Goal: Task Accomplishment & Management: Use online tool/utility

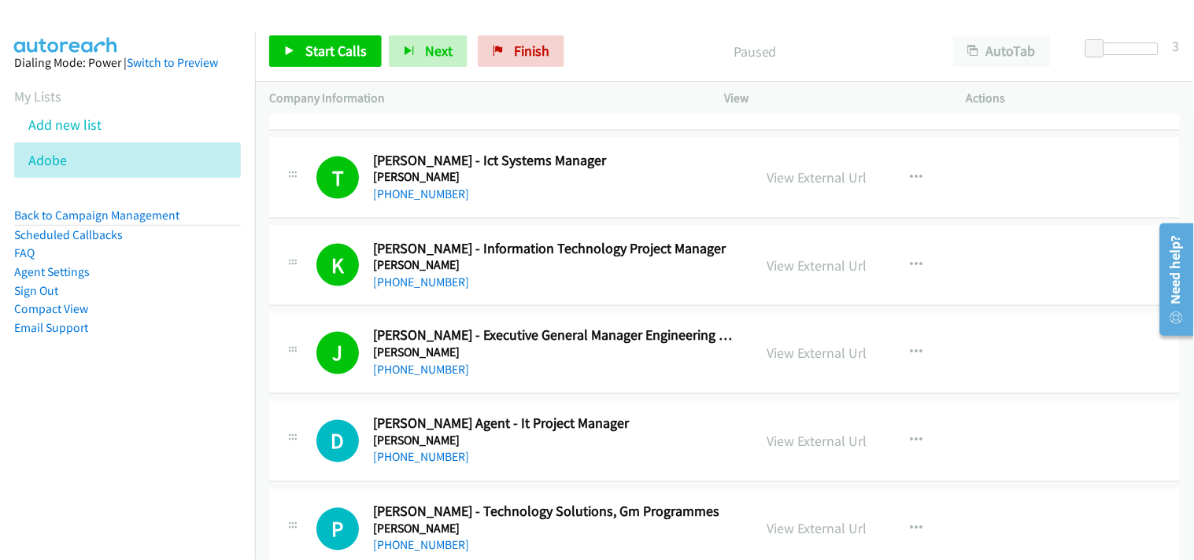
scroll to position [14512, 0]
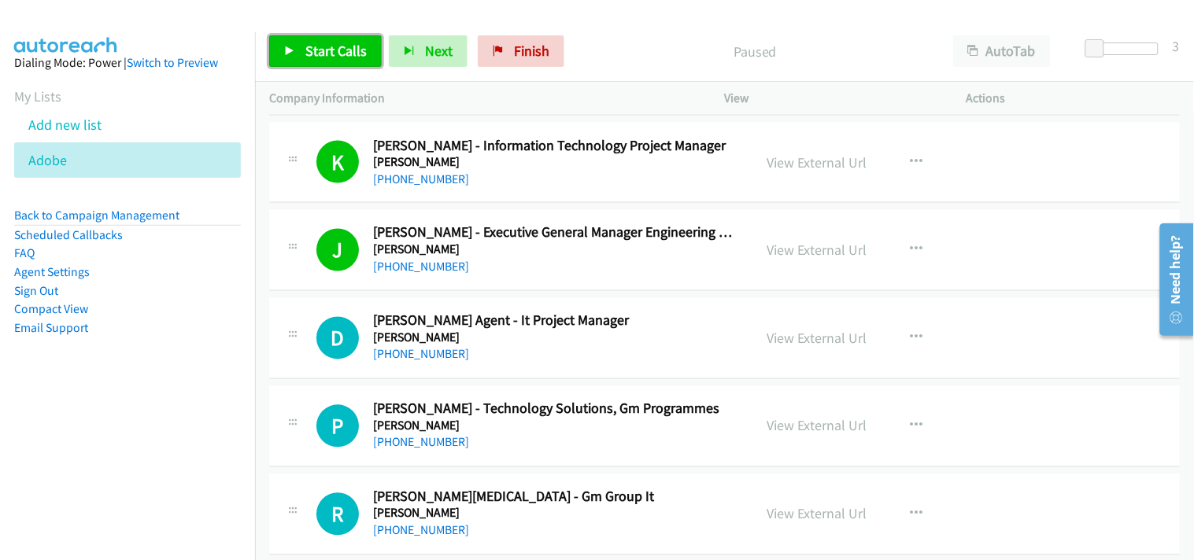
click at [347, 51] on span "Start Calls" at bounding box center [335, 51] width 61 height 18
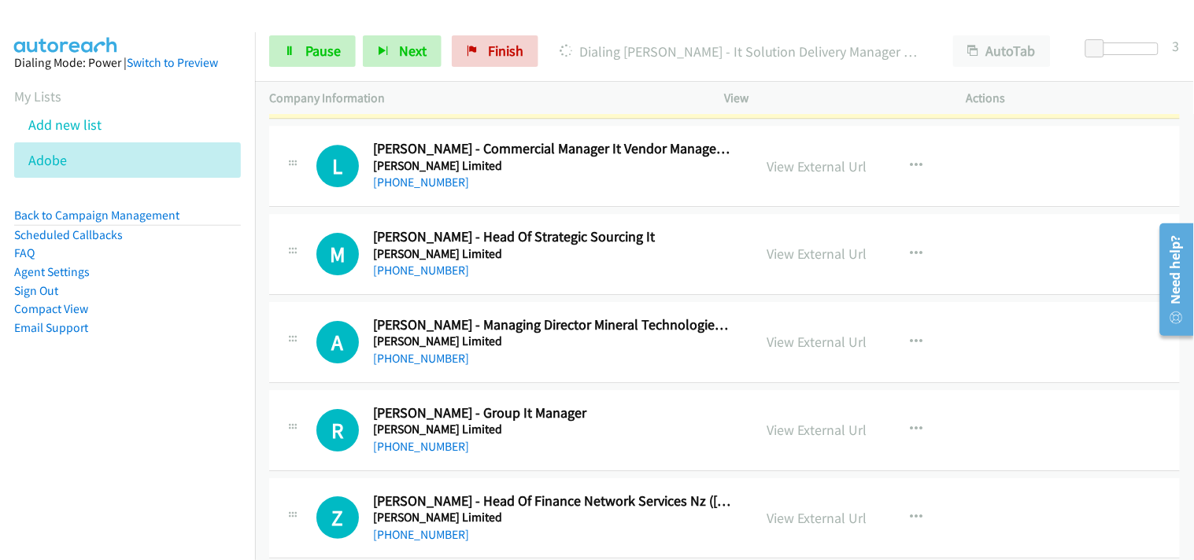
scroll to position [15037, 0]
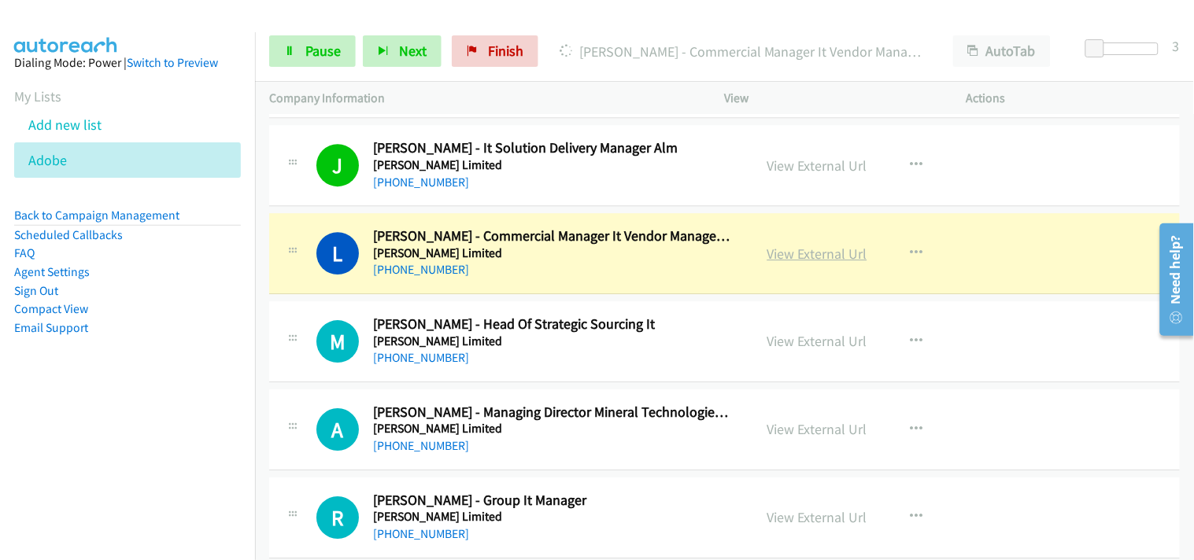
click at [767, 258] on link "View External Url" at bounding box center [817, 254] width 100 height 18
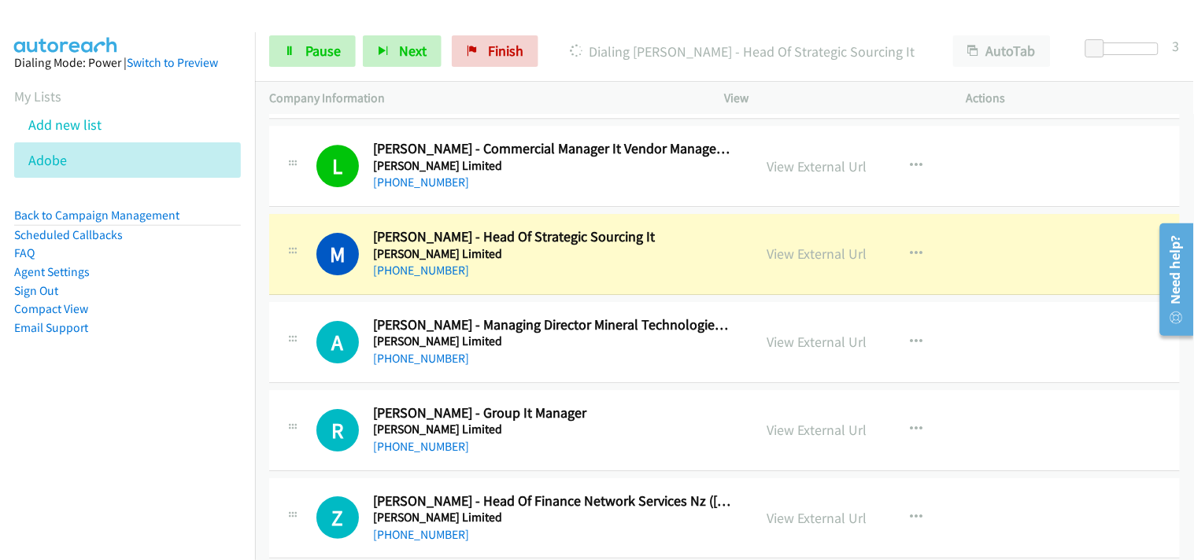
scroll to position [15212, 0]
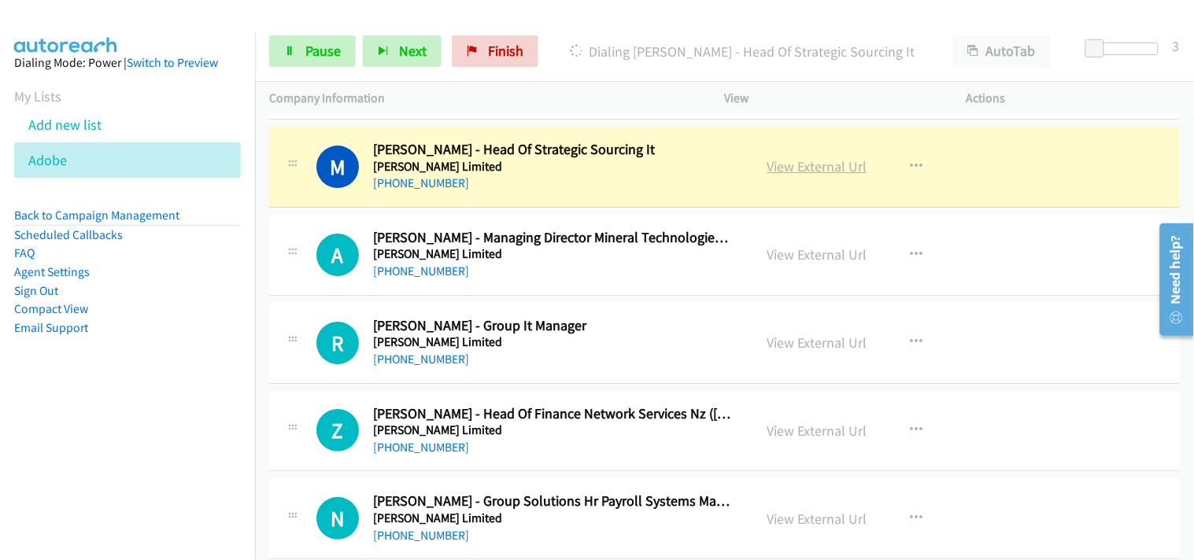
click at [797, 170] on link "View External Url" at bounding box center [817, 166] width 100 height 18
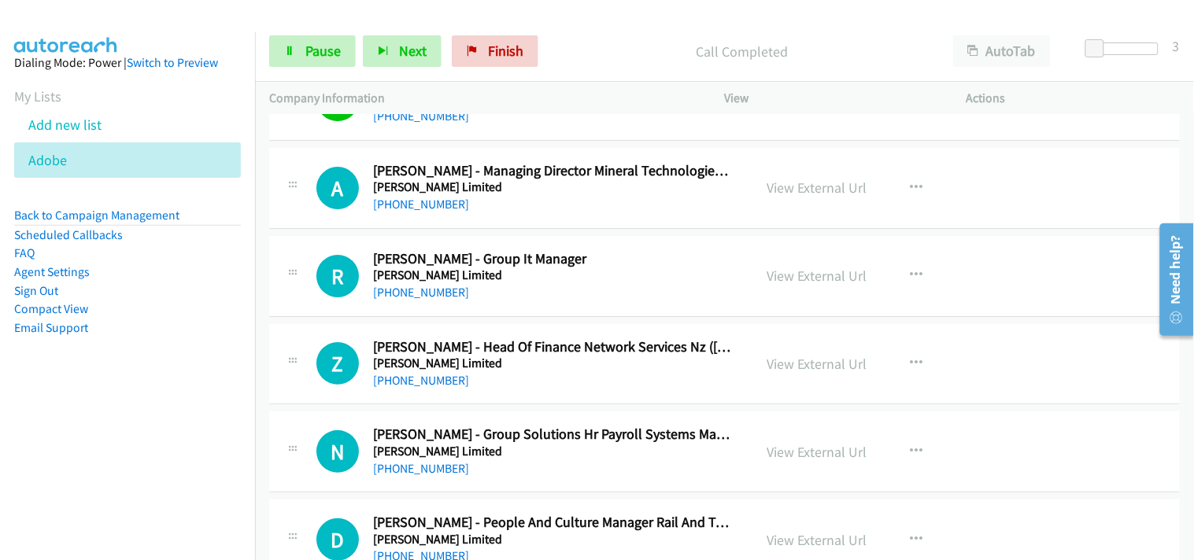
scroll to position [15299, 0]
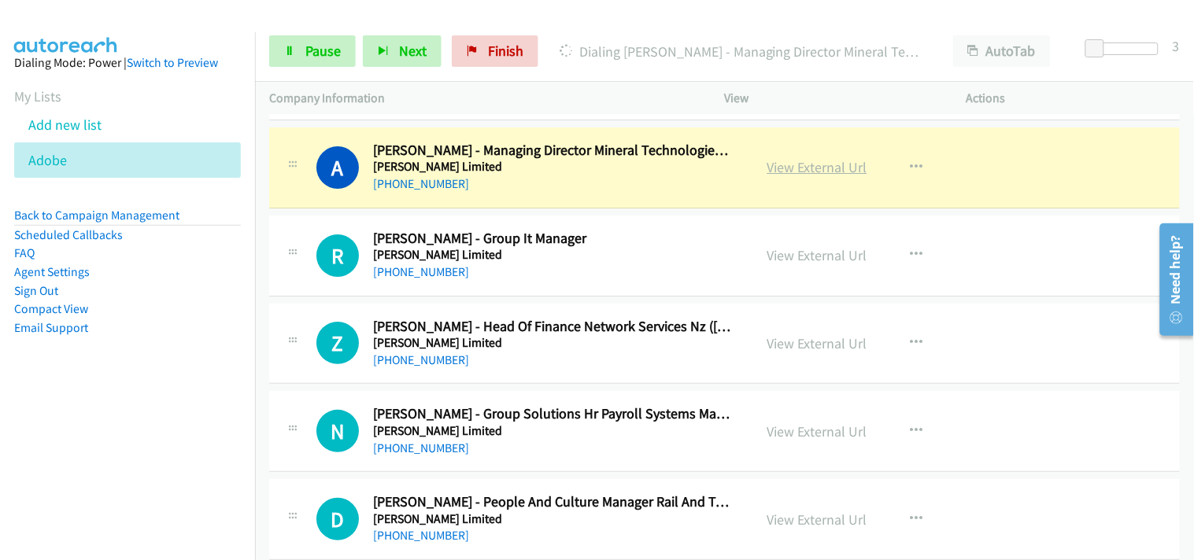
click at [789, 170] on link "View External Url" at bounding box center [817, 167] width 100 height 18
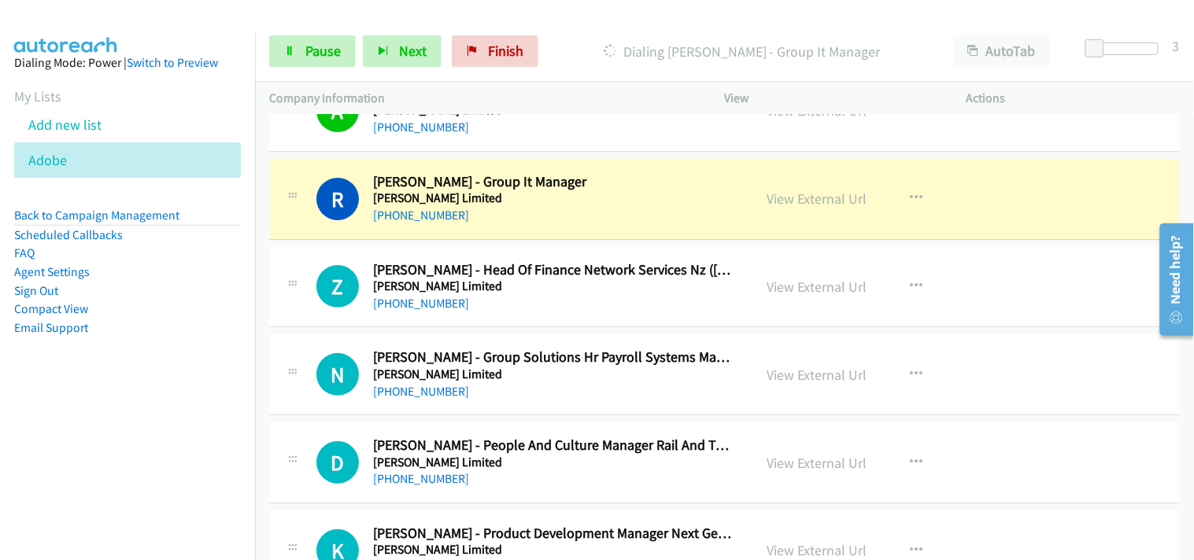
scroll to position [15387, 0]
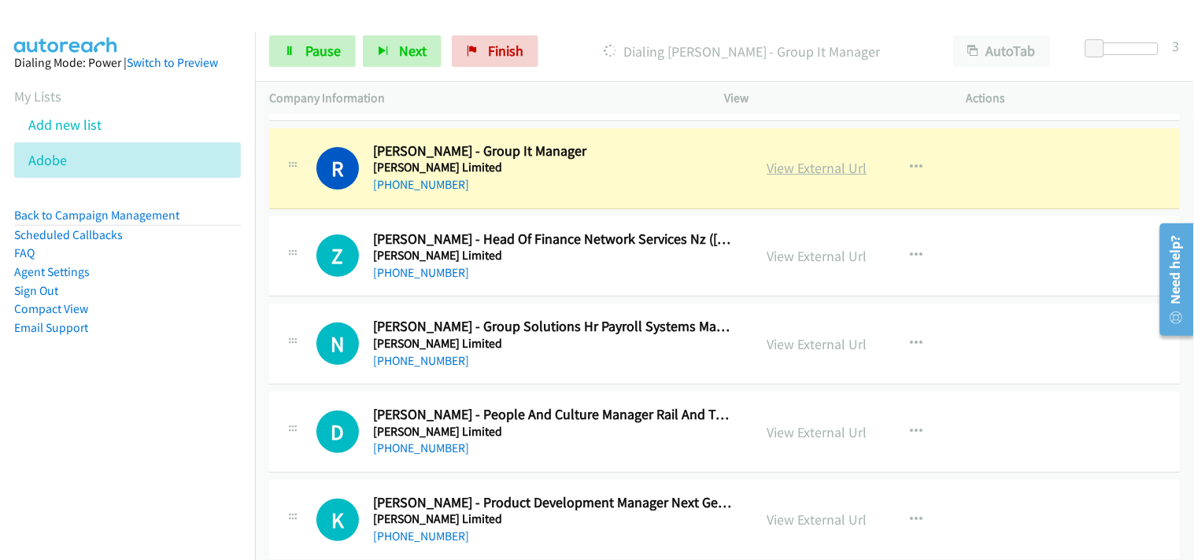
click at [788, 169] on link "View External Url" at bounding box center [817, 168] width 100 height 18
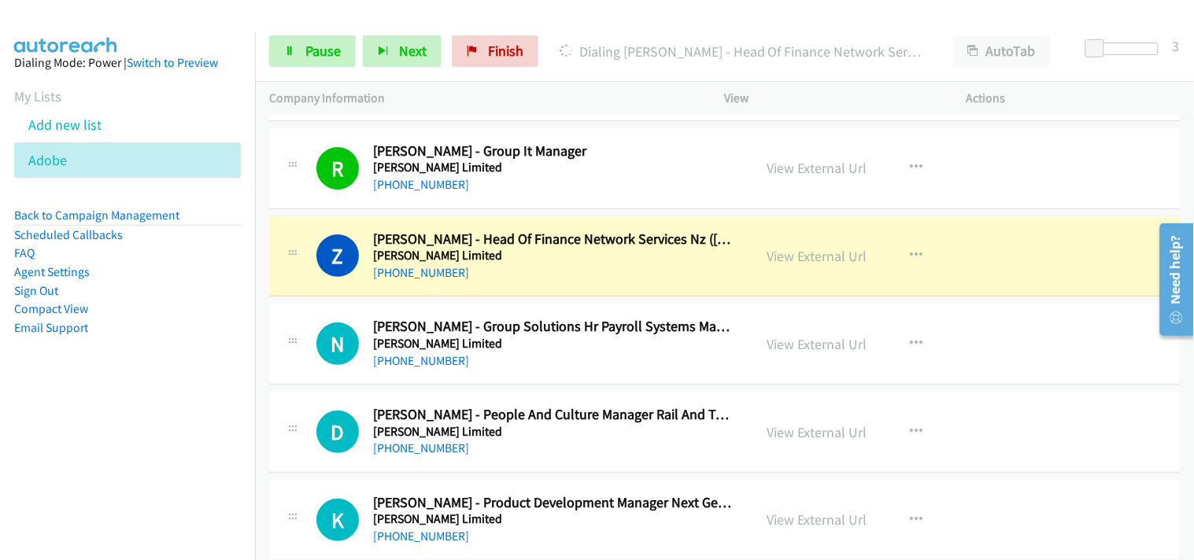
scroll to position [15474, 0]
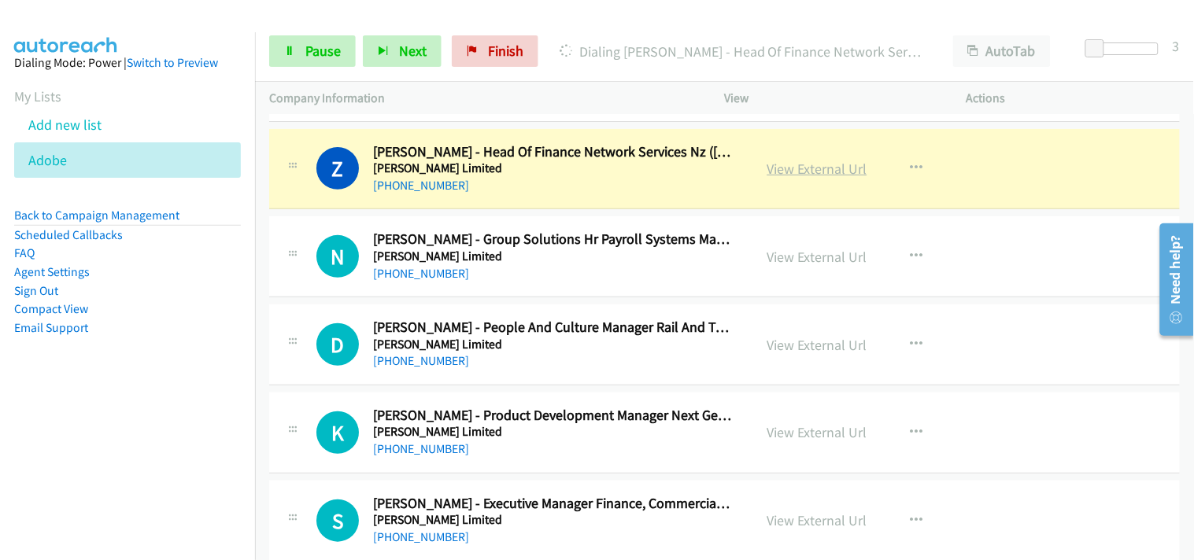
click at [777, 175] on link "View External Url" at bounding box center [817, 169] width 100 height 18
click at [305, 57] on span "Pause" at bounding box center [322, 51] width 35 height 18
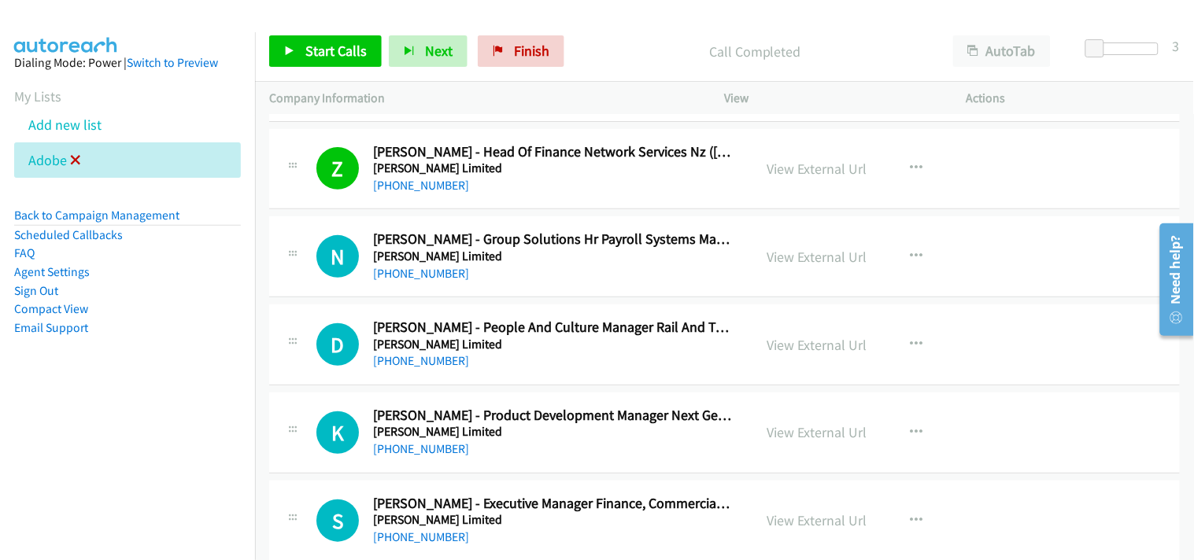
click at [72, 165] on icon at bounding box center [75, 161] width 11 height 11
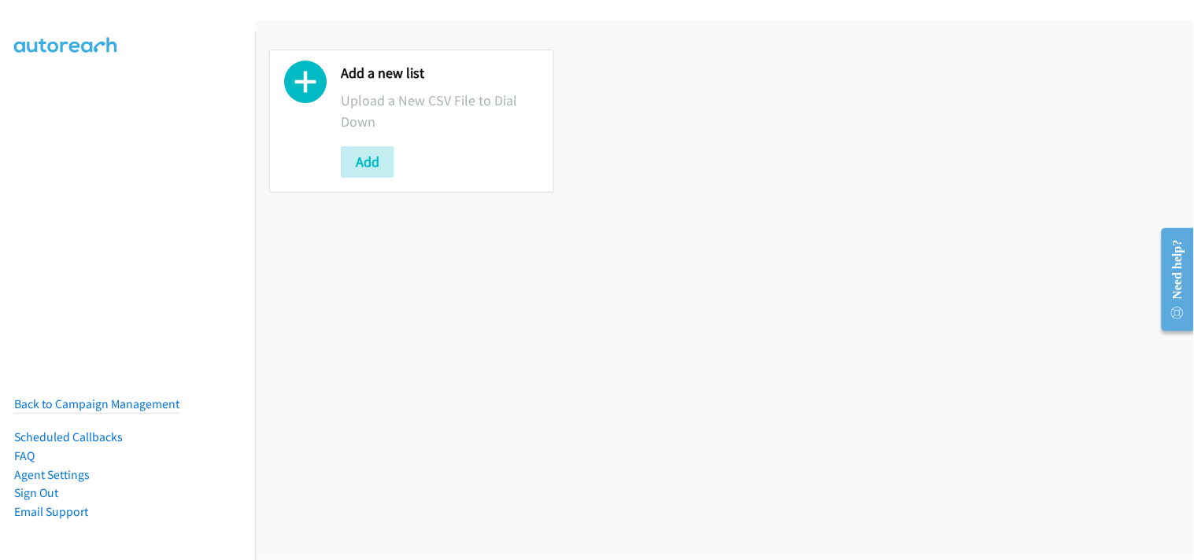
click at [392, 116] on p "Upload a New CSV File to Dial Down" at bounding box center [440, 111] width 198 height 42
click at [375, 153] on button "Add" at bounding box center [368, 161] width 54 height 31
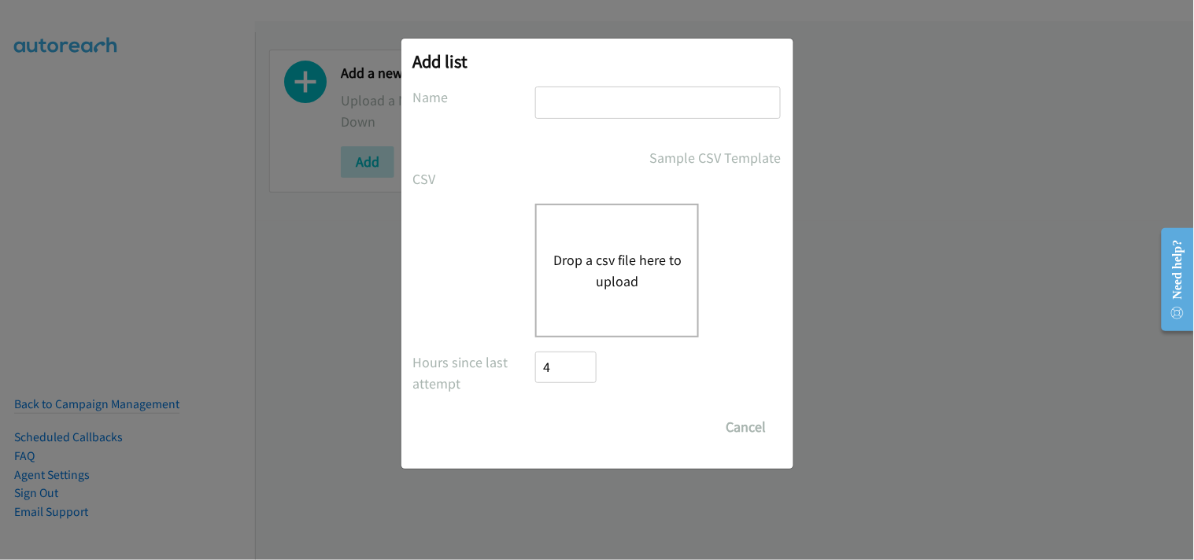
click at [591, 88] on input "text" at bounding box center [657, 103] width 245 height 32
type input "Adobe"
click at [606, 277] on button "Drop a csv file here to upload" at bounding box center [616, 270] width 129 height 42
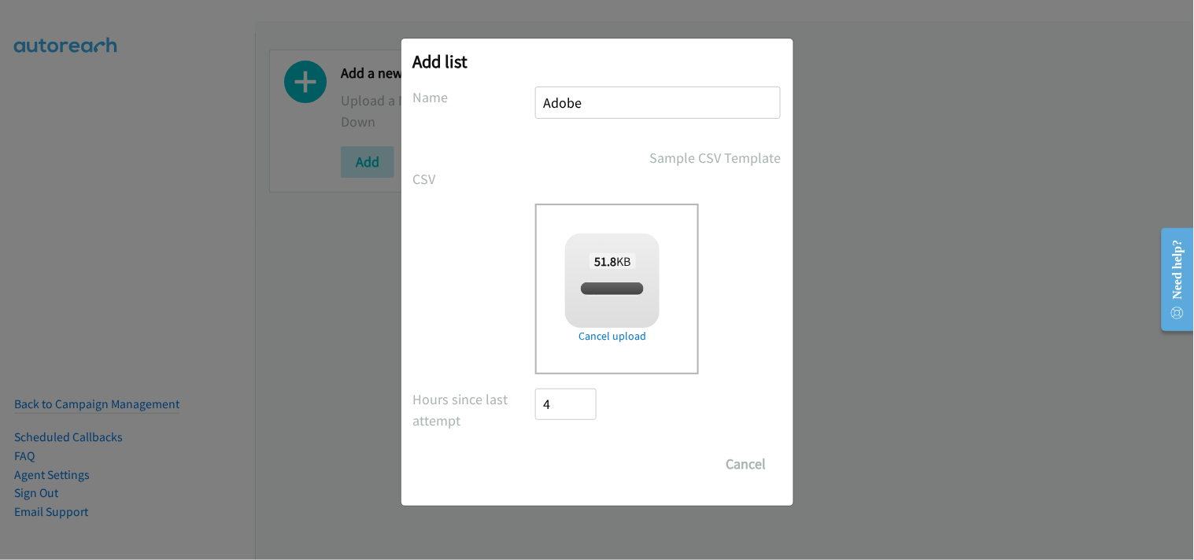
checkbox input "true"
click at [589, 452] on input "Save List" at bounding box center [577, 463] width 83 height 31
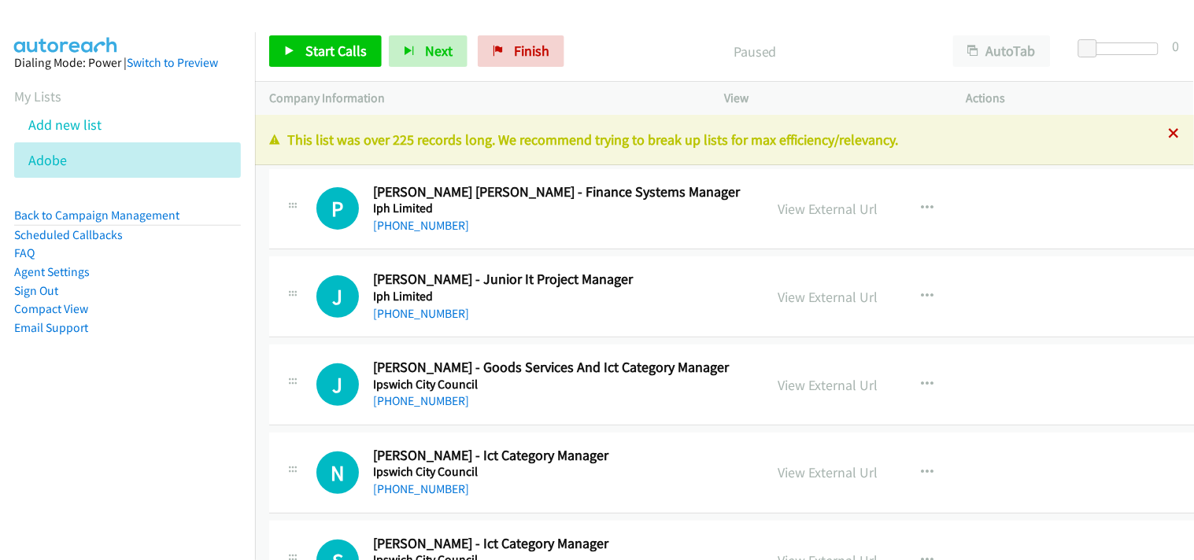
click at [1168, 131] on icon at bounding box center [1173, 134] width 11 height 11
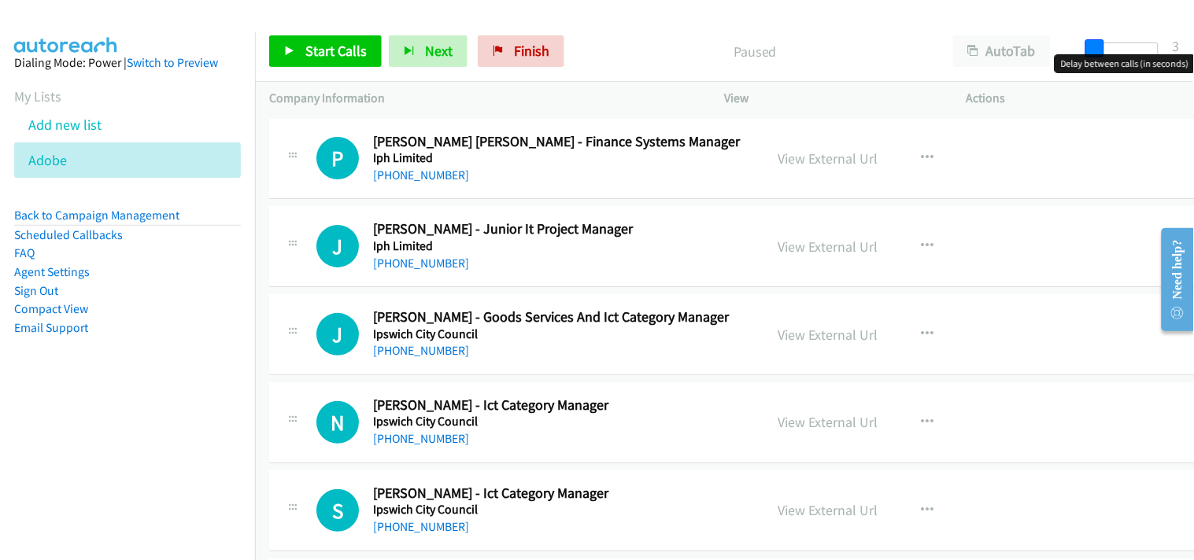
click at [1094, 44] on span at bounding box center [1094, 48] width 19 height 19
click at [319, 45] on span "Start Calls" at bounding box center [335, 51] width 61 height 18
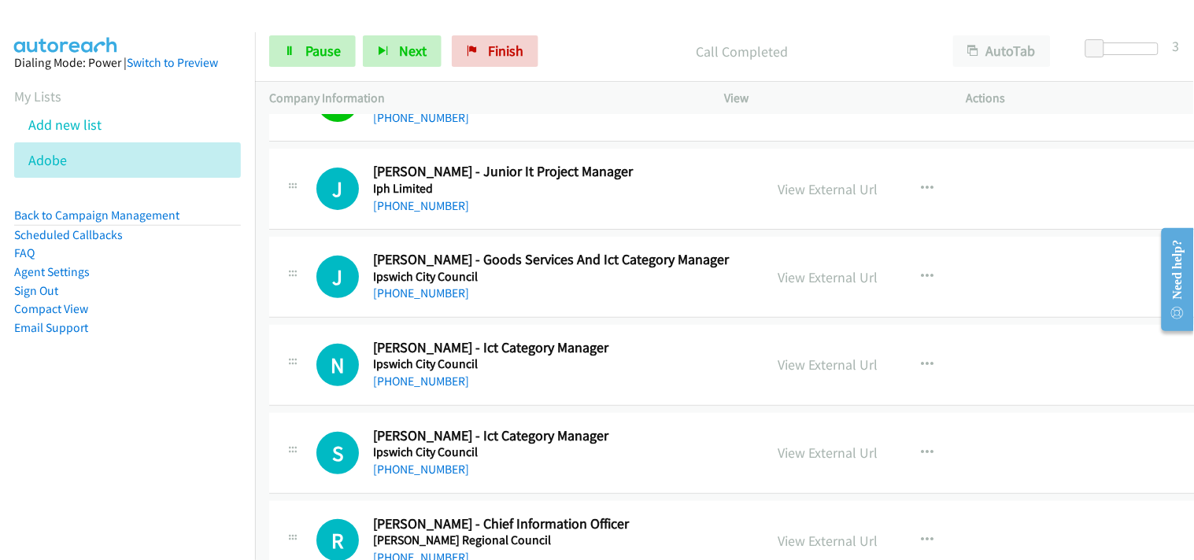
scroll to position [87, 0]
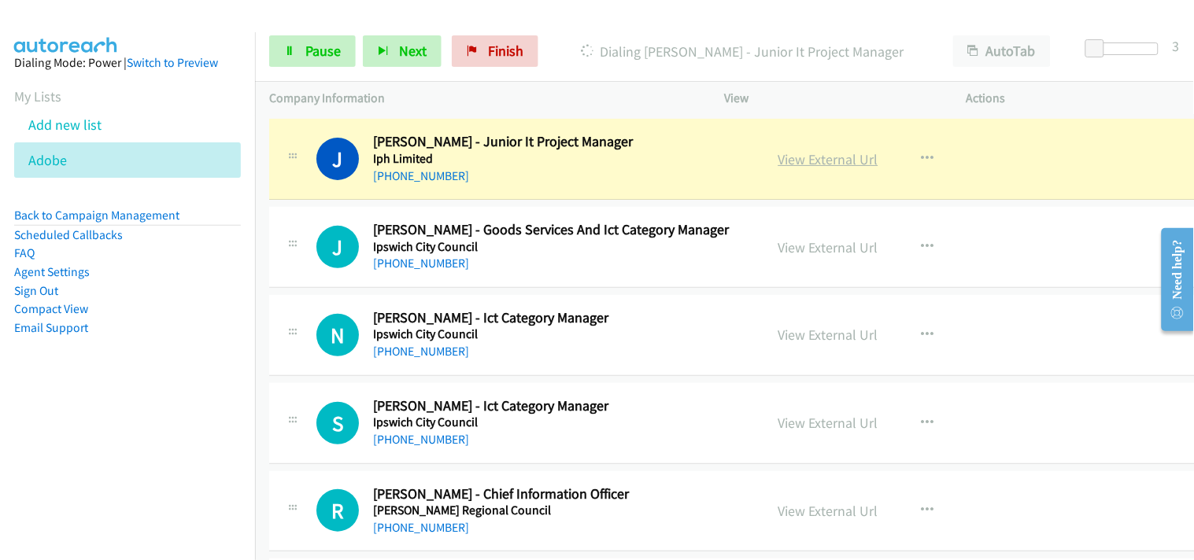
click at [814, 161] on link "View External Url" at bounding box center [828, 159] width 100 height 18
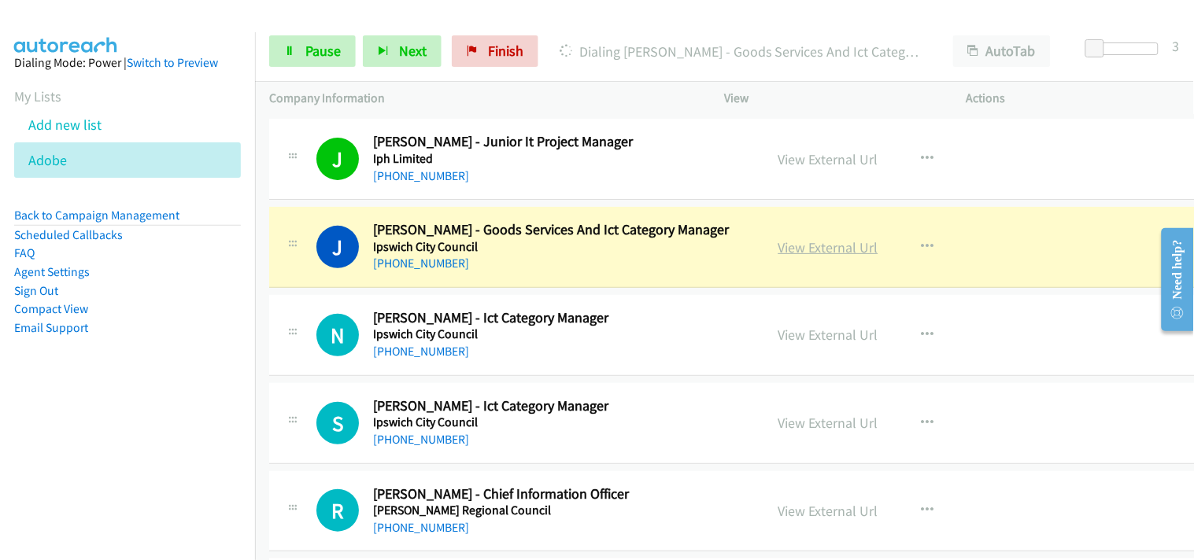
click at [779, 240] on link "View External Url" at bounding box center [828, 247] width 100 height 18
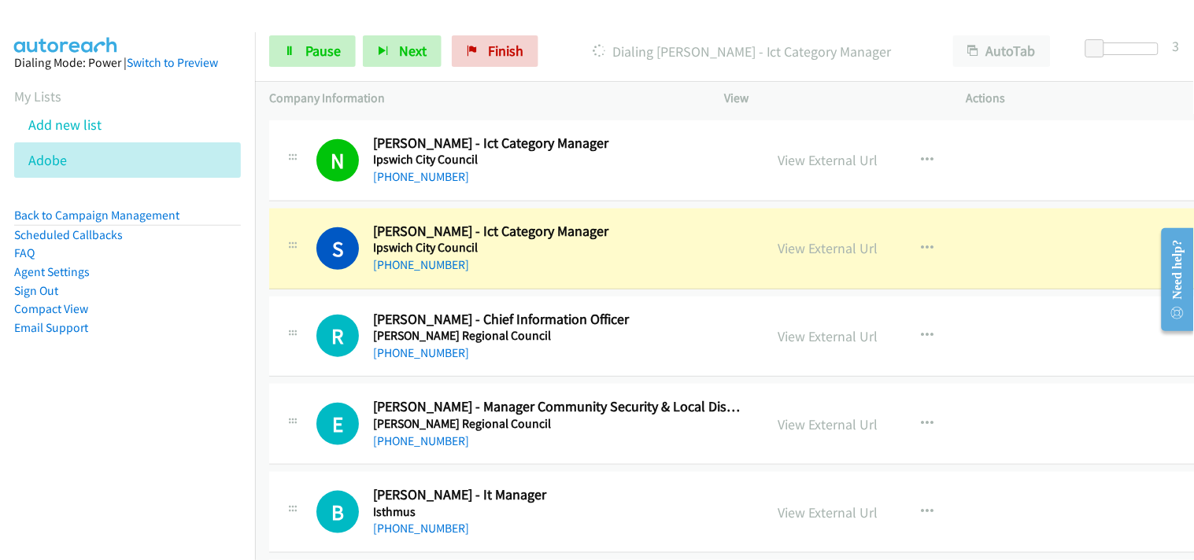
scroll to position [349, 0]
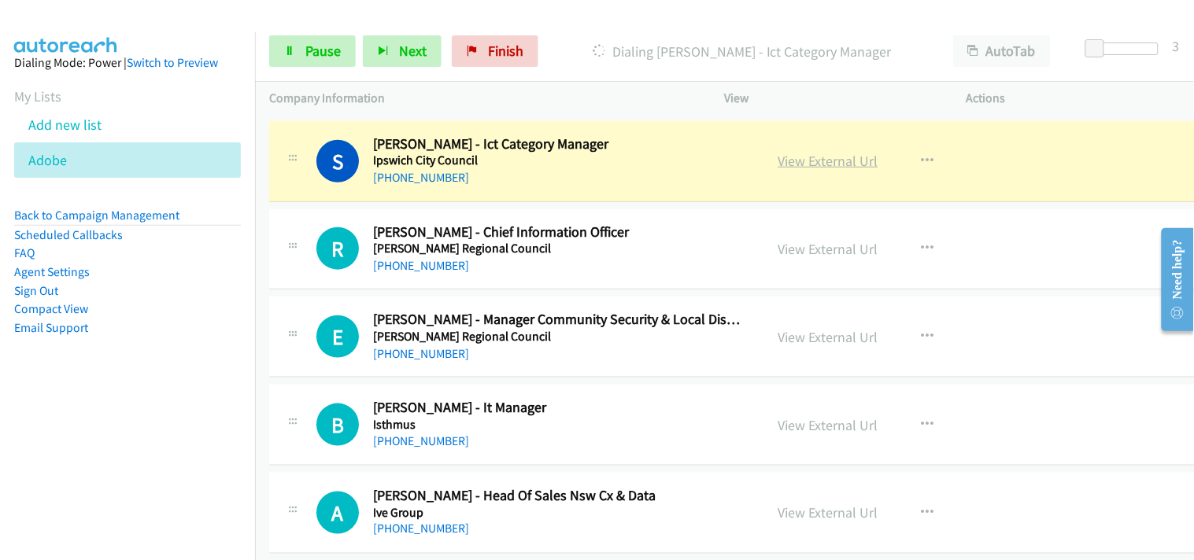
click at [806, 161] on link "View External Url" at bounding box center [828, 161] width 100 height 18
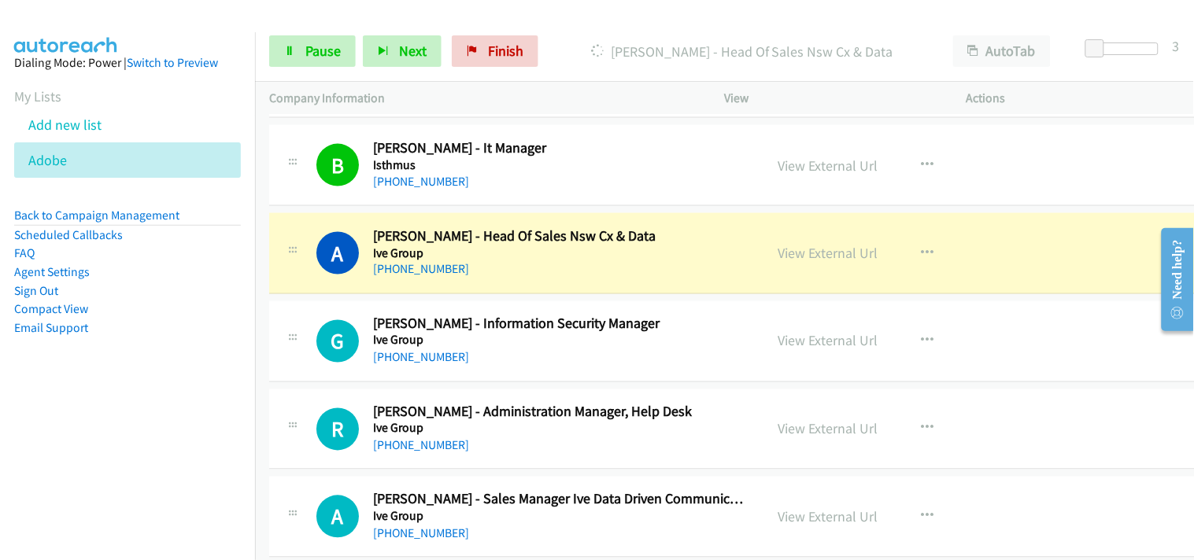
scroll to position [699, 0]
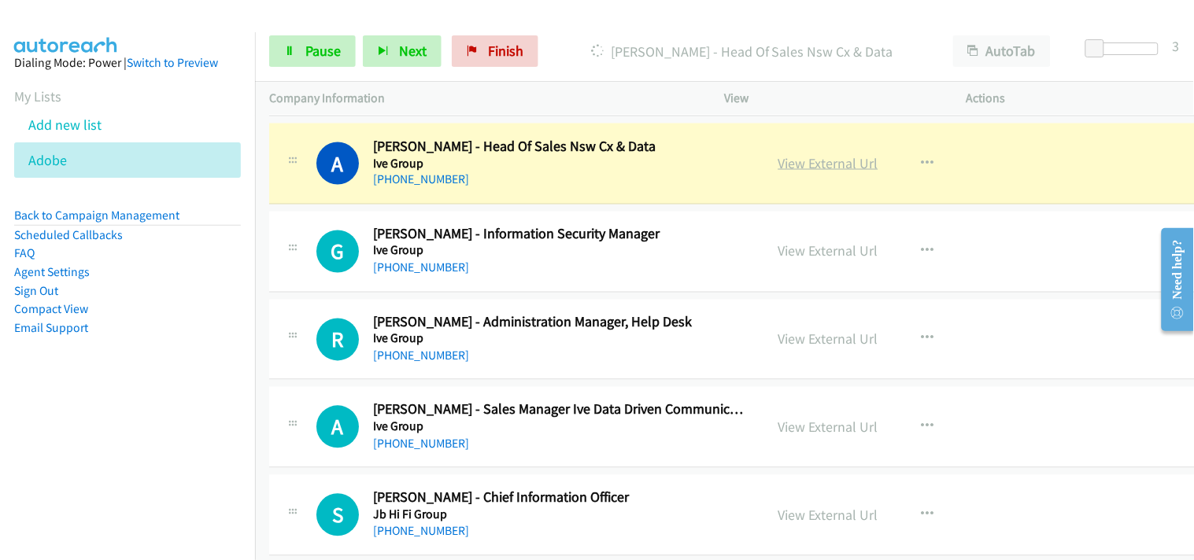
click at [790, 162] on link "View External Url" at bounding box center [828, 163] width 100 height 18
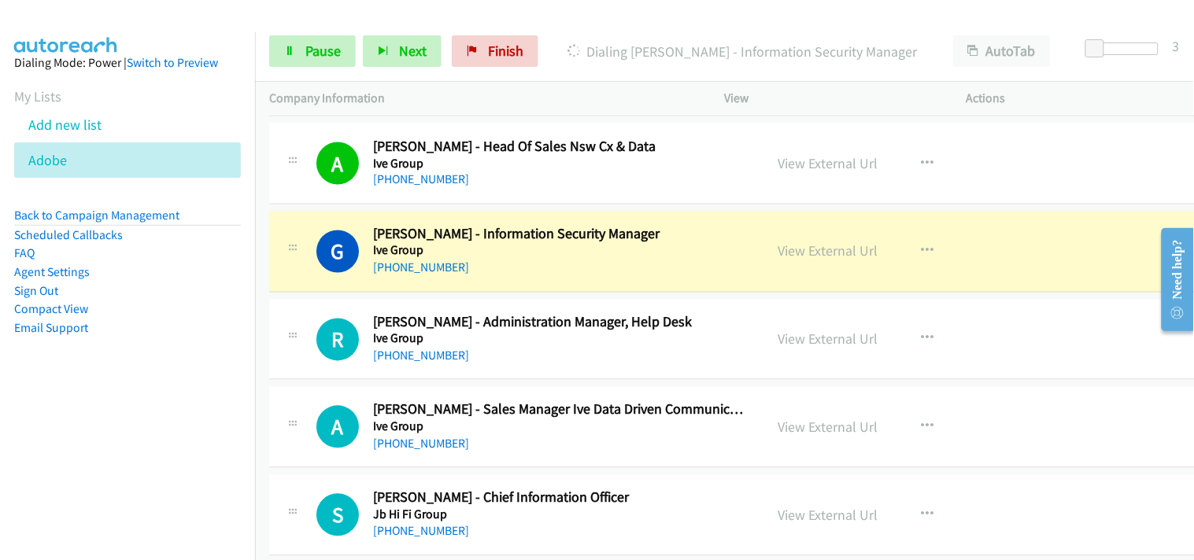
scroll to position [787, 0]
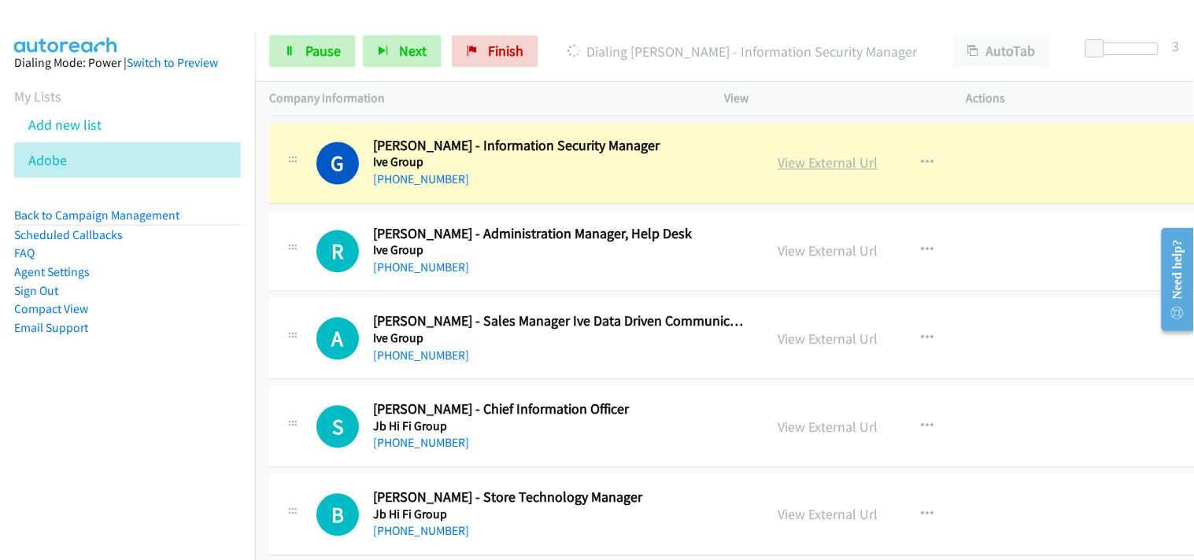
click at [778, 165] on link "View External Url" at bounding box center [828, 163] width 100 height 18
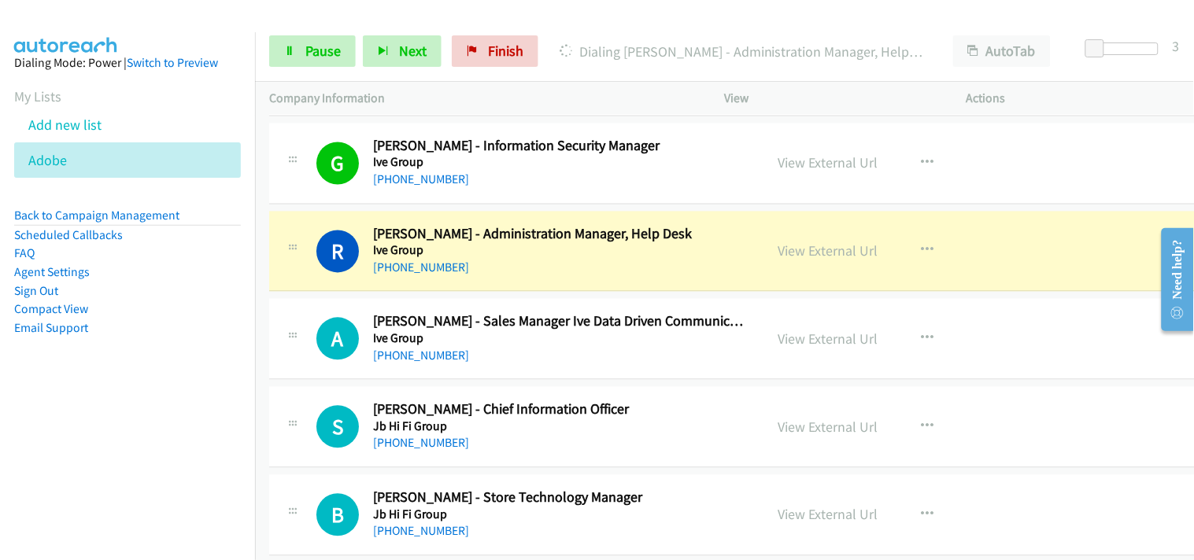
scroll to position [874, 0]
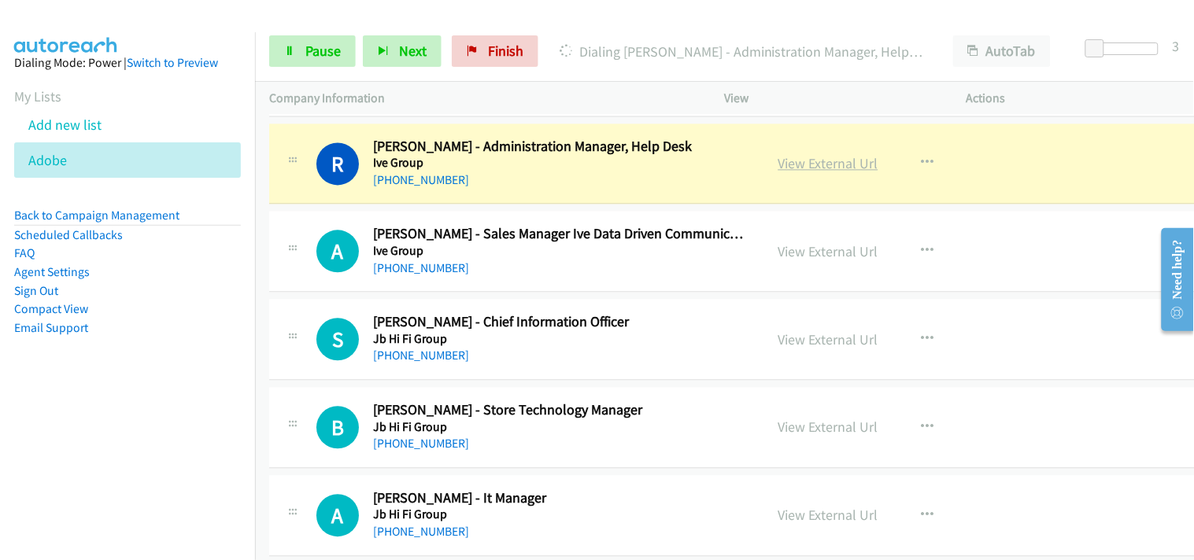
click at [812, 161] on link "View External Url" at bounding box center [828, 164] width 100 height 18
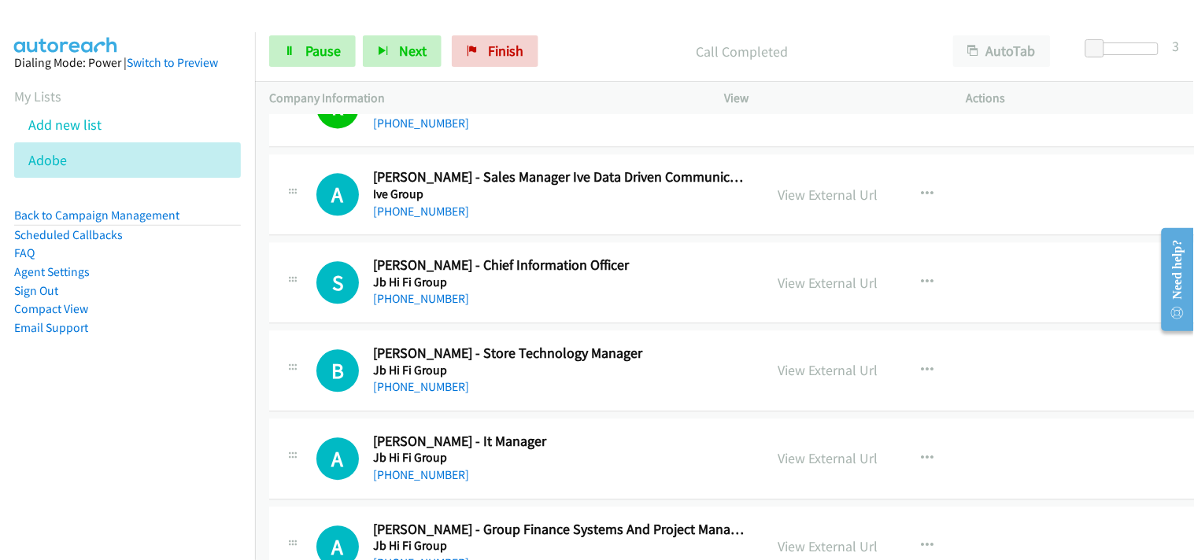
scroll to position [962, 0]
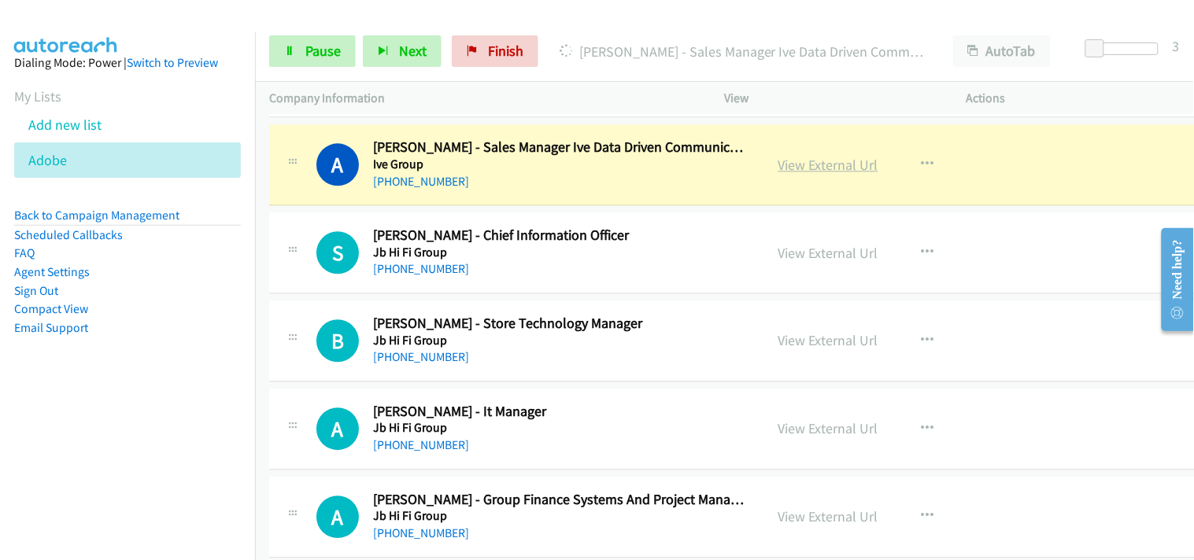
click at [779, 165] on link "View External Url" at bounding box center [828, 165] width 100 height 18
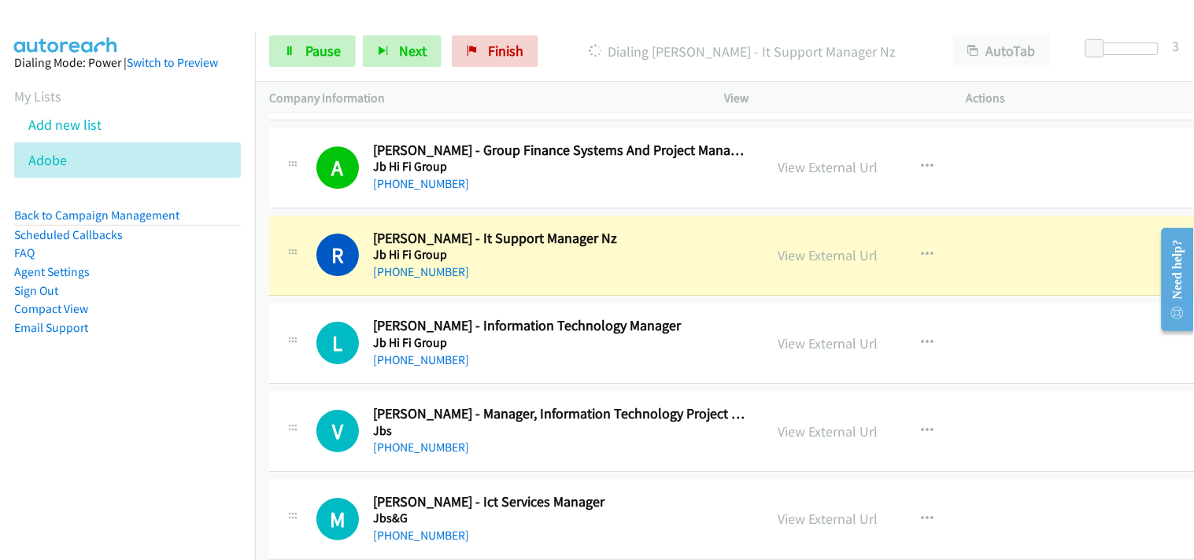
scroll to position [1398, 0]
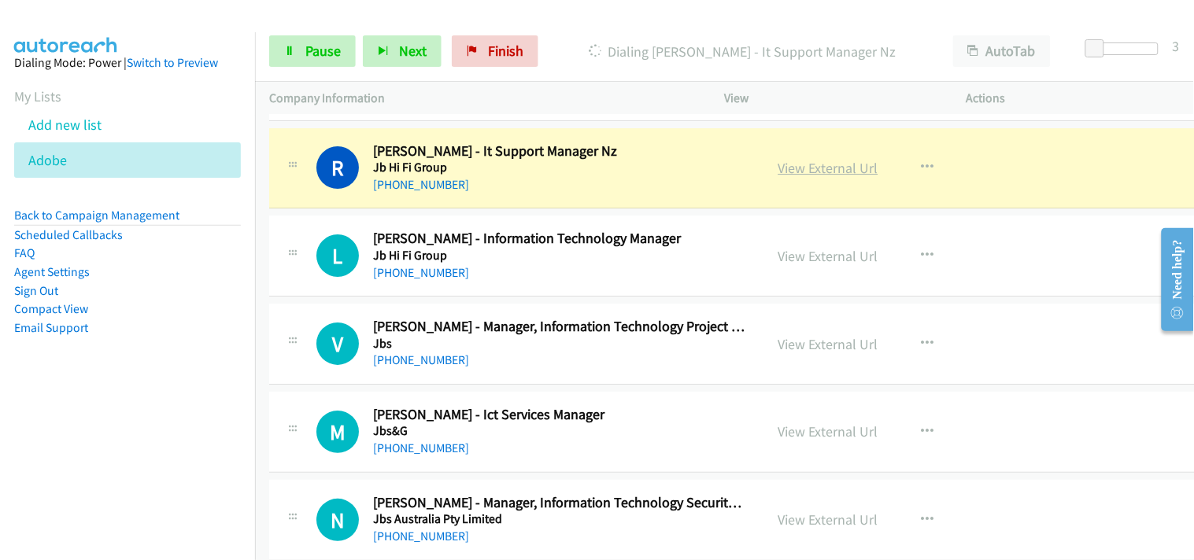
click at [789, 167] on link "View External Url" at bounding box center [828, 168] width 100 height 18
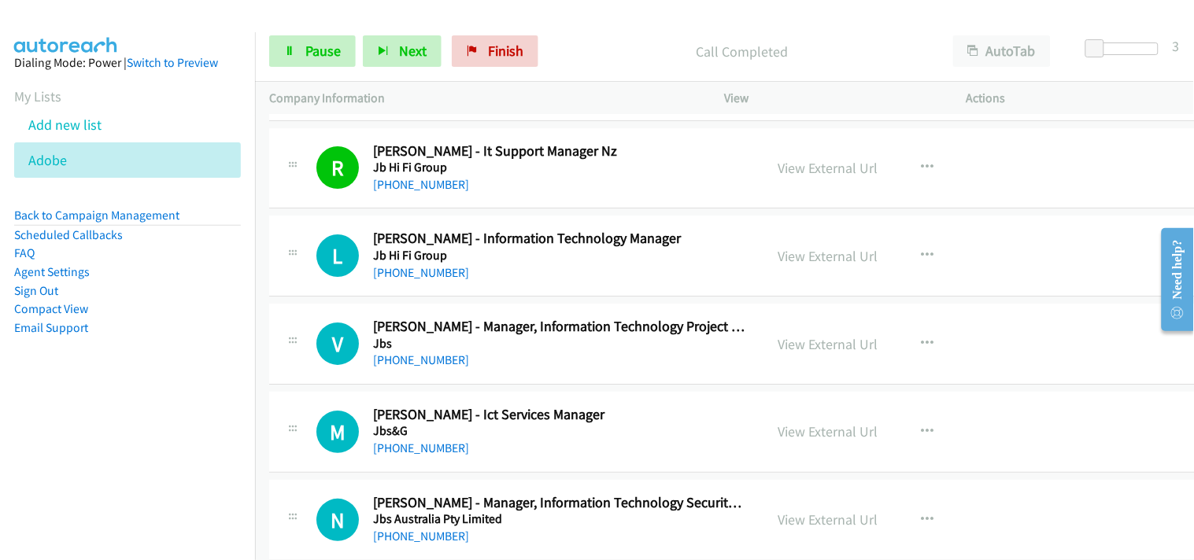
scroll to position [1486, 0]
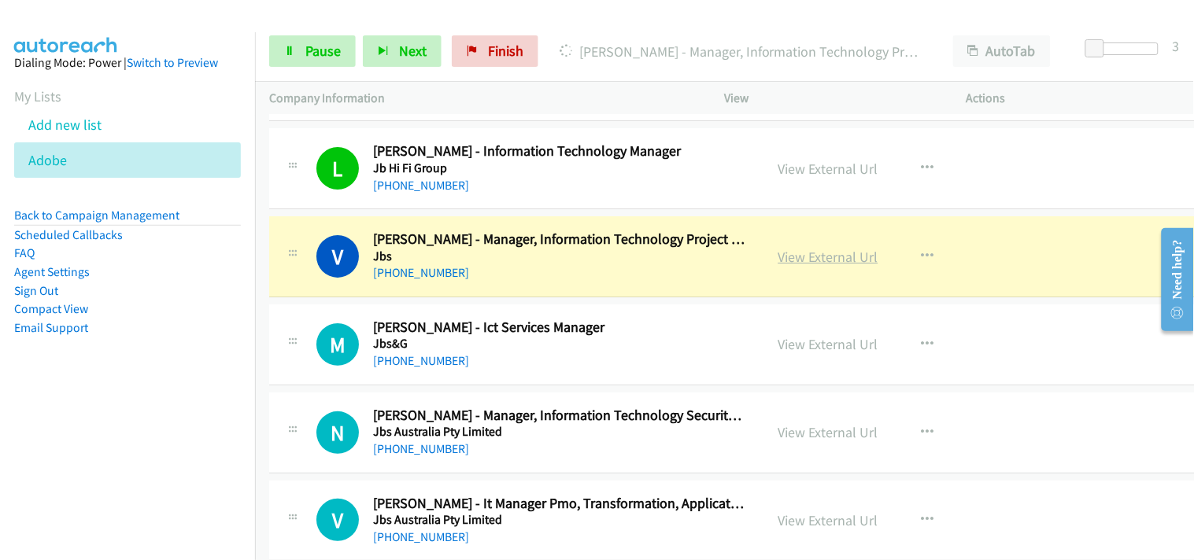
click at [792, 253] on link "View External Url" at bounding box center [828, 257] width 100 height 18
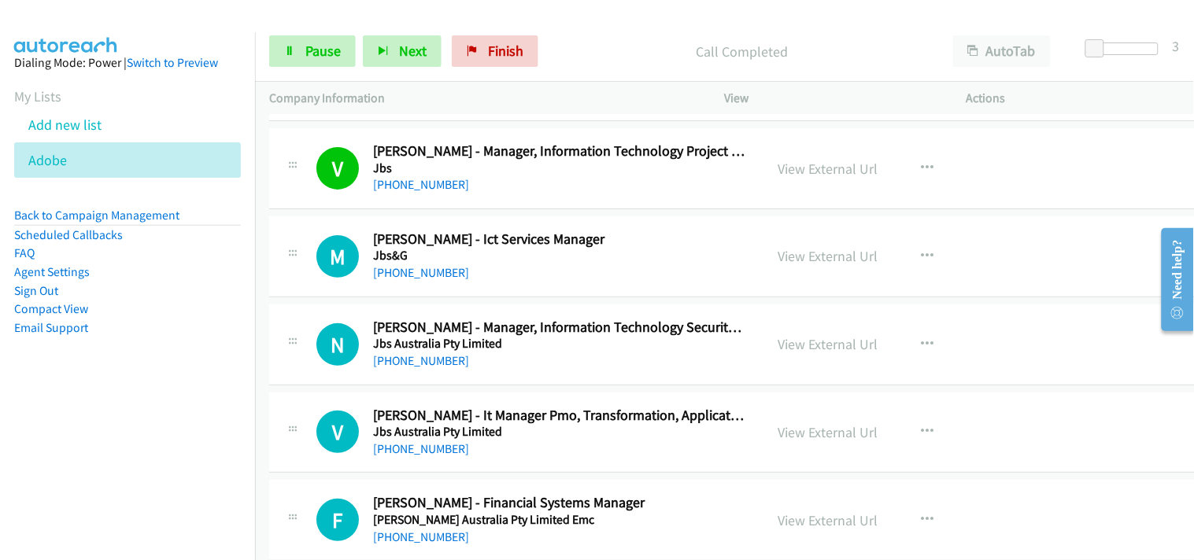
scroll to position [1661, 0]
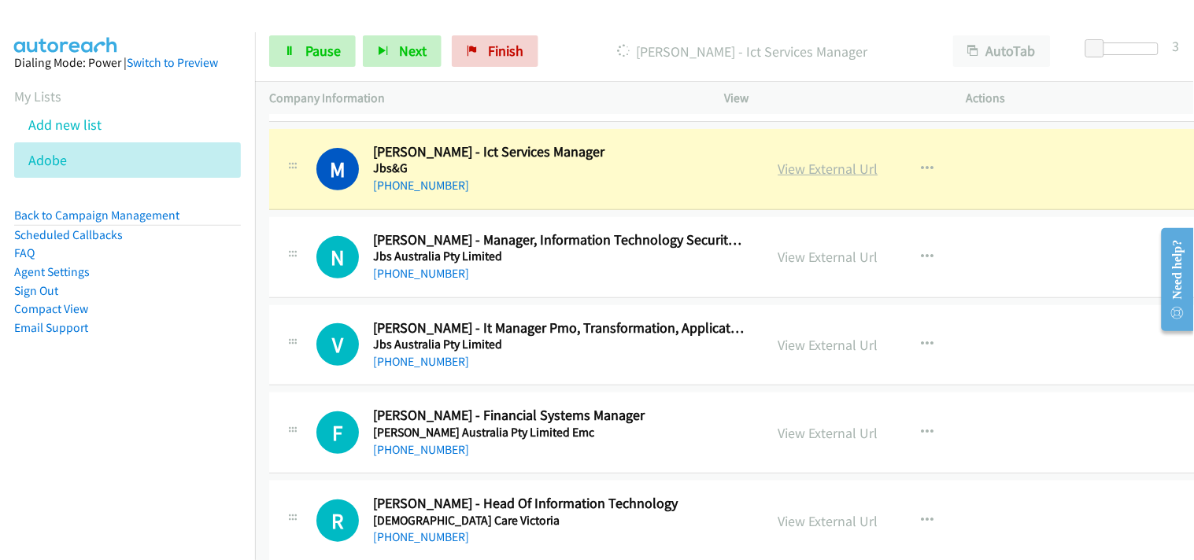
click at [808, 172] on link "View External Url" at bounding box center [828, 169] width 100 height 18
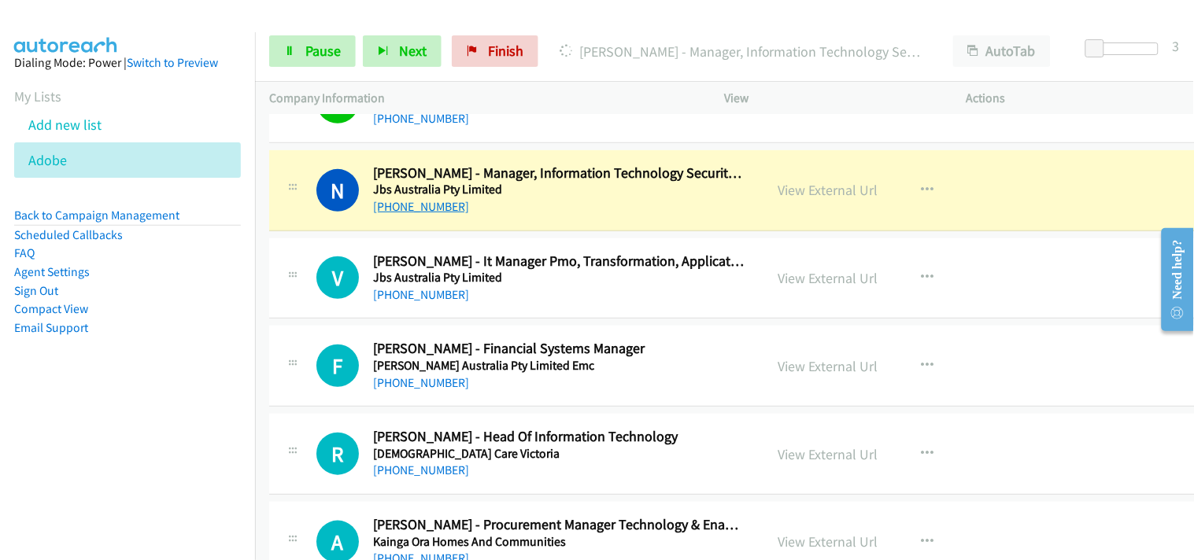
scroll to position [1748, 0]
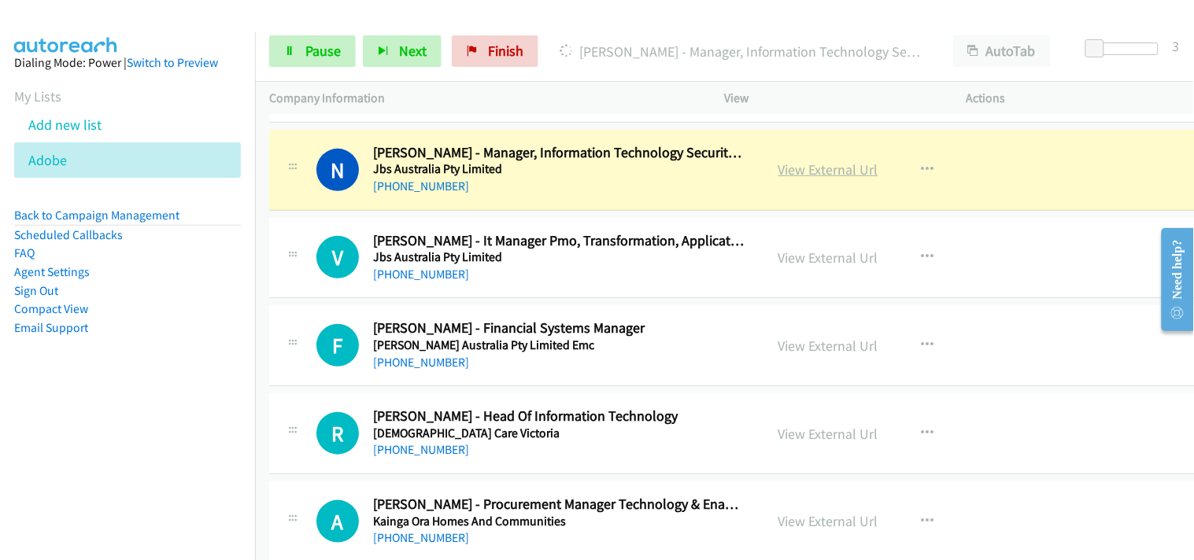
click at [800, 172] on link "View External Url" at bounding box center [828, 170] width 100 height 18
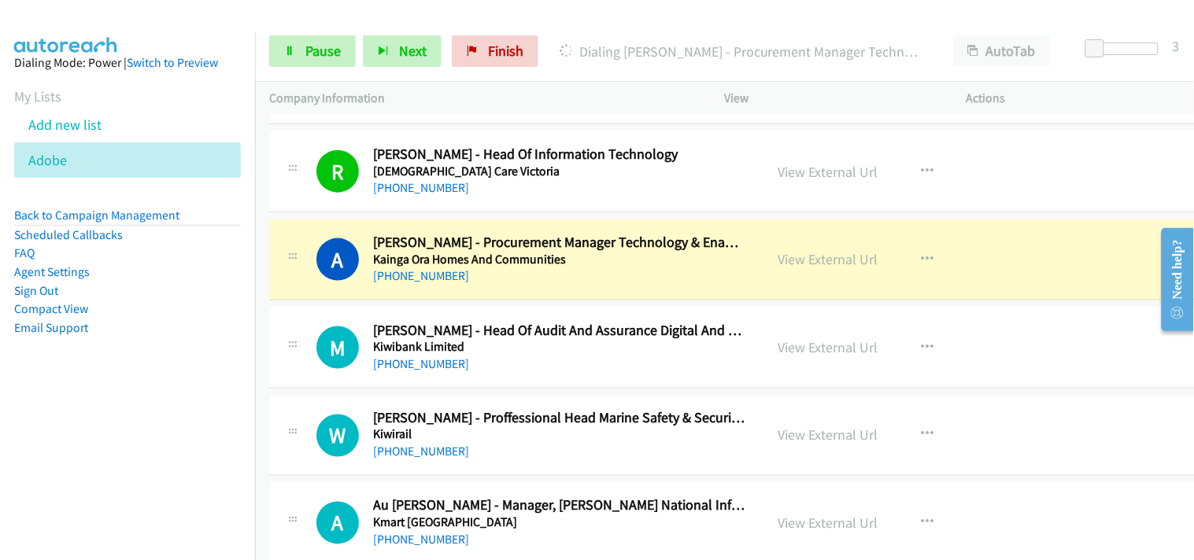
scroll to position [2098, 0]
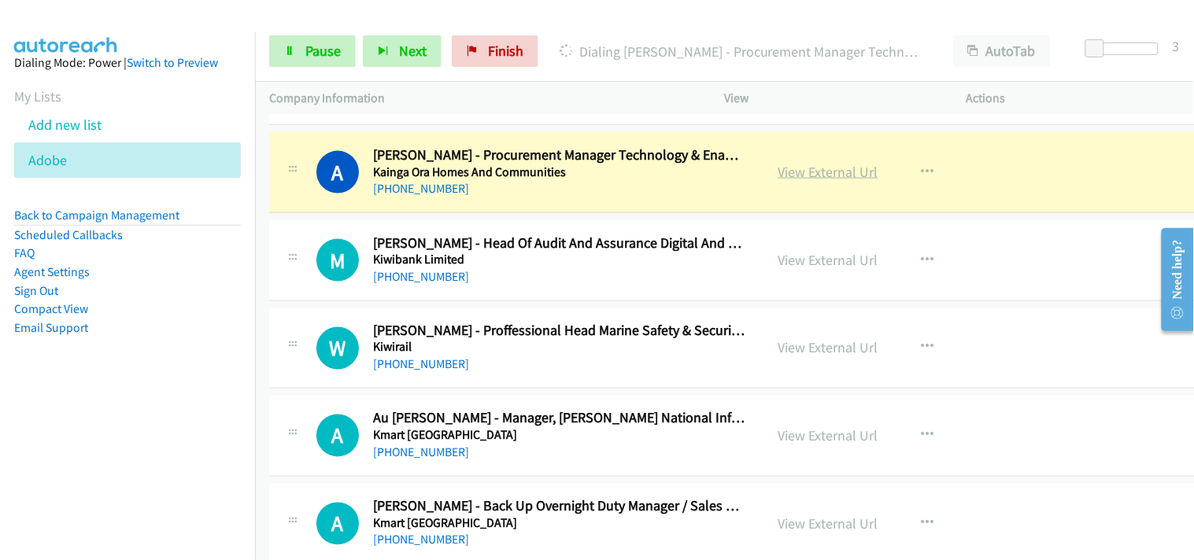
click at [790, 179] on link "View External Url" at bounding box center [828, 172] width 100 height 18
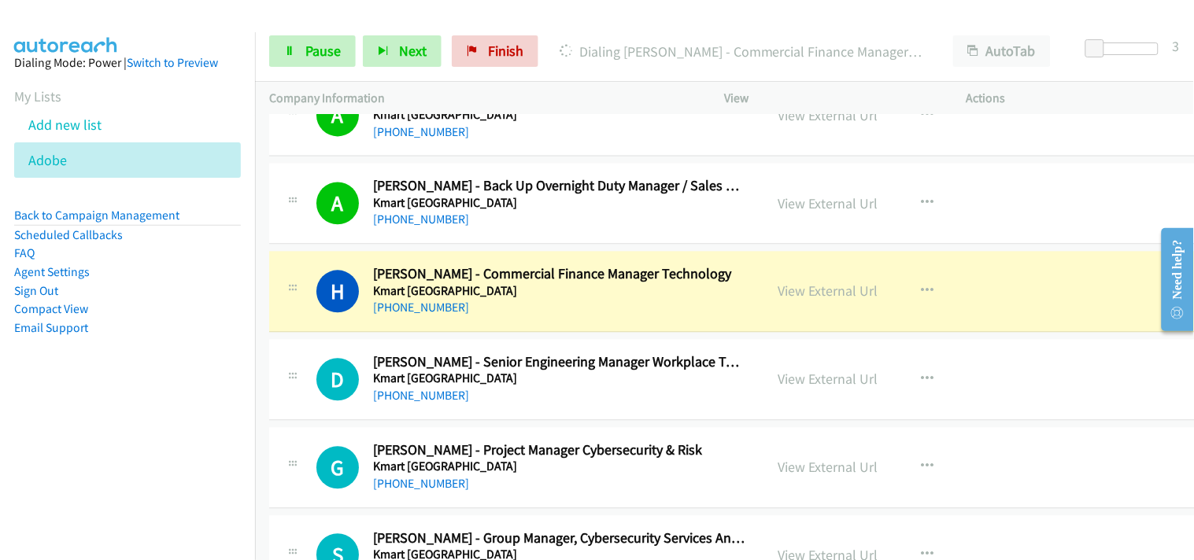
scroll to position [2448, 0]
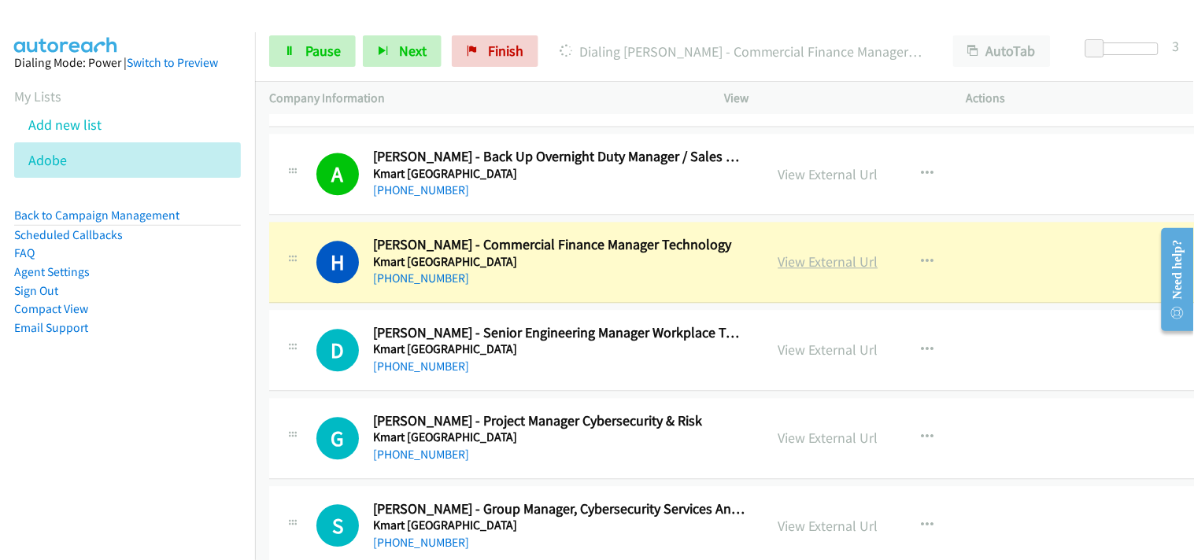
click at [809, 260] on link "View External Url" at bounding box center [828, 262] width 100 height 18
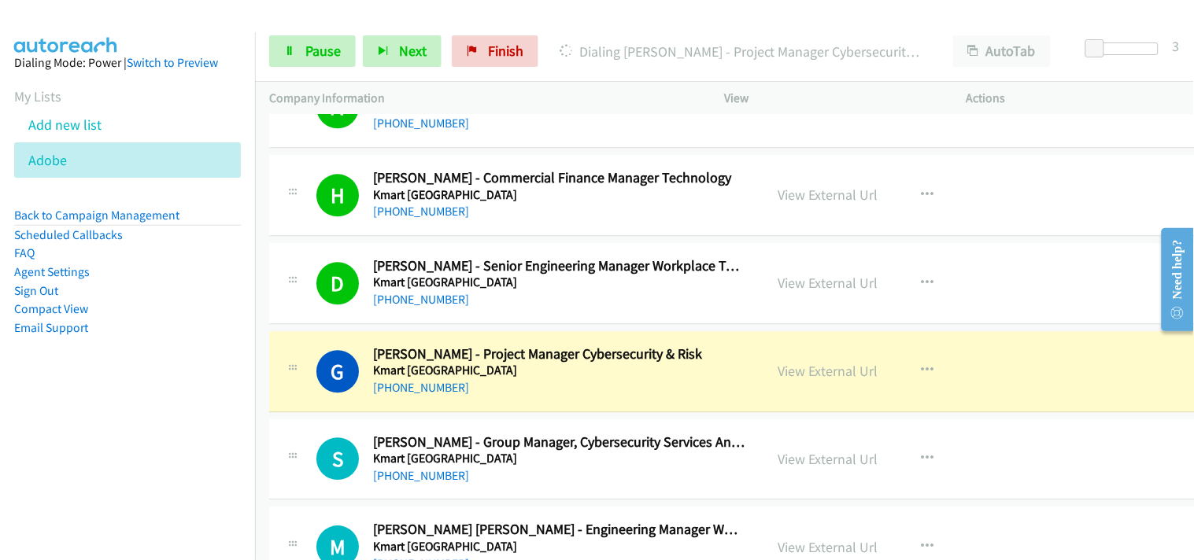
scroll to position [2535, 0]
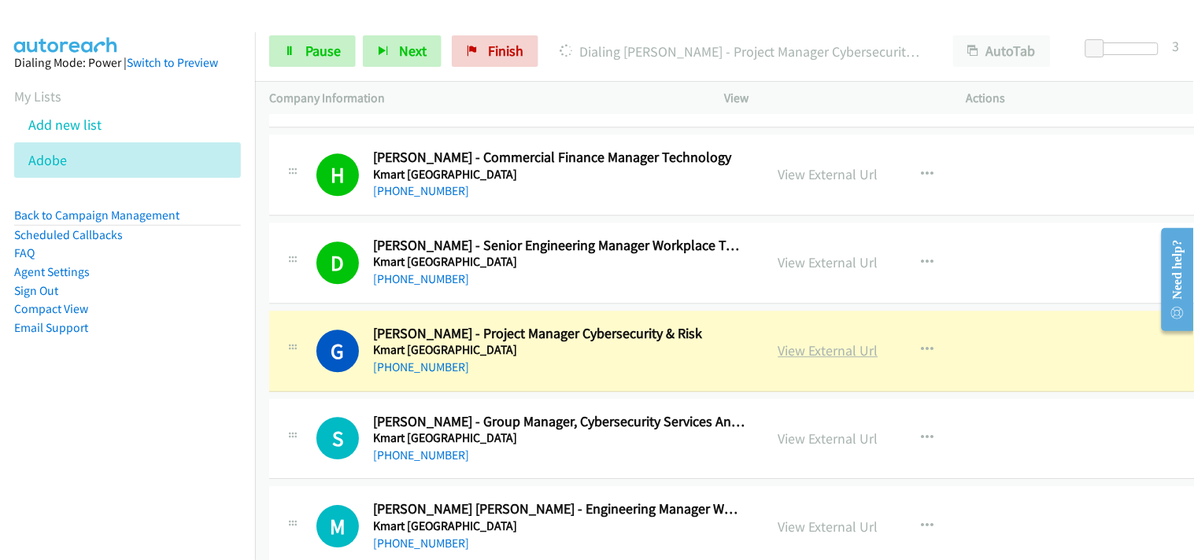
click at [807, 352] on link "View External Url" at bounding box center [828, 350] width 100 height 18
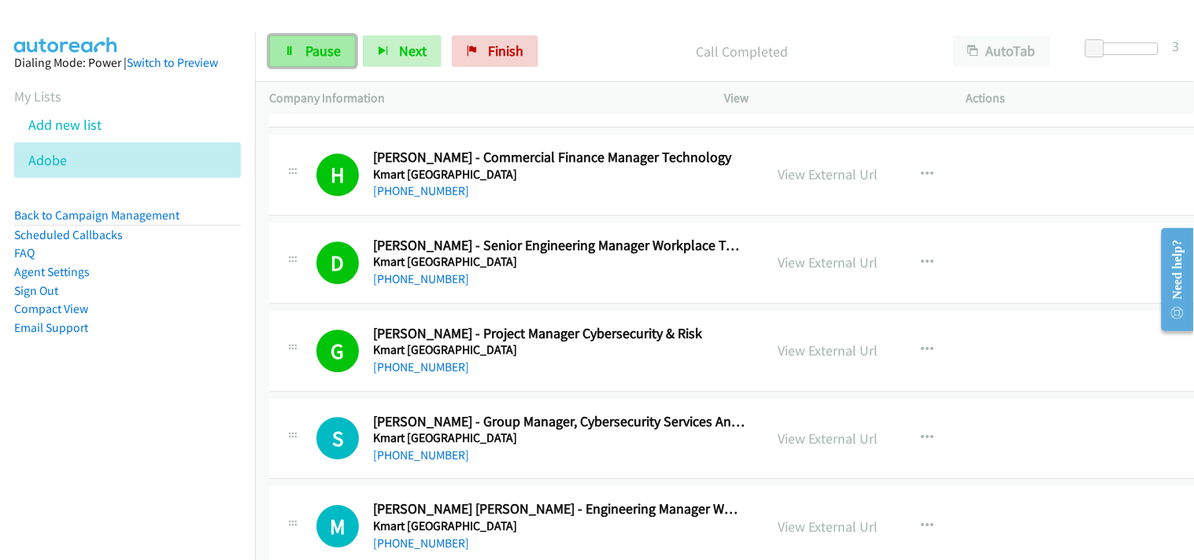
click at [334, 61] on link "Pause" at bounding box center [312, 50] width 87 height 31
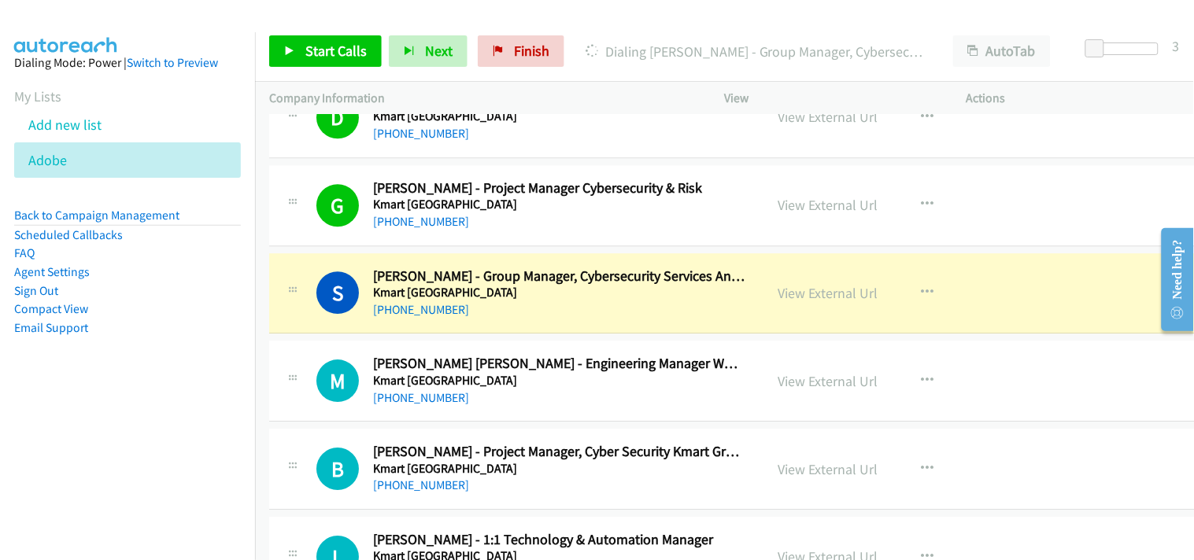
scroll to position [2710, 0]
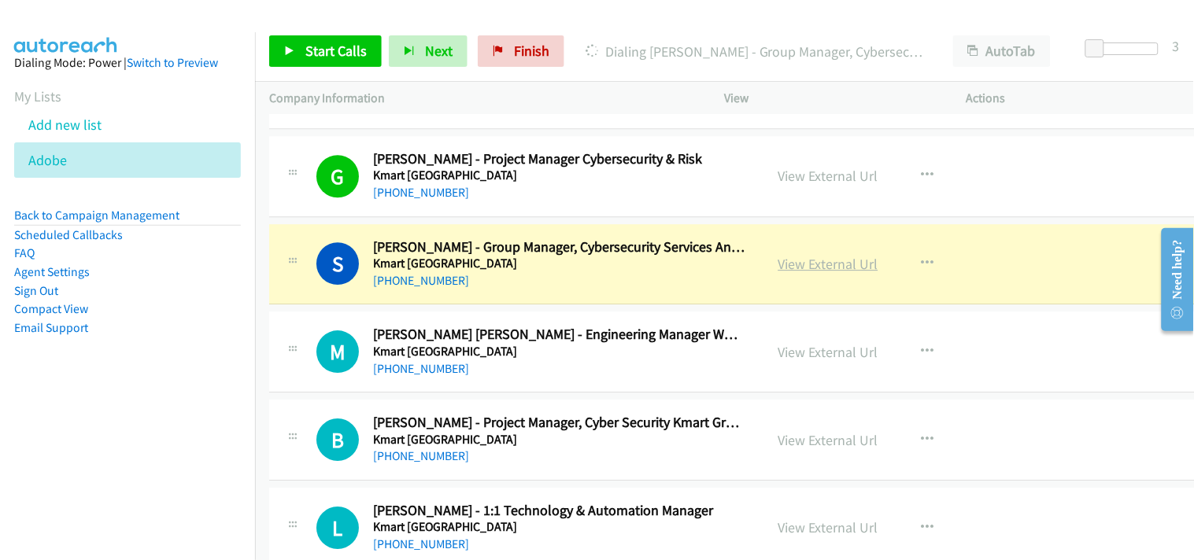
click at [784, 262] on link "View External Url" at bounding box center [828, 264] width 100 height 18
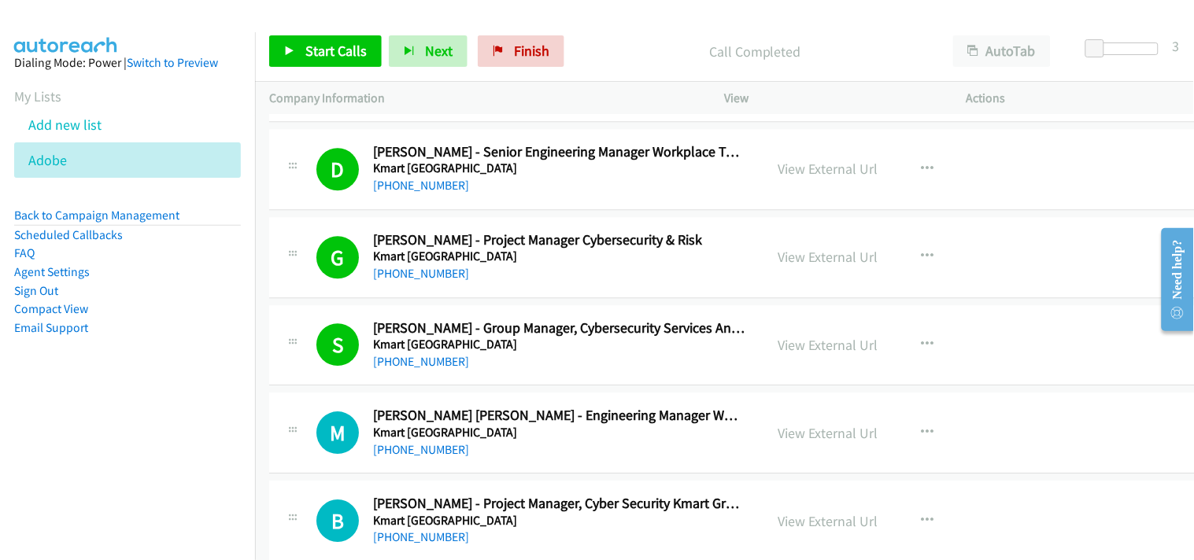
scroll to position [2623, 0]
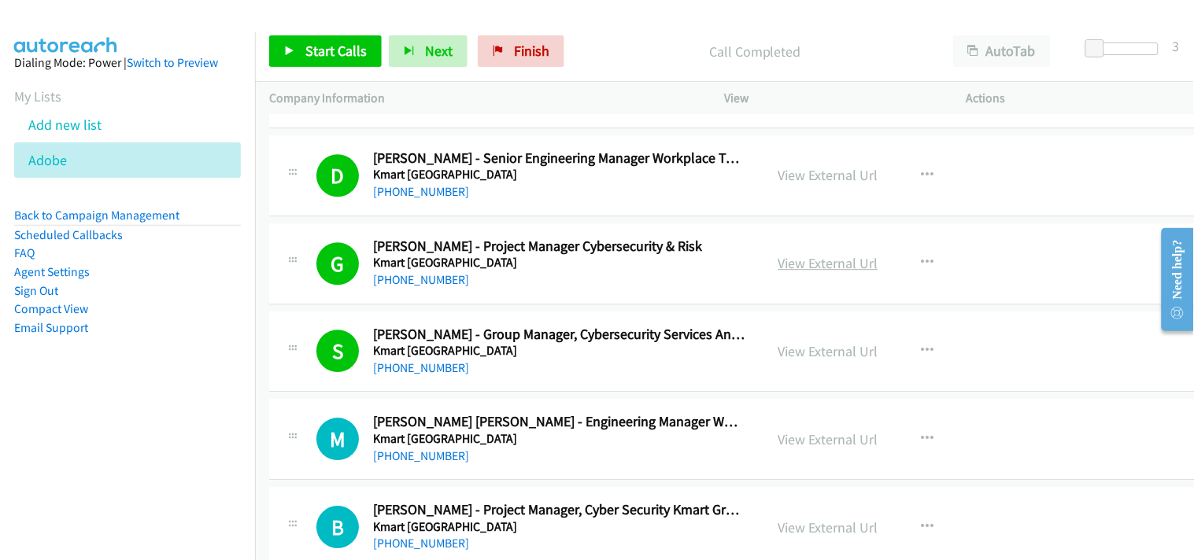
click at [792, 260] on link "View External Url" at bounding box center [828, 263] width 100 height 18
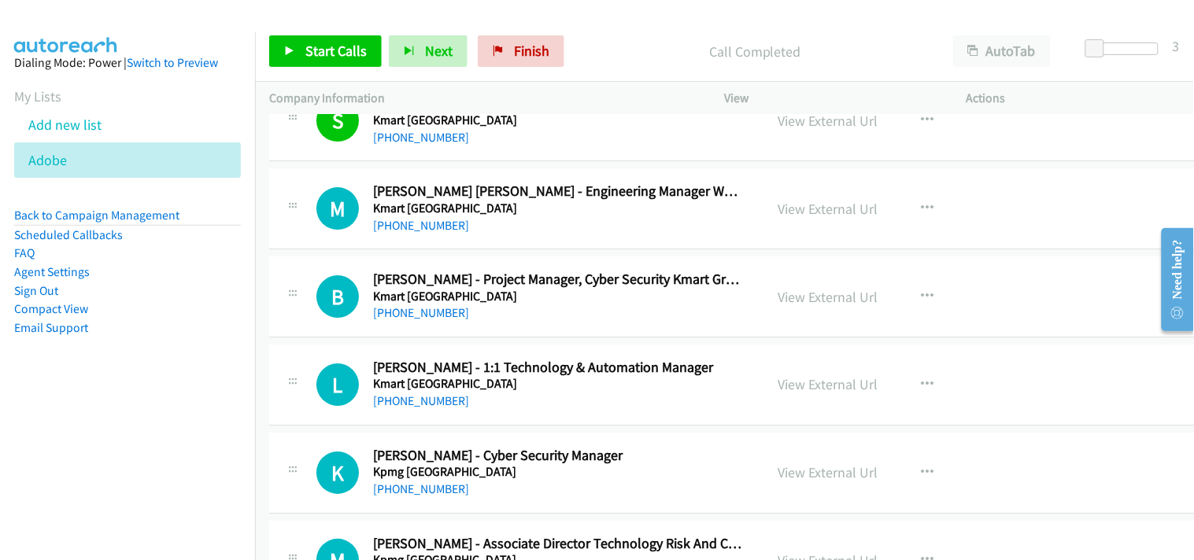
scroll to position [2885, 0]
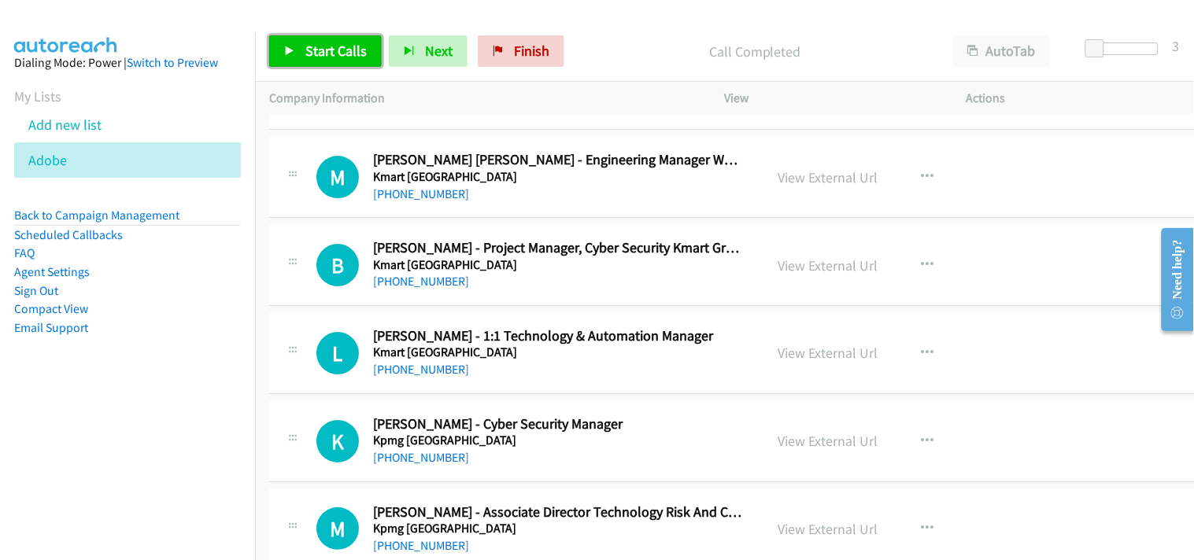
click at [364, 53] on link "Start Calls" at bounding box center [325, 50] width 113 height 31
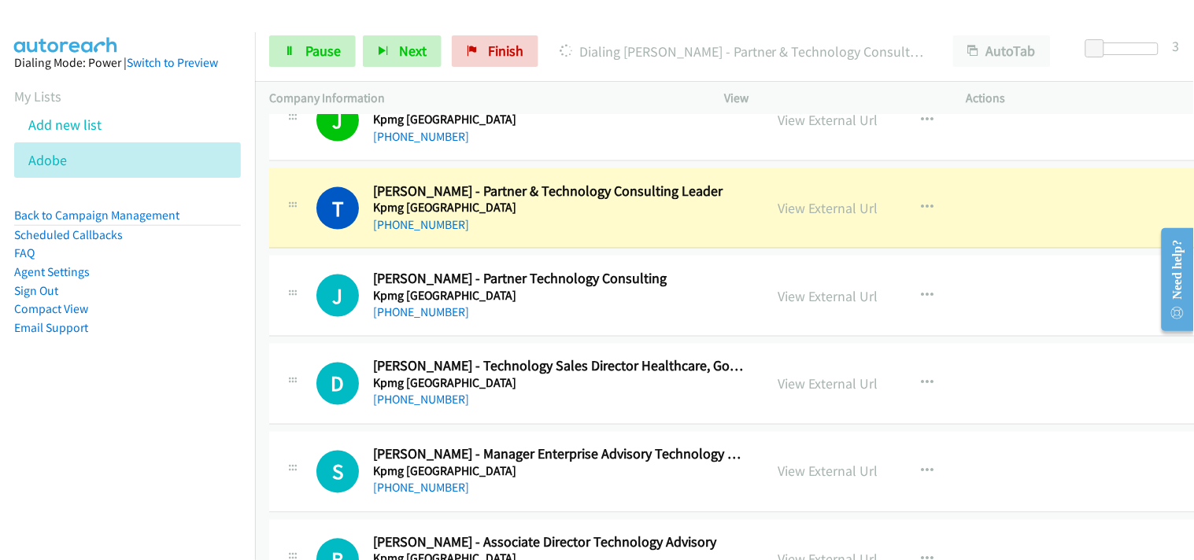
scroll to position [3671, 0]
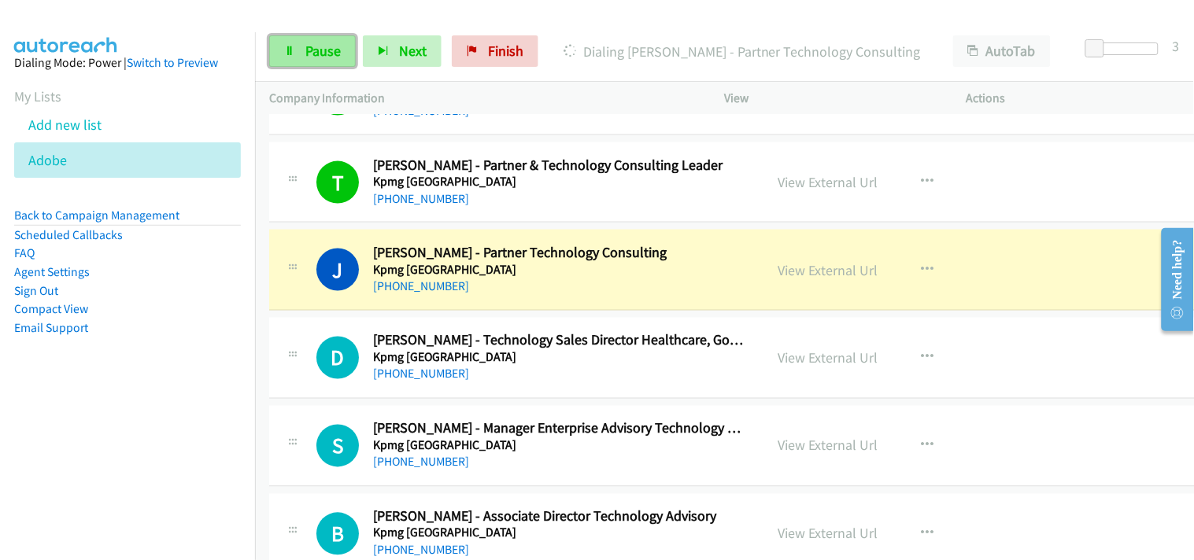
click at [309, 54] on span "Pause" at bounding box center [322, 51] width 35 height 18
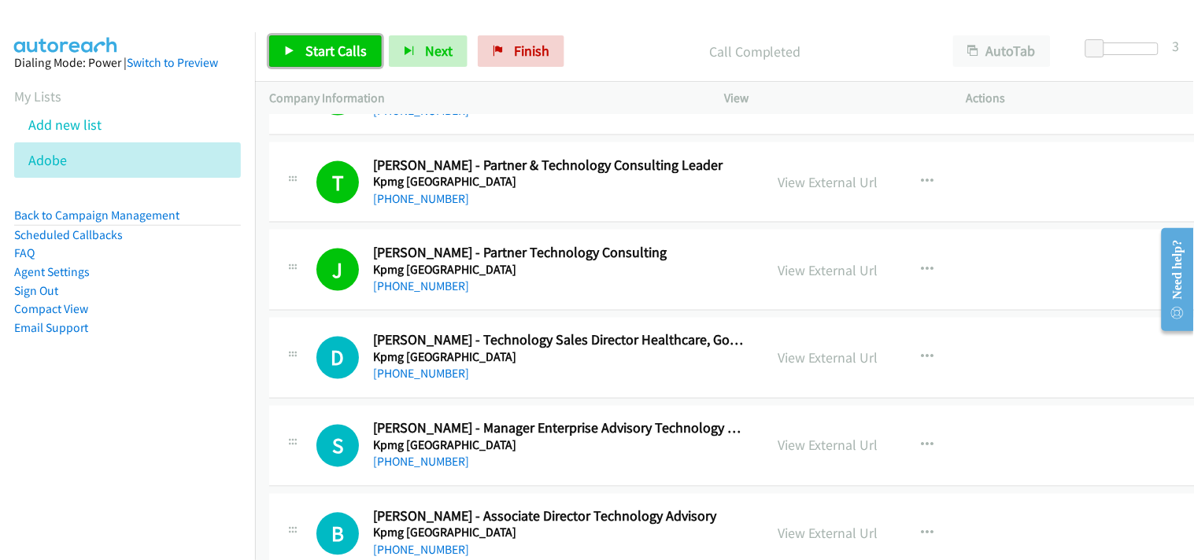
click at [346, 57] on span "Start Calls" at bounding box center [335, 51] width 61 height 18
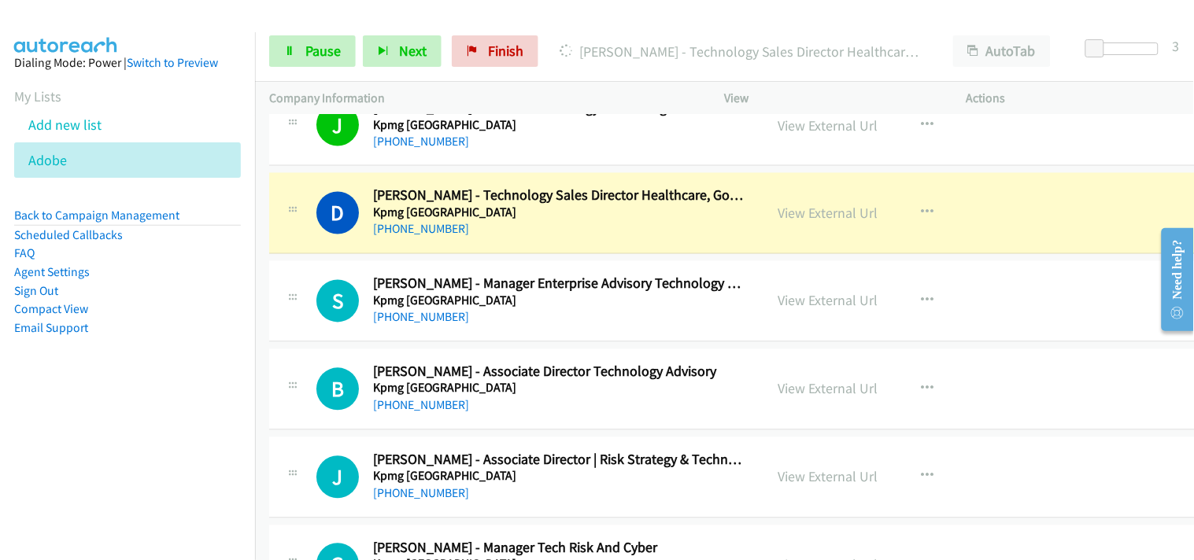
scroll to position [3846, 0]
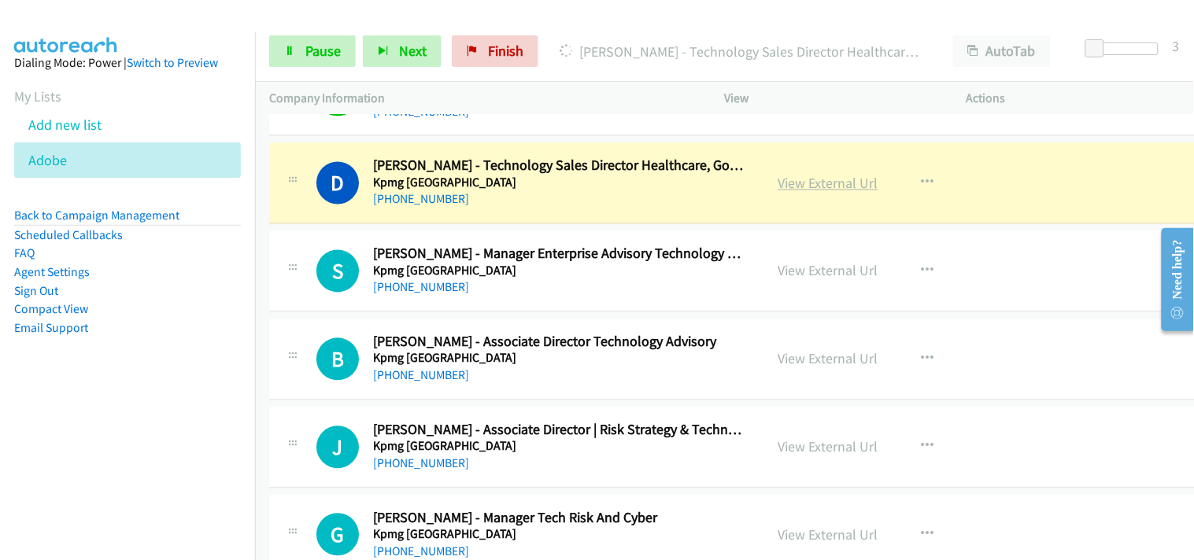
click at [803, 182] on link "View External Url" at bounding box center [828, 184] width 100 height 18
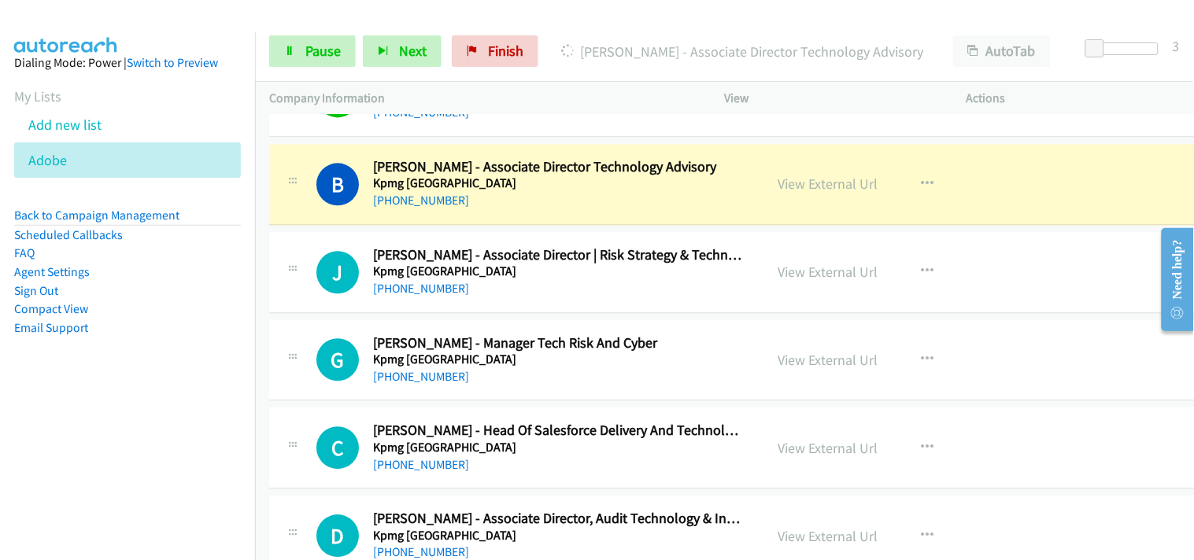
scroll to position [3934, 0]
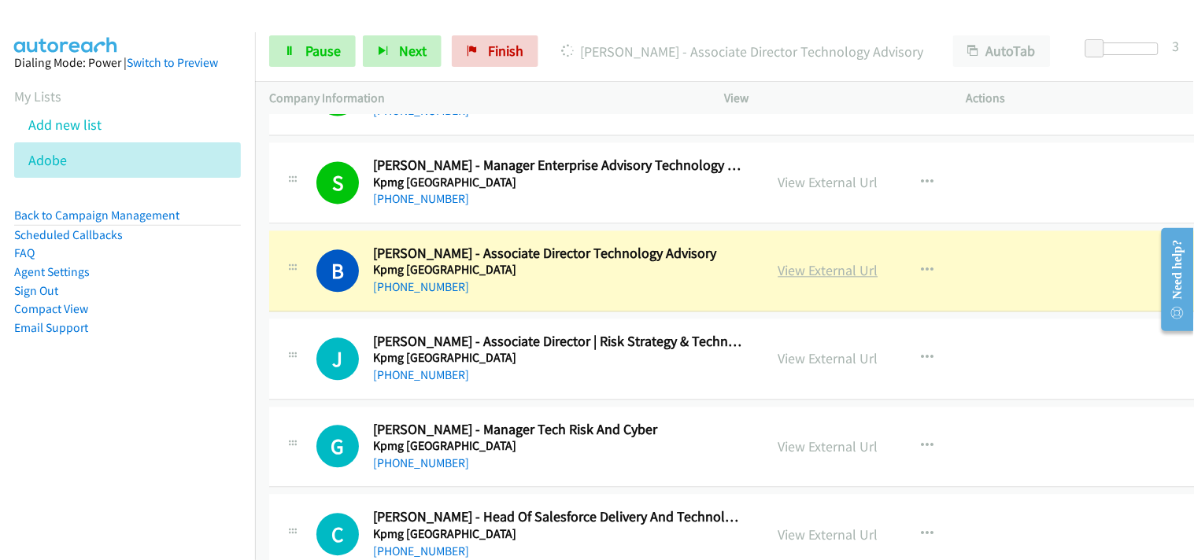
click at [784, 270] on link "View External Url" at bounding box center [828, 271] width 100 height 18
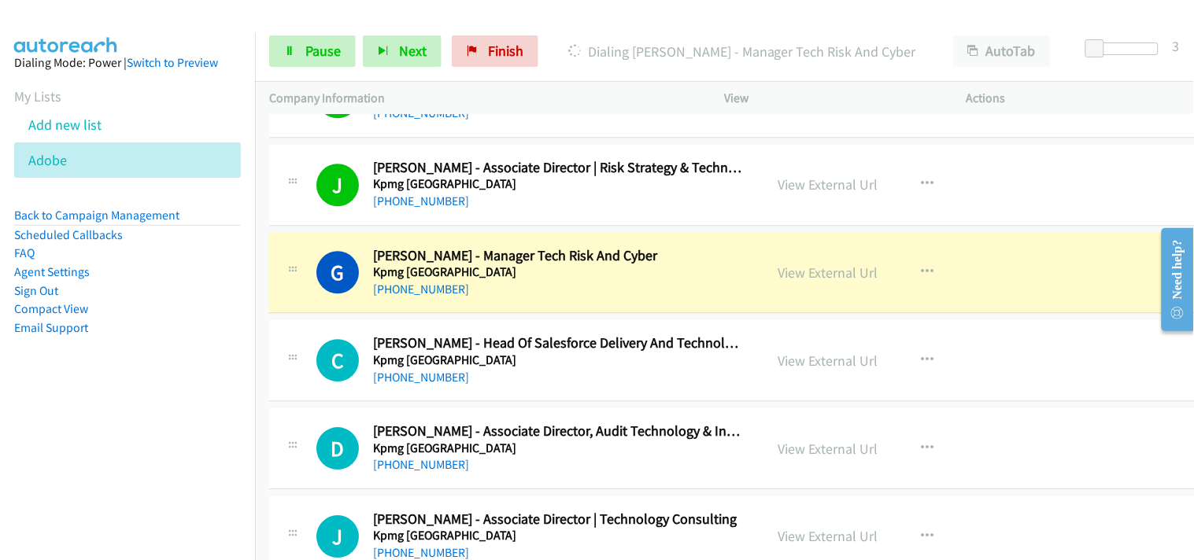
scroll to position [4196, 0]
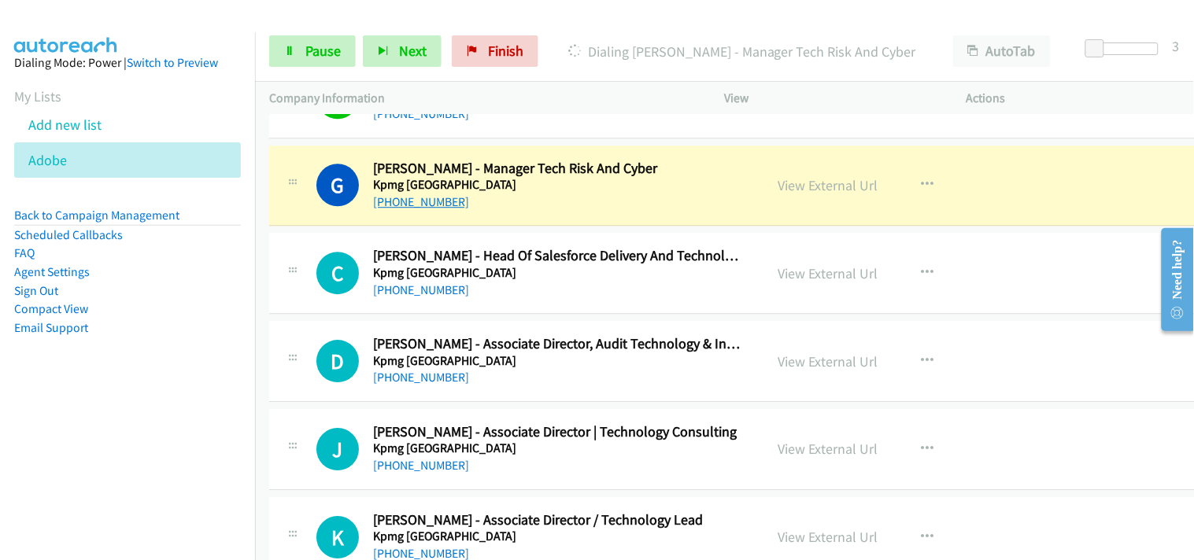
click at [418, 197] on link "+61 2 9295 3808" at bounding box center [421, 201] width 96 height 15
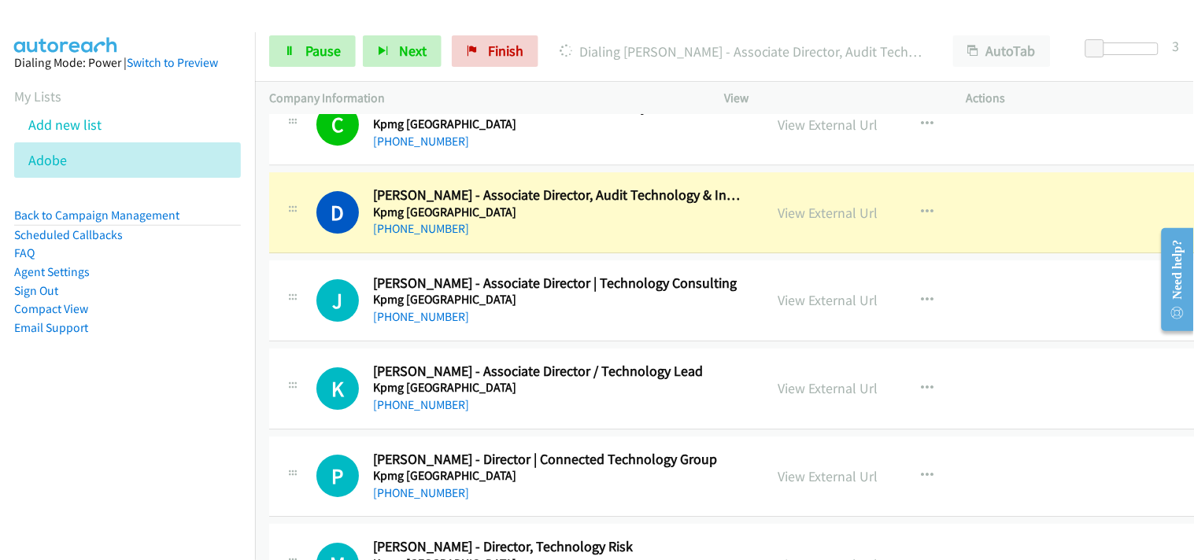
scroll to position [4371, 0]
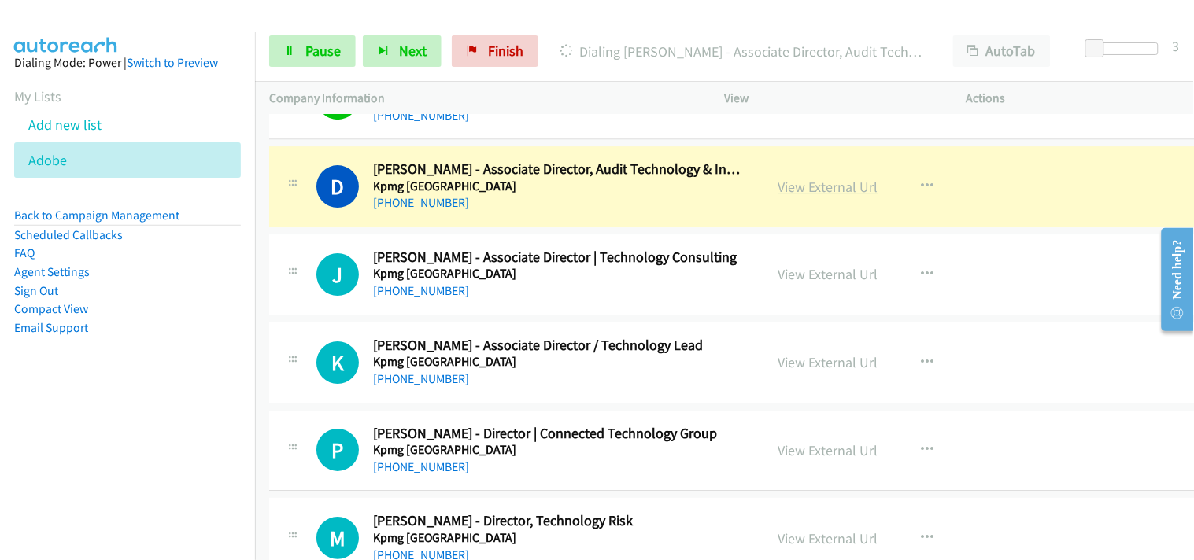
click at [827, 190] on link "View External Url" at bounding box center [828, 187] width 100 height 18
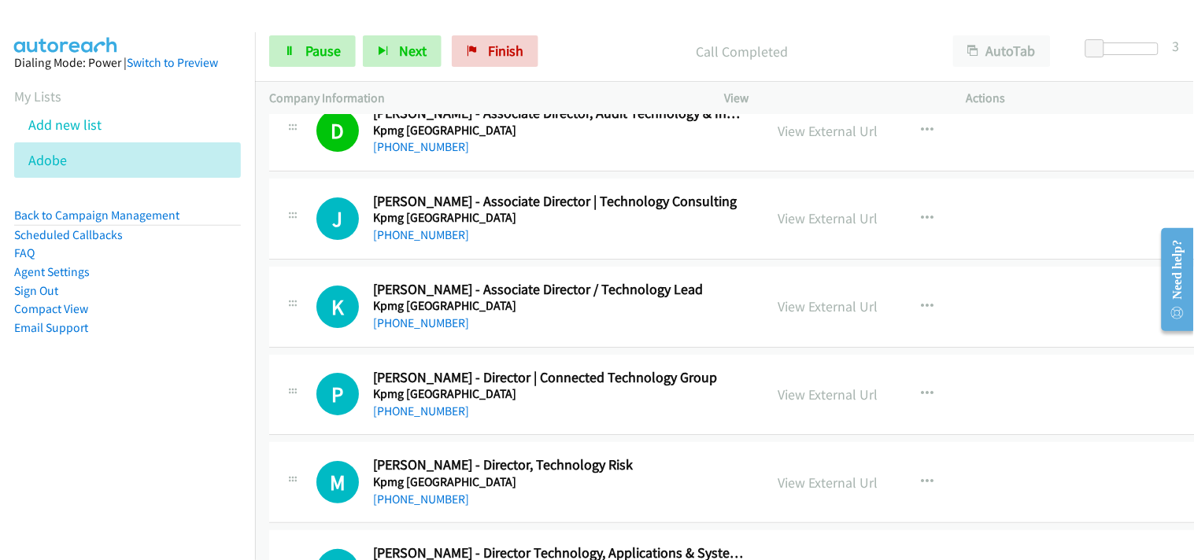
scroll to position [4458, 0]
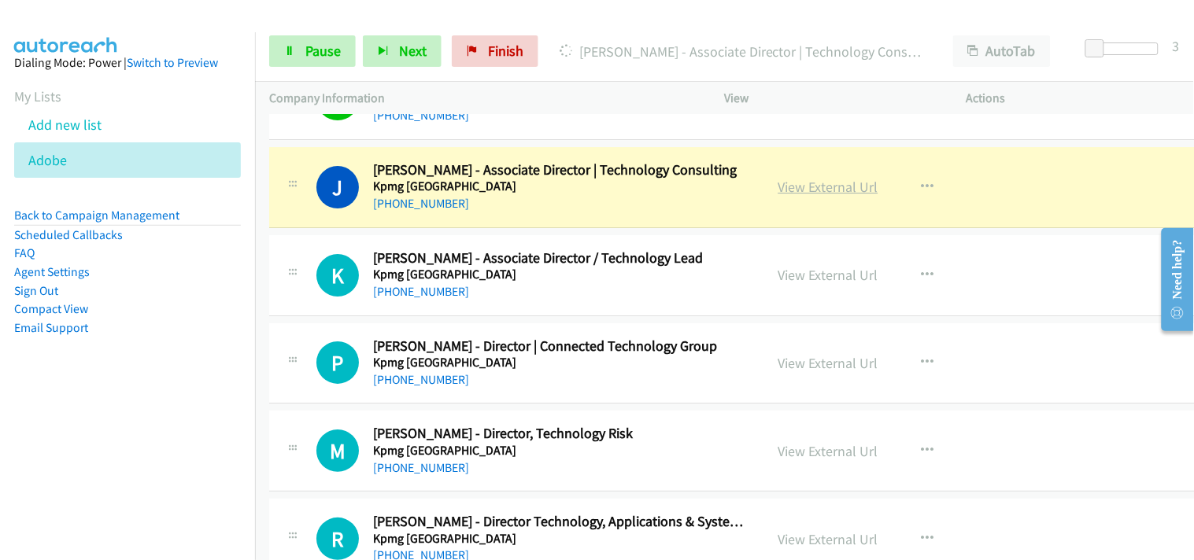
click at [829, 186] on link "View External Url" at bounding box center [828, 187] width 100 height 18
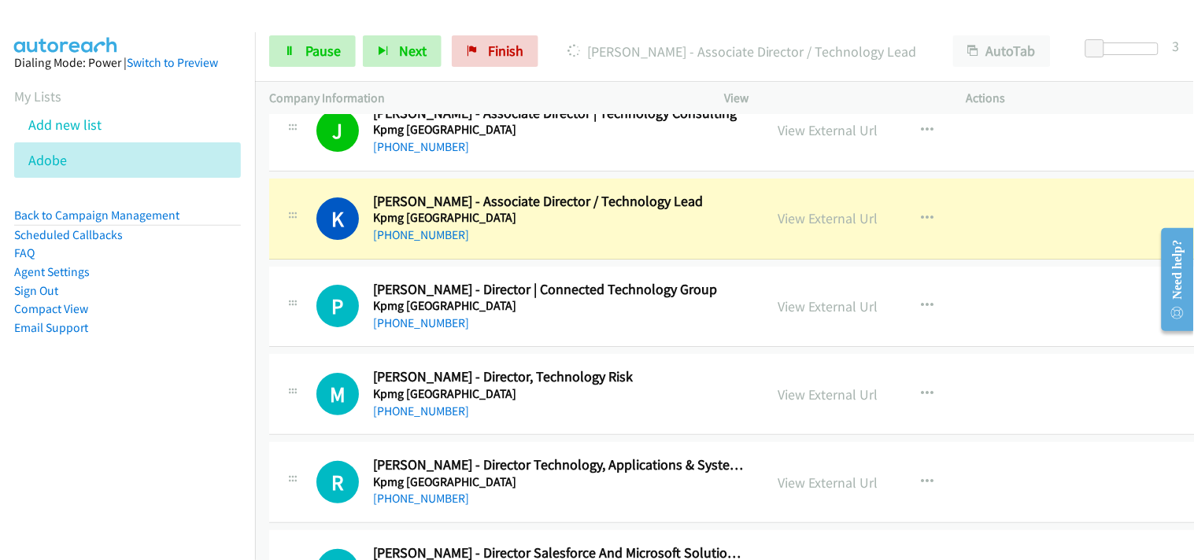
scroll to position [4546, 0]
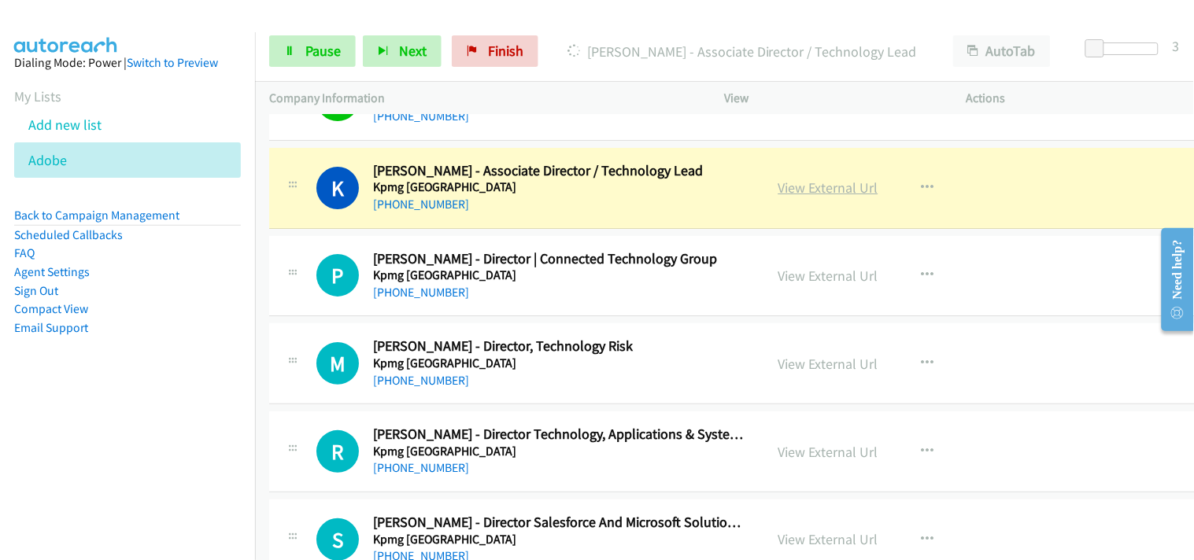
click at [778, 192] on link "View External Url" at bounding box center [828, 188] width 100 height 18
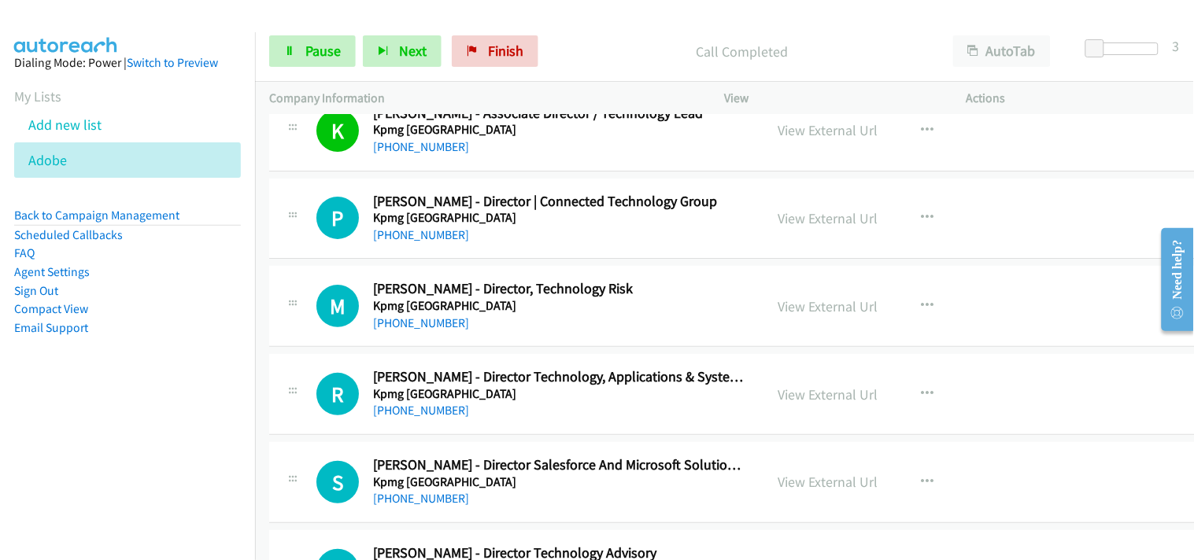
scroll to position [4633, 0]
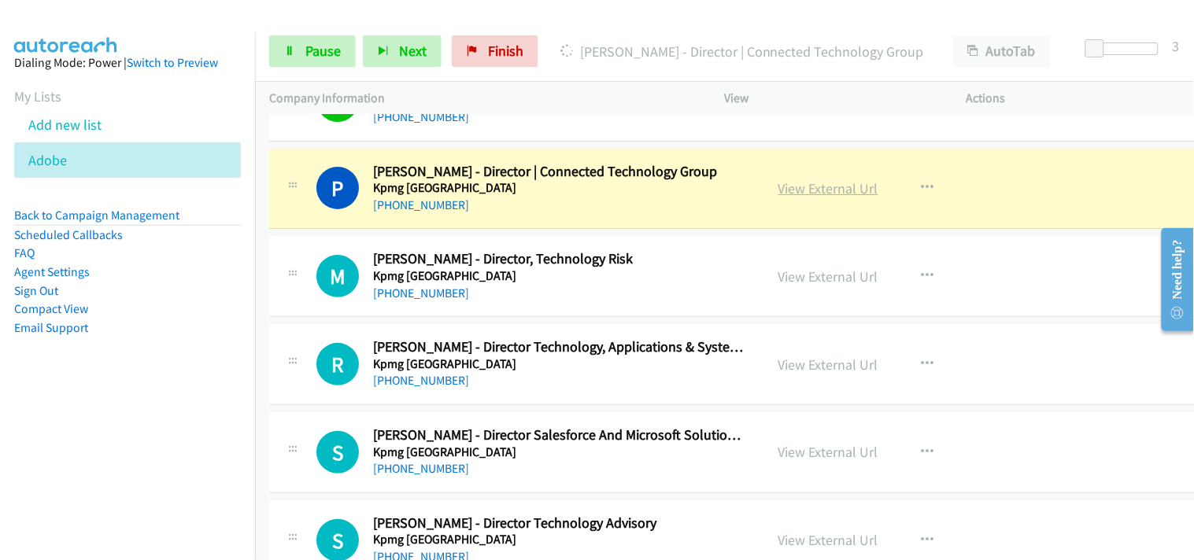
click at [809, 191] on link "View External Url" at bounding box center [828, 188] width 100 height 18
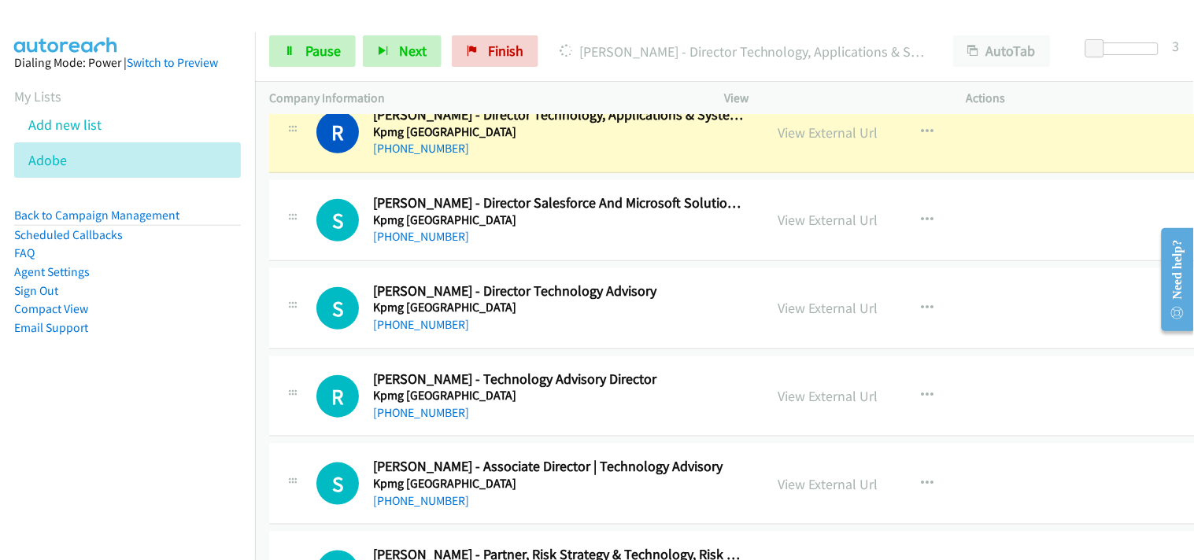
scroll to position [4896, 0]
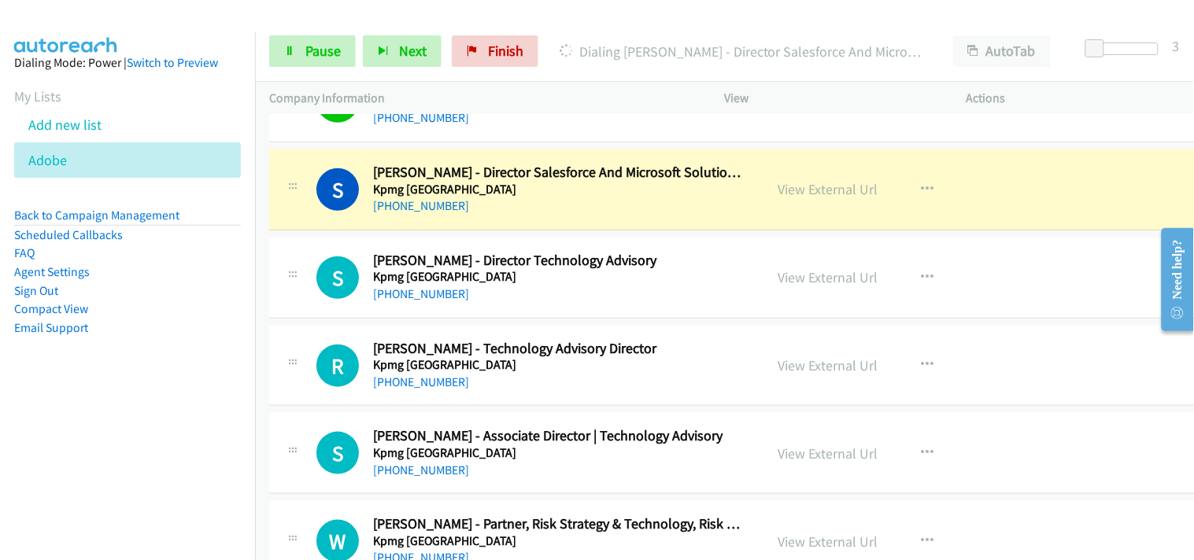
click at [829, 181] on div "View External Url" at bounding box center [828, 189] width 100 height 21
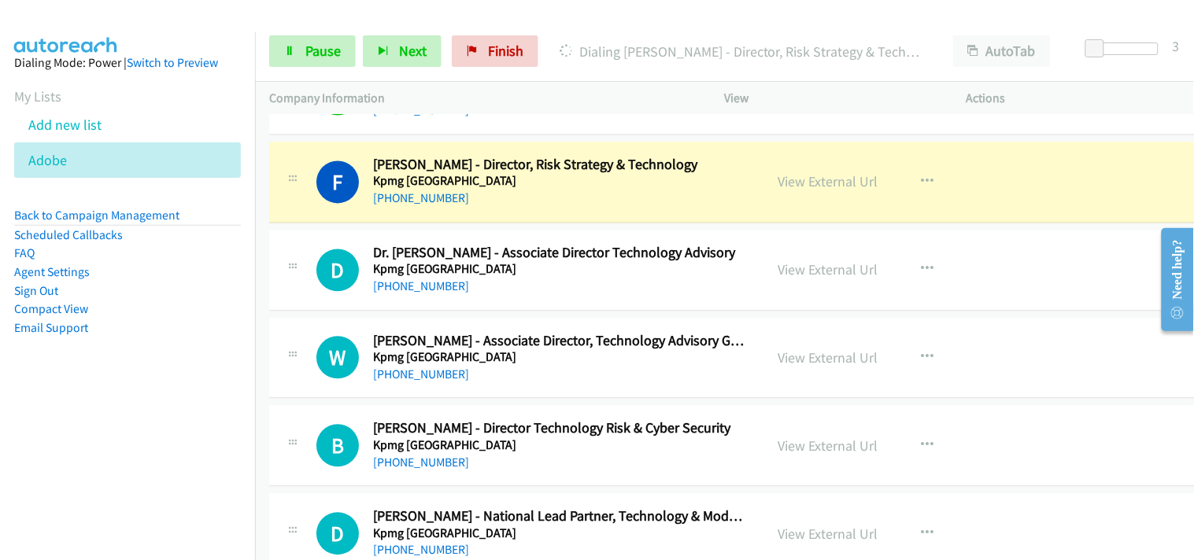
scroll to position [5508, 0]
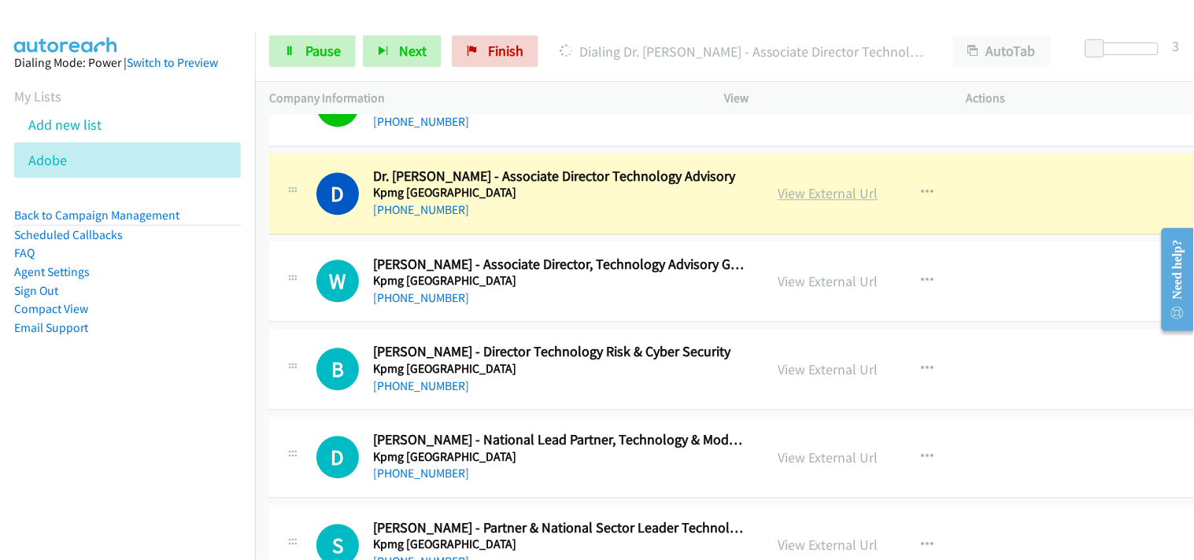
click at [788, 194] on link "View External Url" at bounding box center [828, 193] width 100 height 18
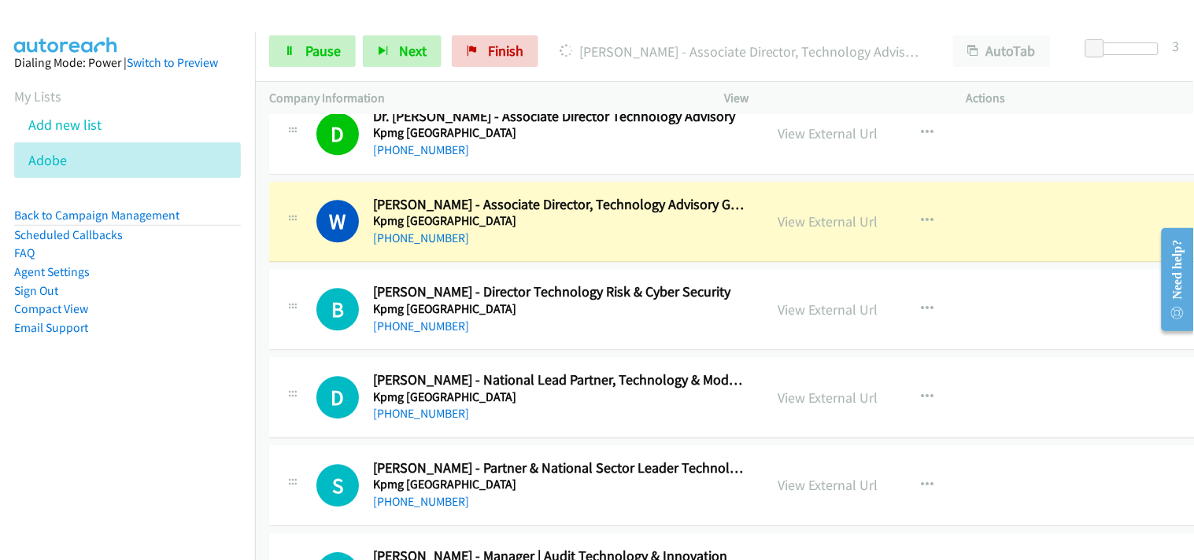
scroll to position [5595, 0]
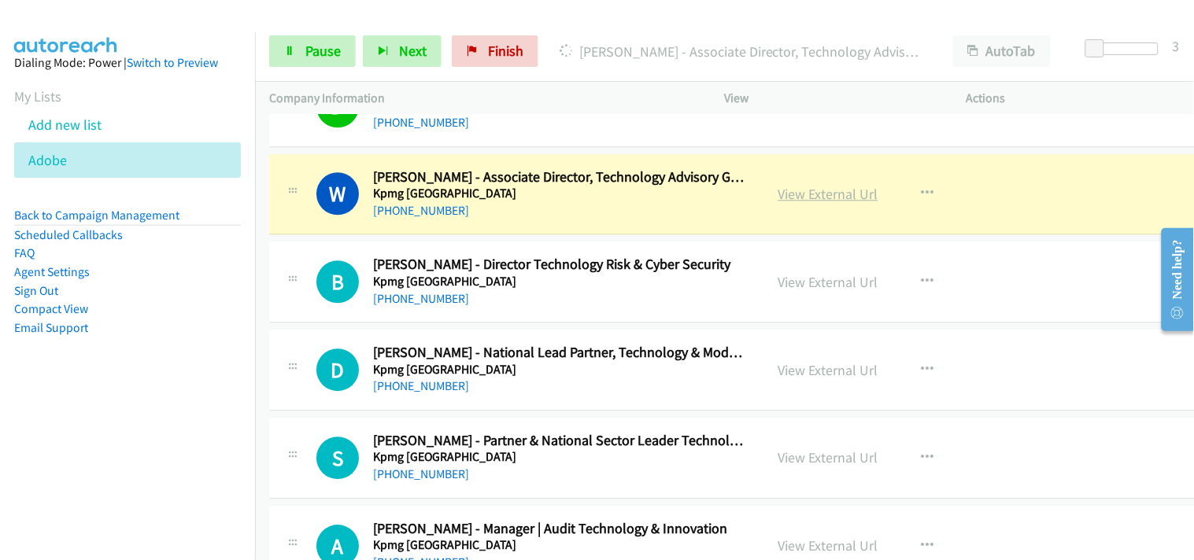
click at [782, 194] on link "View External Url" at bounding box center [828, 194] width 100 height 18
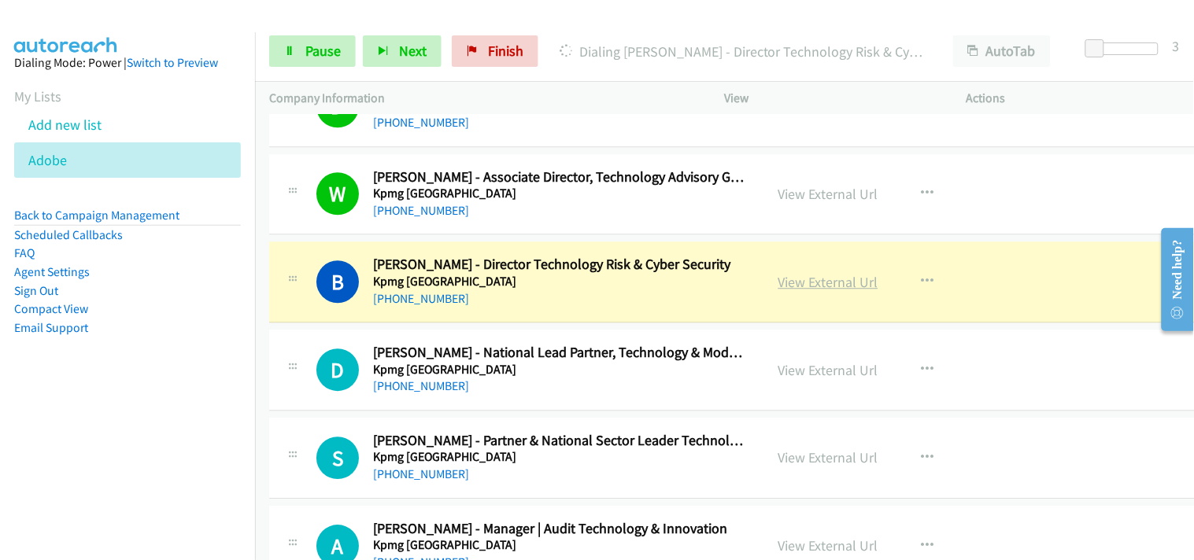
click at [778, 287] on link "View External Url" at bounding box center [828, 282] width 100 height 18
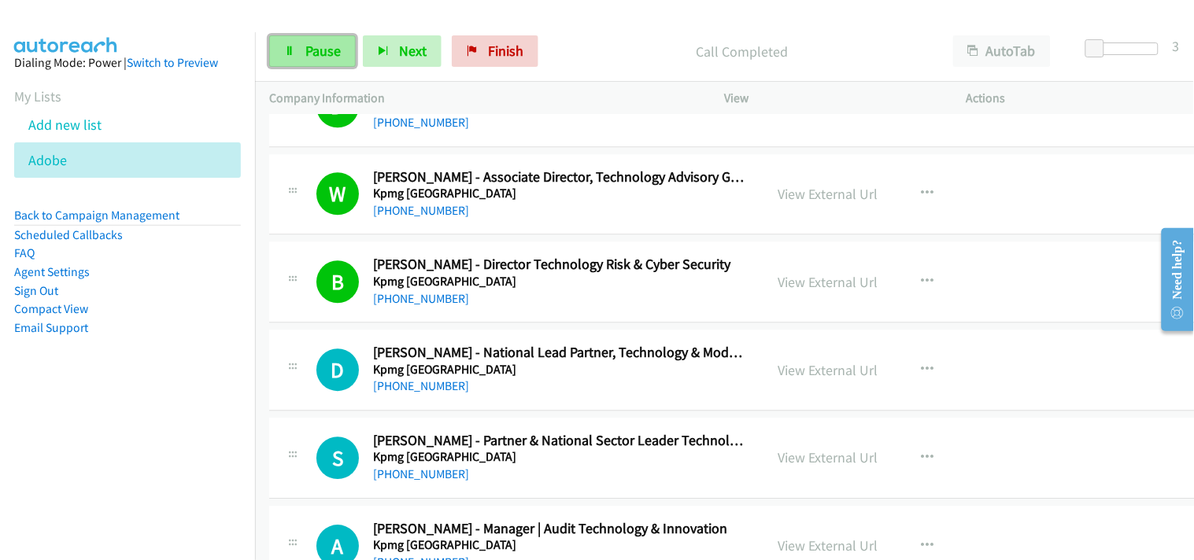
click at [335, 45] on span "Pause" at bounding box center [322, 51] width 35 height 18
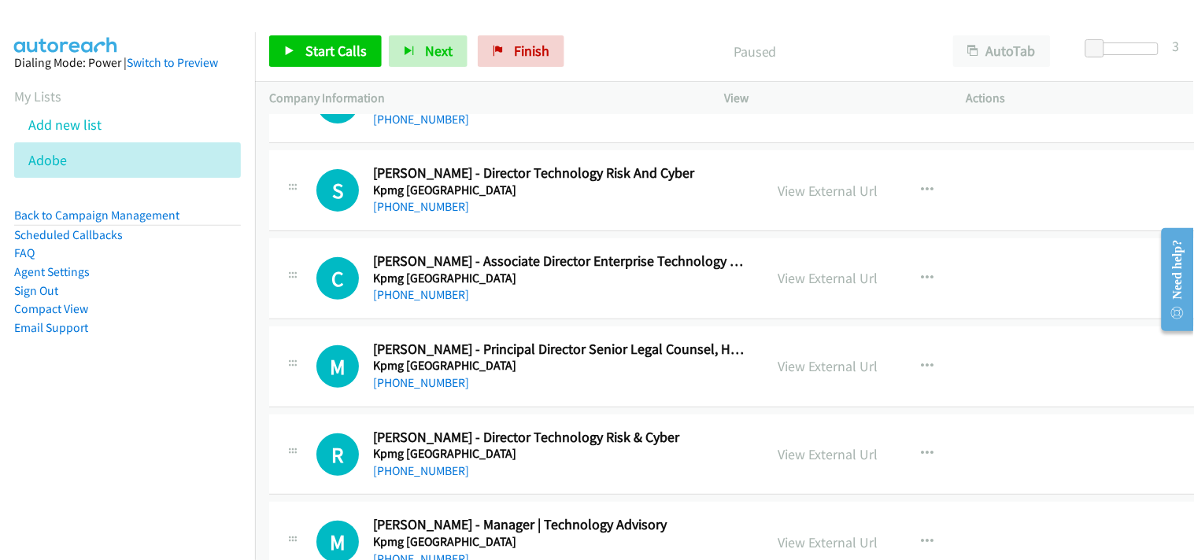
scroll to position [6207, 0]
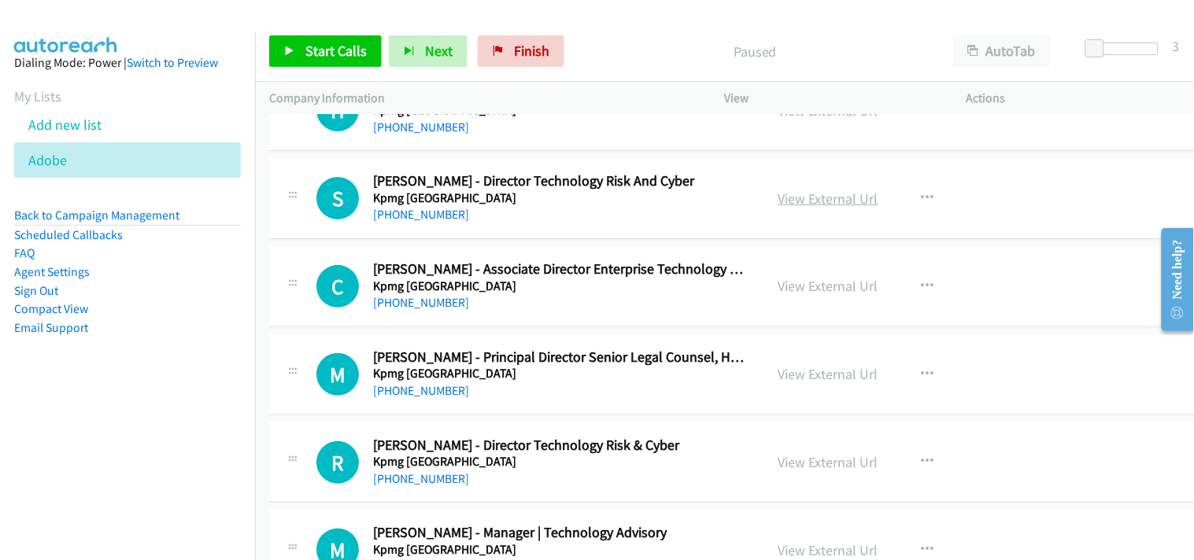
click at [796, 199] on link "View External Url" at bounding box center [828, 199] width 100 height 18
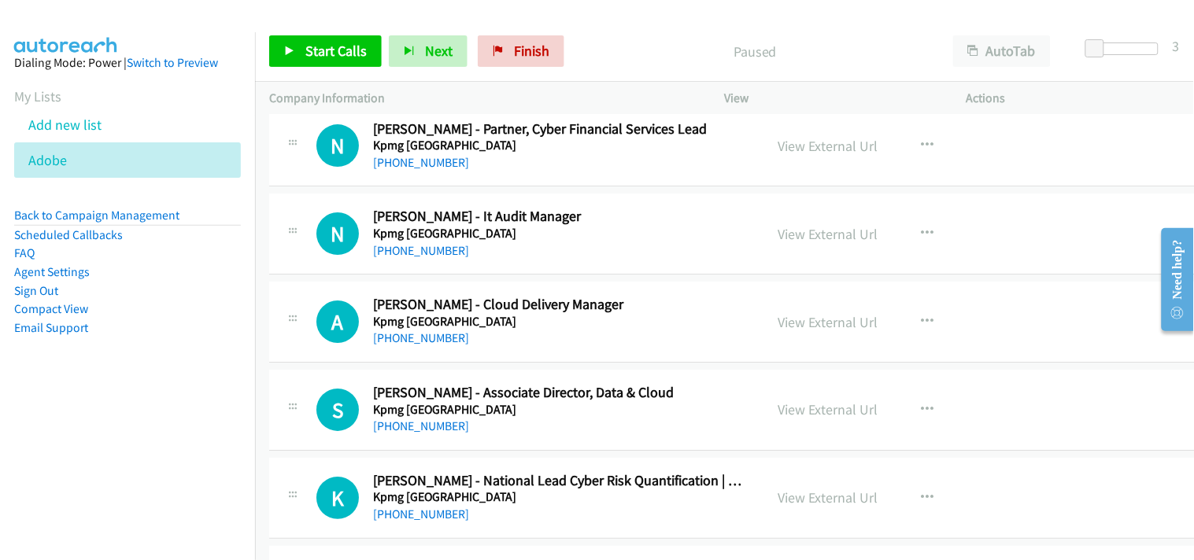
scroll to position [7518, 0]
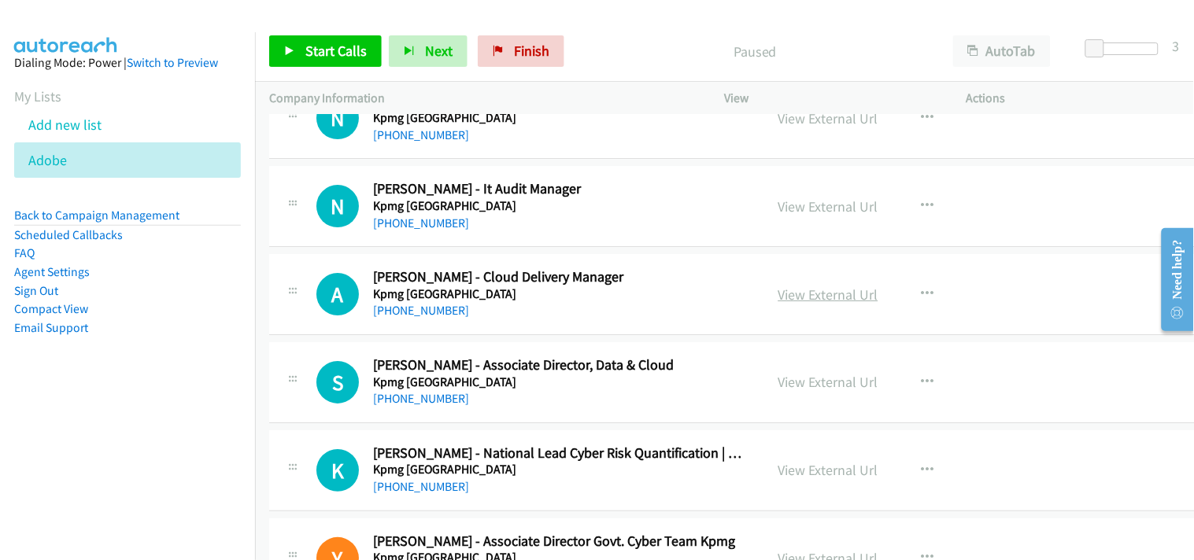
click at [778, 299] on link "View External Url" at bounding box center [828, 295] width 100 height 18
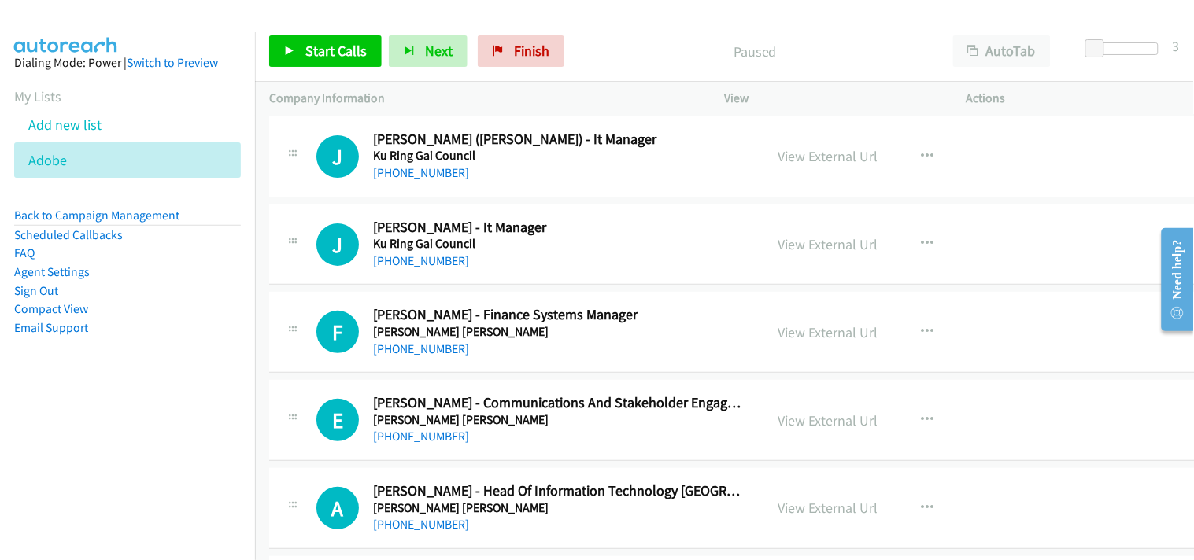
scroll to position [9267, 0]
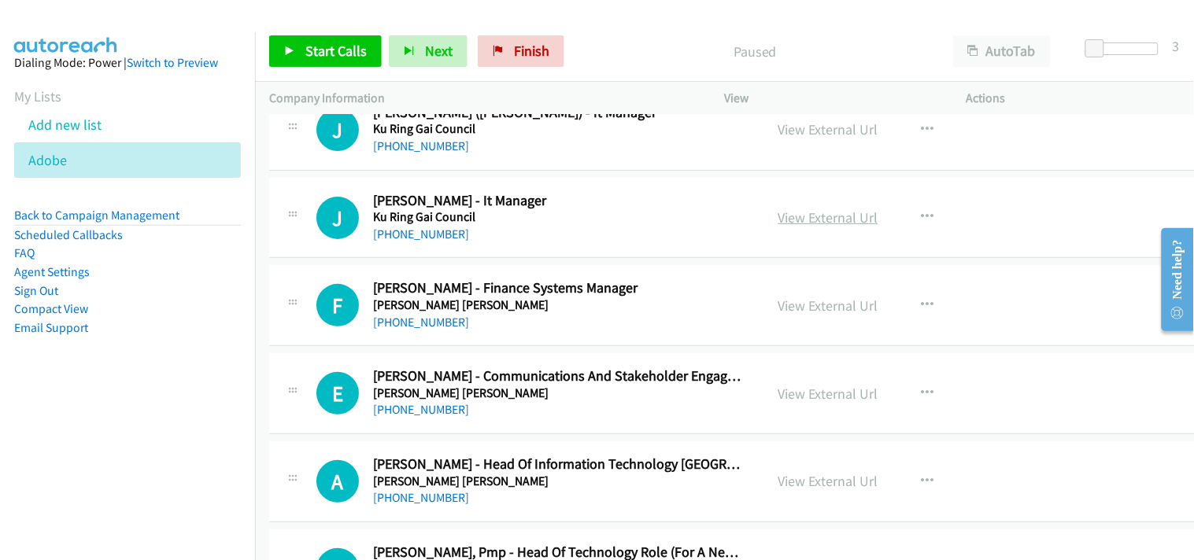
click at [820, 222] on link "View External Url" at bounding box center [828, 218] width 100 height 18
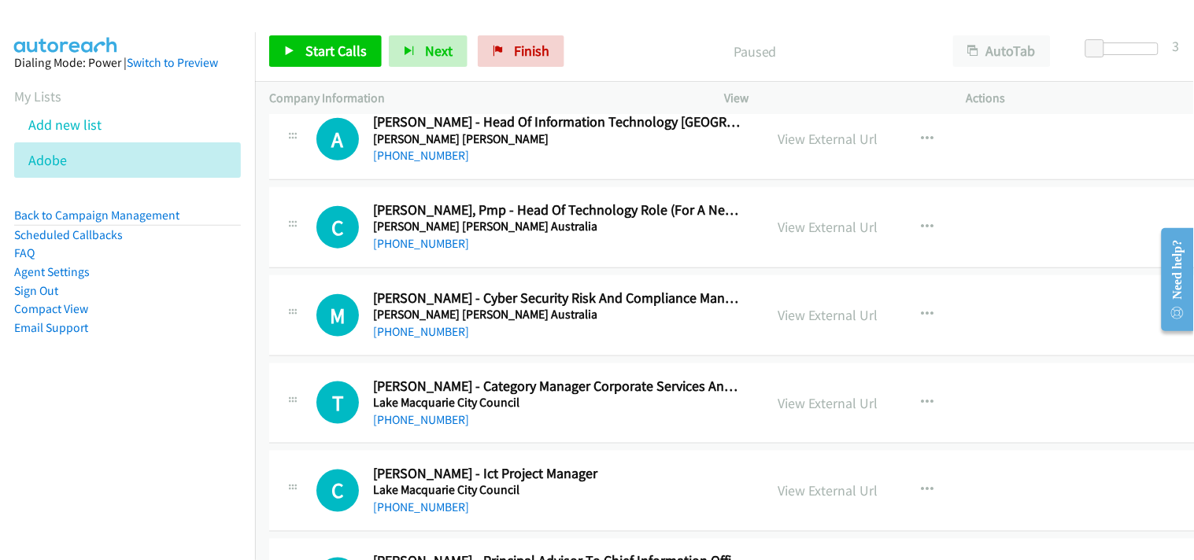
scroll to position [9617, 0]
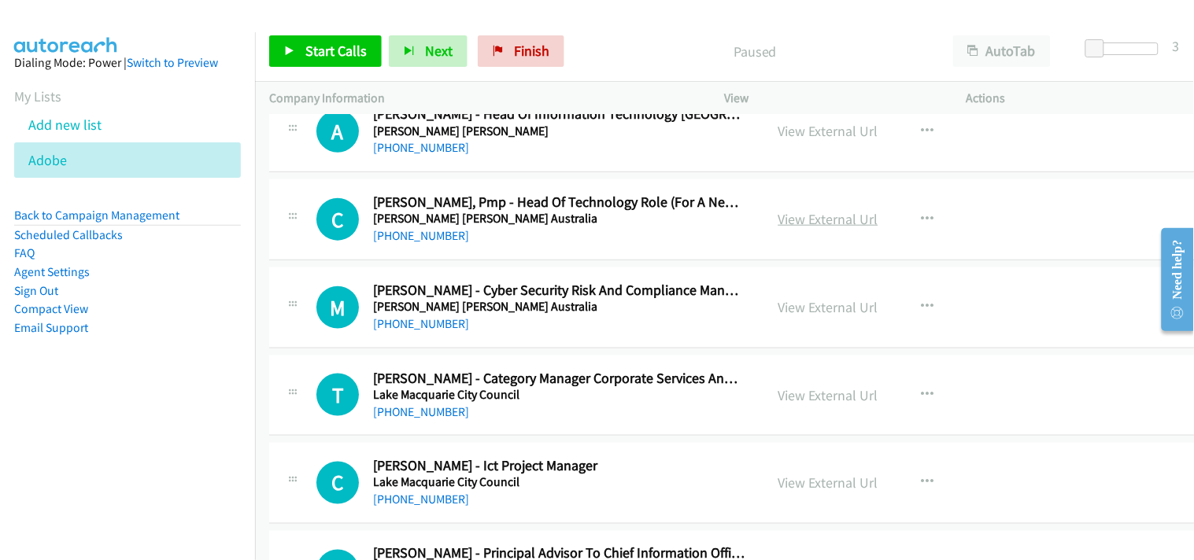
click at [780, 216] on link "View External Url" at bounding box center [828, 219] width 100 height 18
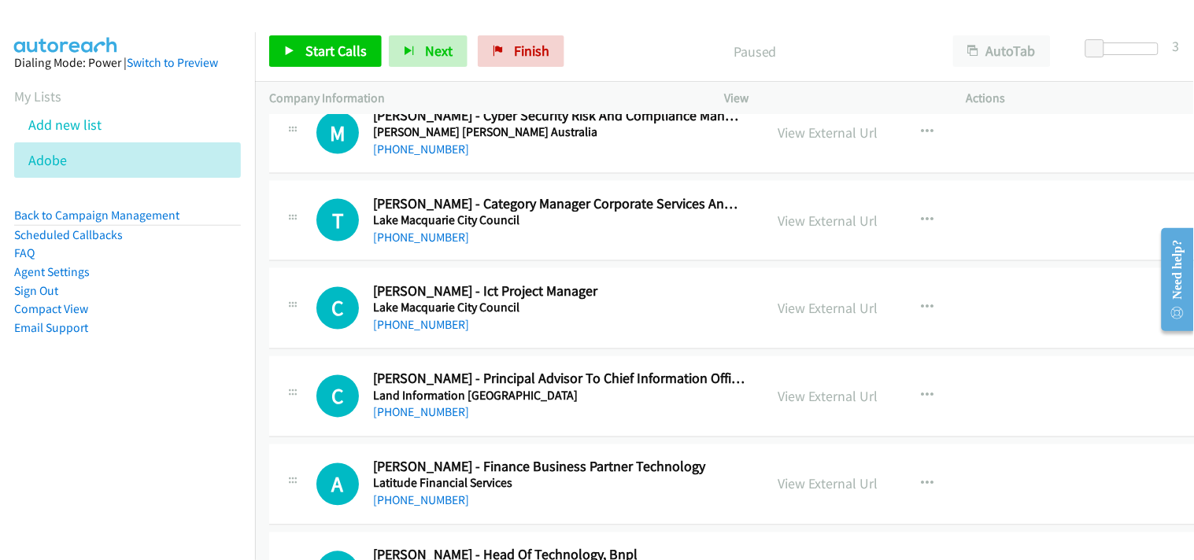
scroll to position [9704, 0]
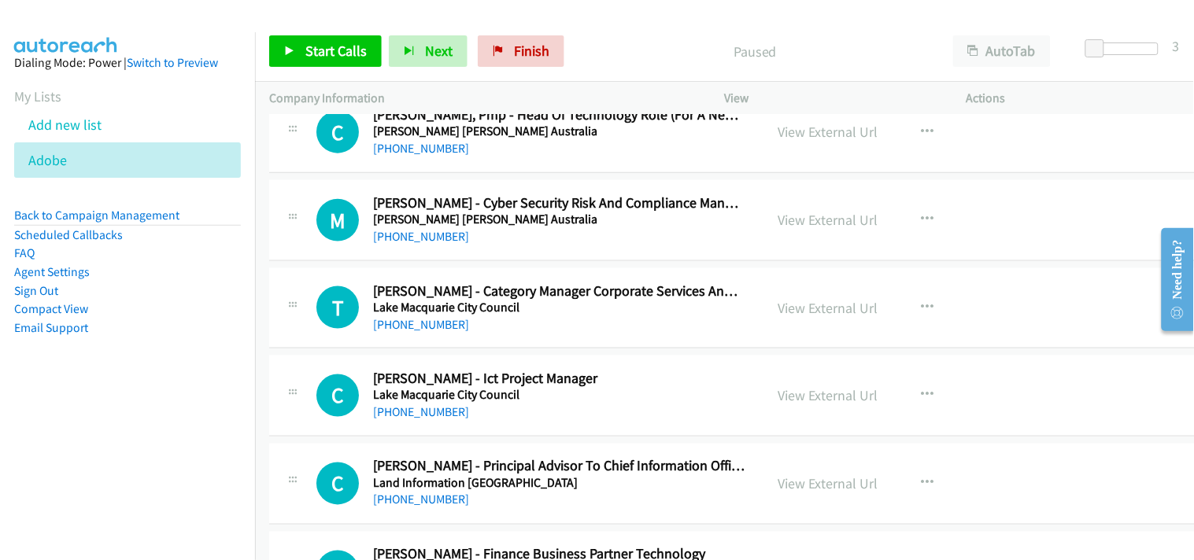
click at [798, 213] on div "View External Url" at bounding box center [828, 219] width 100 height 21
click at [798, 222] on link "View External Url" at bounding box center [828, 220] width 100 height 18
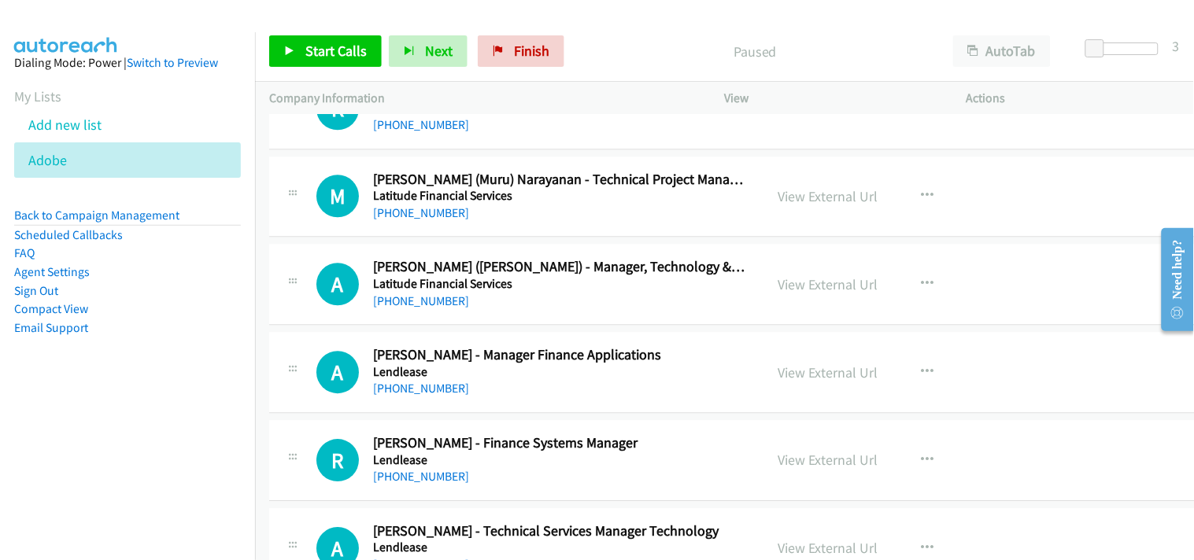
scroll to position [10229, 0]
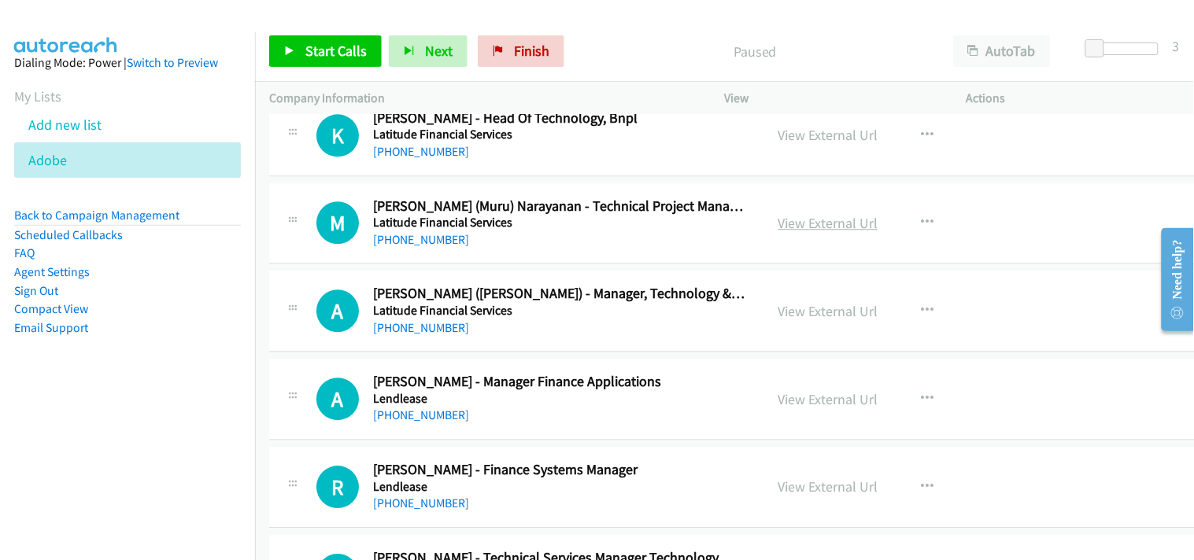
click at [778, 223] on link "View External Url" at bounding box center [828, 223] width 100 height 18
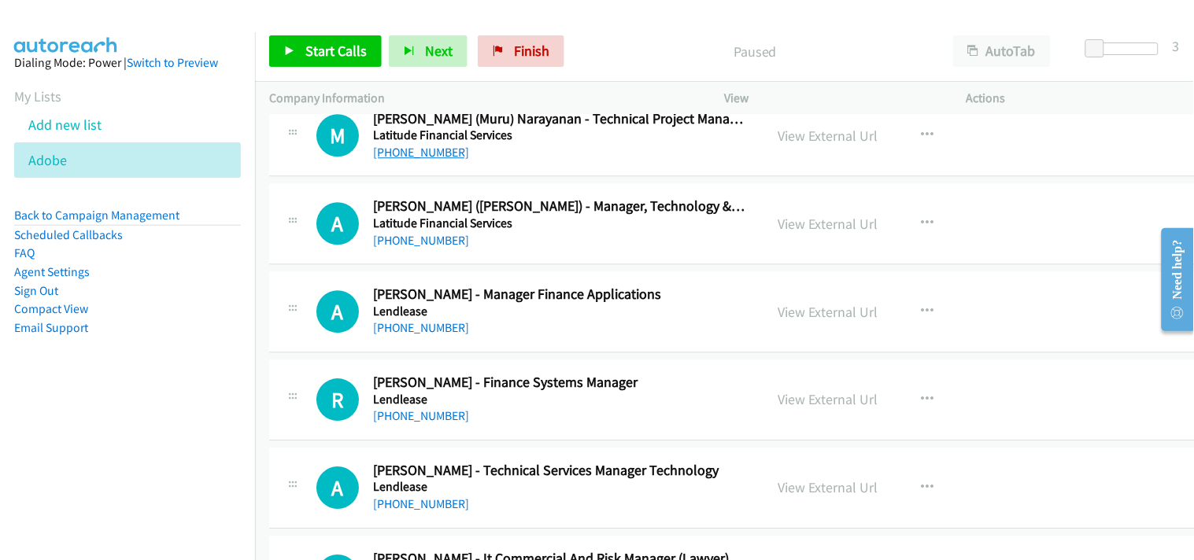
click at [433, 149] on link "+61 498 241 281" at bounding box center [421, 152] width 96 height 15
click at [778, 226] on link "View External Url" at bounding box center [828, 224] width 100 height 18
click at [400, 244] on link "+61 415 659 353" at bounding box center [421, 240] width 96 height 15
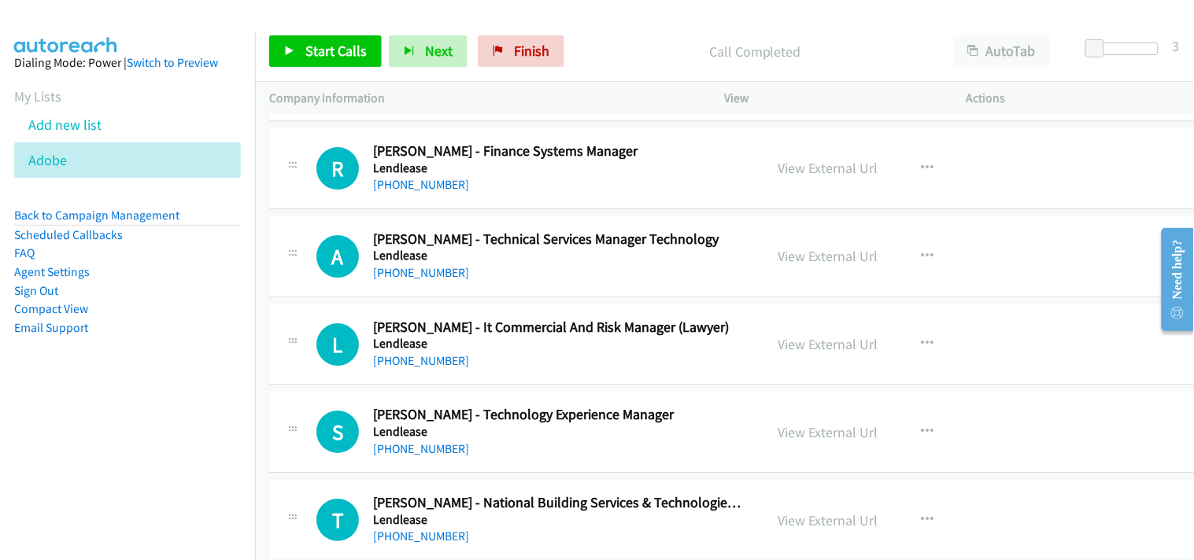
scroll to position [10578, 0]
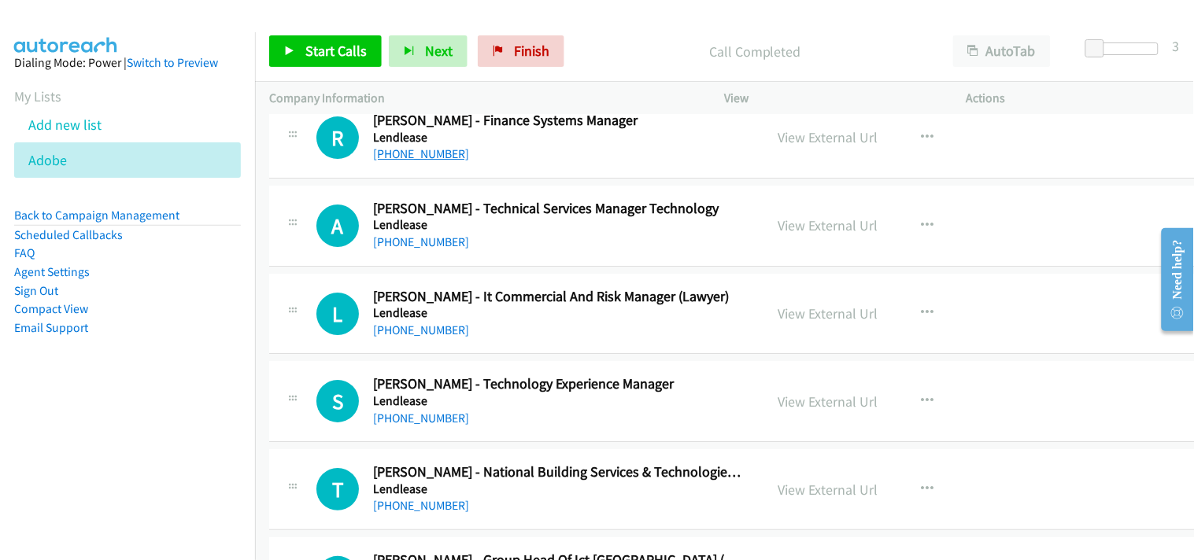
click at [415, 160] on link "+61 432 617 494" at bounding box center [421, 153] width 96 height 15
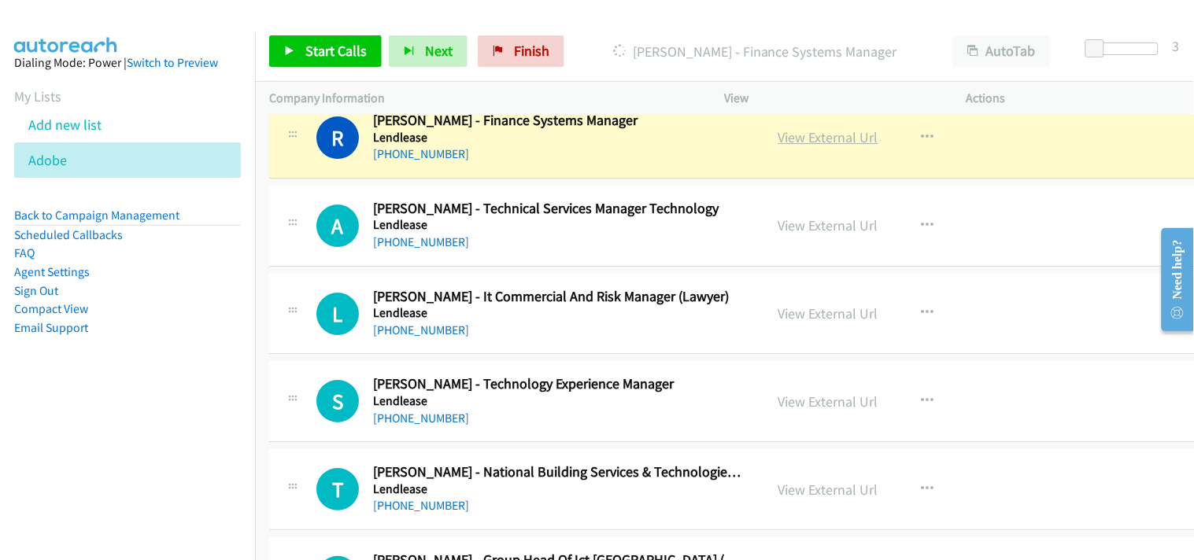
click at [804, 144] on link "View External Url" at bounding box center [828, 137] width 100 height 18
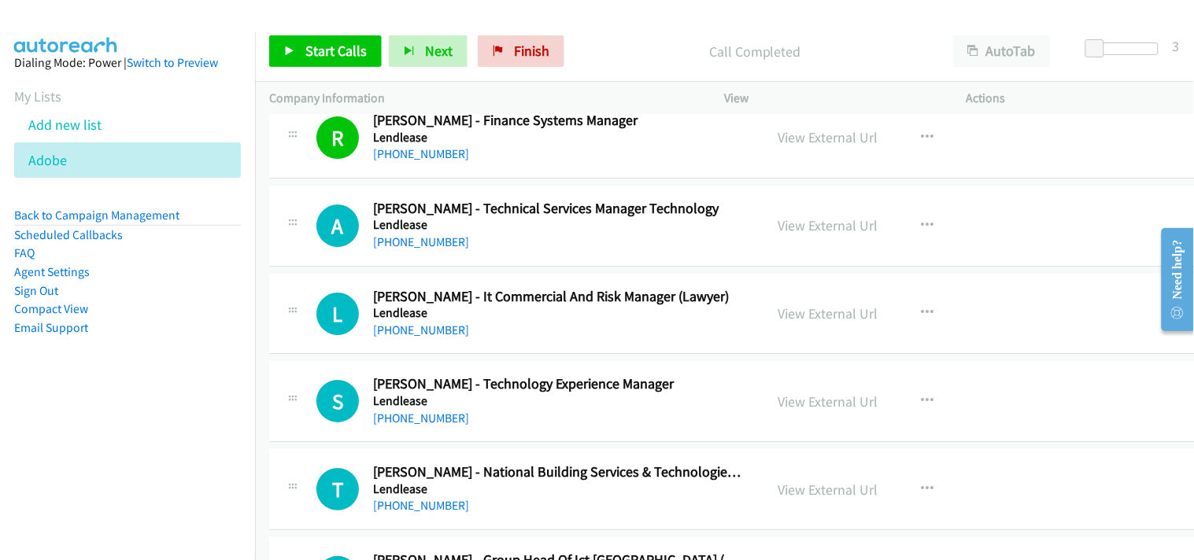
click at [414, 236] on div "+61 451 089 076" at bounding box center [559, 242] width 372 height 19
click at [417, 249] on link "+61 451 089 076" at bounding box center [421, 241] width 96 height 15
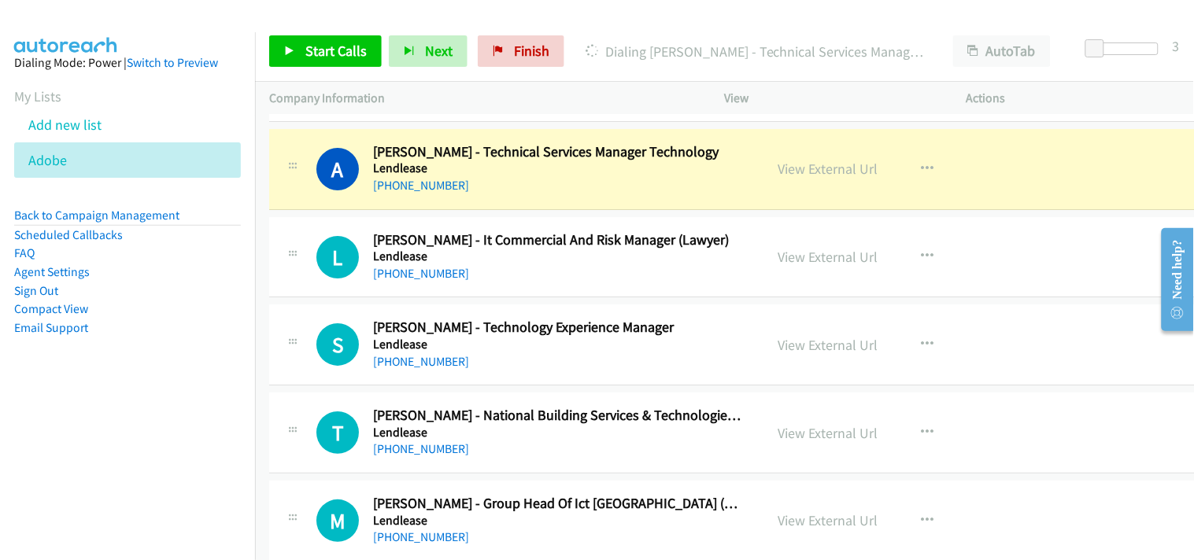
scroll to position [10666, 0]
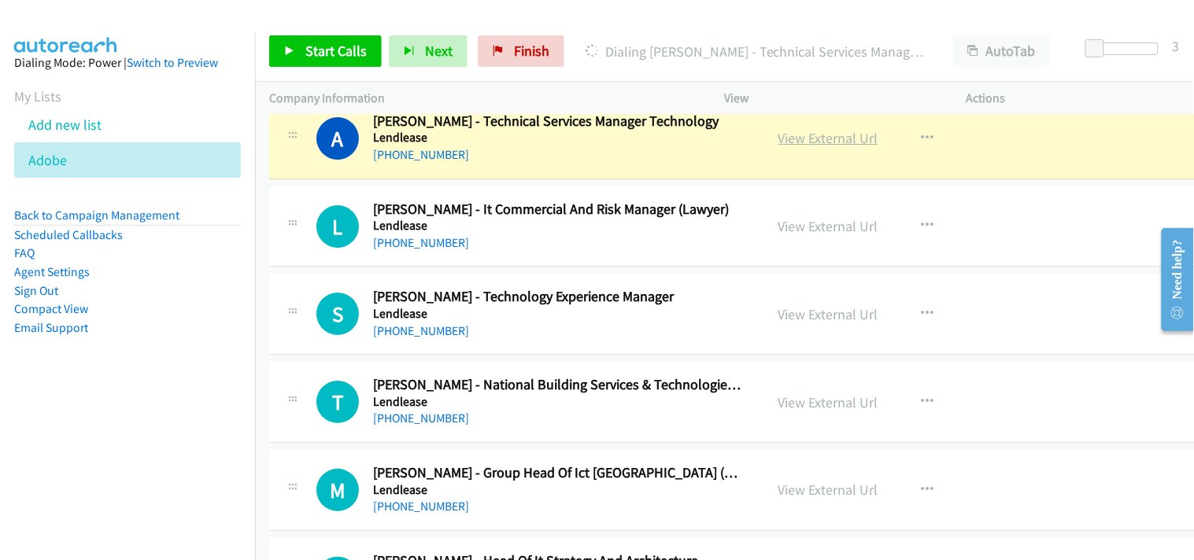
click at [780, 138] on link "View External Url" at bounding box center [828, 138] width 100 height 18
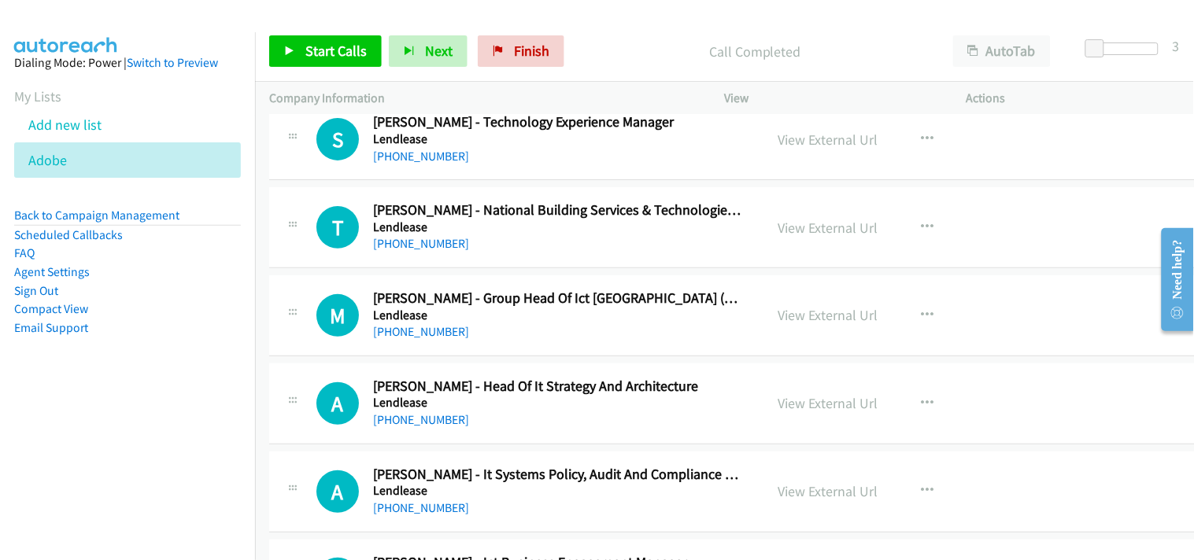
scroll to position [10753, 0]
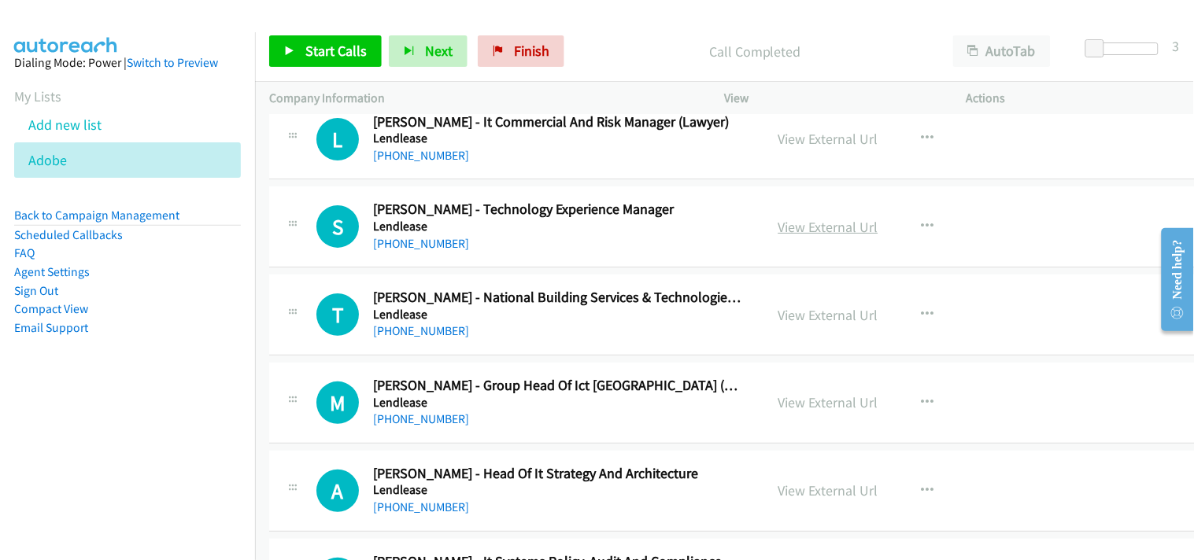
click at [799, 223] on link "View External Url" at bounding box center [828, 227] width 100 height 18
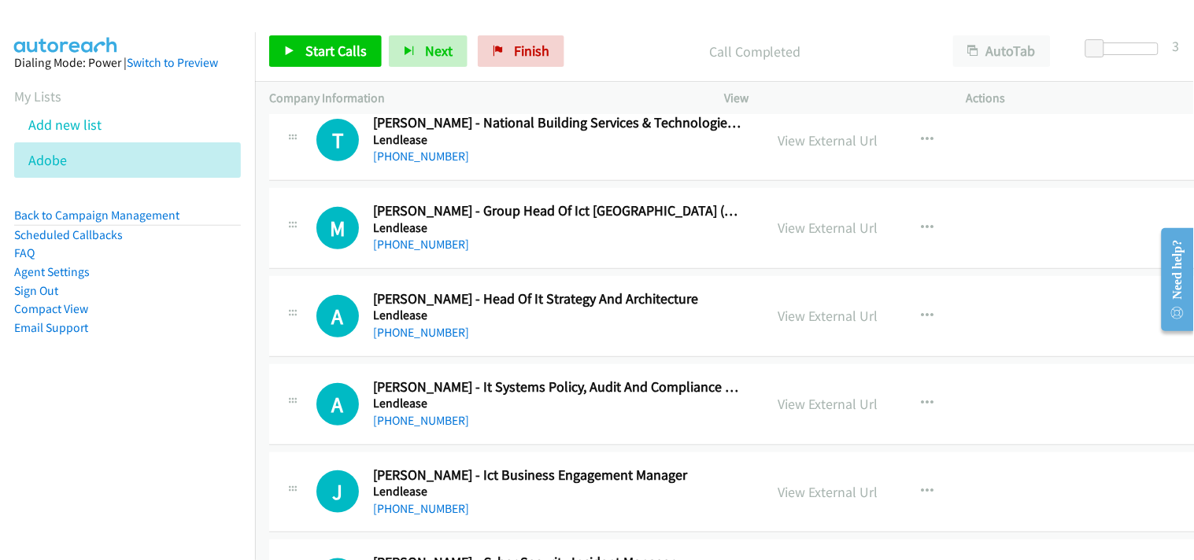
scroll to position [11016, 0]
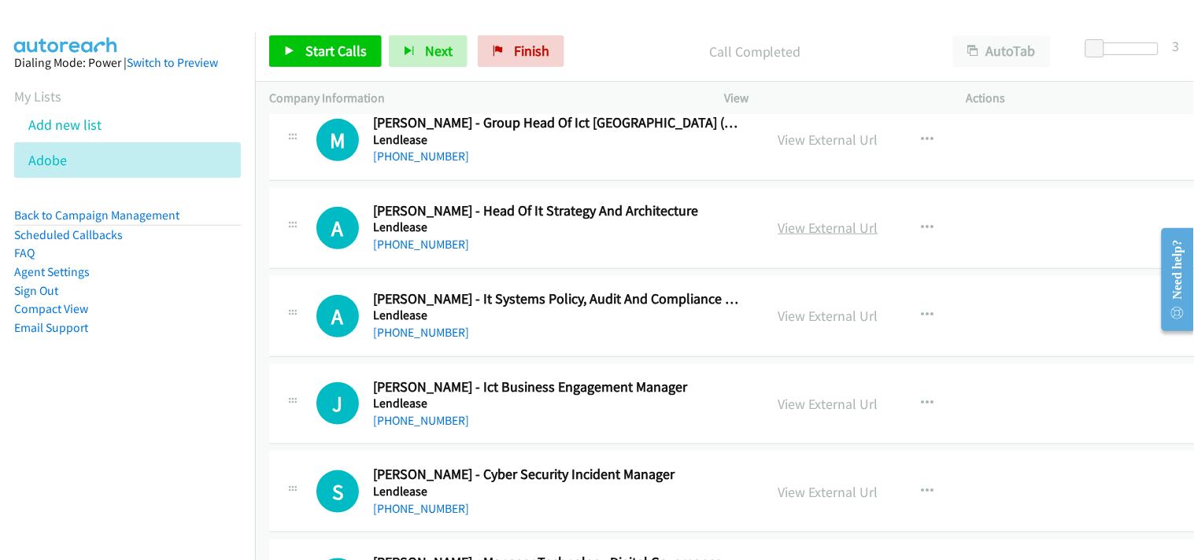
click at [778, 231] on link "View External Url" at bounding box center [828, 228] width 100 height 18
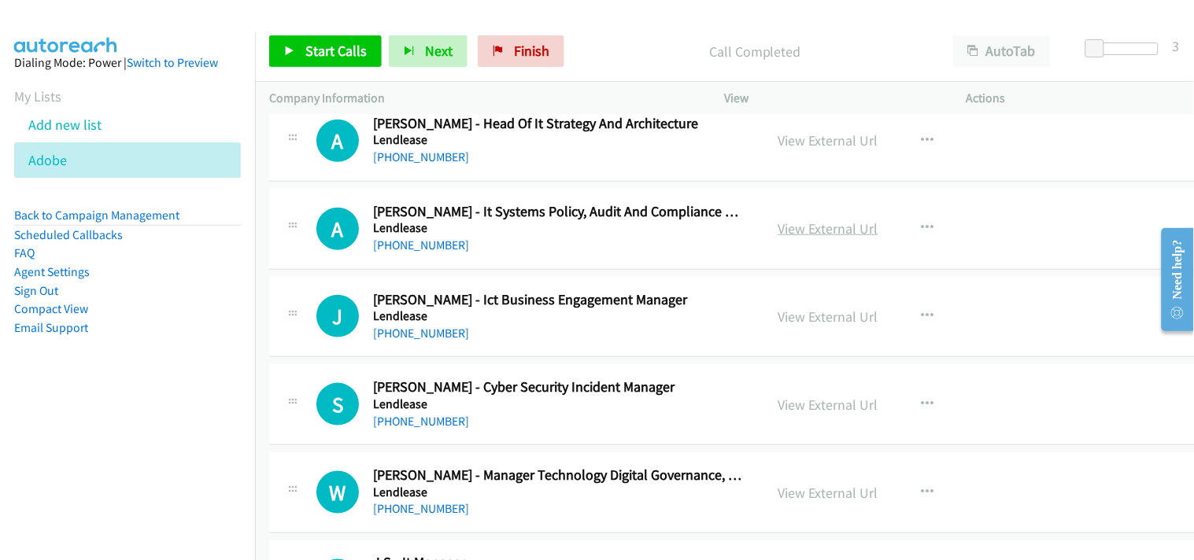
click at [817, 236] on link "View External Url" at bounding box center [828, 229] width 100 height 18
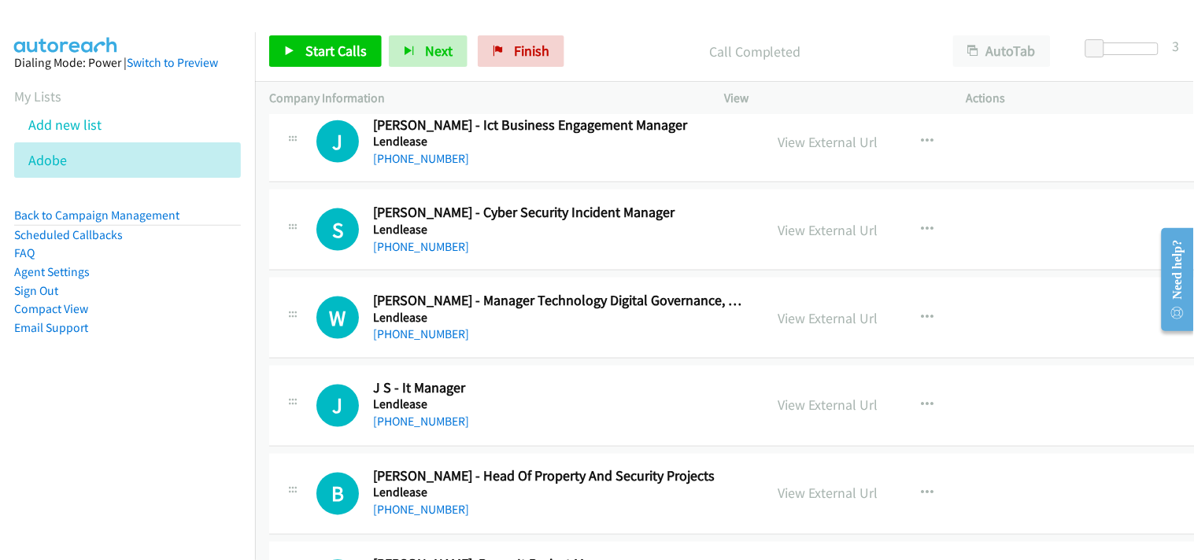
scroll to position [11365, 0]
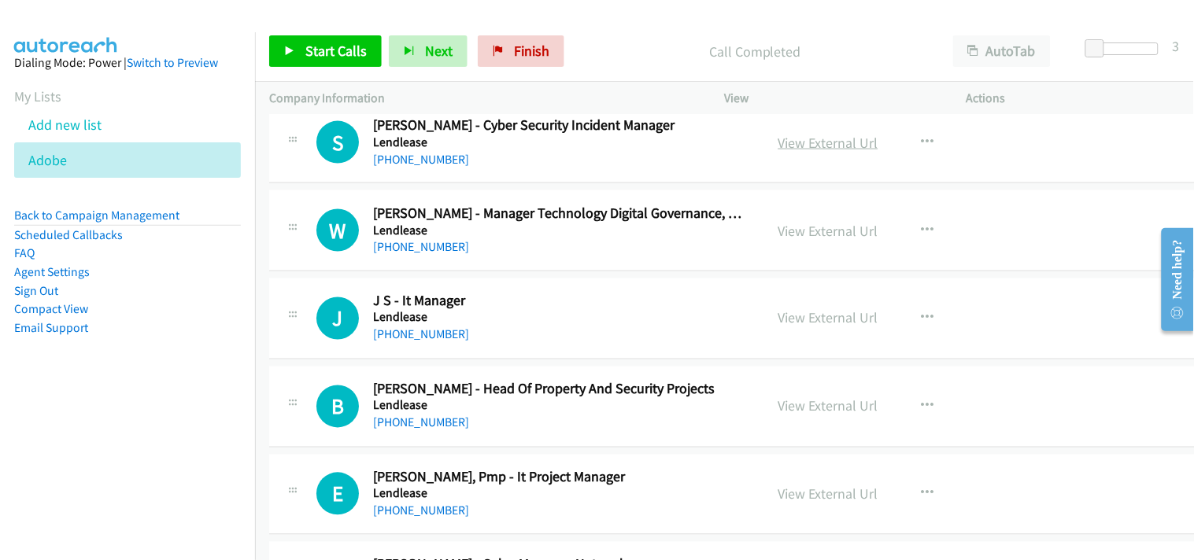
click at [809, 142] on link "View External Url" at bounding box center [828, 143] width 100 height 18
click at [430, 245] on link "+61 2 9999 3283" at bounding box center [421, 246] width 96 height 15
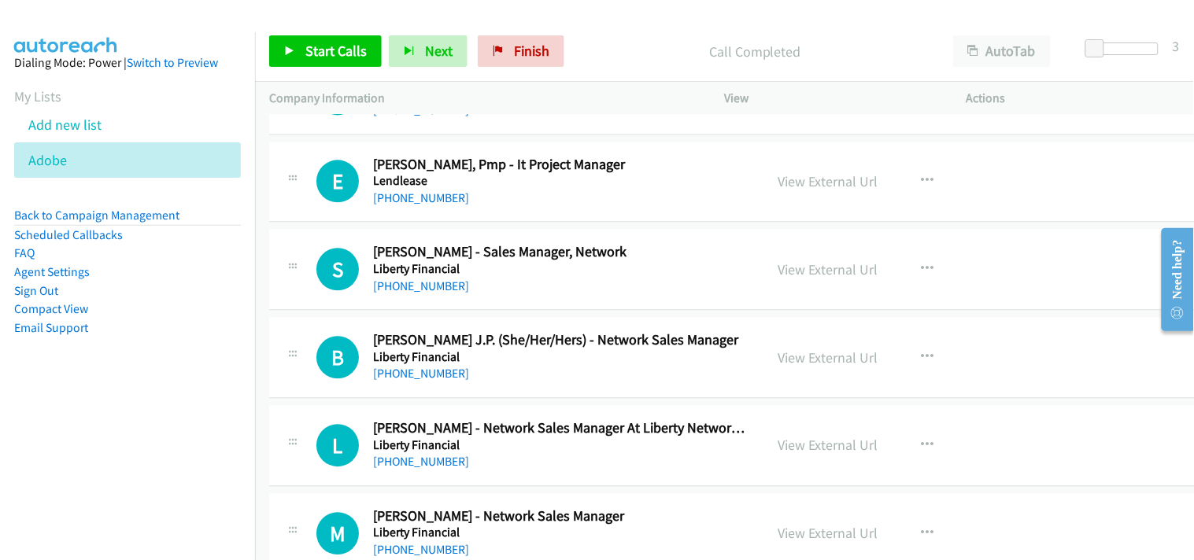
scroll to position [11714, 0]
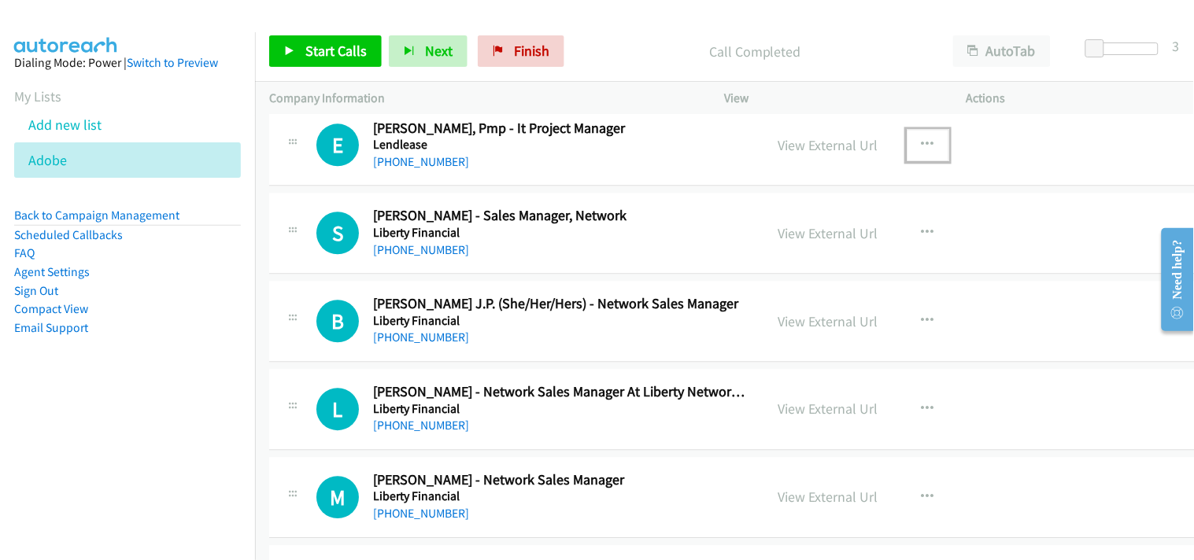
click at [921, 144] on icon "button" at bounding box center [927, 144] width 13 height 13
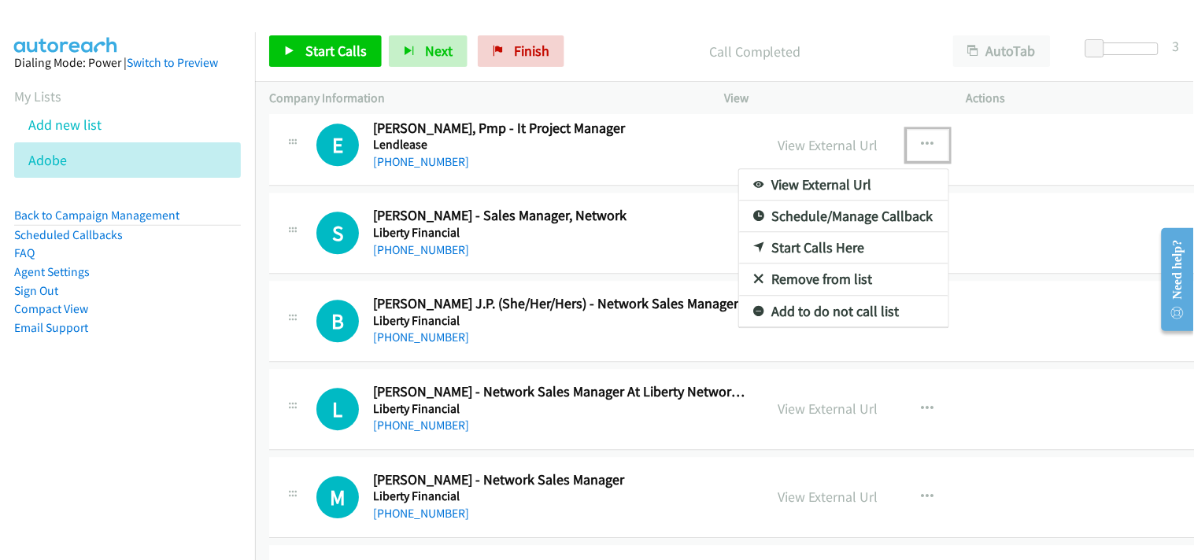
click at [785, 245] on link "Start Calls Here" at bounding box center [843, 247] width 209 height 31
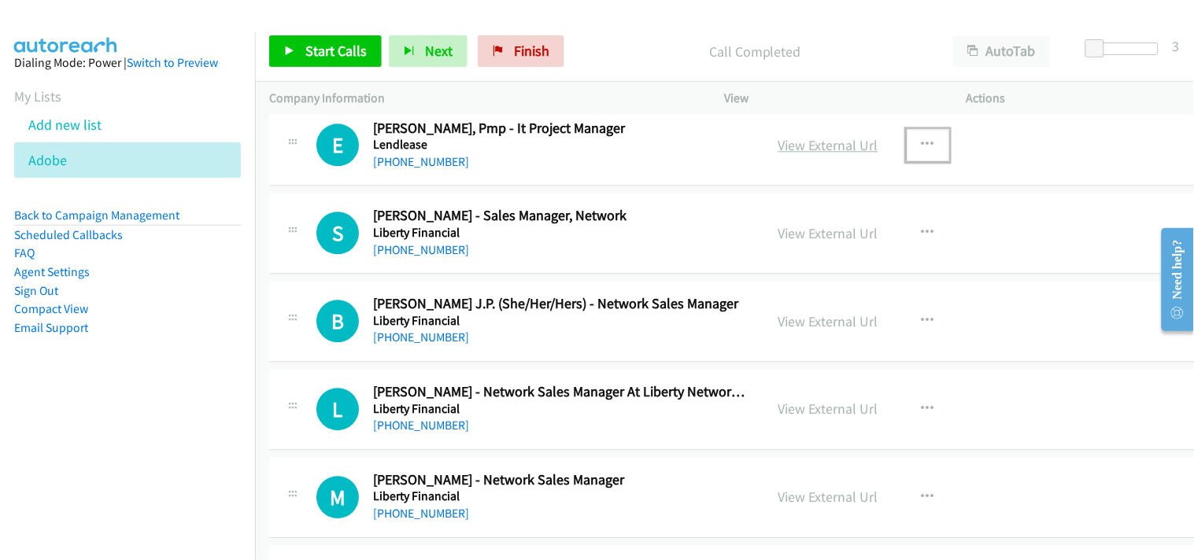
click at [778, 151] on link "View External Url" at bounding box center [828, 145] width 100 height 18
click at [347, 40] on link "Start Calls" at bounding box center [325, 50] width 113 height 31
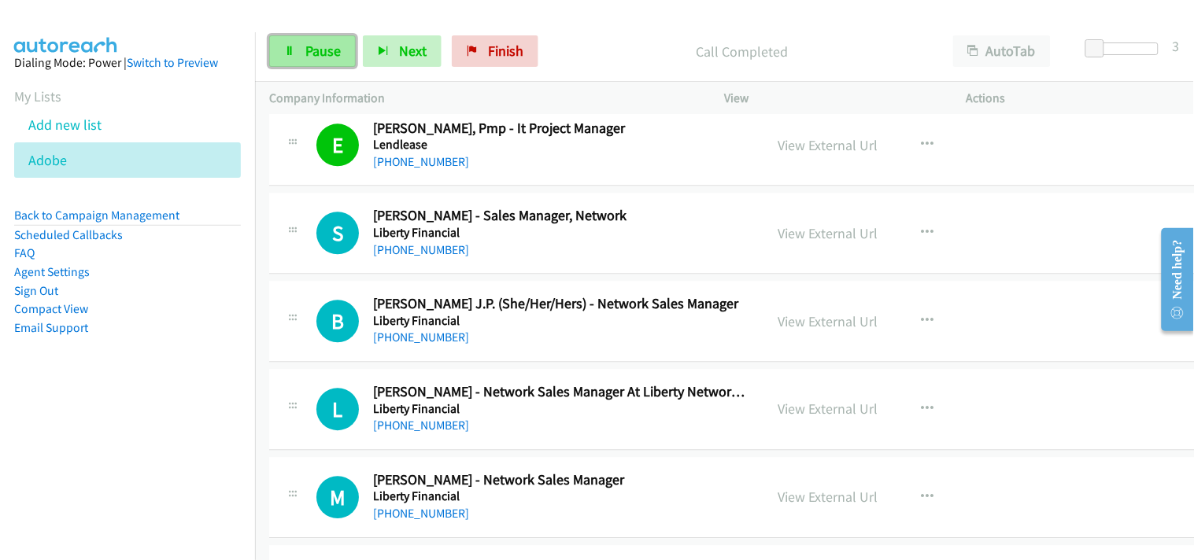
click at [320, 50] on span "Pause" at bounding box center [322, 51] width 35 height 18
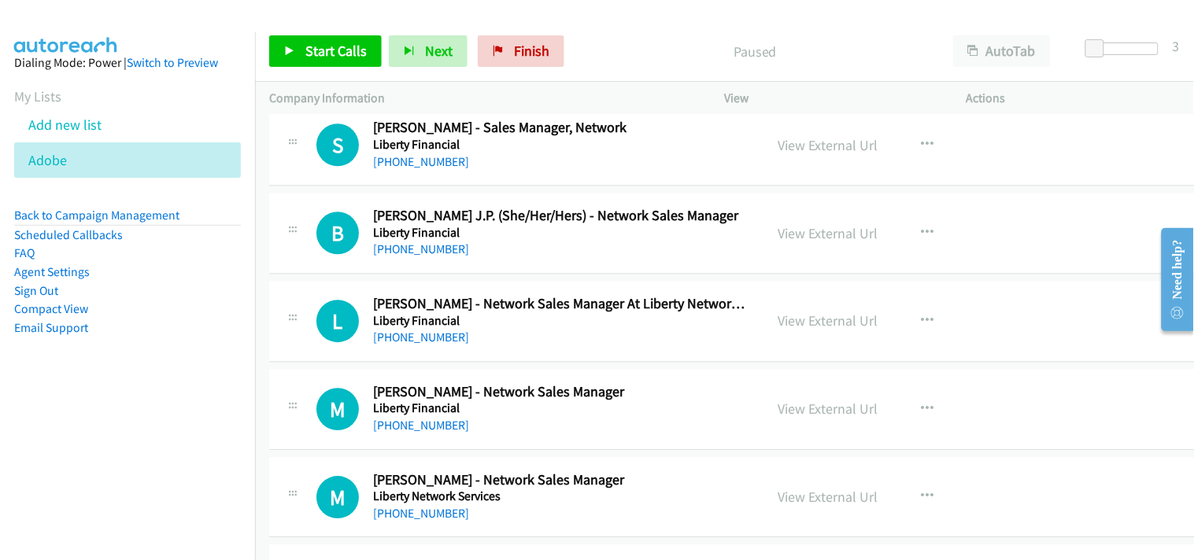
scroll to position [11714, 0]
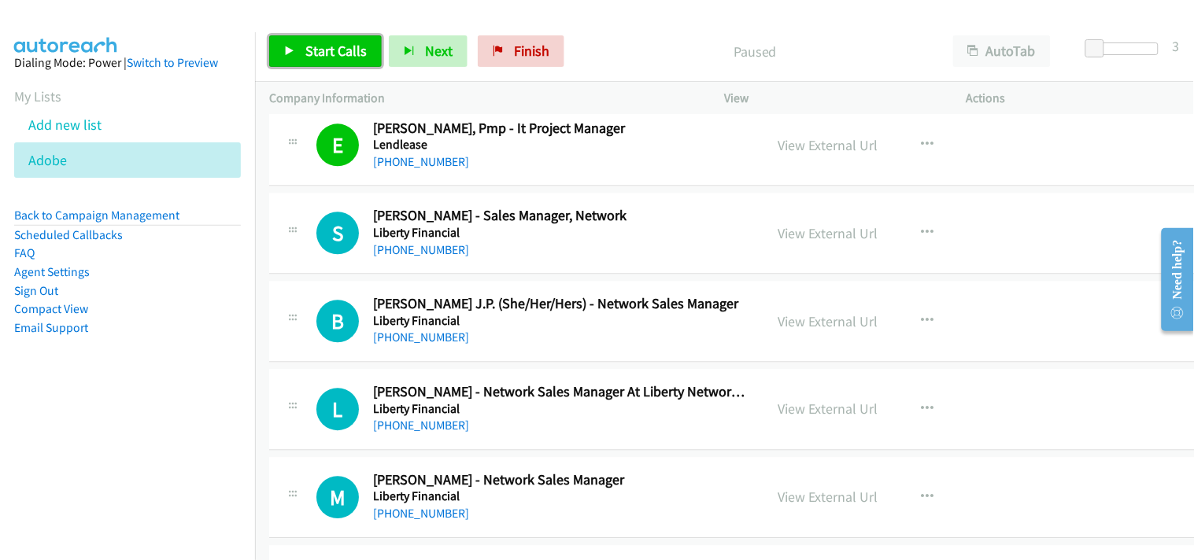
click at [338, 60] on link "Start Calls" at bounding box center [325, 50] width 113 height 31
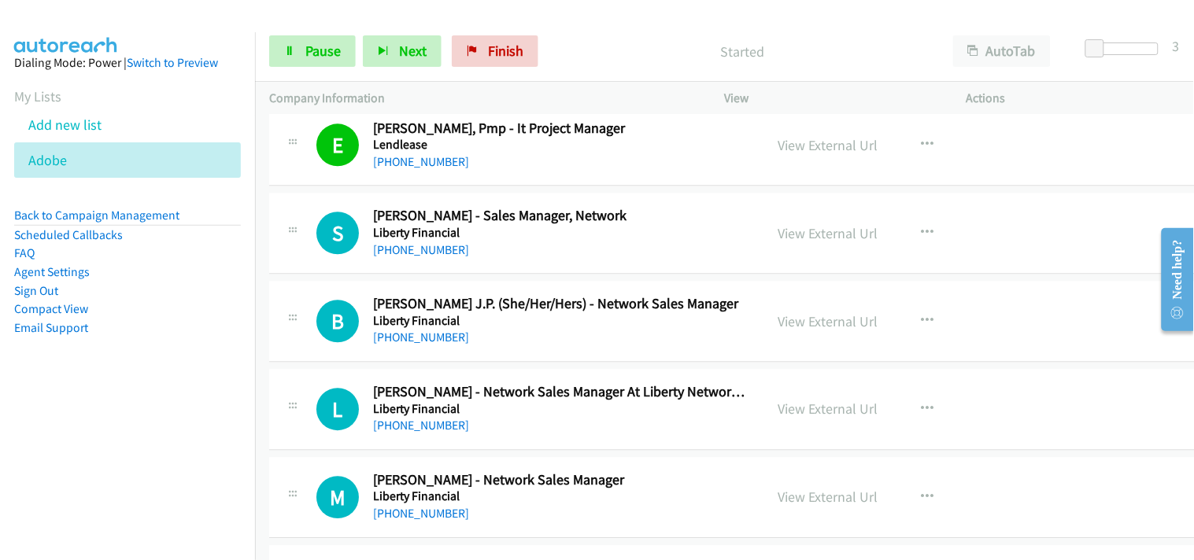
scroll to position [11803, 0]
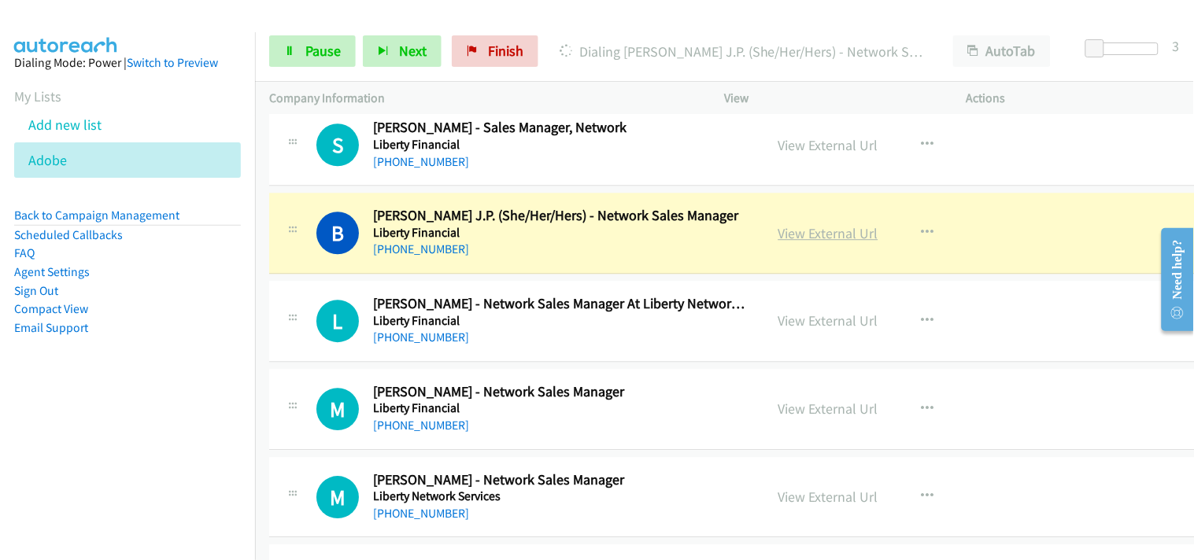
click at [813, 234] on link "View External Url" at bounding box center [828, 233] width 100 height 18
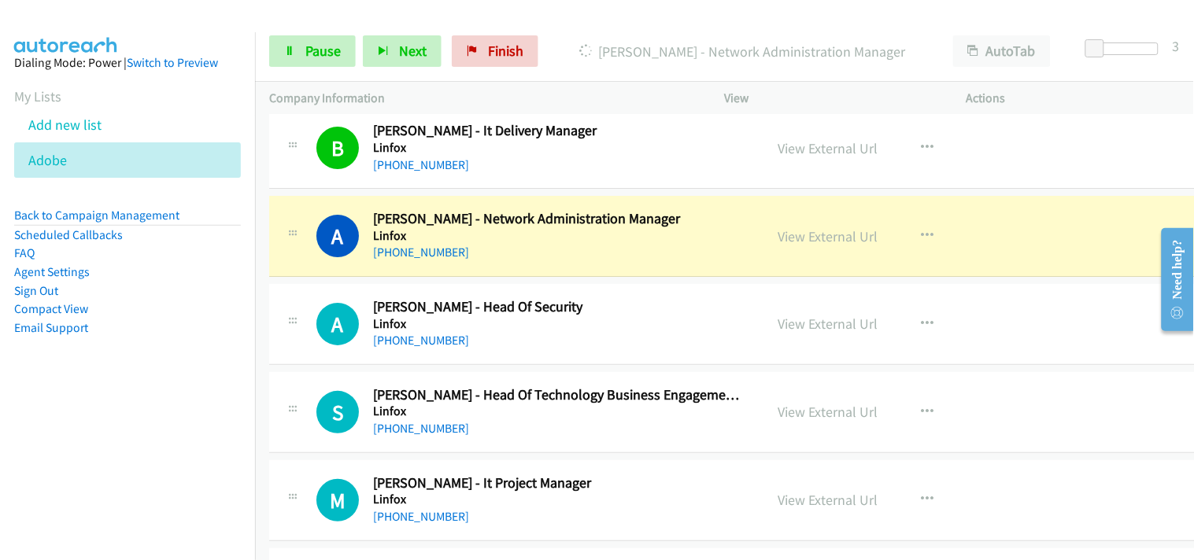
scroll to position [12327, 0]
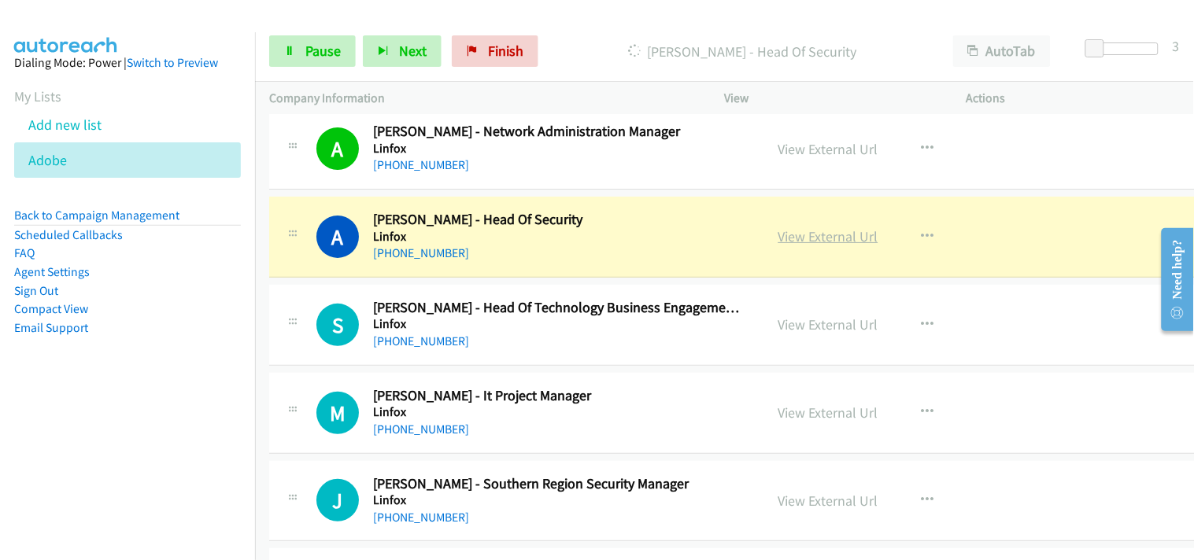
click at [795, 239] on link "View External Url" at bounding box center [828, 236] width 100 height 18
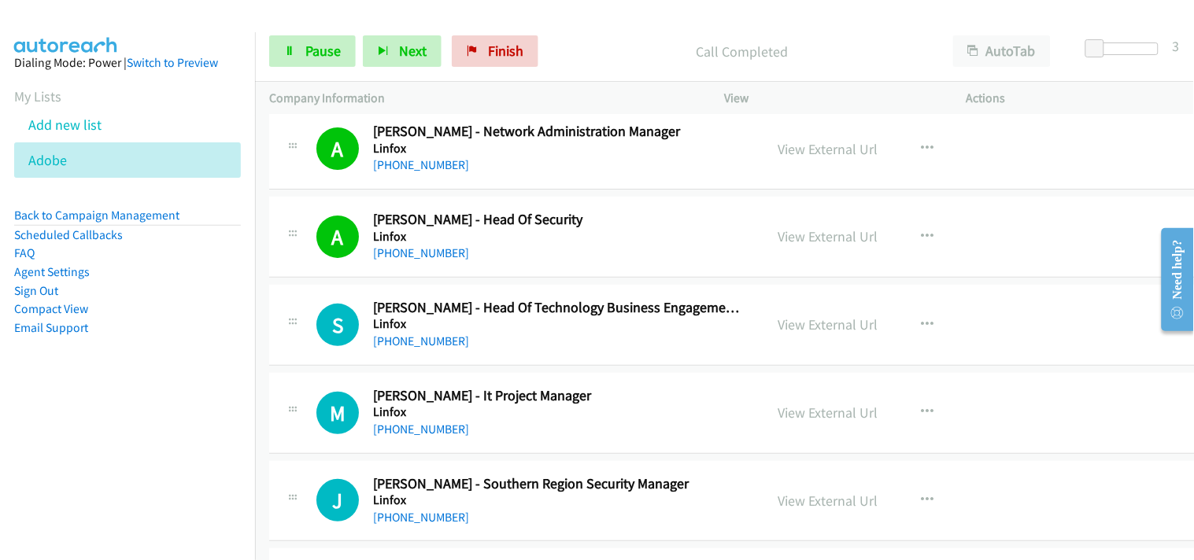
click at [280, 30] on div "Start Calls Pause Next Finish Call Completed AutoTab AutoTab 3" at bounding box center [724, 51] width 939 height 61
click at [293, 50] on icon at bounding box center [289, 51] width 11 height 11
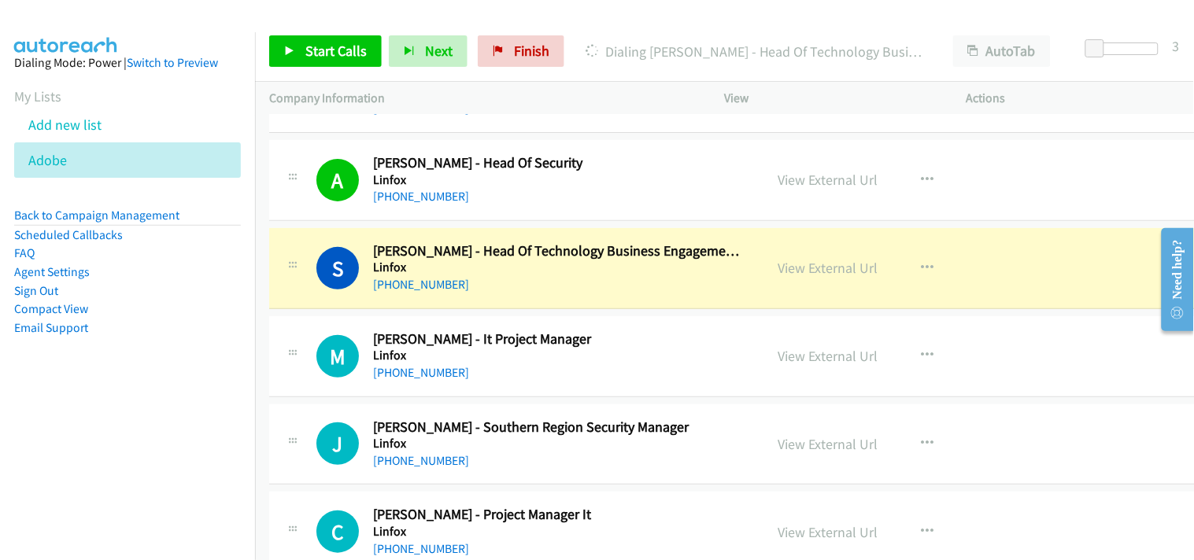
scroll to position [12414, 0]
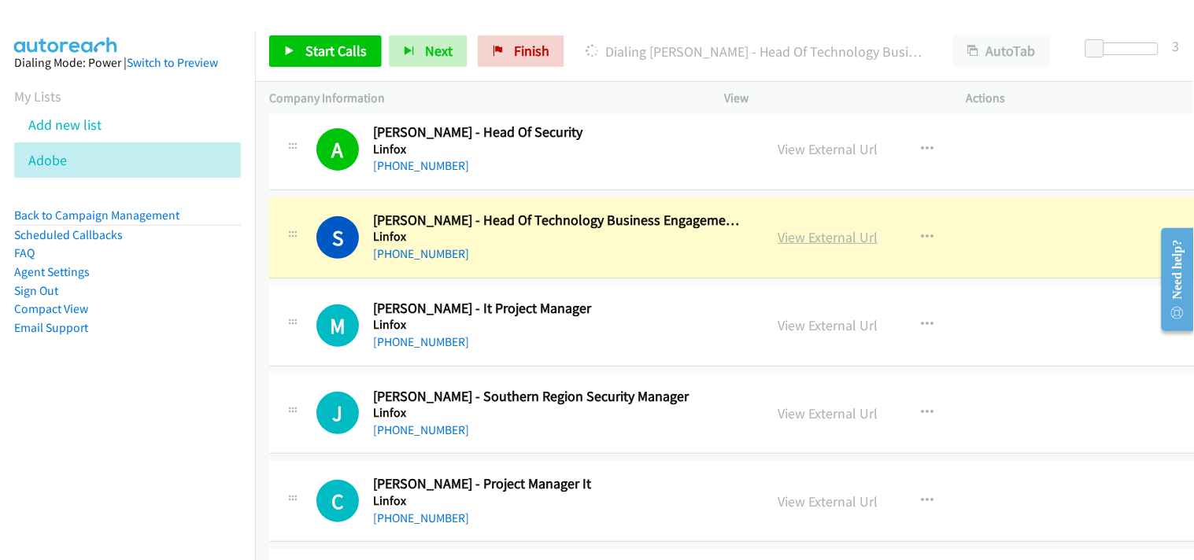
click at [799, 245] on link "View External Url" at bounding box center [828, 237] width 100 height 18
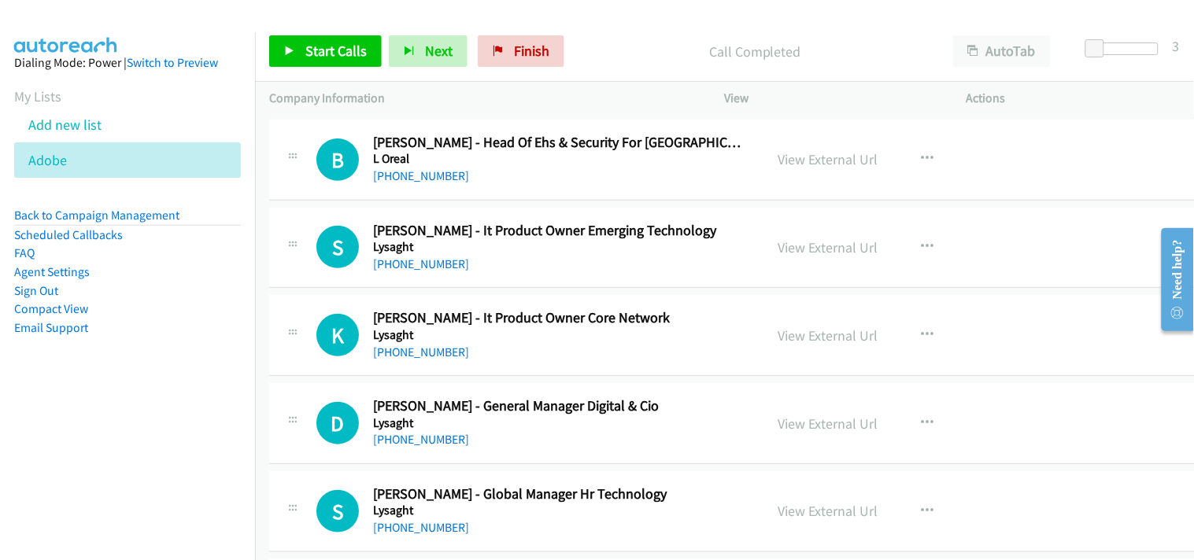
scroll to position [13813, 0]
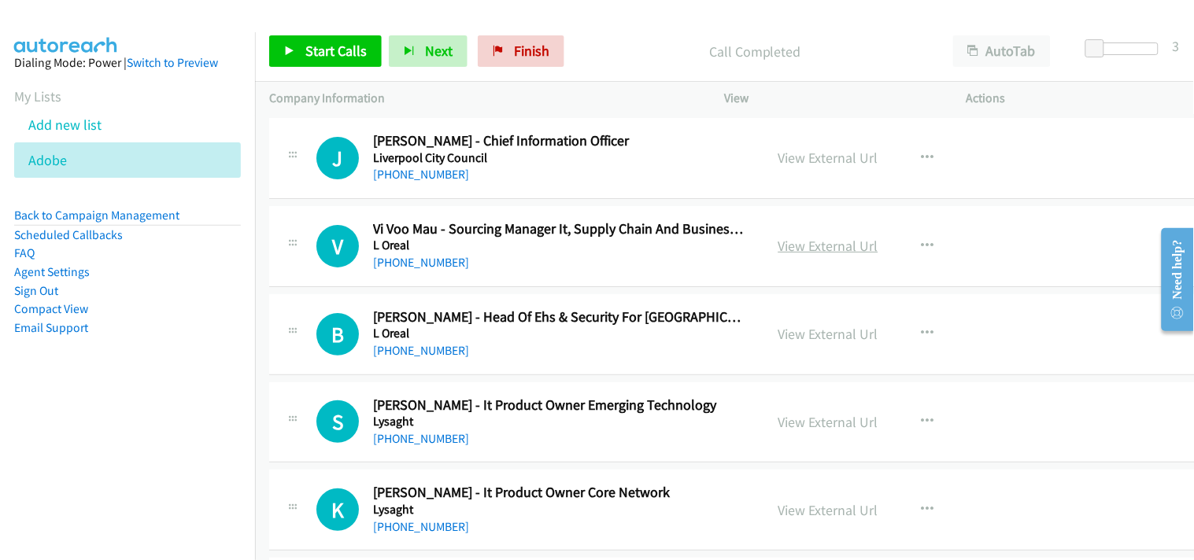
click at [814, 252] on link "View External Url" at bounding box center [828, 246] width 100 height 18
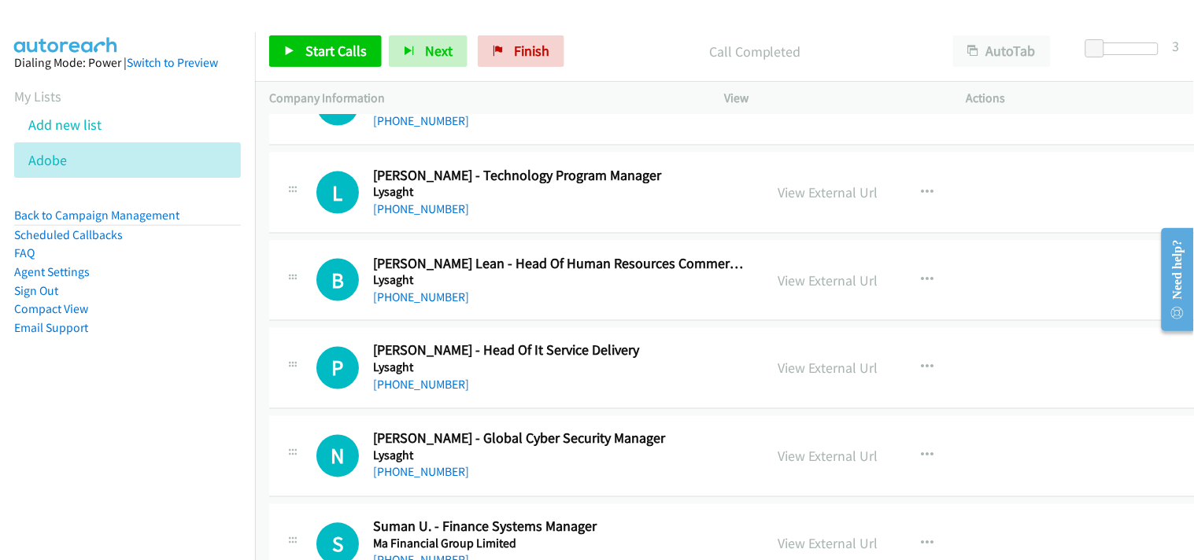
scroll to position [14425, 0]
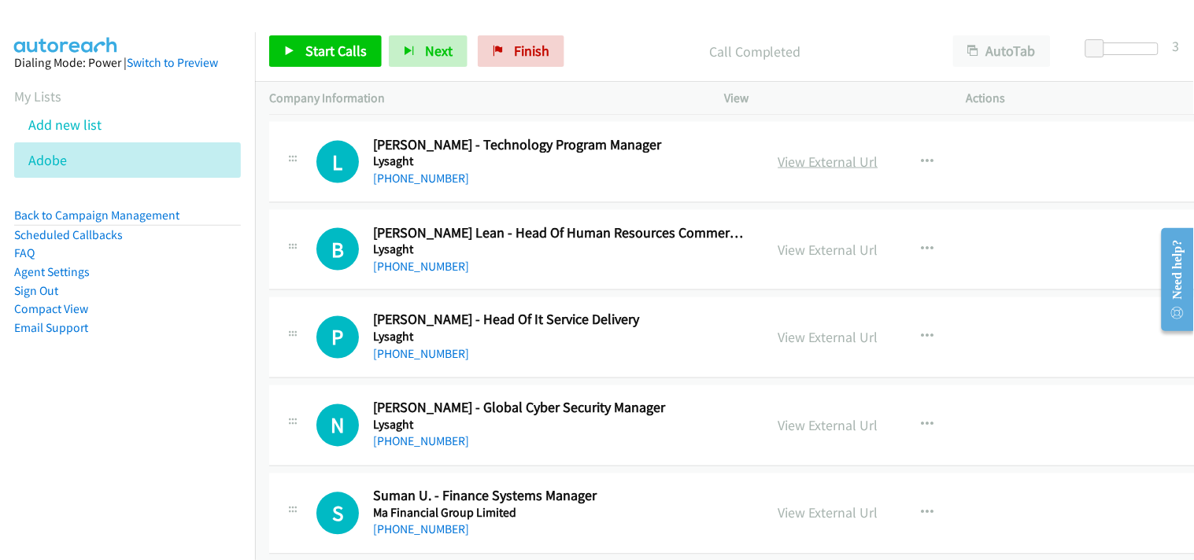
click at [813, 171] on link "View External Url" at bounding box center [828, 162] width 100 height 18
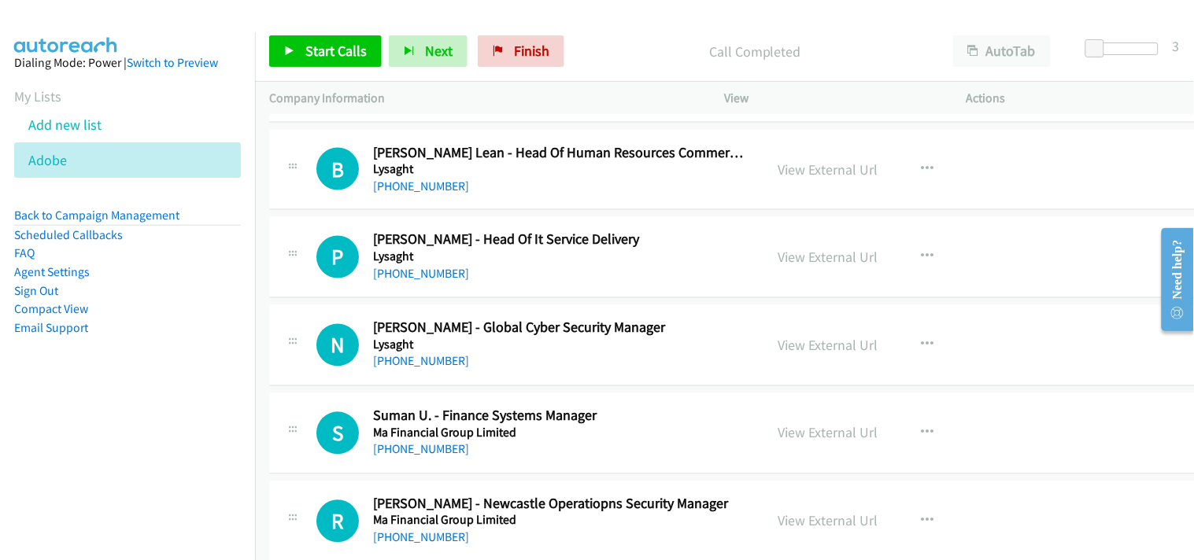
scroll to position [14600, 0]
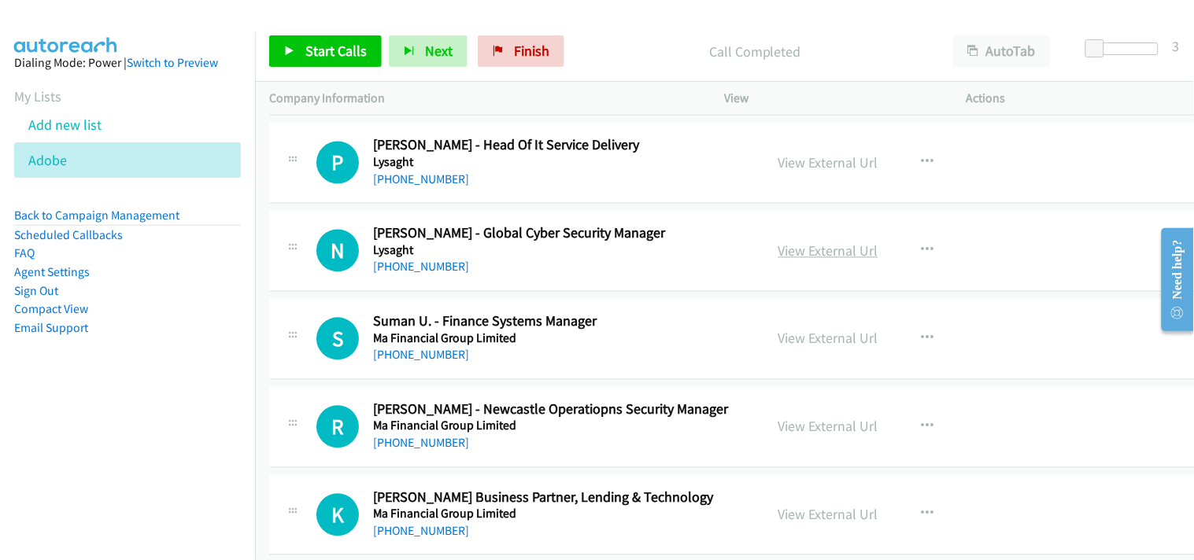
click at [781, 257] on link "View External Url" at bounding box center [828, 251] width 100 height 18
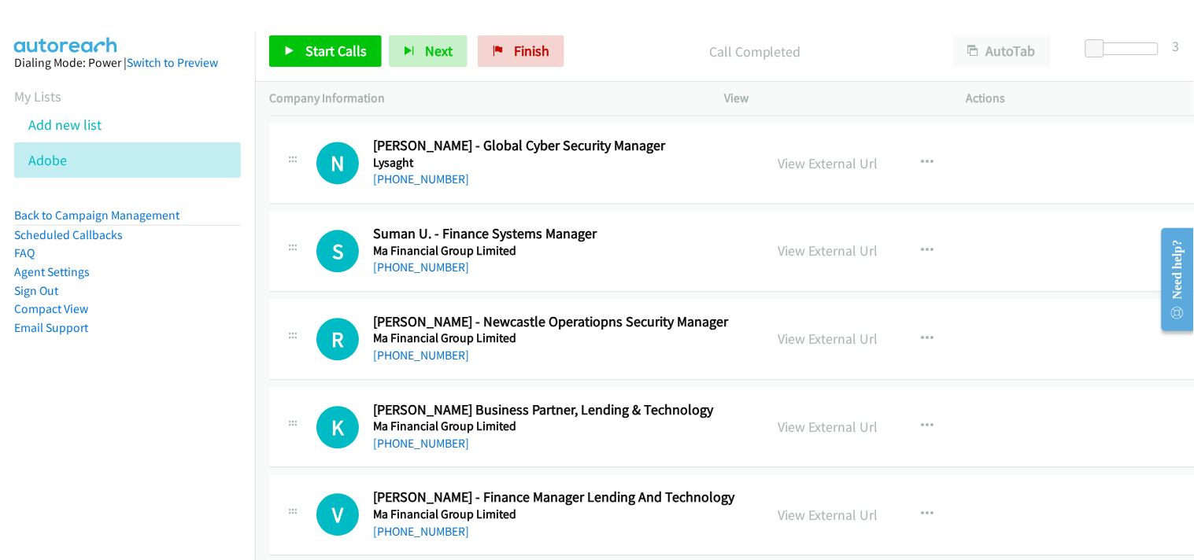
scroll to position [14774, 0]
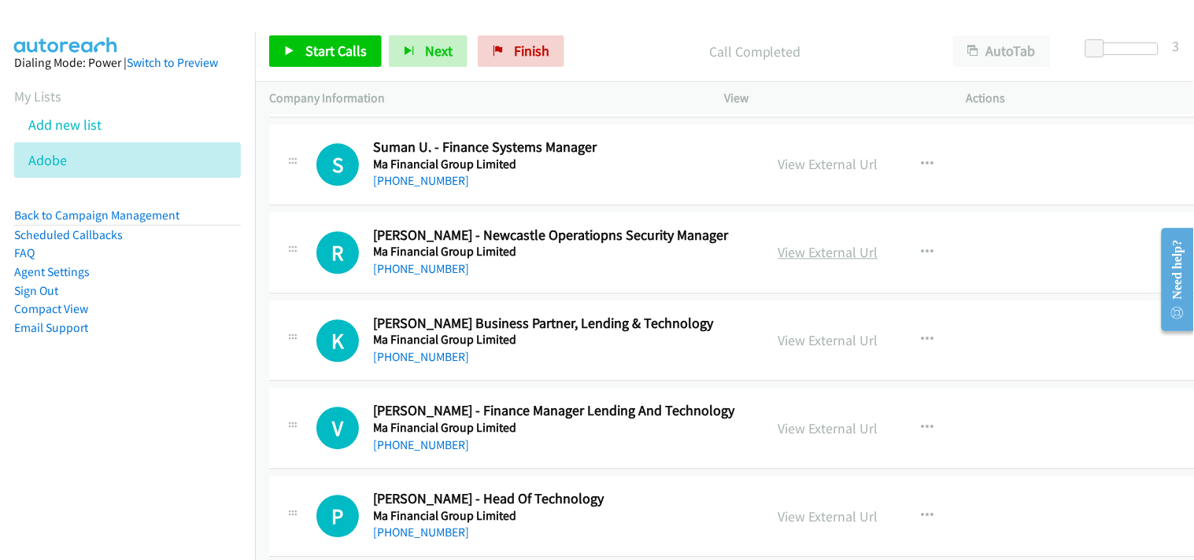
click at [782, 257] on link "View External Url" at bounding box center [828, 252] width 100 height 18
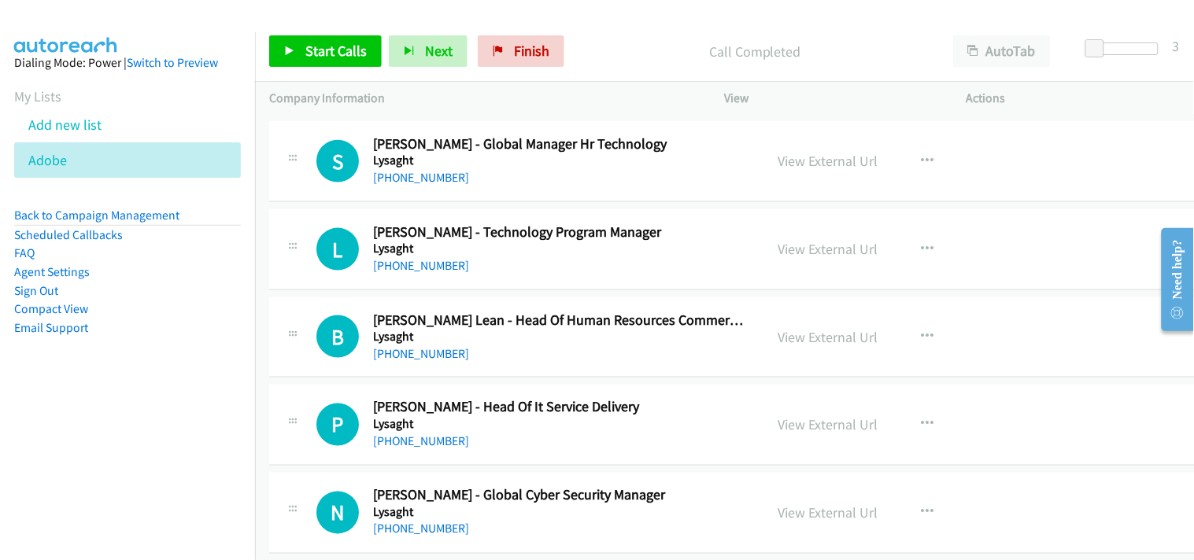
scroll to position [14250, 0]
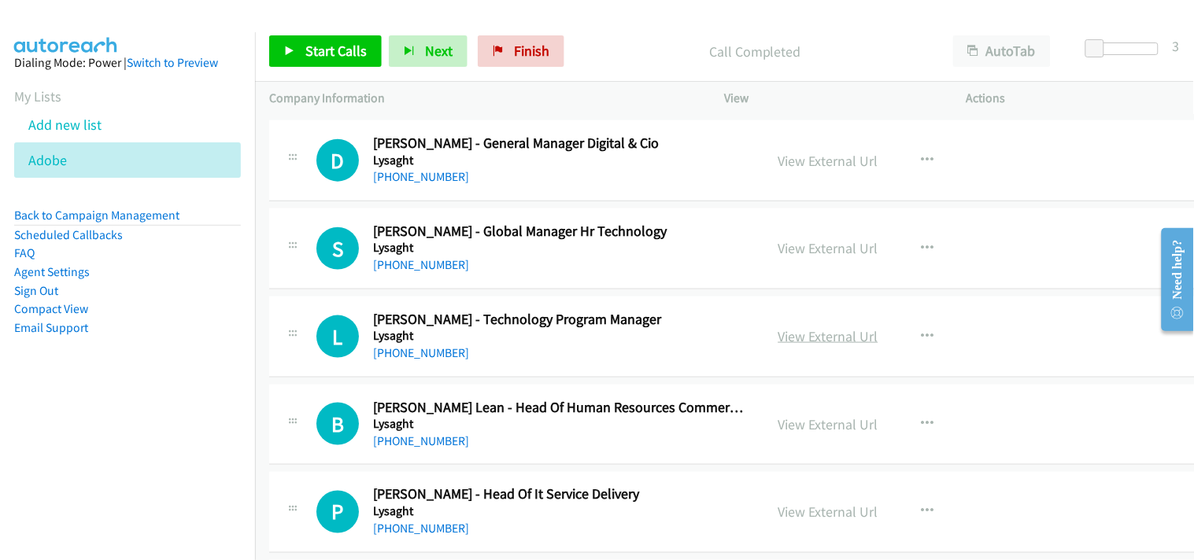
click at [784, 340] on link "View External Url" at bounding box center [828, 336] width 100 height 18
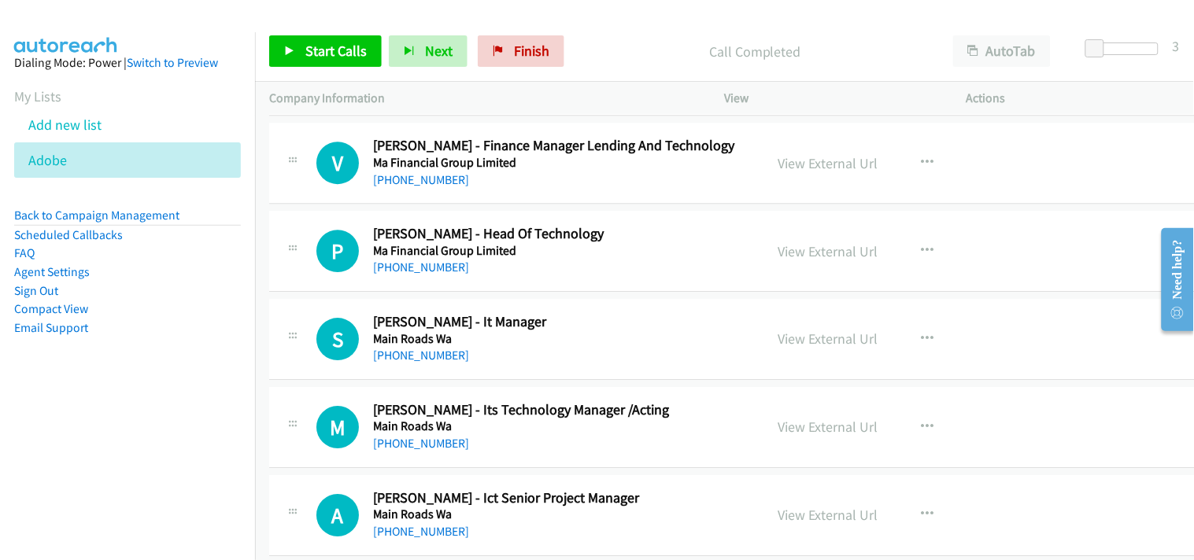
scroll to position [15125, 0]
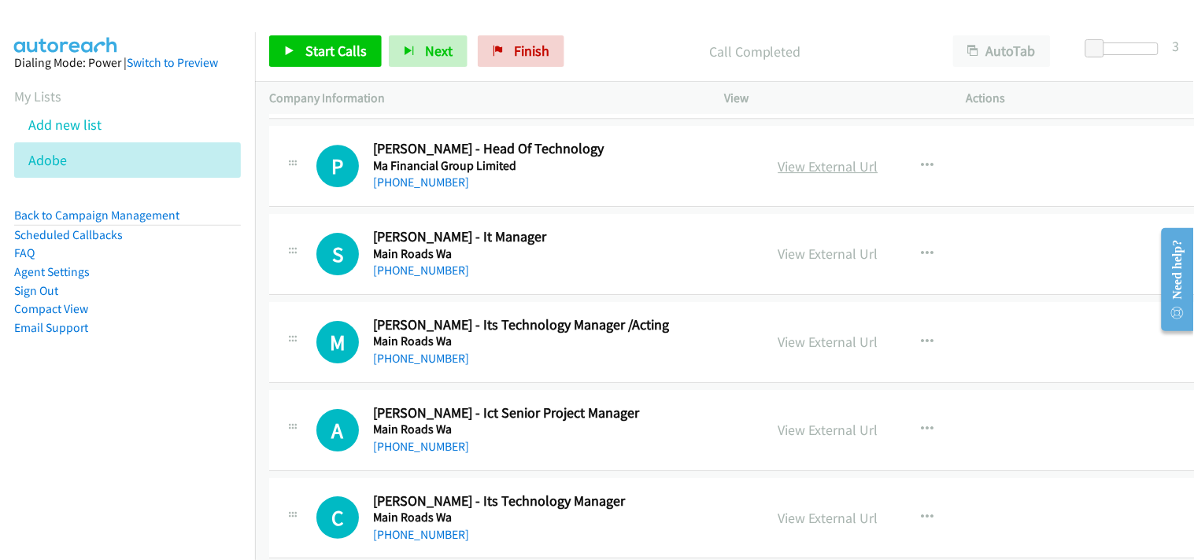
click at [836, 173] on link "View External Url" at bounding box center [828, 166] width 100 height 18
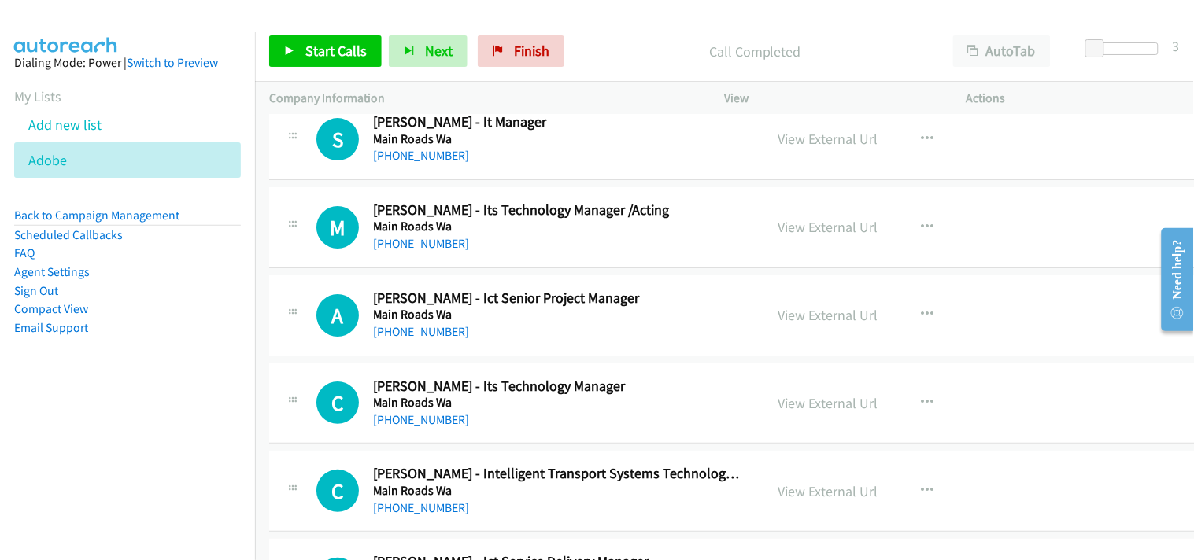
scroll to position [15212, 0]
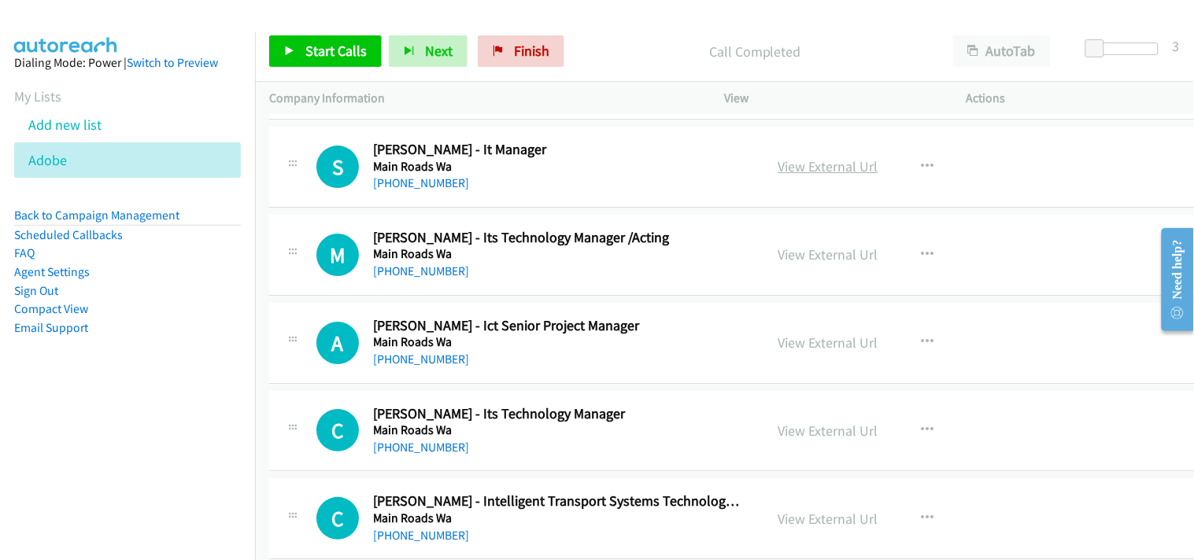
click at [790, 168] on link "View External Url" at bounding box center [828, 166] width 100 height 18
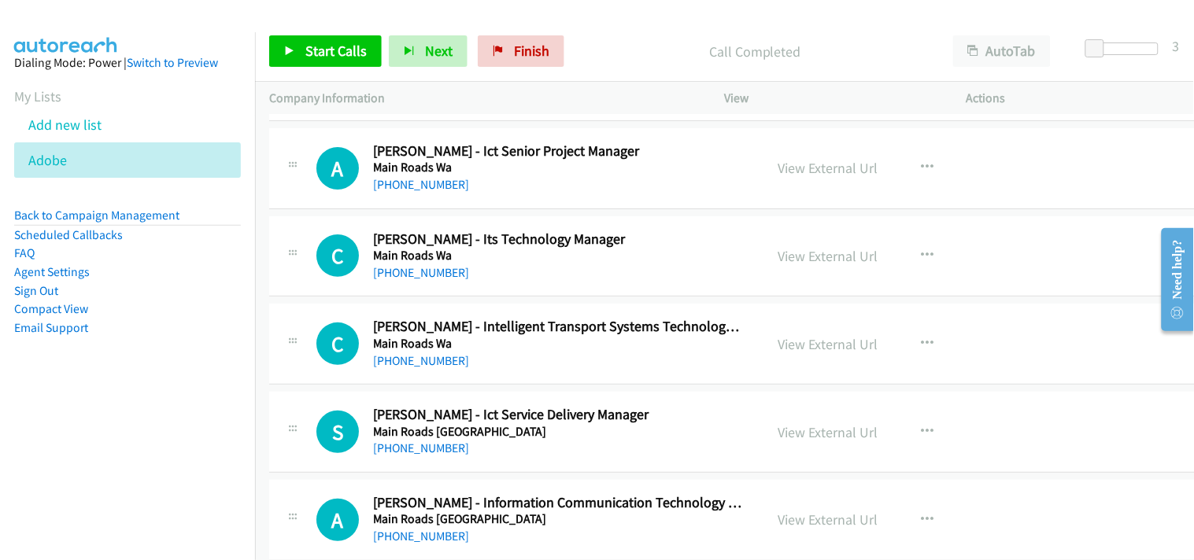
scroll to position [15299, 0]
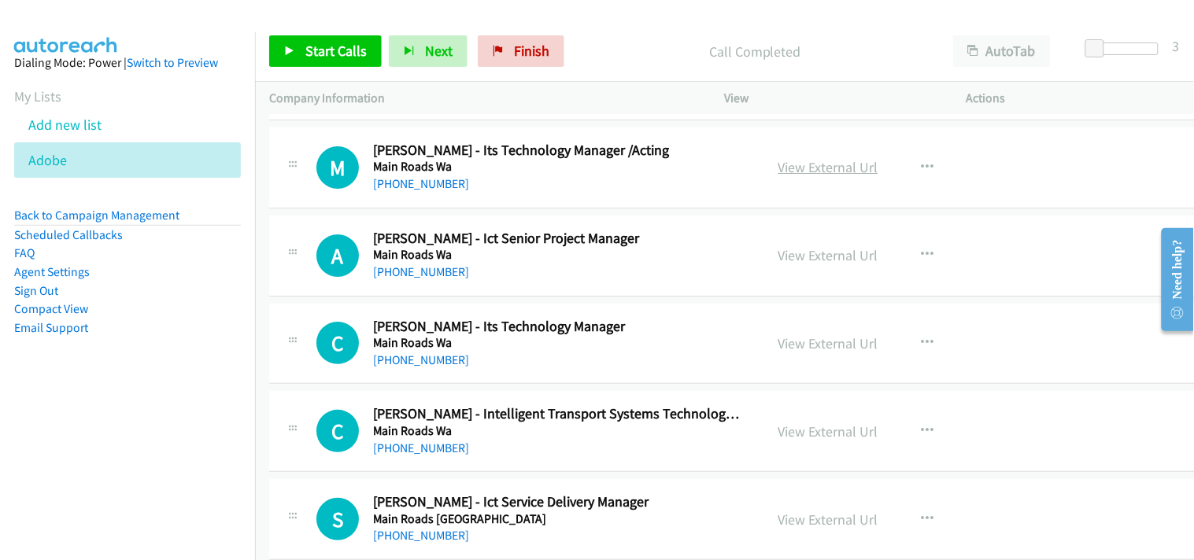
click at [799, 176] on link "View External Url" at bounding box center [828, 167] width 100 height 18
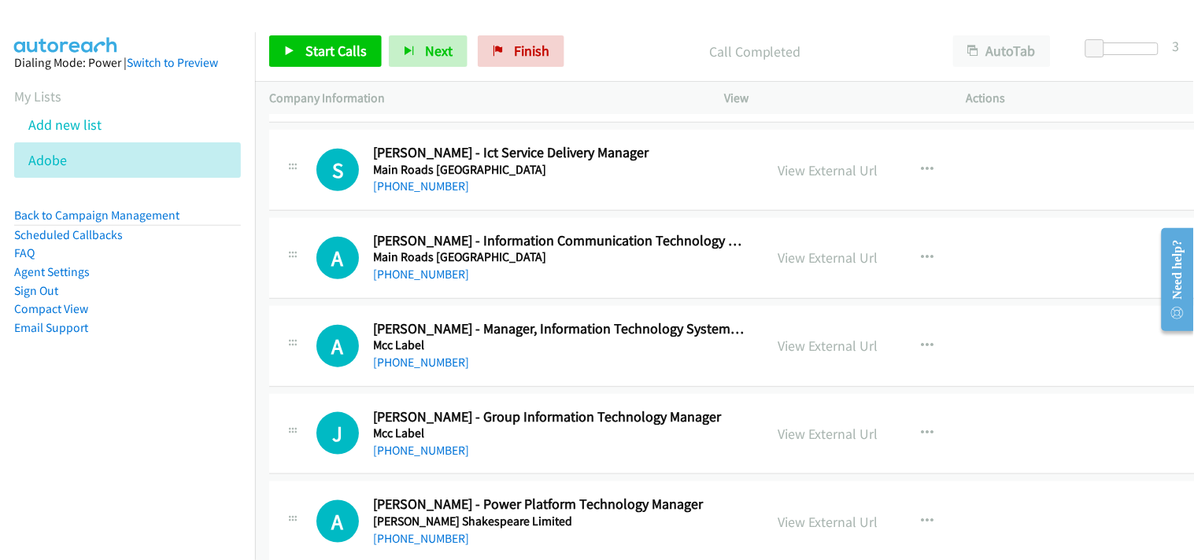
scroll to position [15737, 0]
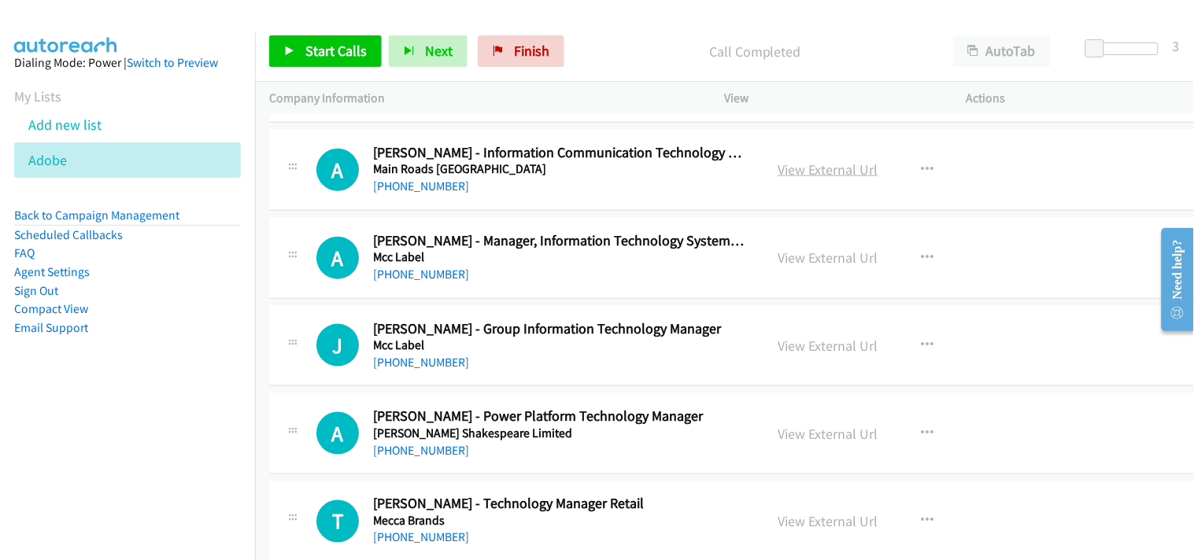
click at [821, 179] on link "View External Url" at bounding box center [828, 170] width 100 height 18
click at [425, 194] on link "+61 8 9323 4407" at bounding box center [421, 186] width 96 height 15
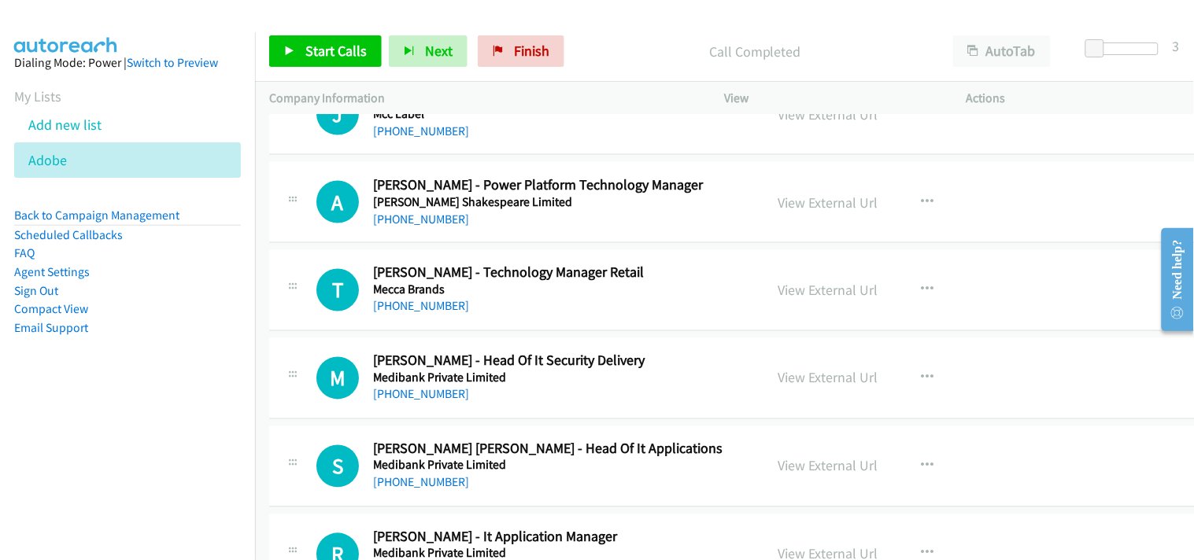
scroll to position [15999, 0]
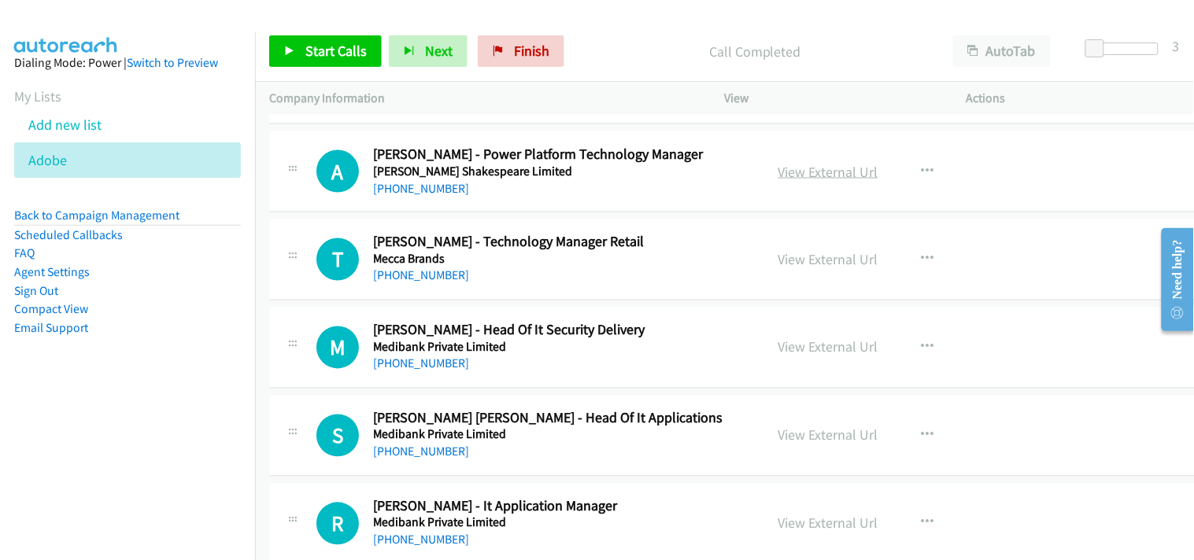
click at [814, 175] on link "View External Url" at bounding box center [828, 172] width 100 height 18
click at [438, 195] on link "+61 421 299 598" at bounding box center [421, 188] width 96 height 15
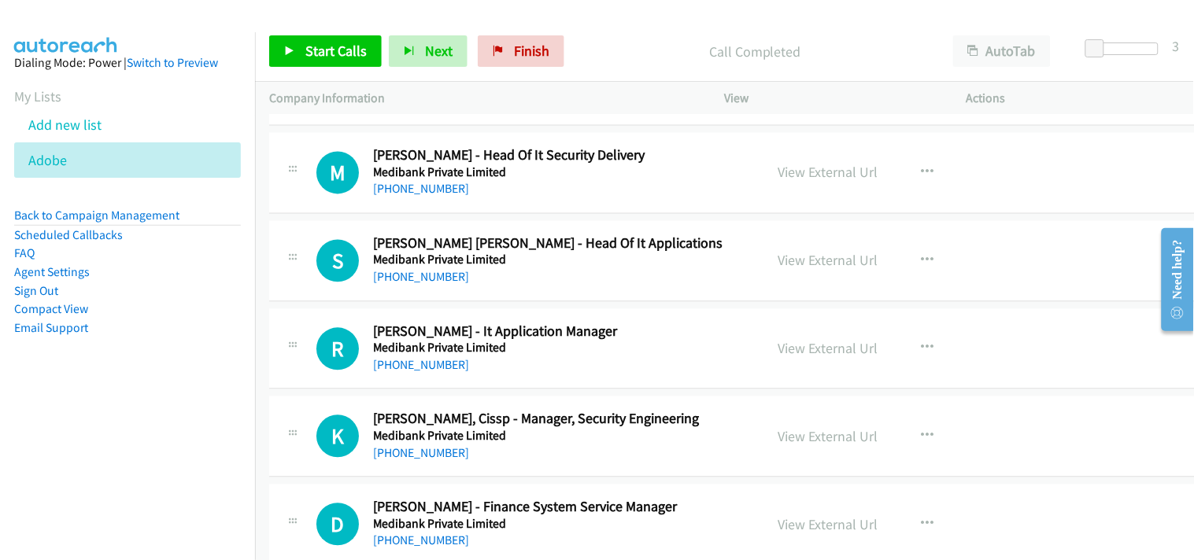
scroll to position [16261, 0]
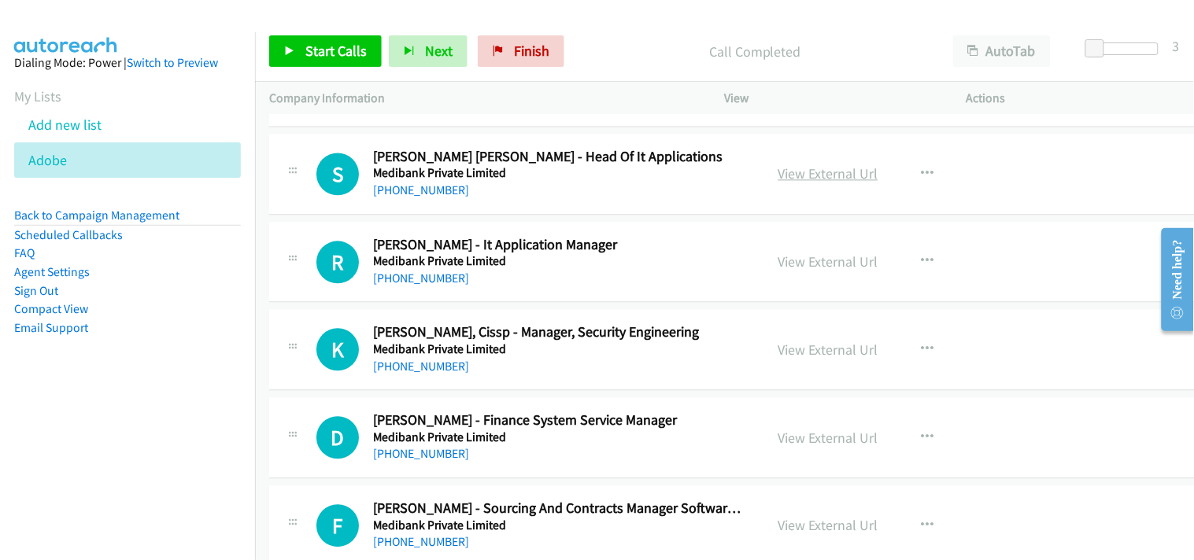
click at [818, 178] on link "View External Url" at bounding box center [828, 173] width 100 height 18
click at [405, 197] on link "+61 402 691 421" at bounding box center [421, 190] width 96 height 15
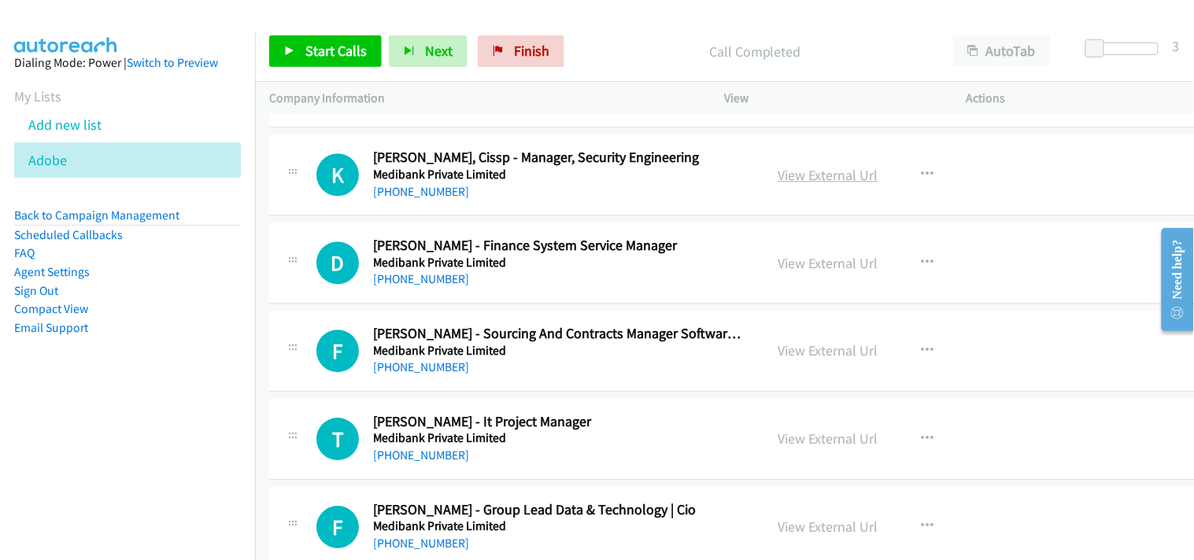
click at [799, 181] on link "View External Url" at bounding box center [828, 175] width 100 height 18
click at [803, 448] on link "View External Url" at bounding box center [828, 439] width 100 height 18
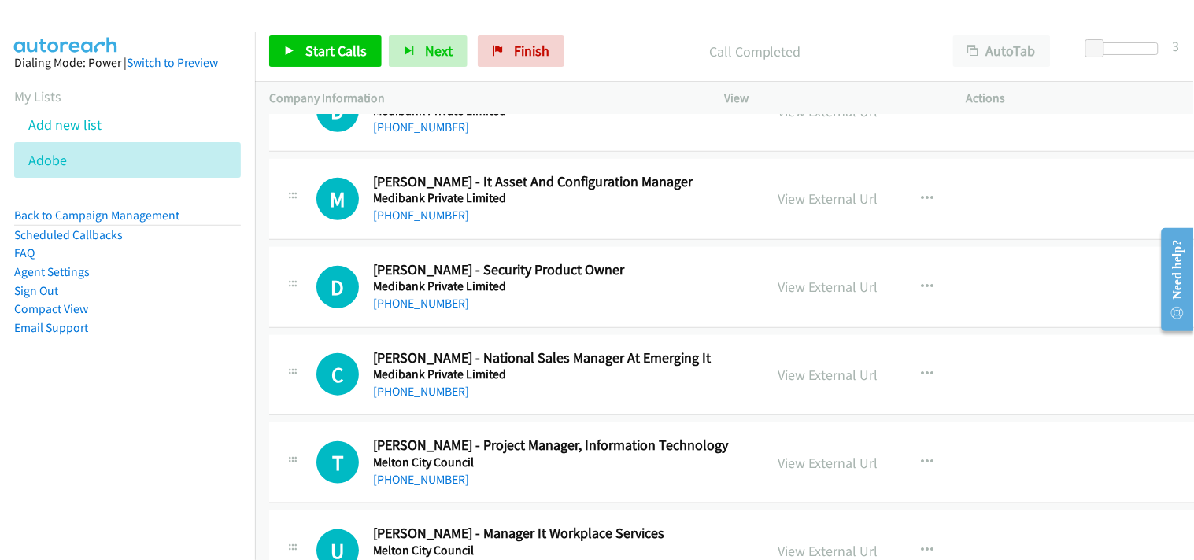
scroll to position [17135, 0]
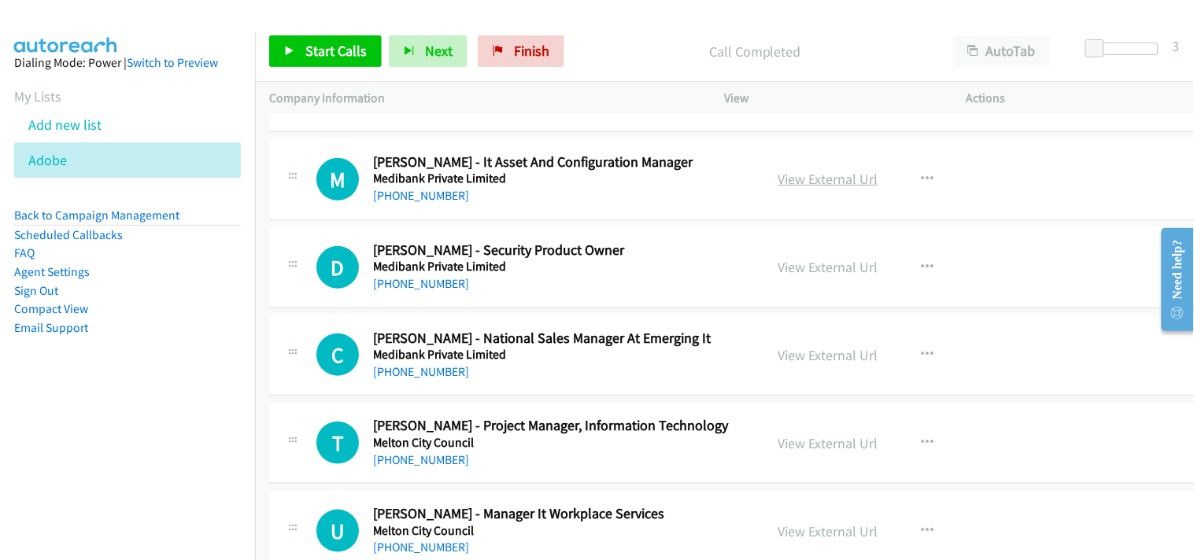
click at [807, 186] on link "View External Url" at bounding box center [828, 179] width 100 height 18
click at [389, 198] on link "+61 412 547 138" at bounding box center [421, 195] width 96 height 15
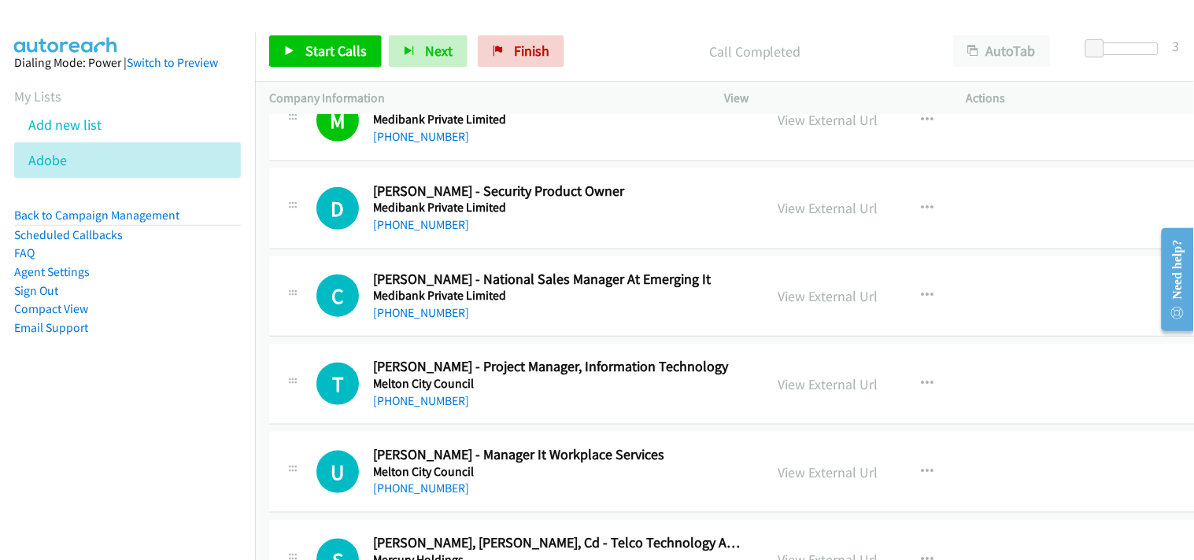
scroll to position [17222, 0]
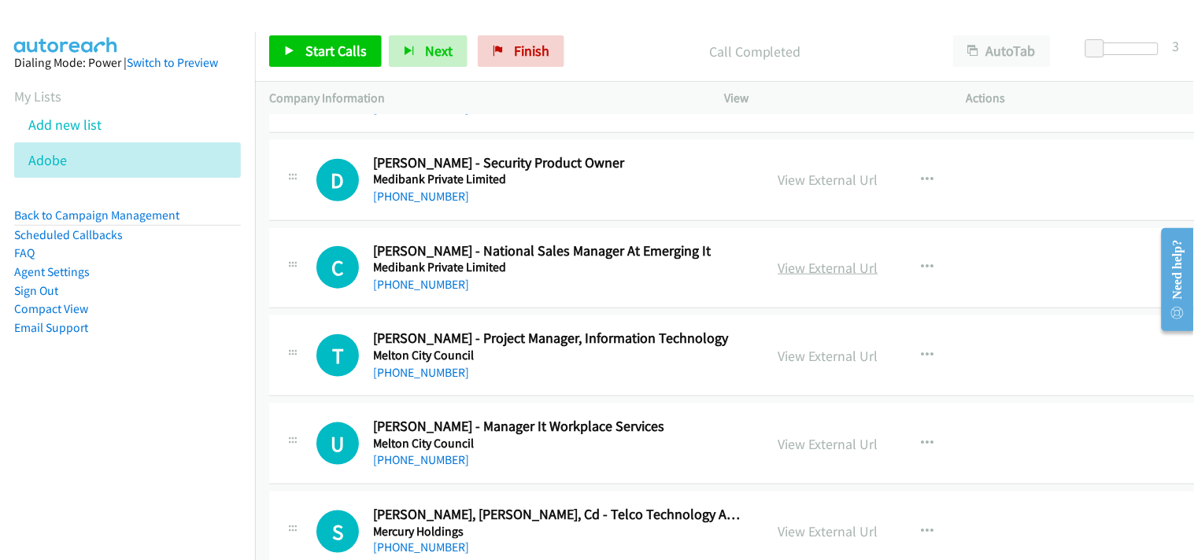
click at [836, 269] on link "View External Url" at bounding box center [828, 268] width 100 height 18
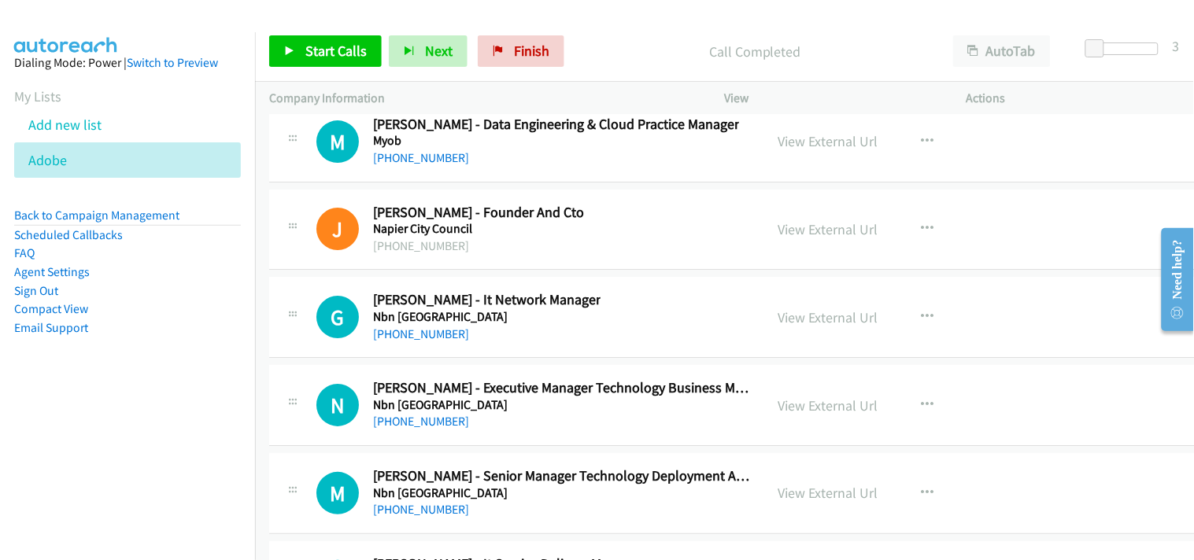
scroll to position [22987, 0]
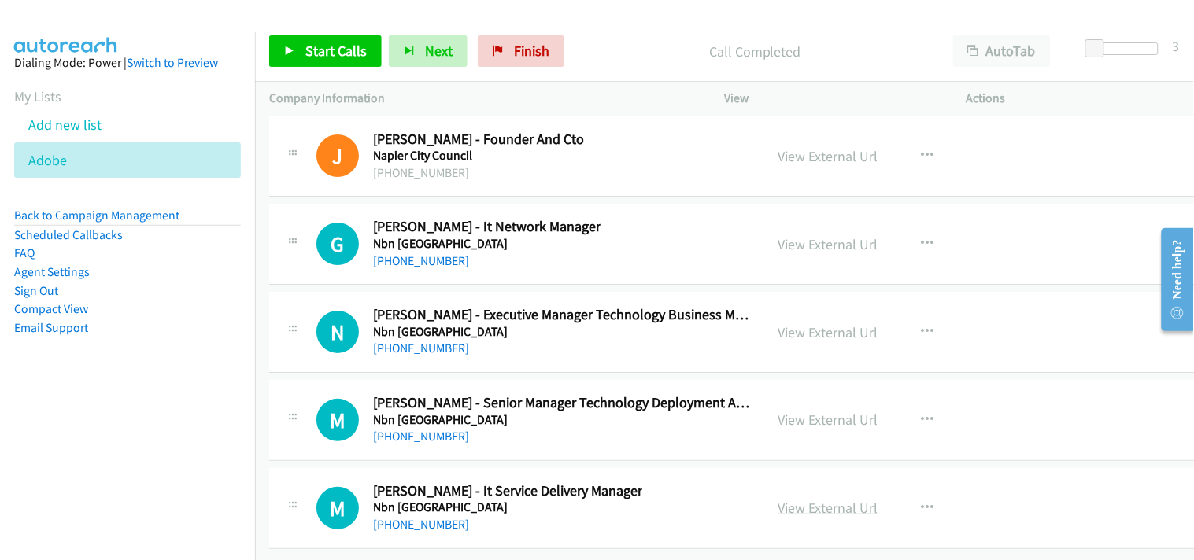
click at [816, 499] on link "View External Url" at bounding box center [828, 508] width 100 height 18
click at [825, 411] on link "View External Url" at bounding box center [828, 420] width 100 height 18
click at [395, 429] on link "+61 418 568 653" at bounding box center [421, 436] width 96 height 15
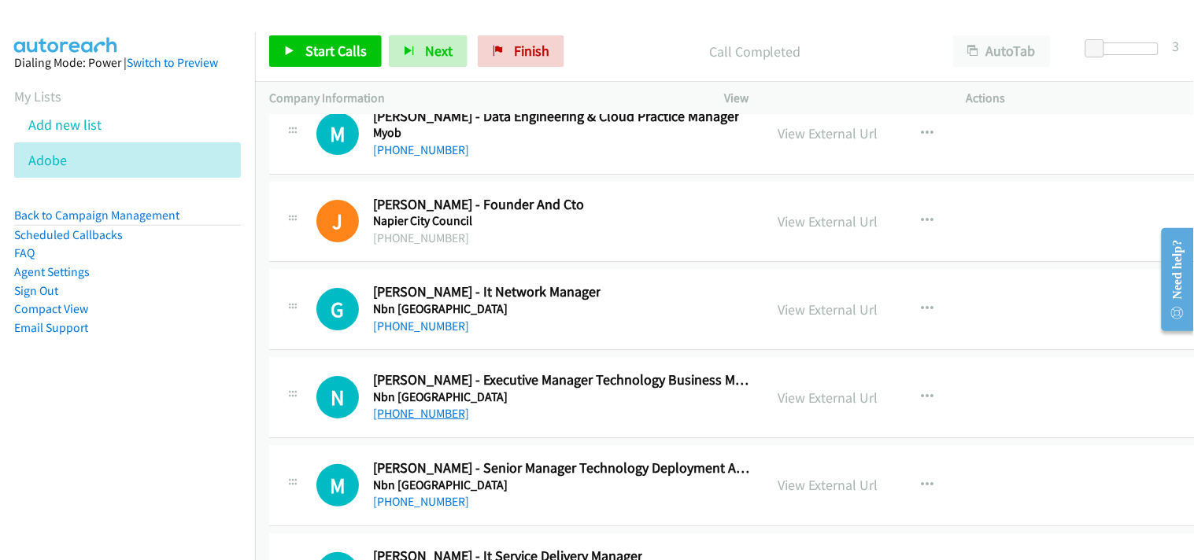
click at [421, 421] on link "+61 407 462 649" at bounding box center [421, 413] width 96 height 15
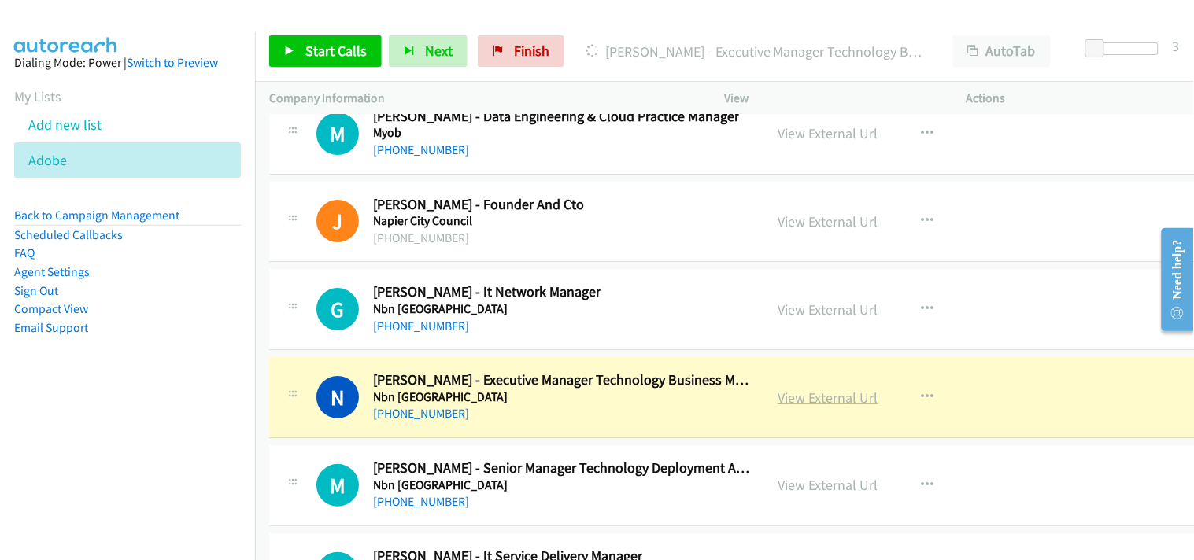
click at [796, 407] on link "View External Url" at bounding box center [828, 398] width 100 height 18
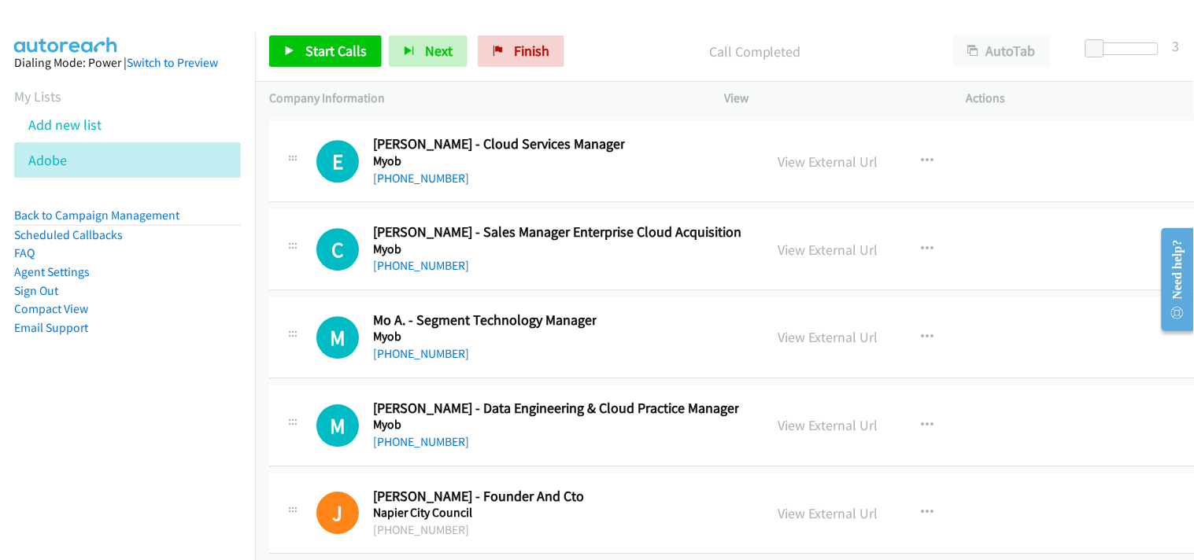
scroll to position [22637, 0]
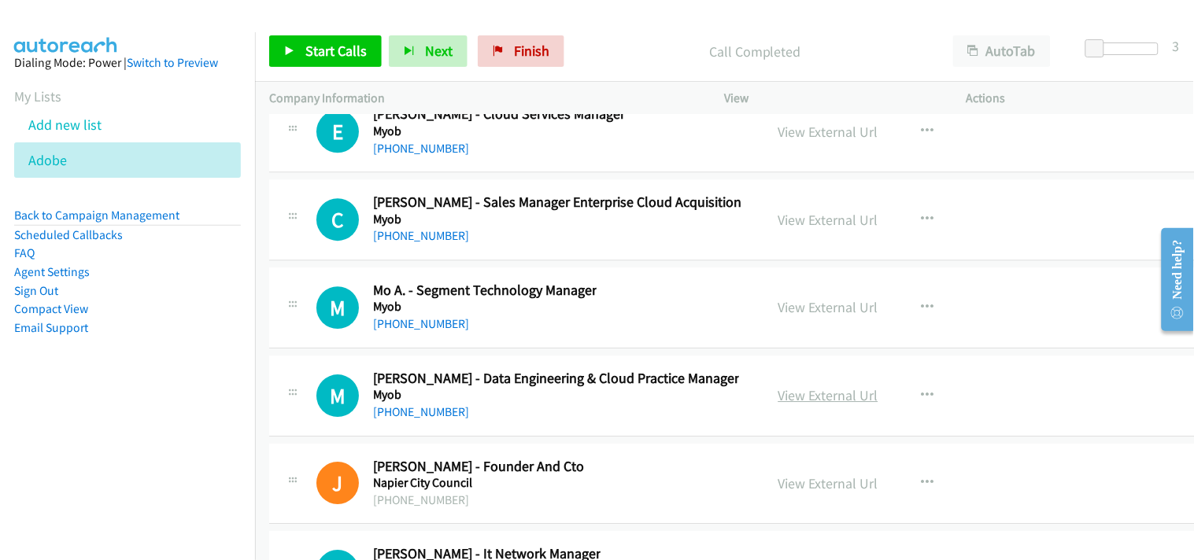
click at [795, 404] on link "View External Url" at bounding box center [828, 395] width 100 height 18
click at [425, 415] on link "+61 413 407 235" at bounding box center [421, 411] width 96 height 15
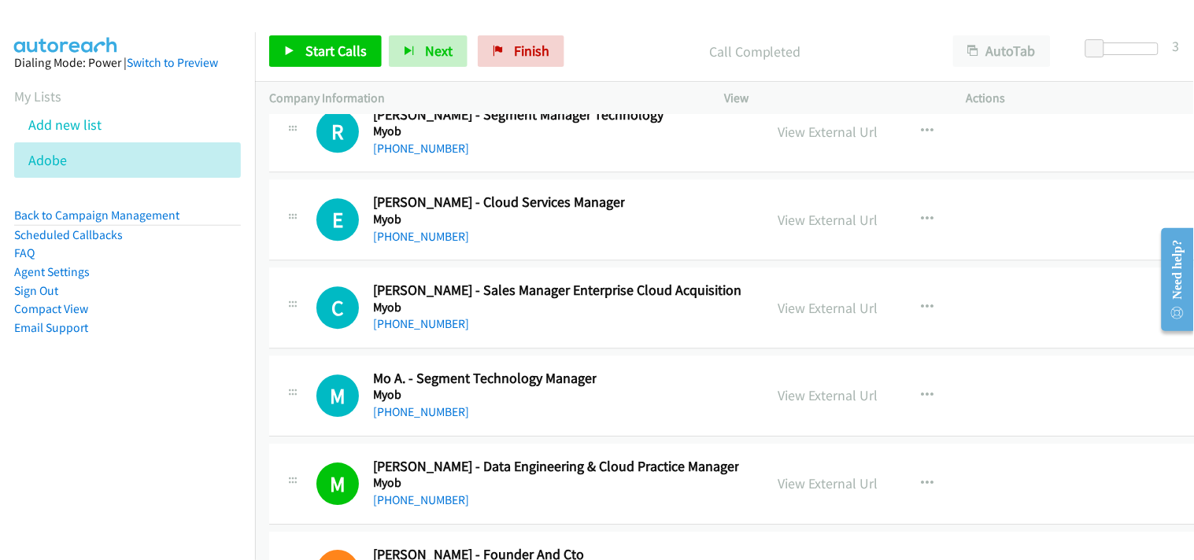
scroll to position [22462, 0]
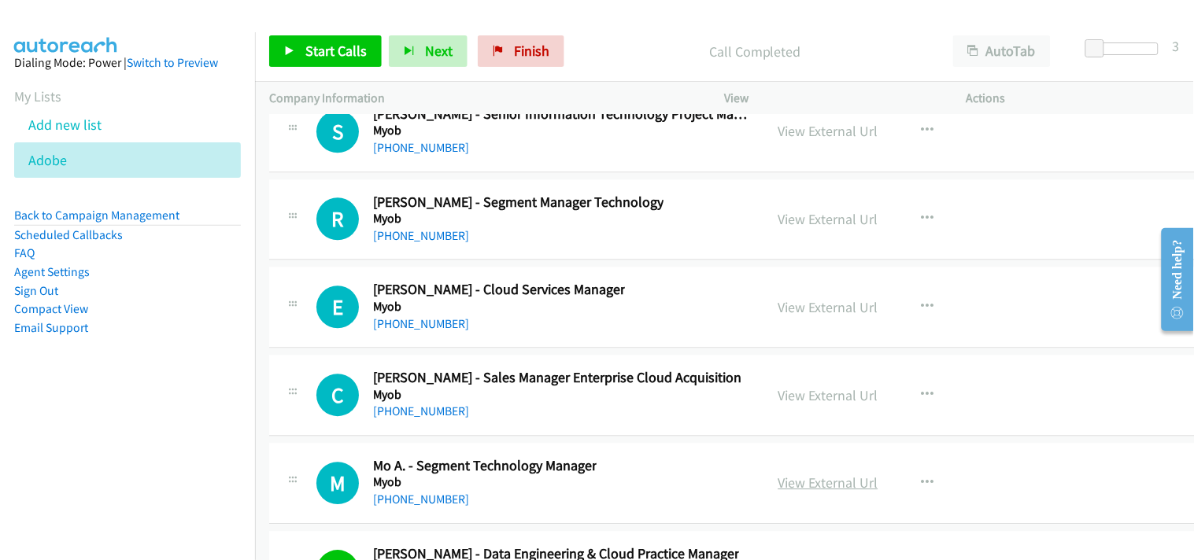
click at [803, 488] on link "View External Url" at bounding box center [828, 483] width 100 height 18
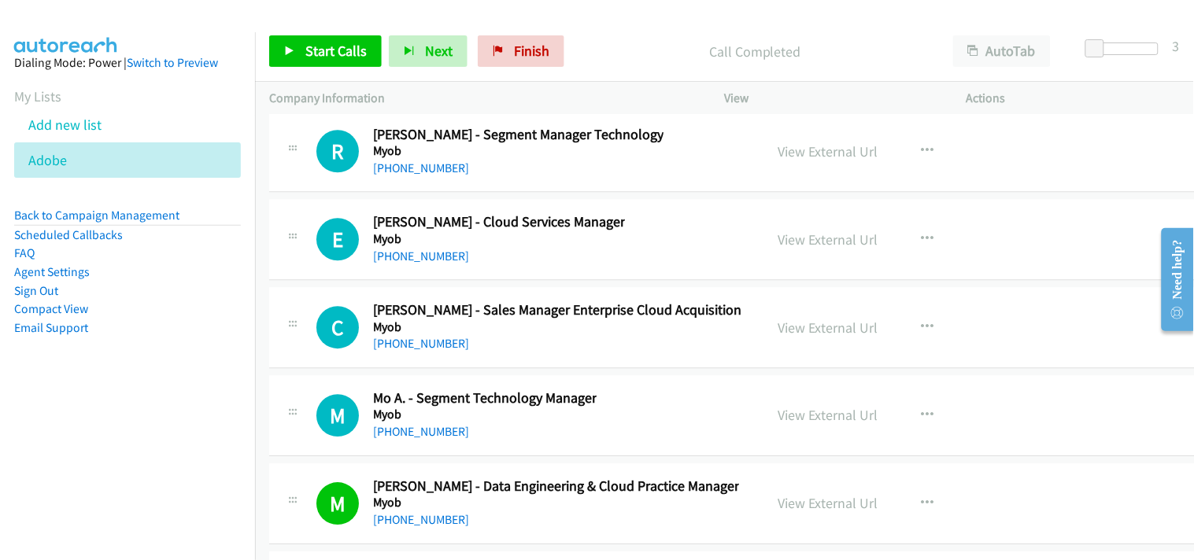
scroll to position [22549, 0]
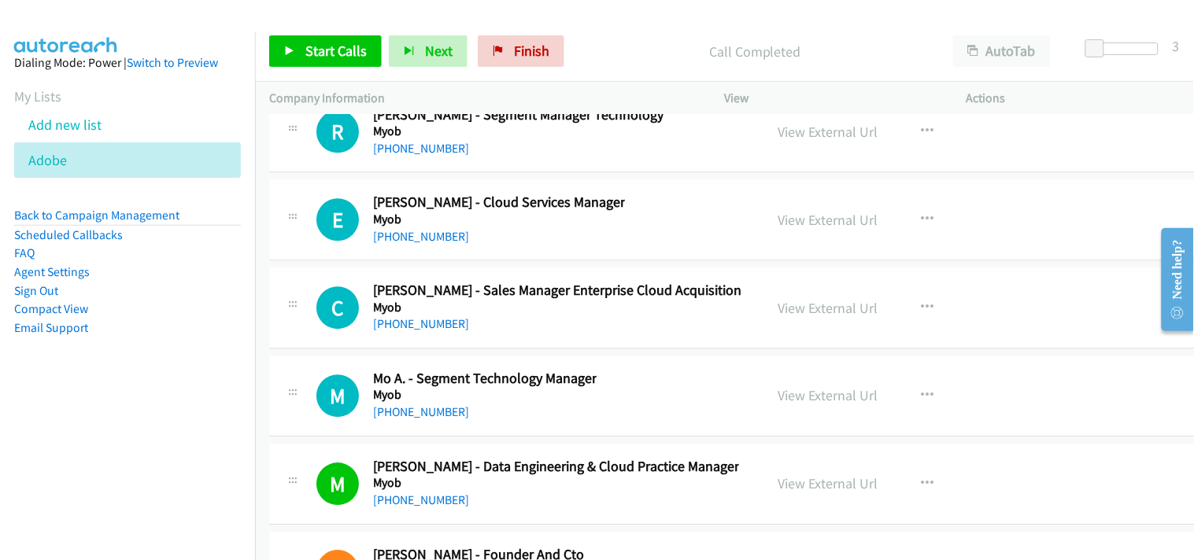
click at [430, 411] on div "+61 1300 555 123" at bounding box center [484, 412] width 223 height 19
click at [425, 419] on link "+61 1300 555 123" at bounding box center [421, 411] width 96 height 15
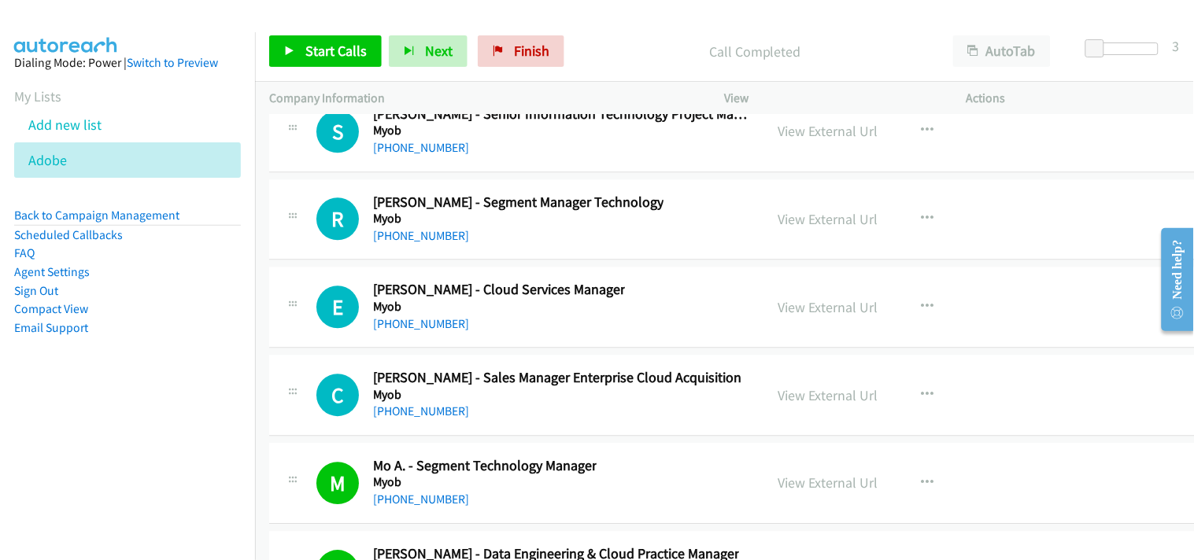
scroll to position [22374, 0]
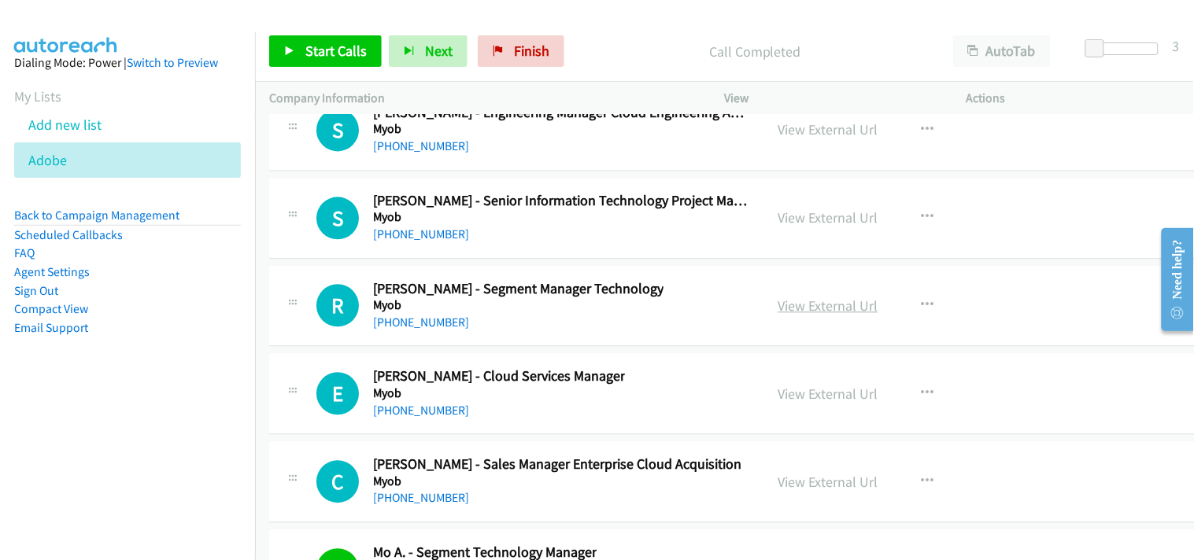
click at [795, 313] on link "View External Url" at bounding box center [828, 306] width 100 height 18
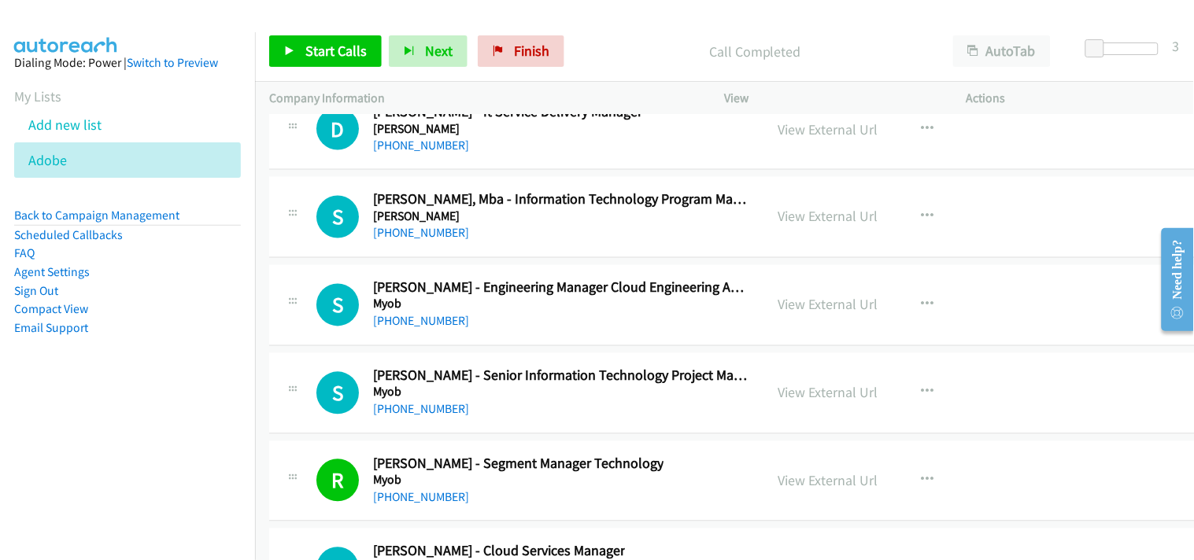
scroll to position [22112, 0]
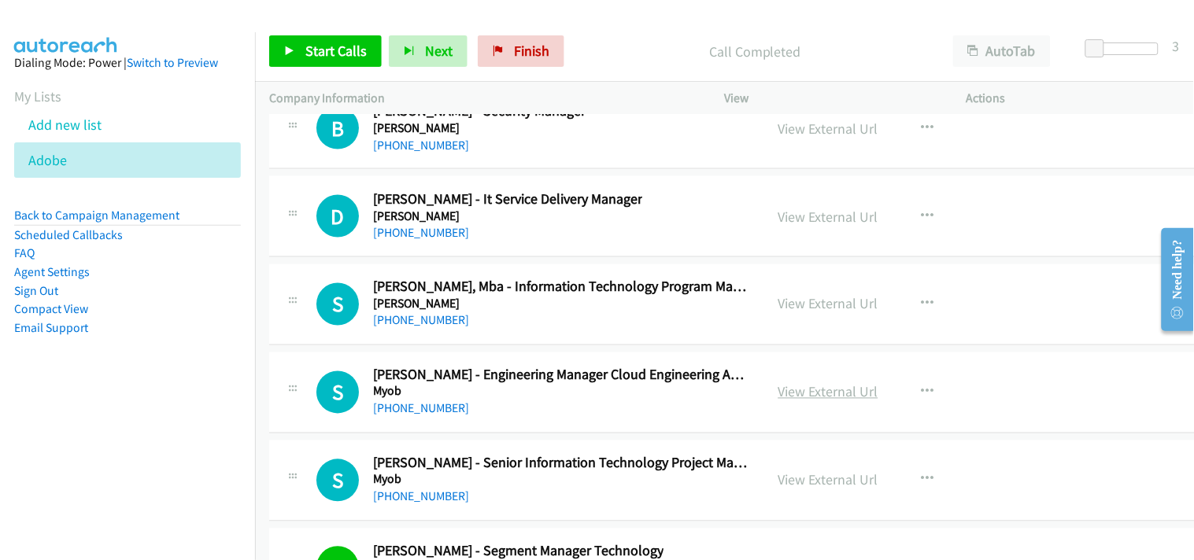
click at [788, 401] on link "View External Url" at bounding box center [828, 392] width 100 height 18
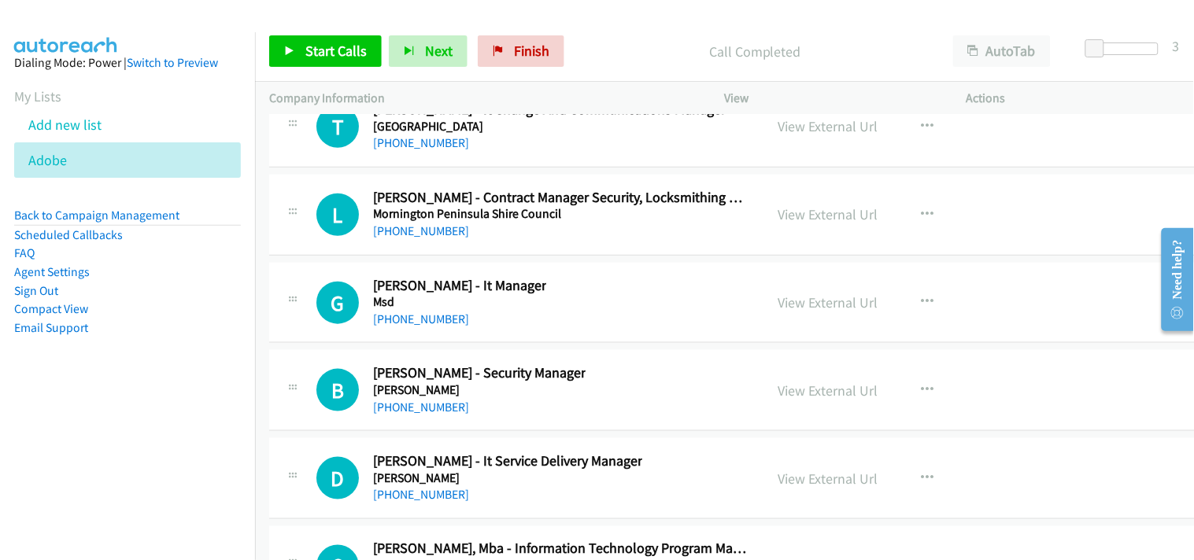
scroll to position [21762, 0]
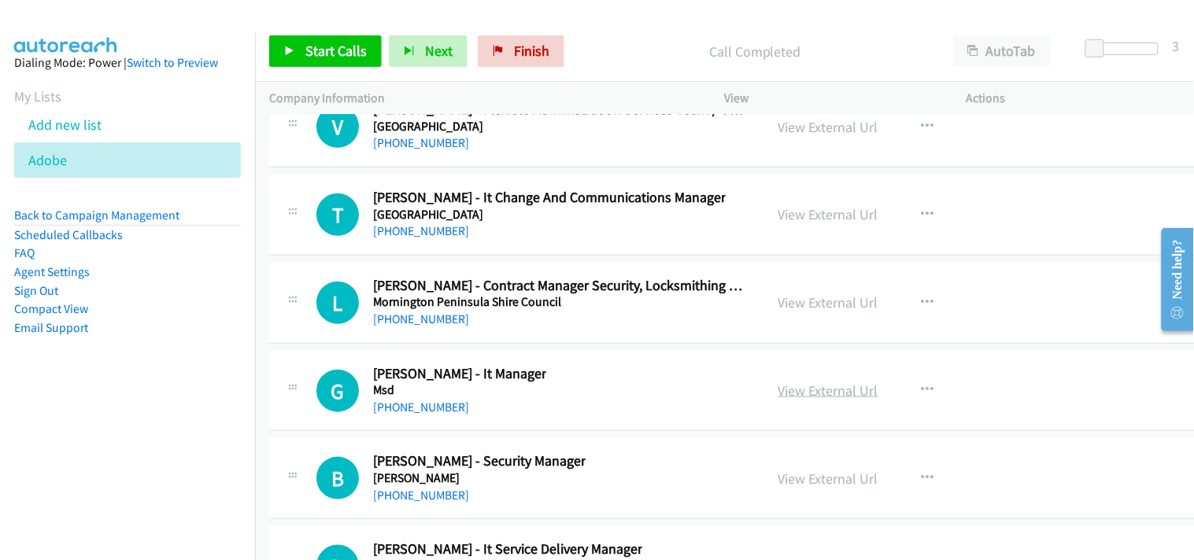
click at [790, 400] on link "View External Url" at bounding box center [828, 391] width 100 height 18
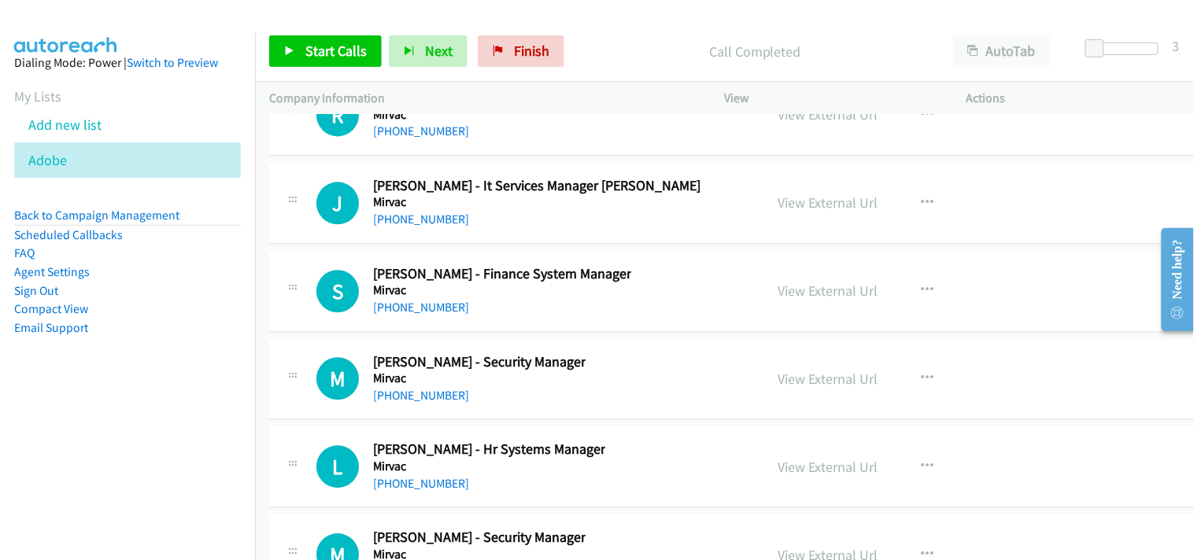
scroll to position [20801, 0]
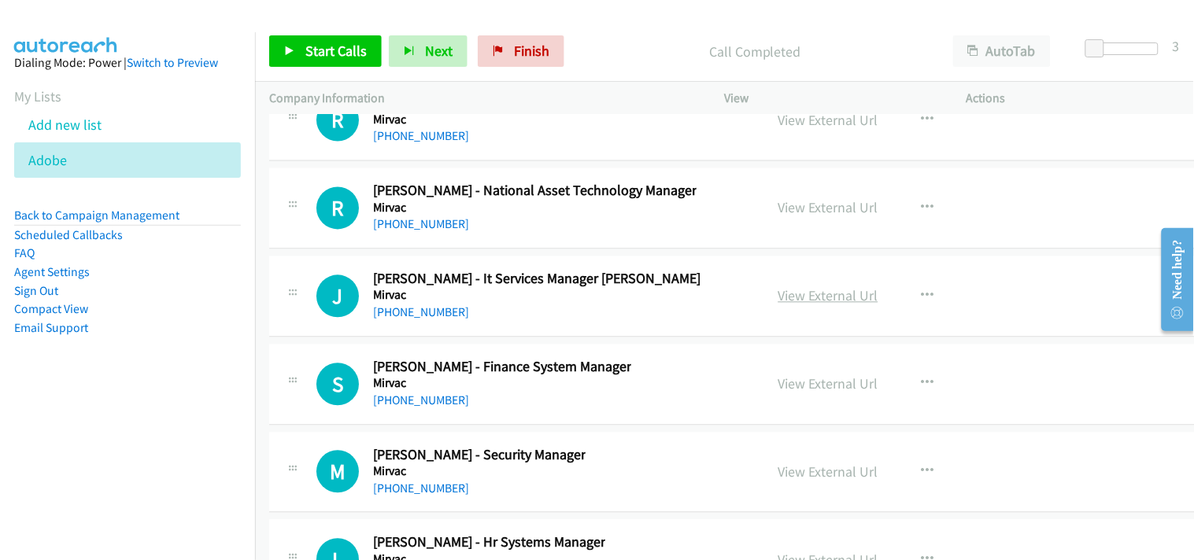
click at [805, 302] on link "View External Url" at bounding box center [828, 296] width 100 height 18
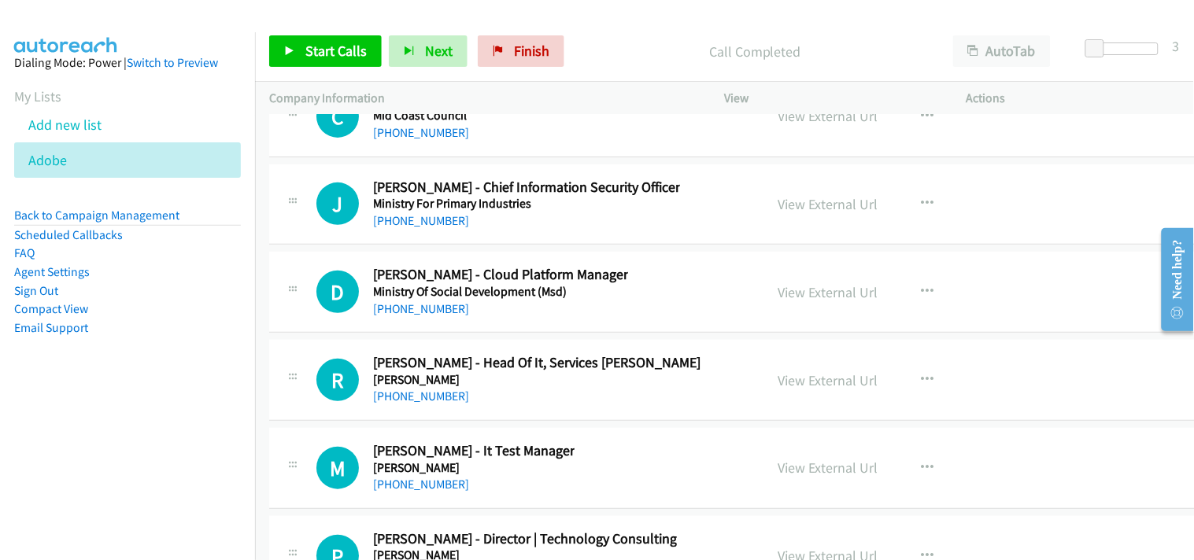
scroll to position [20189, 0]
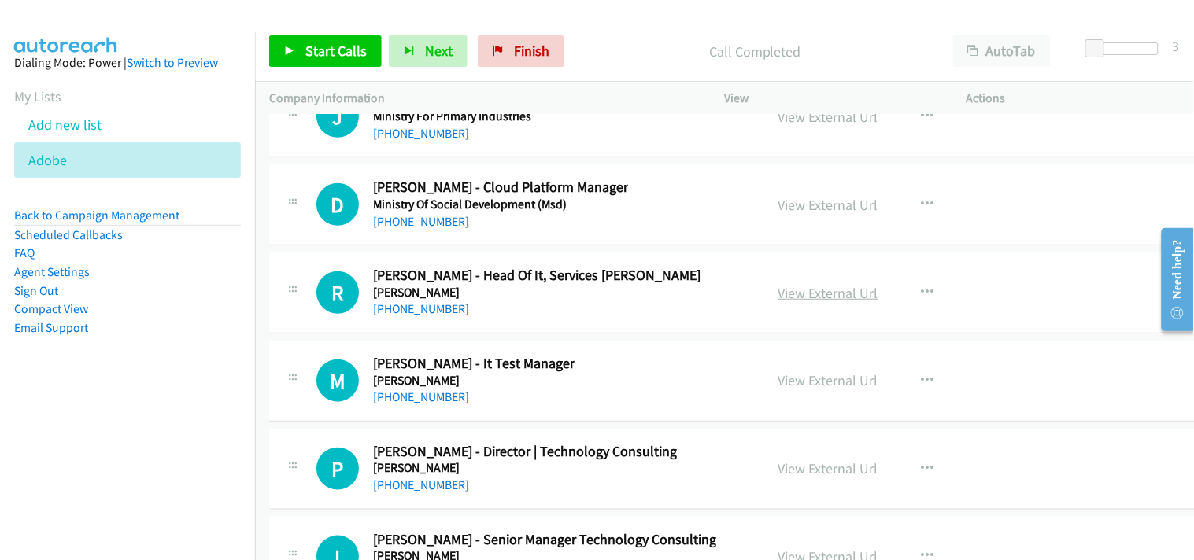
click at [830, 302] on link "View External Url" at bounding box center [828, 293] width 100 height 18
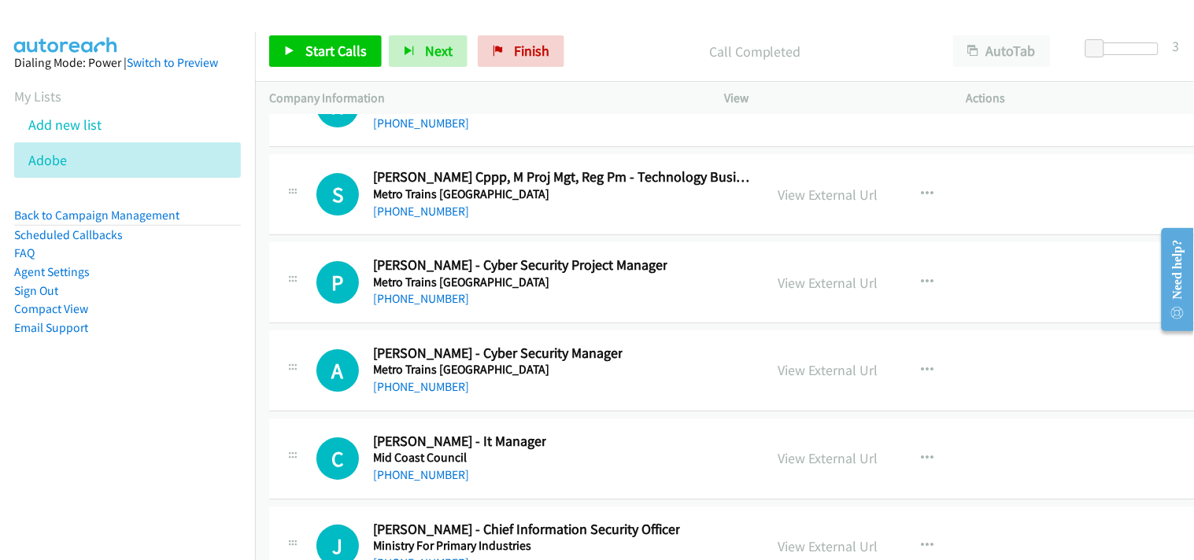
scroll to position [19752, 0]
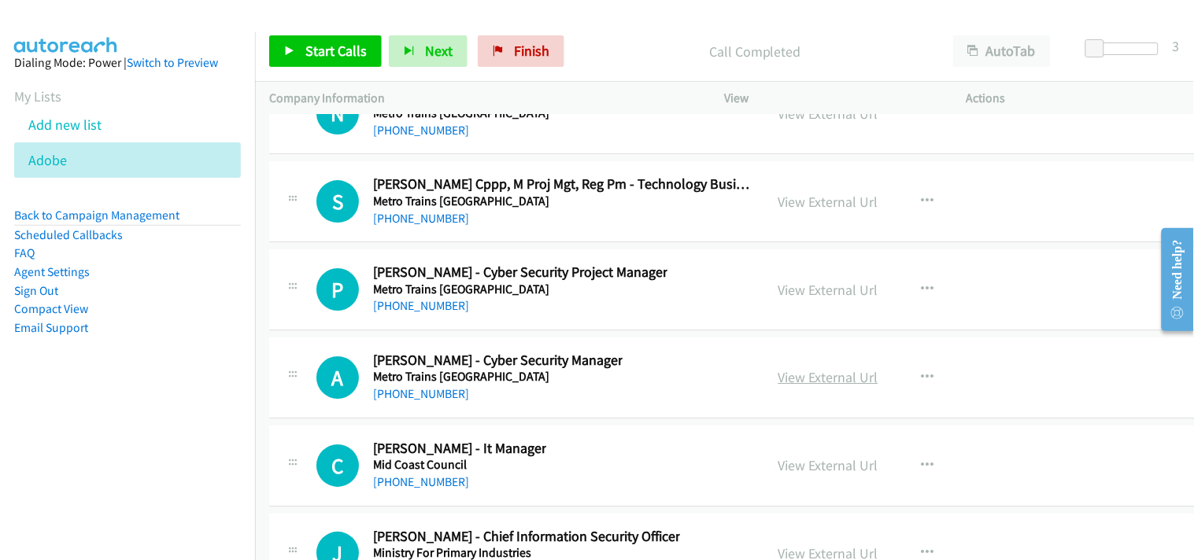
click at [797, 379] on link "View External Url" at bounding box center [828, 377] width 100 height 18
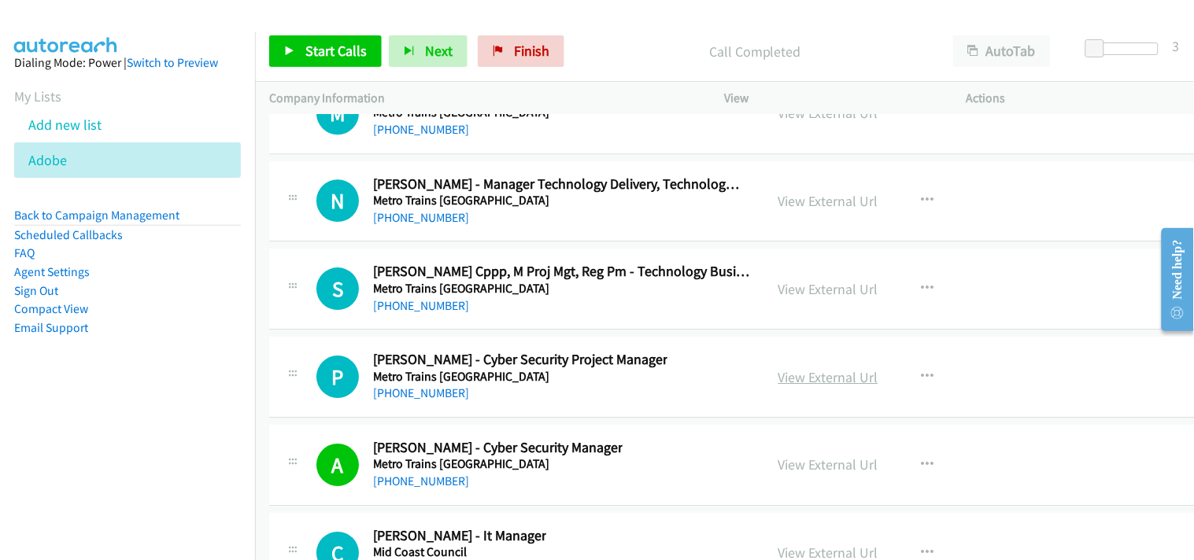
click at [797, 379] on link "View External Url" at bounding box center [828, 377] width 100 height 18
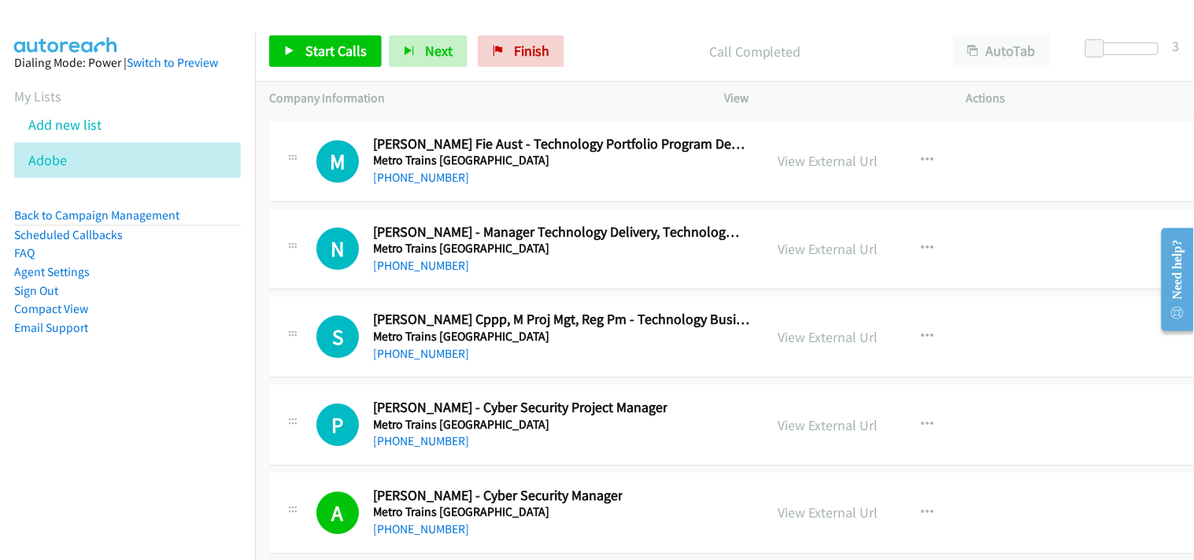
scroll to position [19577, 0]
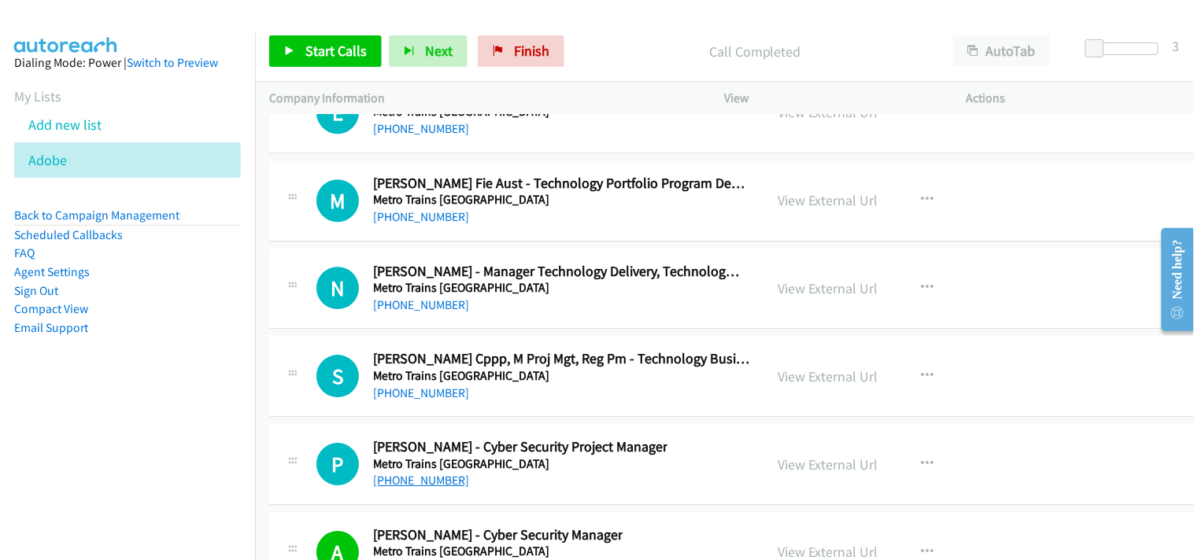
click at [431, 488] on link "+61 424 429 964" at bounding box center [421, 480] width 96 height 15
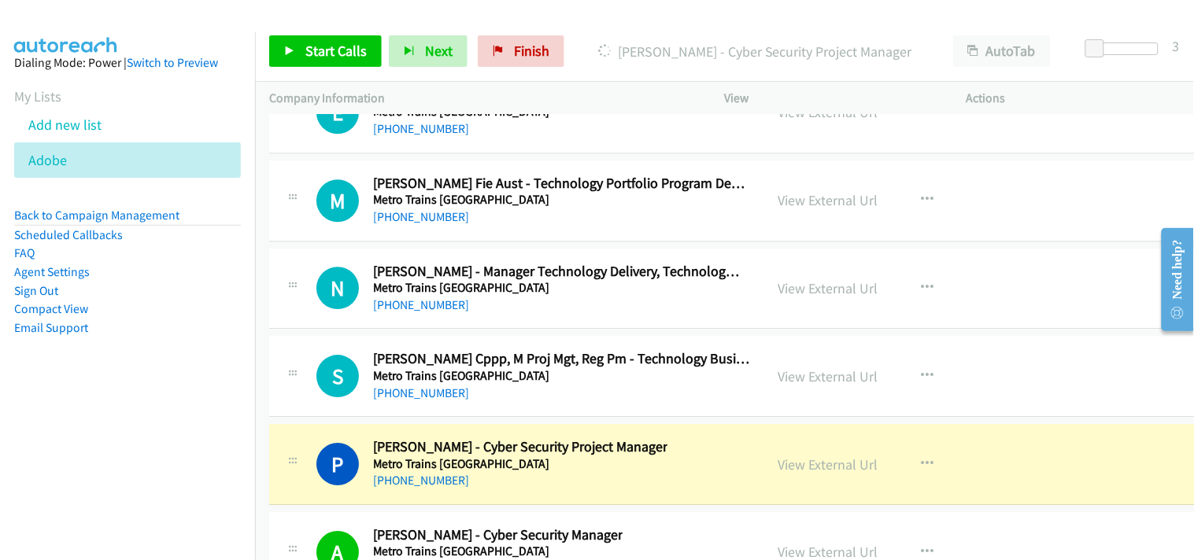
scroll to position [19665, 0]
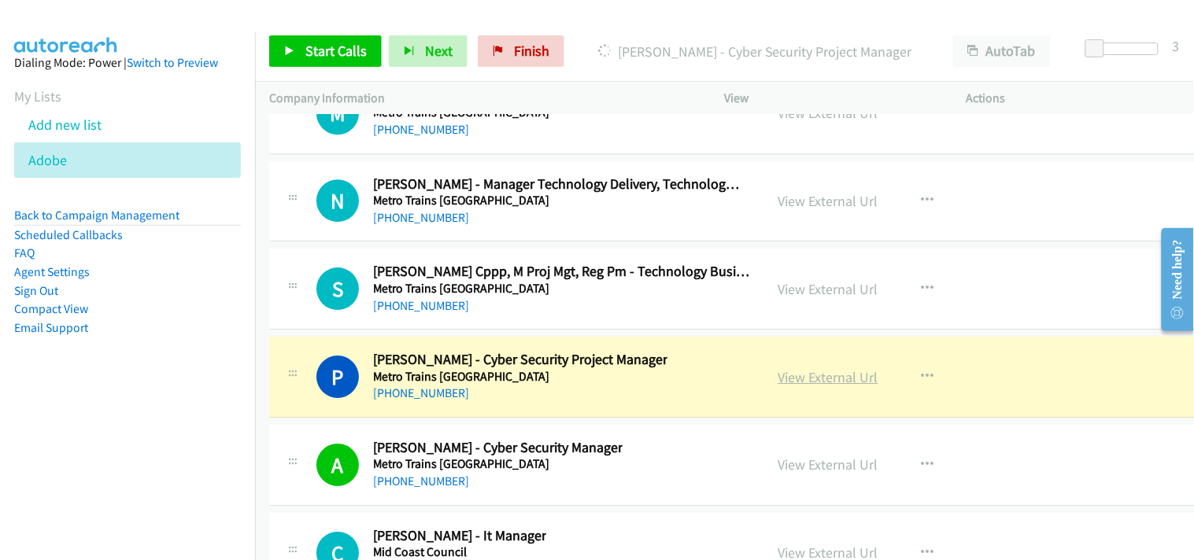
click at [778, 383] on link "View External Url" at bounding box center [828, 377] width 100 height 18
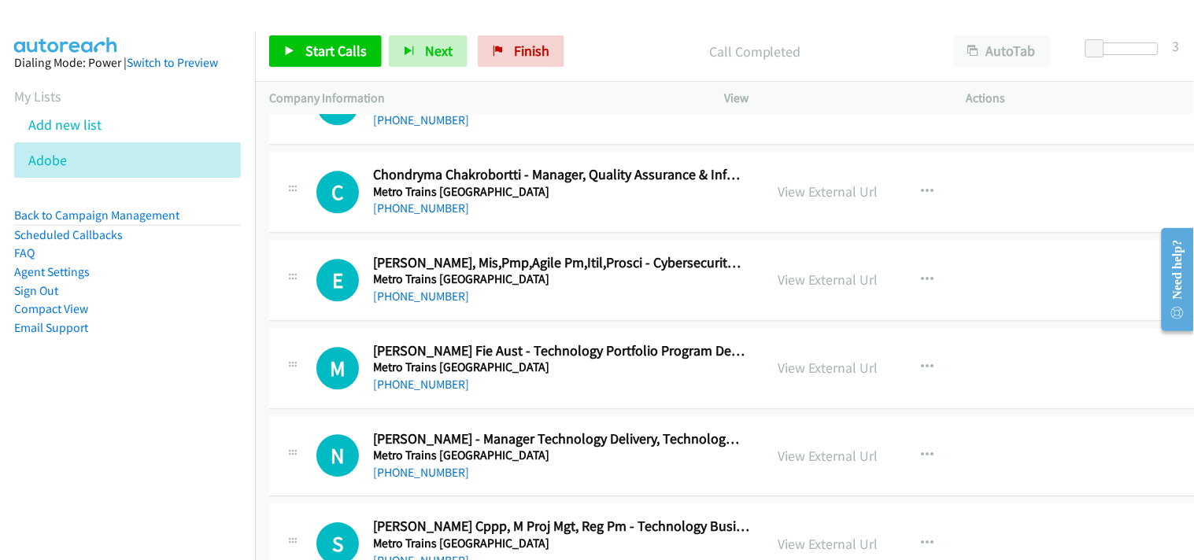
scroll to position [19402, 0]
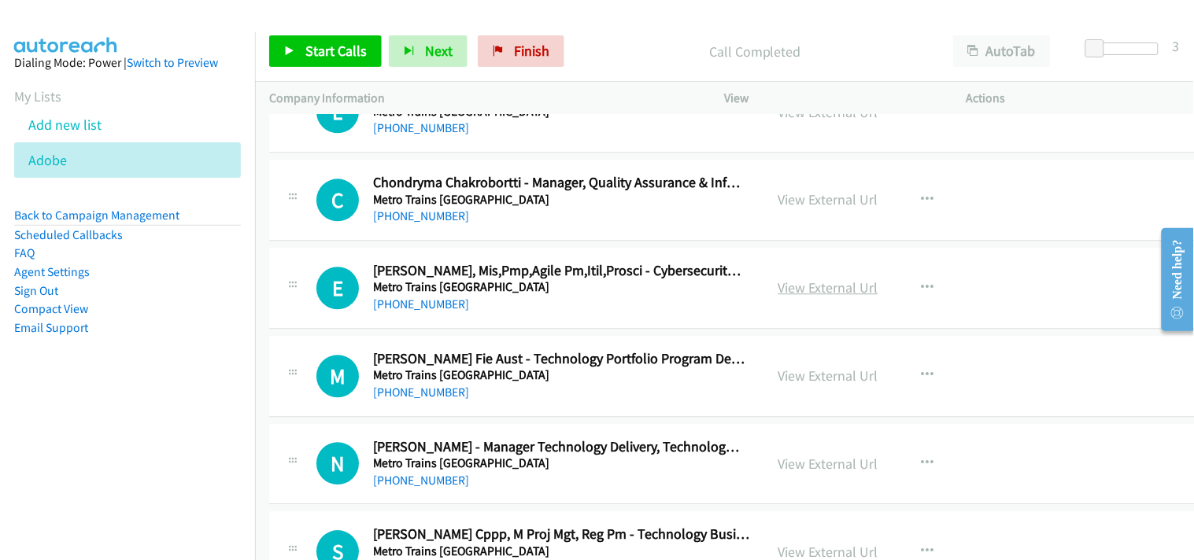
click at [781, 293] on link "View External Url" at bounding box center [828, 288] width 100 height 18
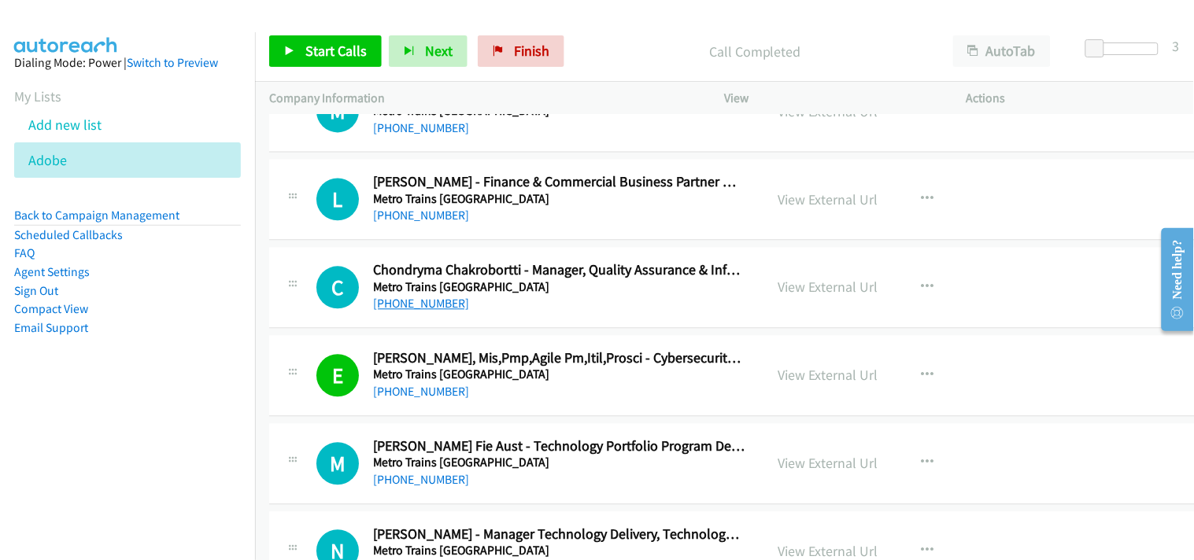
click at [441, 302] on link "+61 431 589 403" at bounding box center [421, 303] width 96 height 15
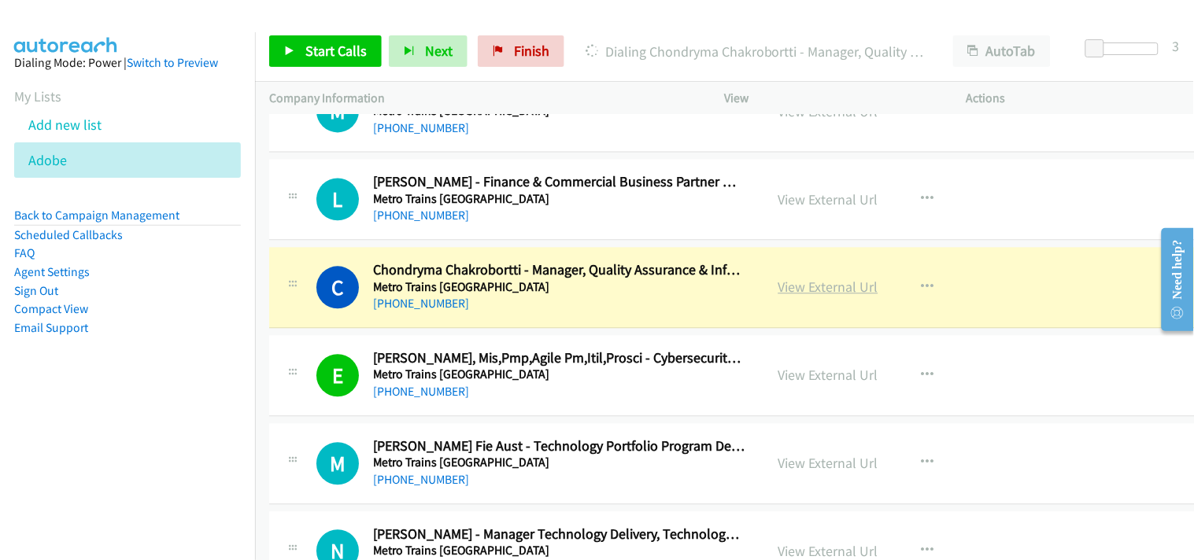
click at [792, 290] on link "View External Url" at bounding box center [828, 287] width 100 height 18
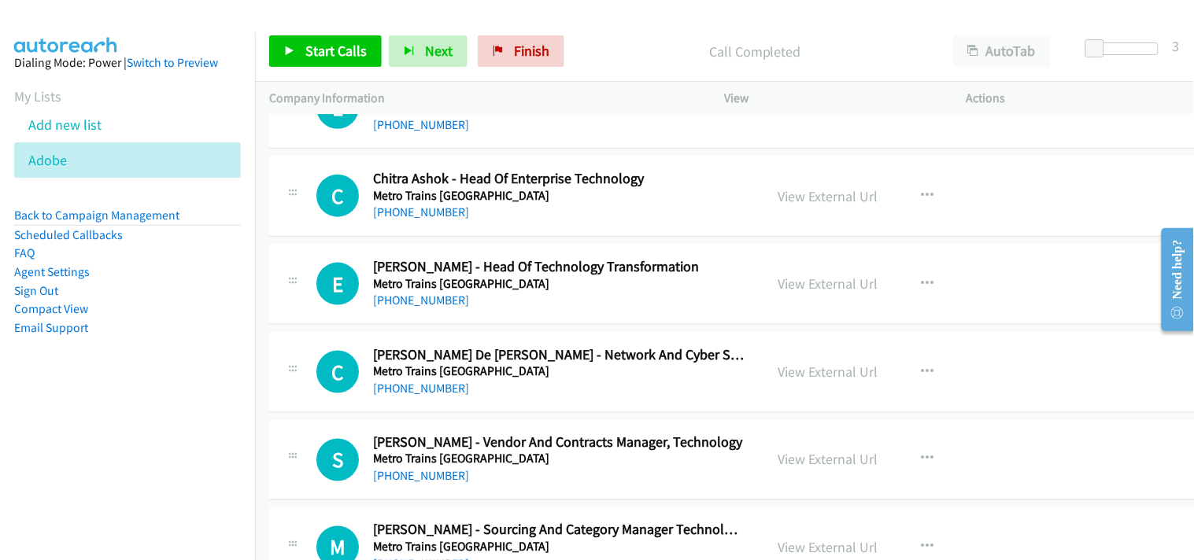
scroll to position [18790, 0]
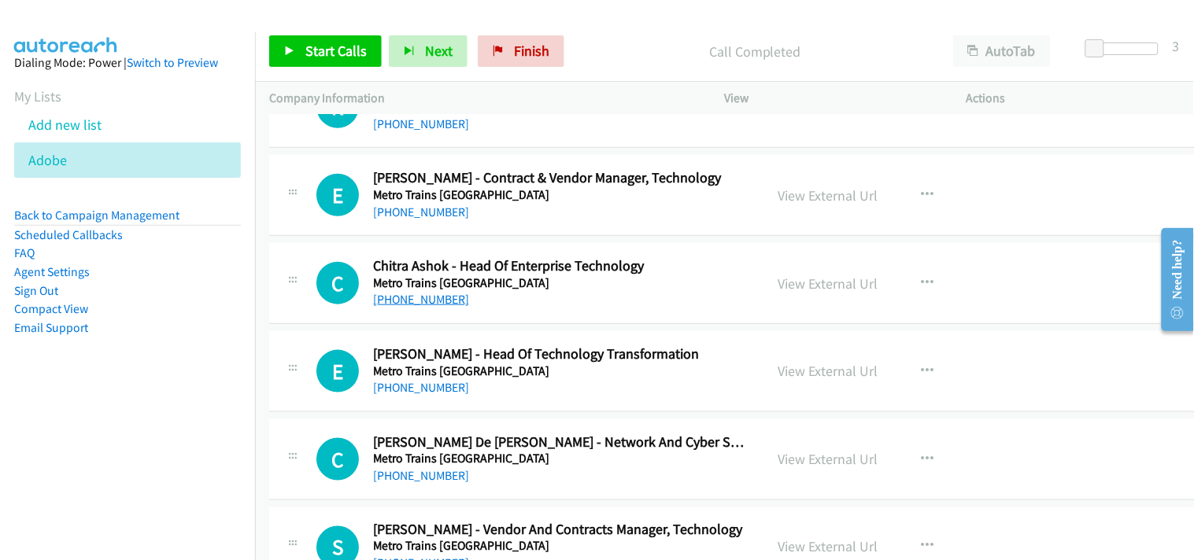
click at [426, 307] on link "+61 457 796 604" at bounding box center [421, 299] width 96 height 15
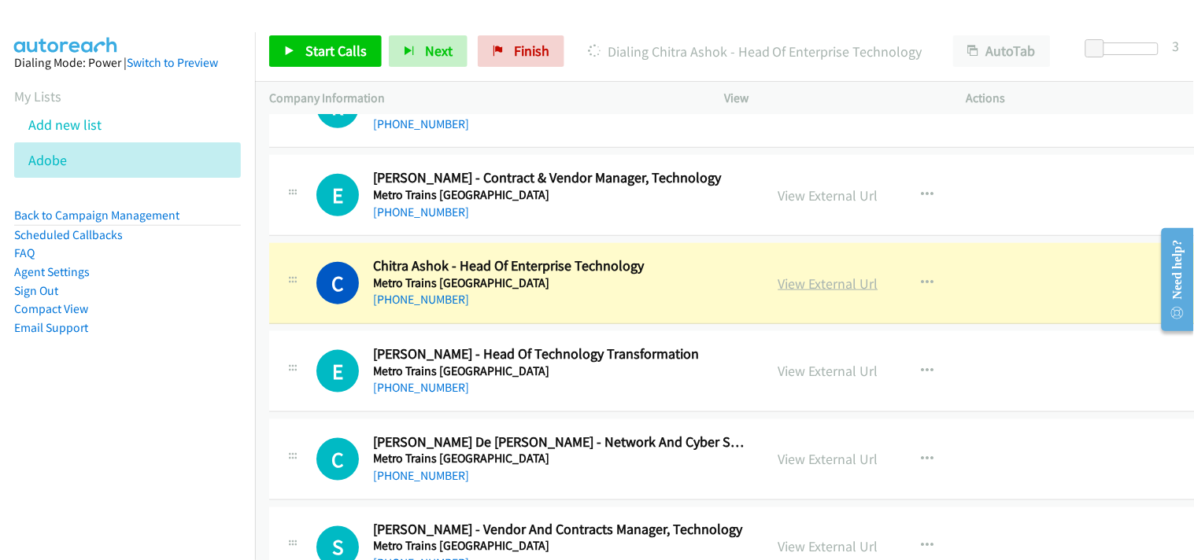
click at [821, 288] on link "View External Url" at bounding box center [828, 284] width 100 height 18
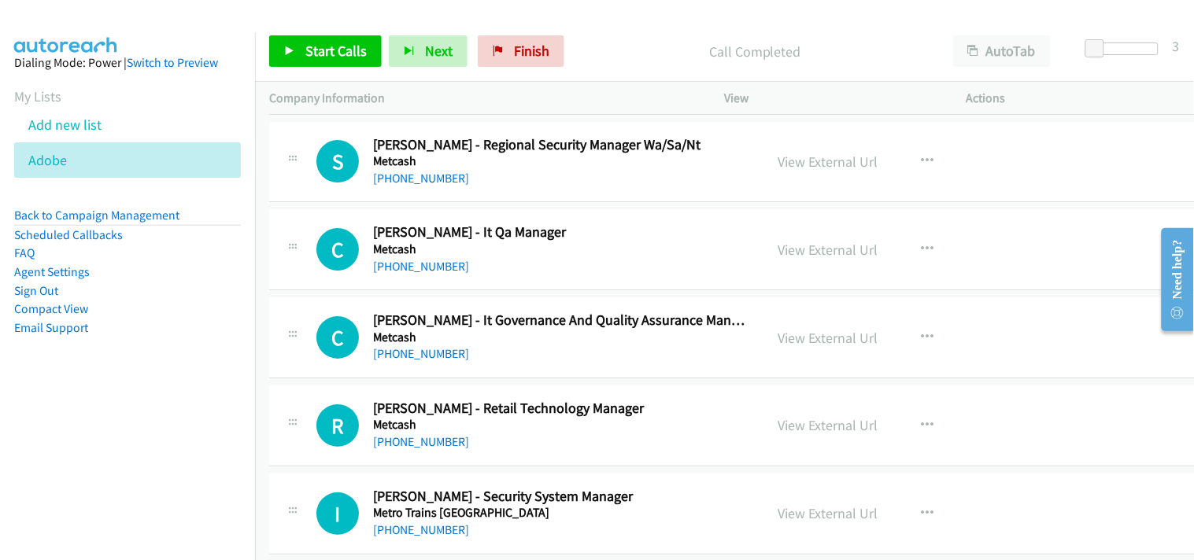
scroll to position [18266, 0]
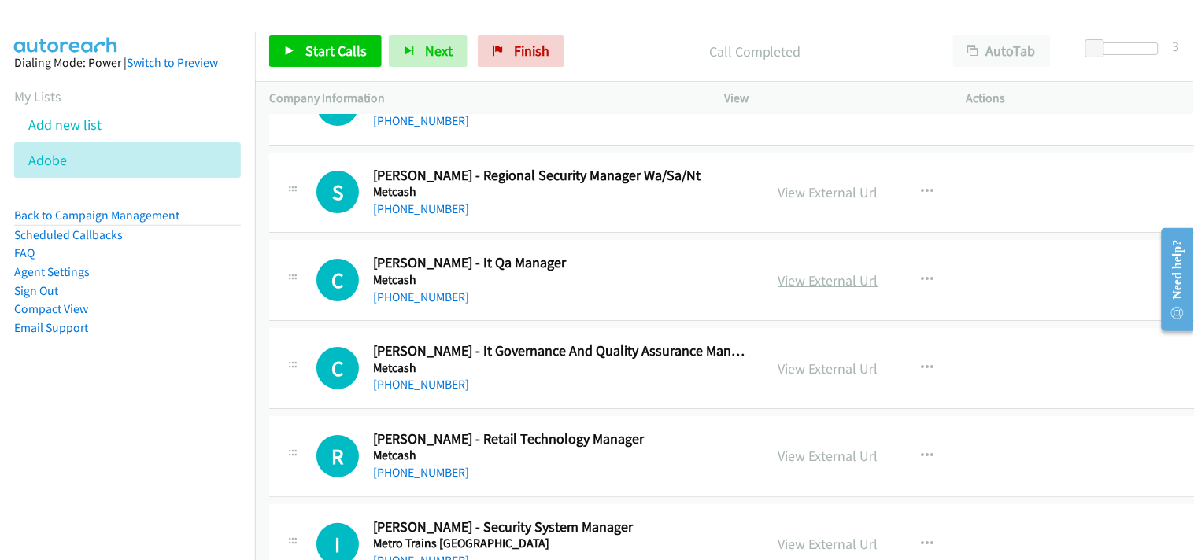
click at [819, 286] on link "View External Url" at bounding box center [828, 280] width 100 height 18
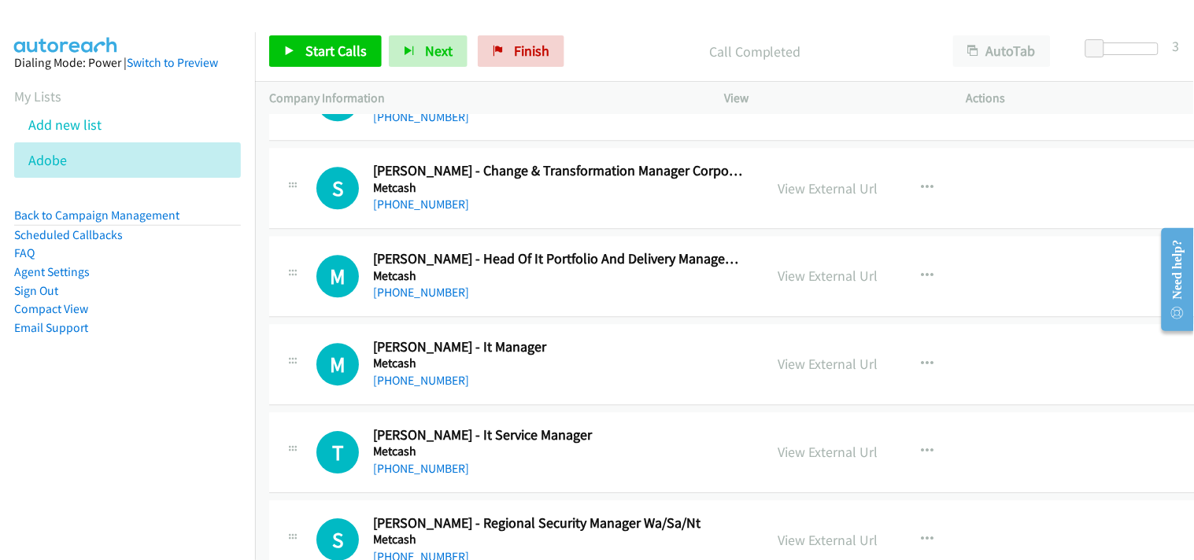
scroll to position [17916, 0]
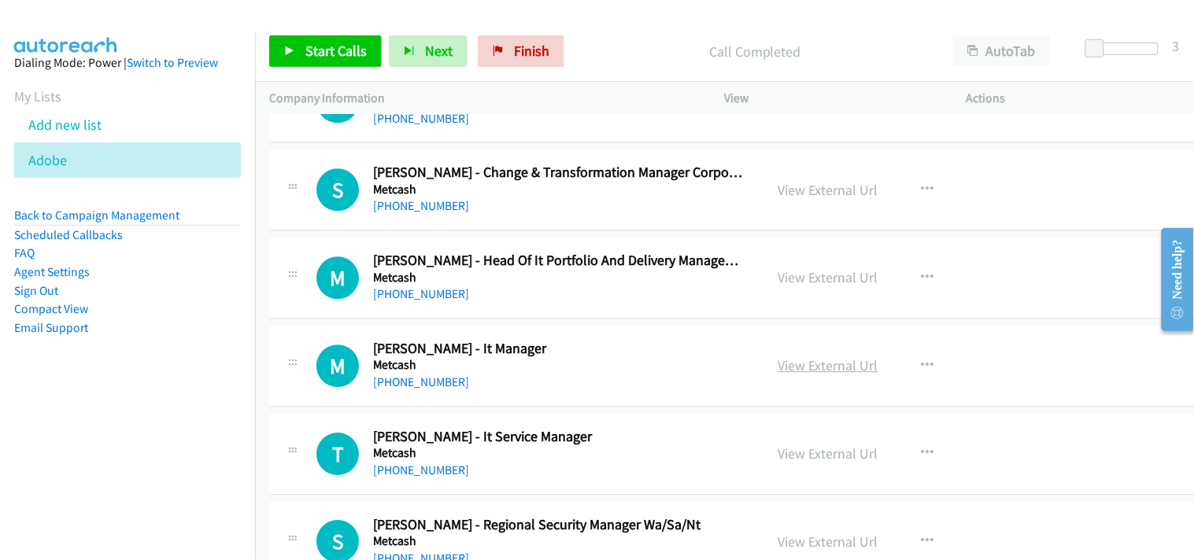
click at [807, 374] on link "View External Url" at bounding box center [828, 365] width 100 height 18
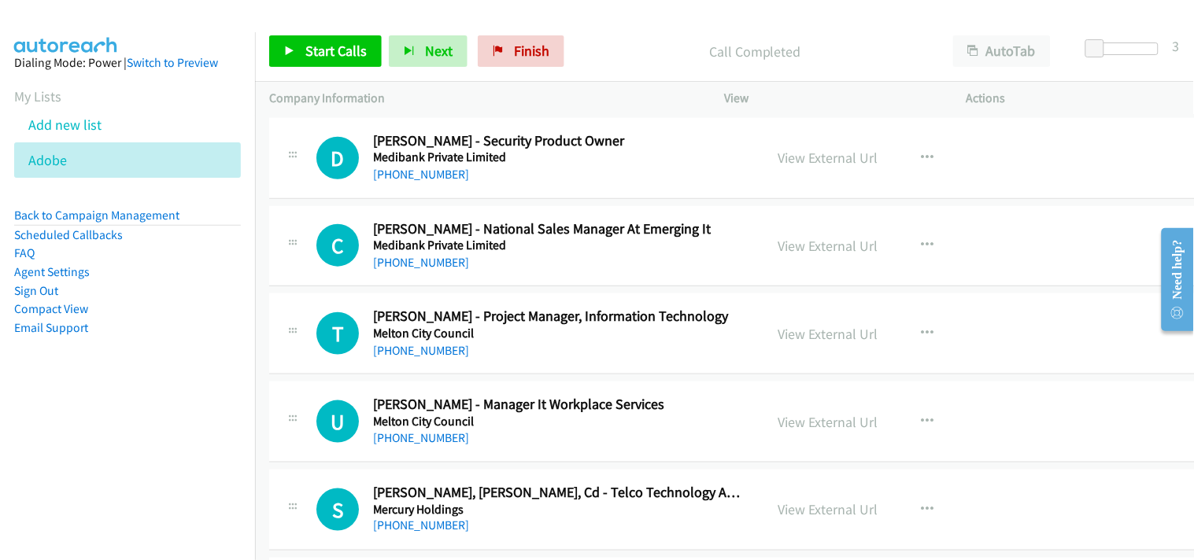
scroll to position [17217, 0]
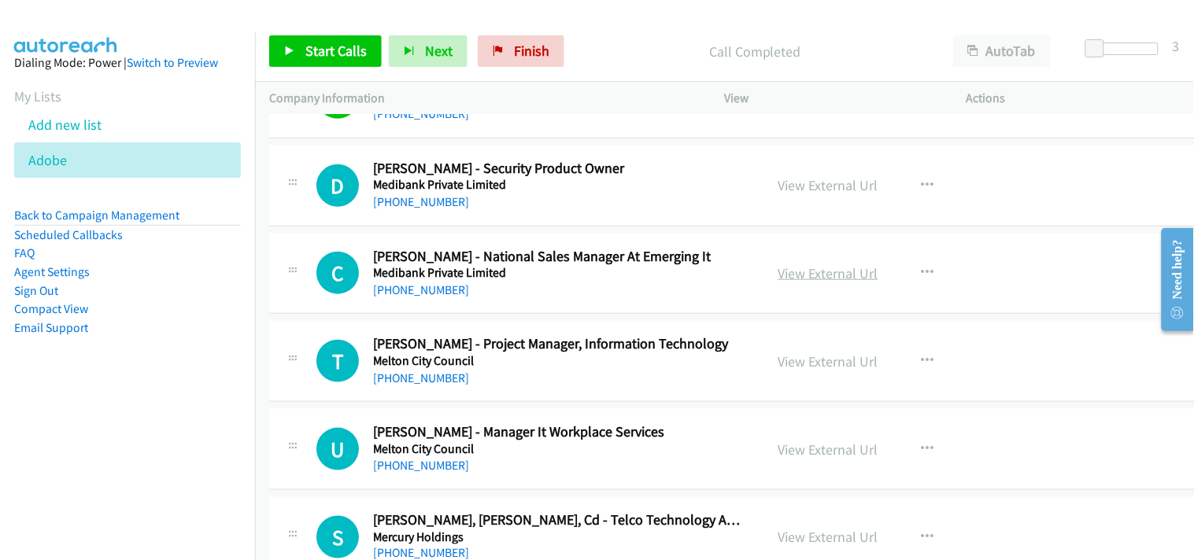
click at [778, 277] on link "View External Url" at bounding box center [828, 273] width 100 height 18
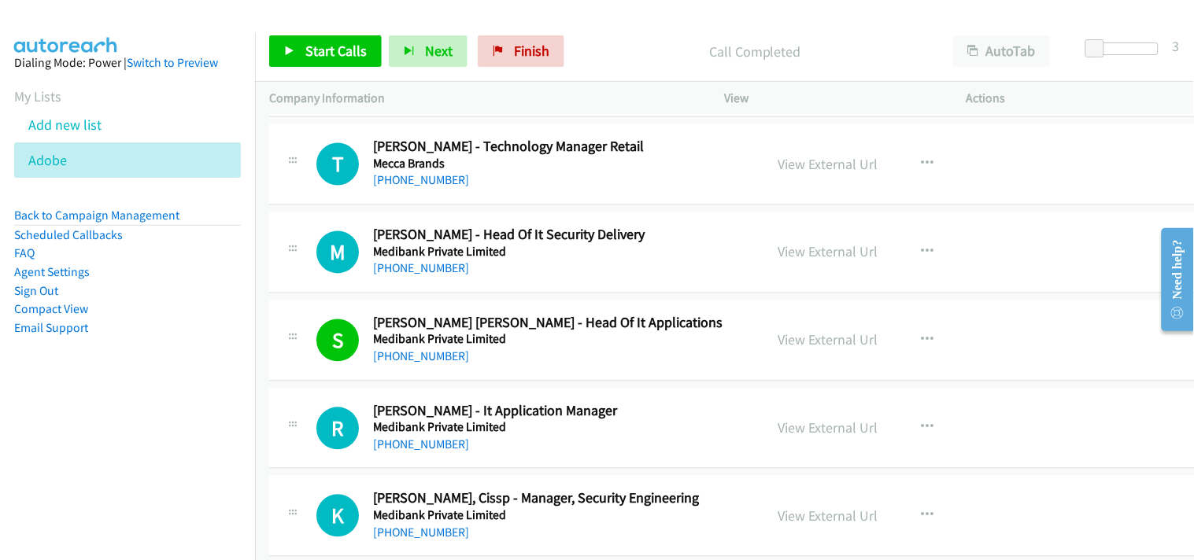
scroll to position [16080, 0]
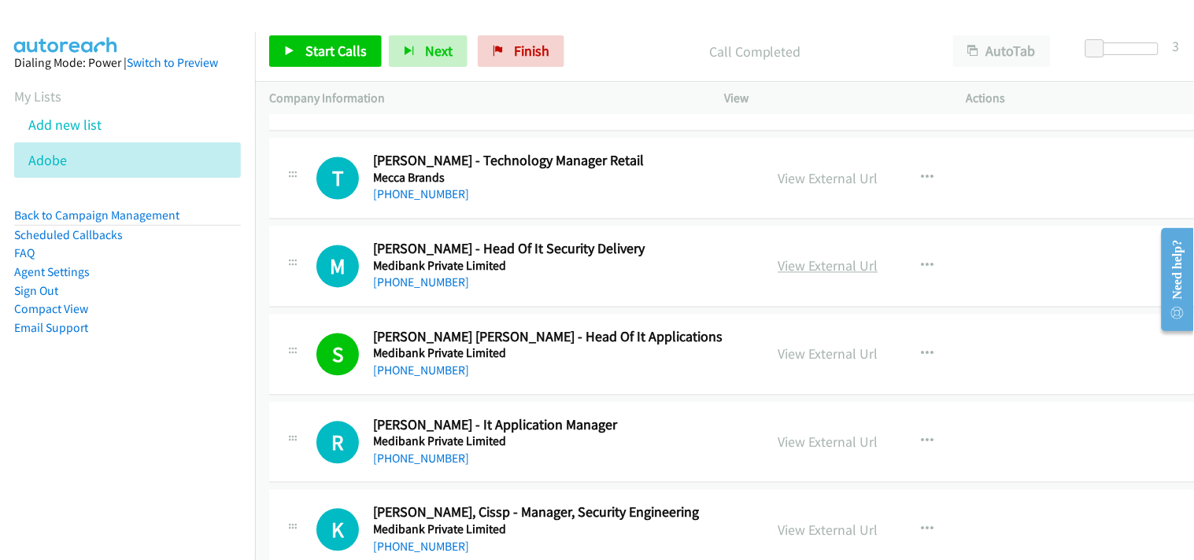
click at [800, 275] on link "View External Url" at bounding box center [828, 266] width 100 height 18
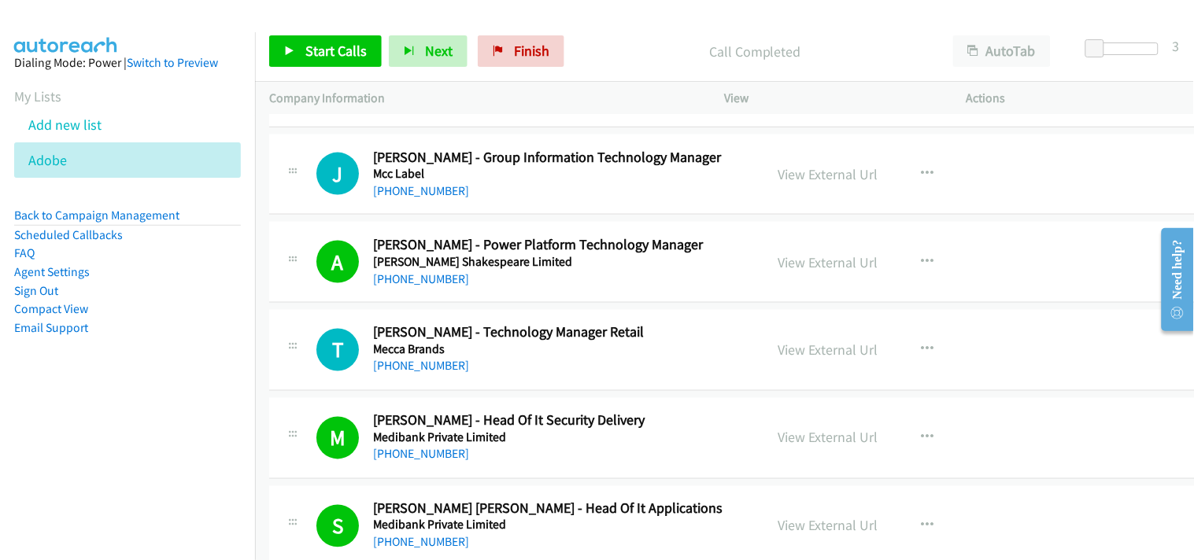
scroll to position [15905, 0]
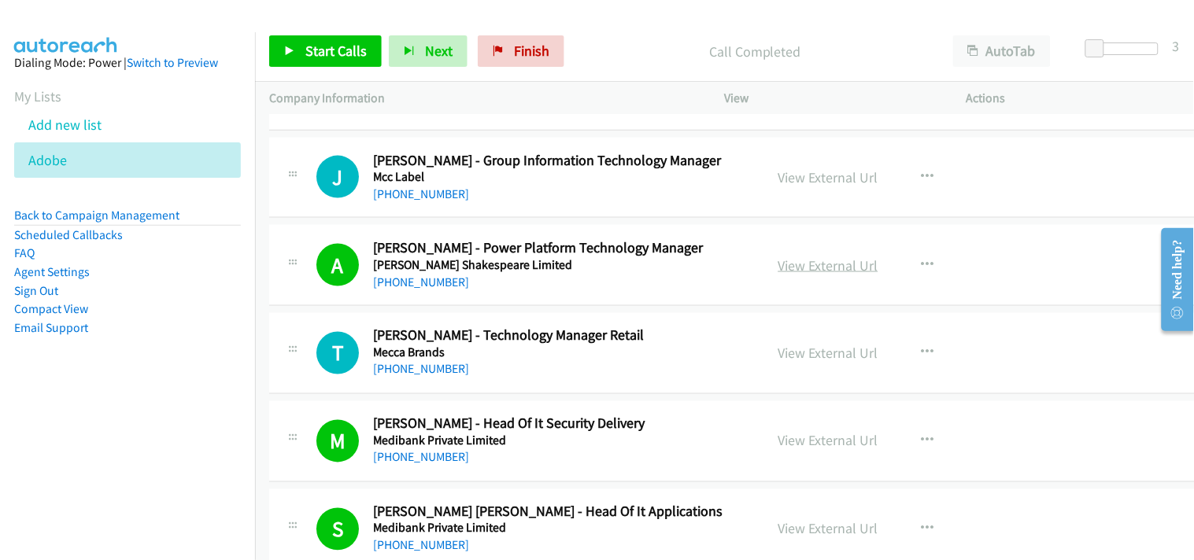
click at [789, 272] on link "View External Url" at bounding box center [828, 266] width 100 height 18
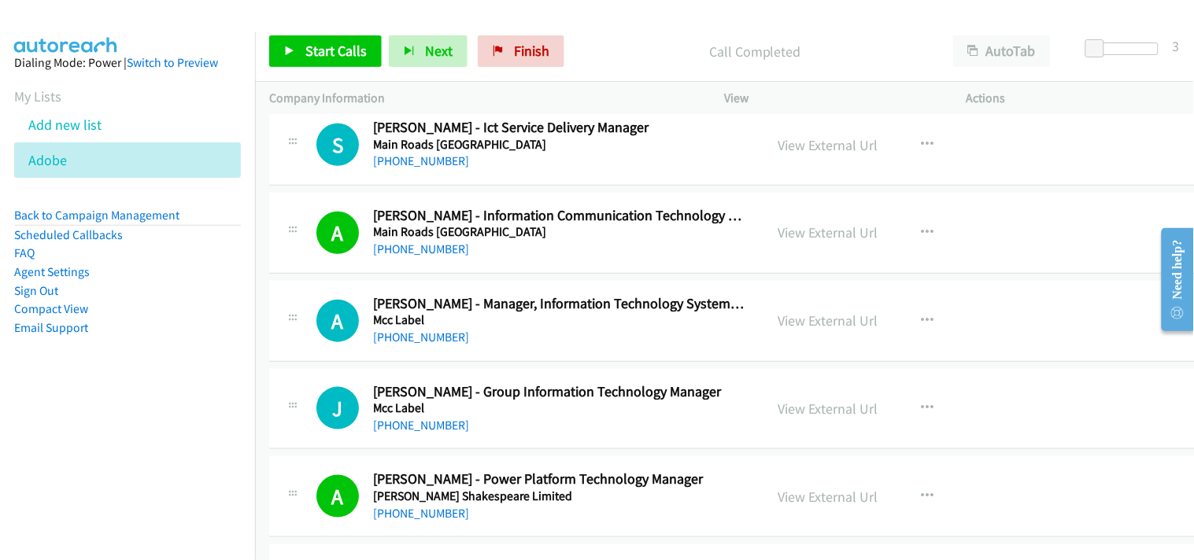
scroll to position [15643, 0]
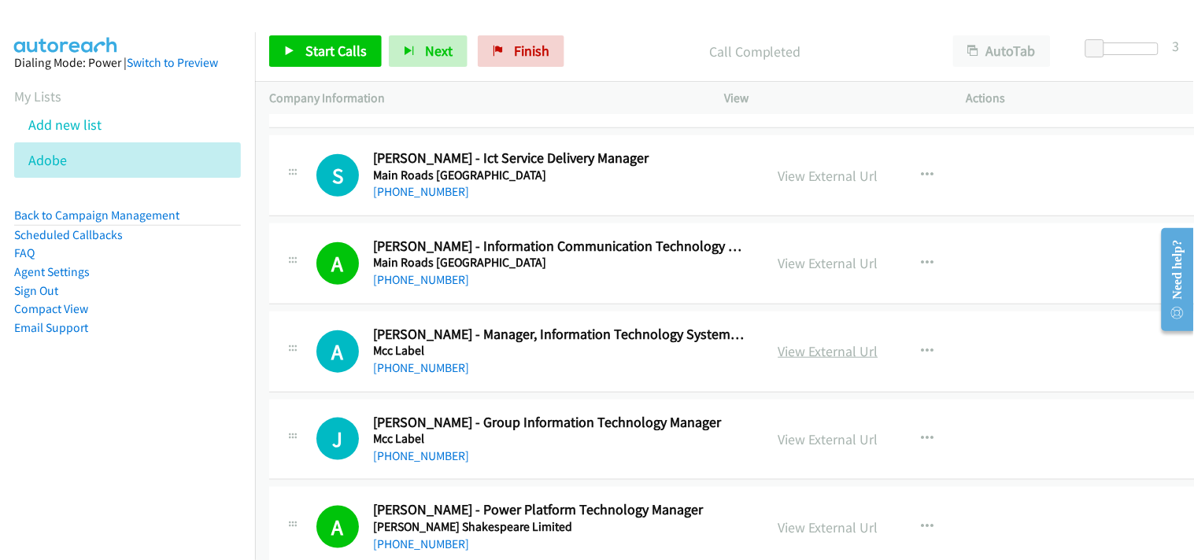
click at [778, 356] on link "View External Url" at bounding box center [828, 351] width 100 height 18
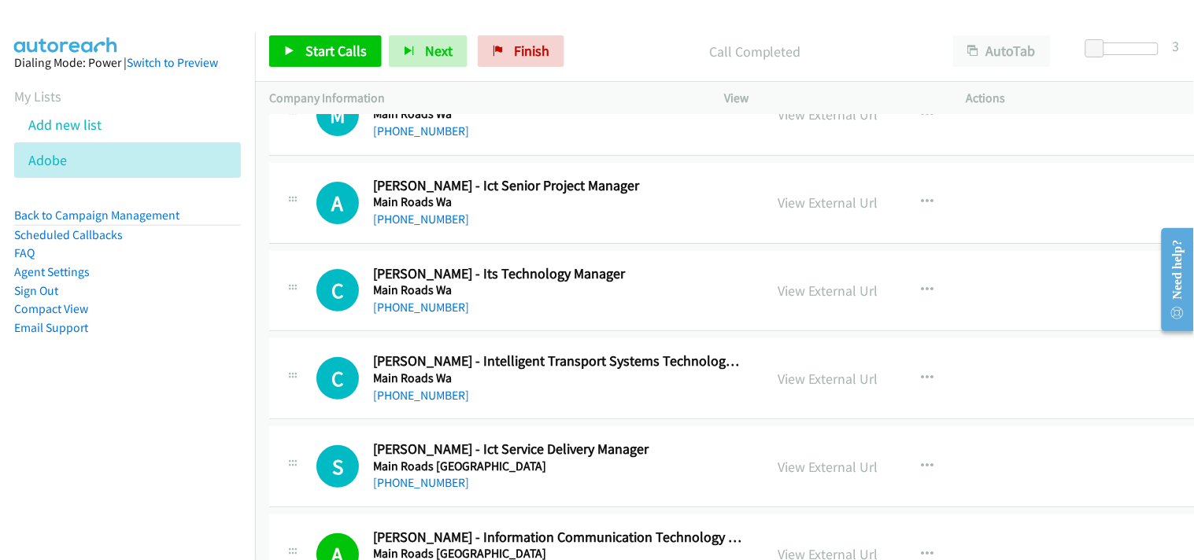
scroll to position [15380, 0]
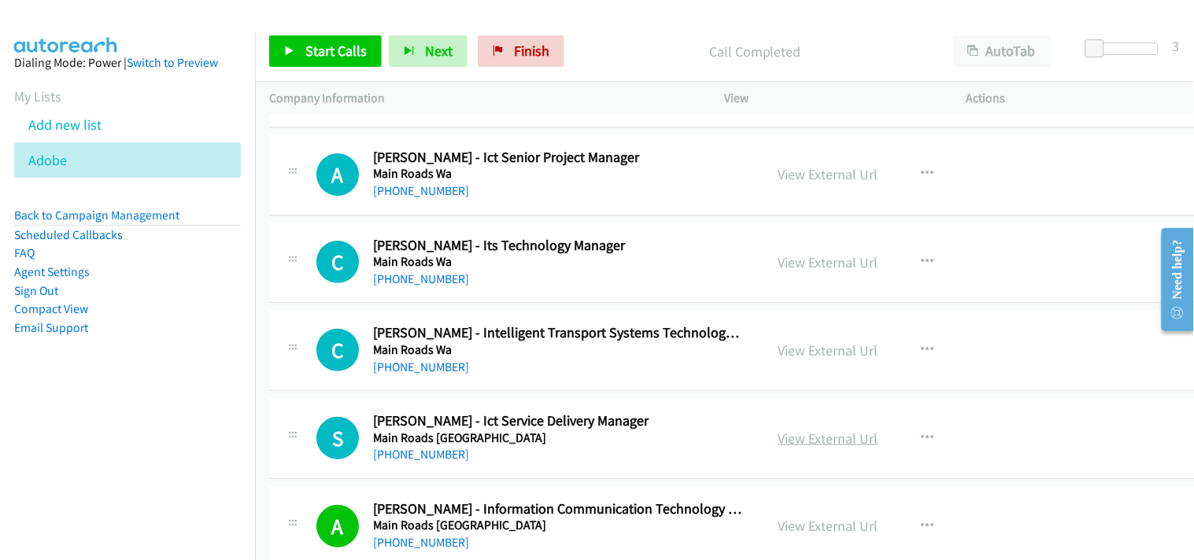
click at [837, 438] on link "View External Url" at bounding box center [828, 439] width 100 height 18
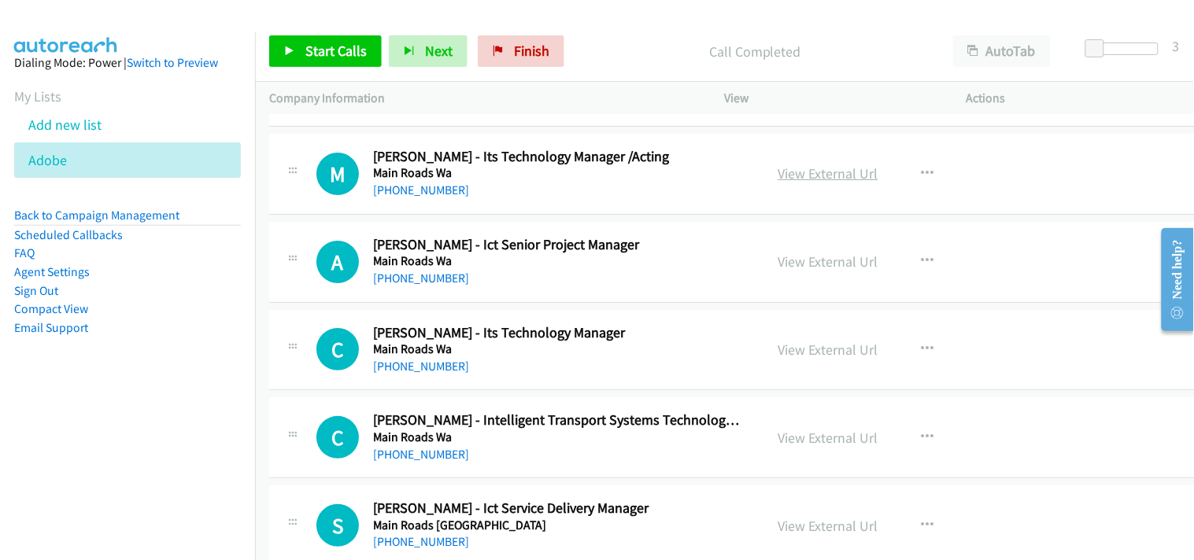
click at [778, 174] on link "View External Url" at bounding box center [828, 173] width 100 height 18
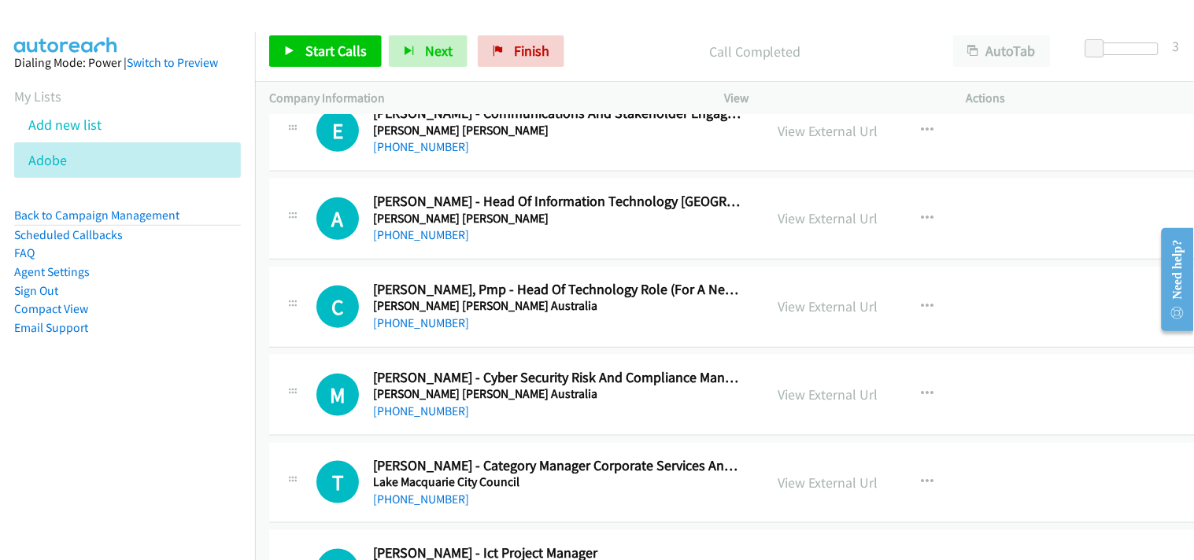
scroll to position [9617, 0]
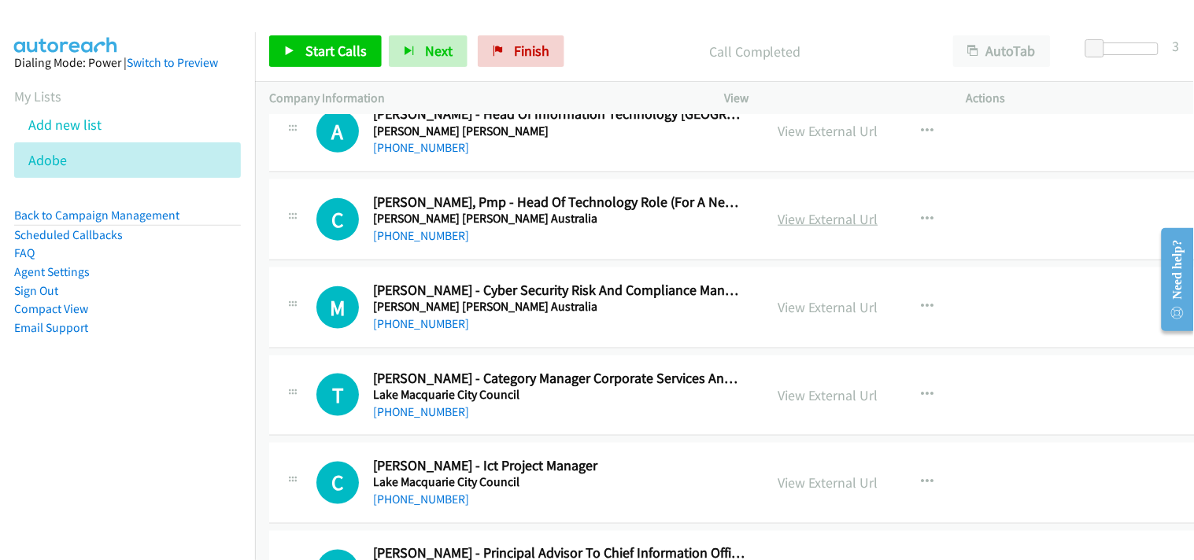
click at [805, 223] on link "View External Url" at bounding box center [828, 219] width 100 height 18
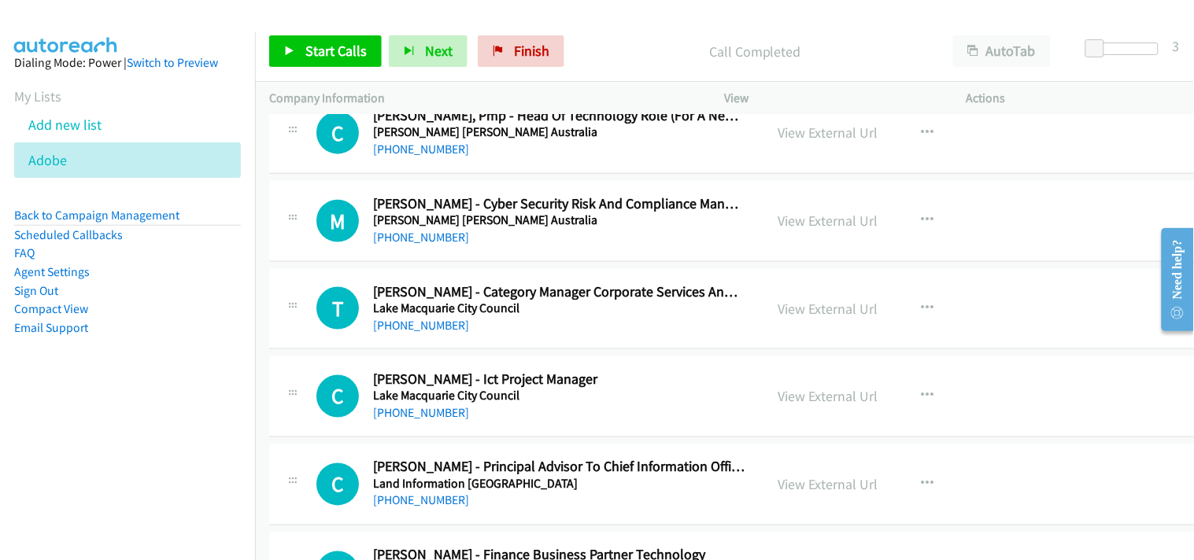
scroll to position [9791, 0]
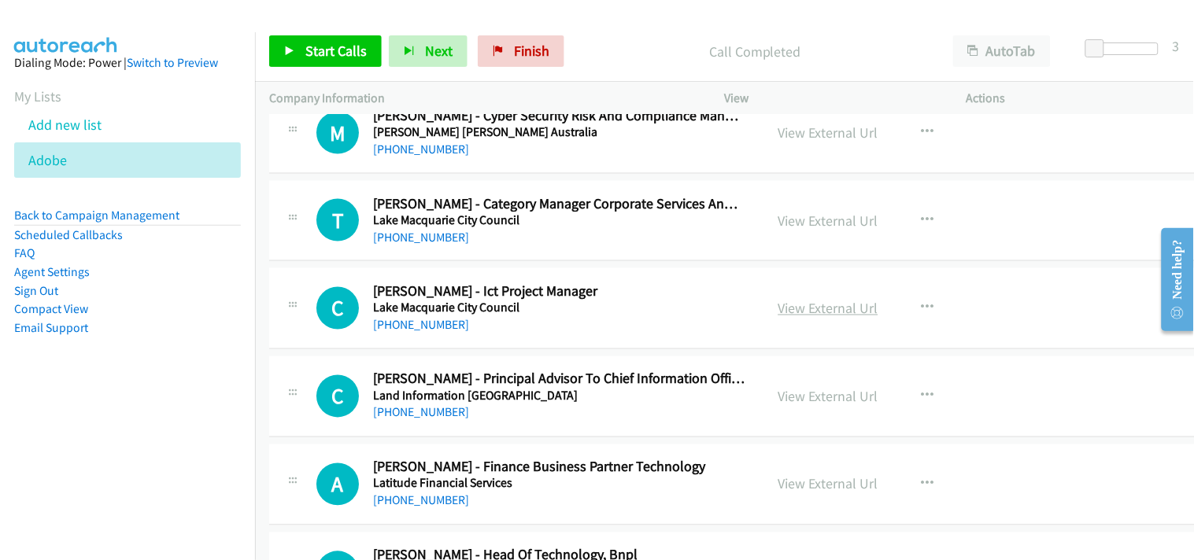
click at [810, 316] on link "View External Url" at bounding box center [828, 309] width 100 height 18
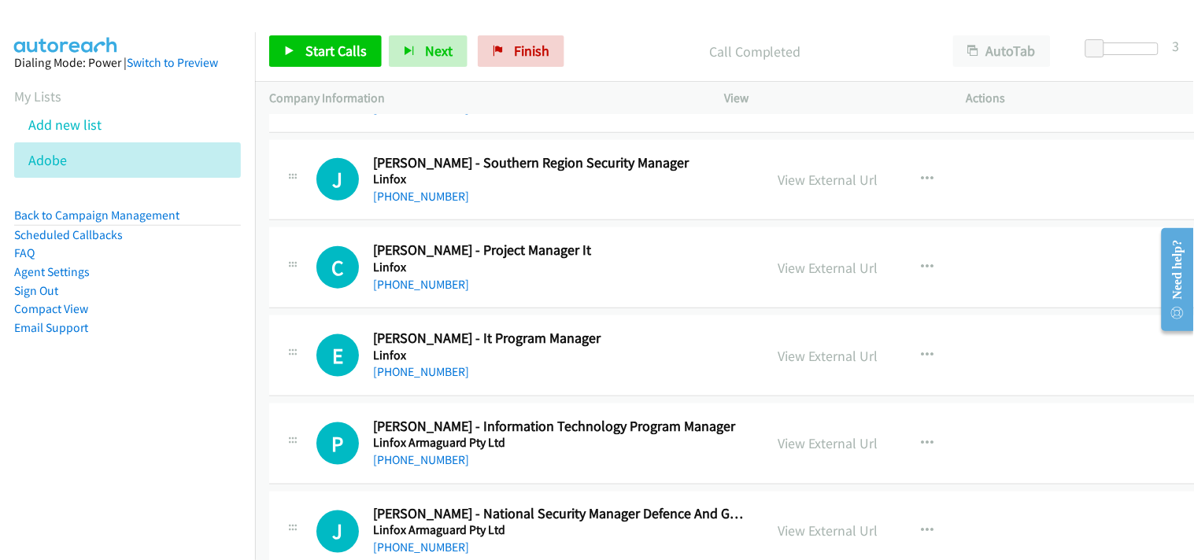
scroll to position [12677, 0]
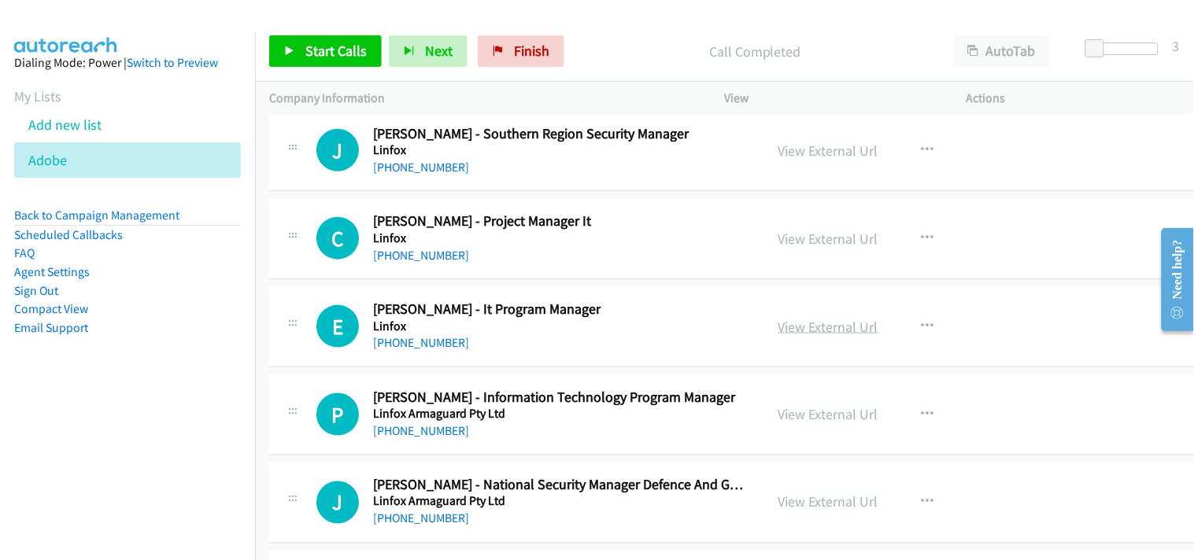
click at [807, 334] on link "View External Url" at bounding box center [828, 327] width 100 height 18
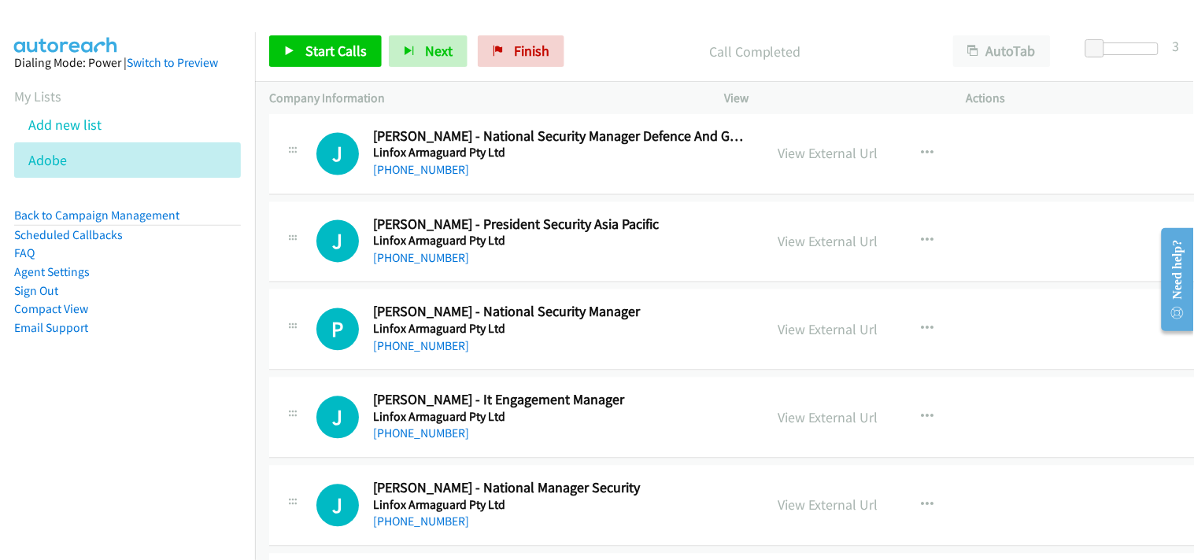
scroll to position [13026, 0]
click at [418, 177] on link "+61 407 396 574" at bounding box center [421, 169] width 96 height 15
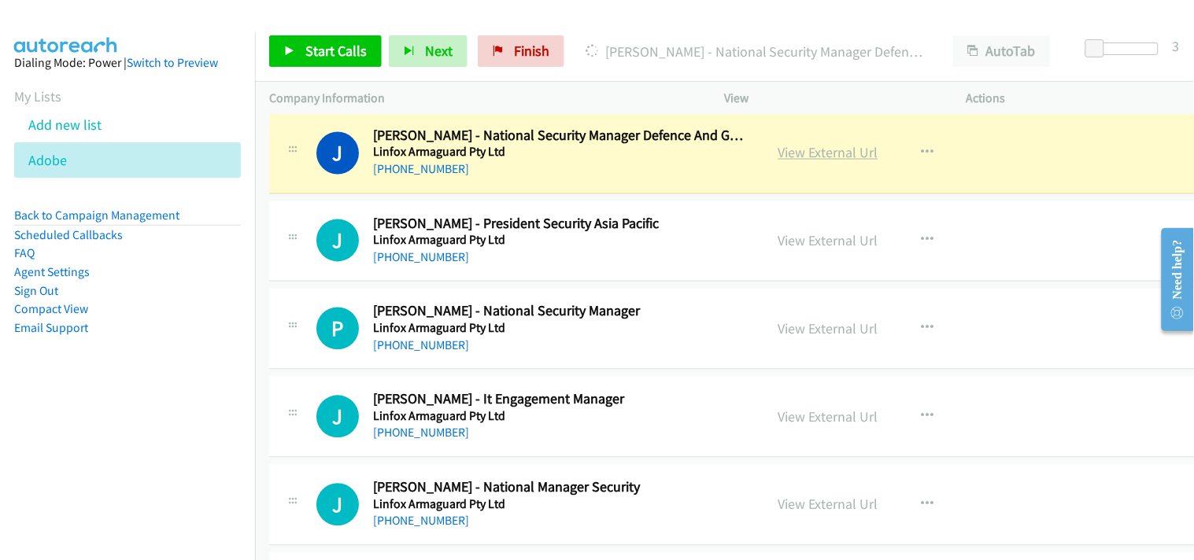
click at [778, 162] on link "View External Url" at bounding box center [828, 153] width 100 height 18
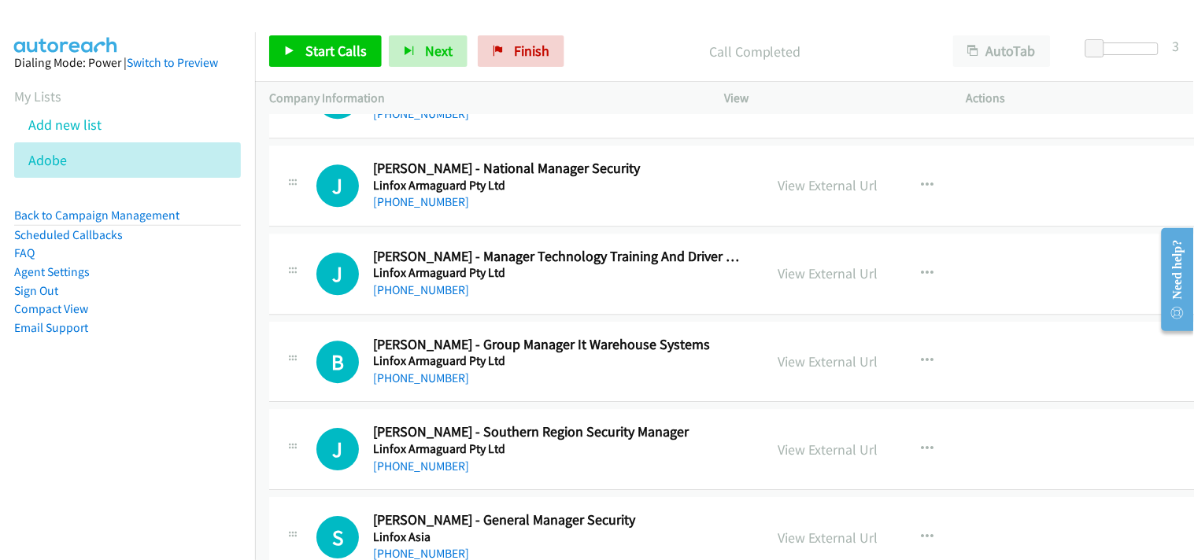
scroll to position [13376, 0]
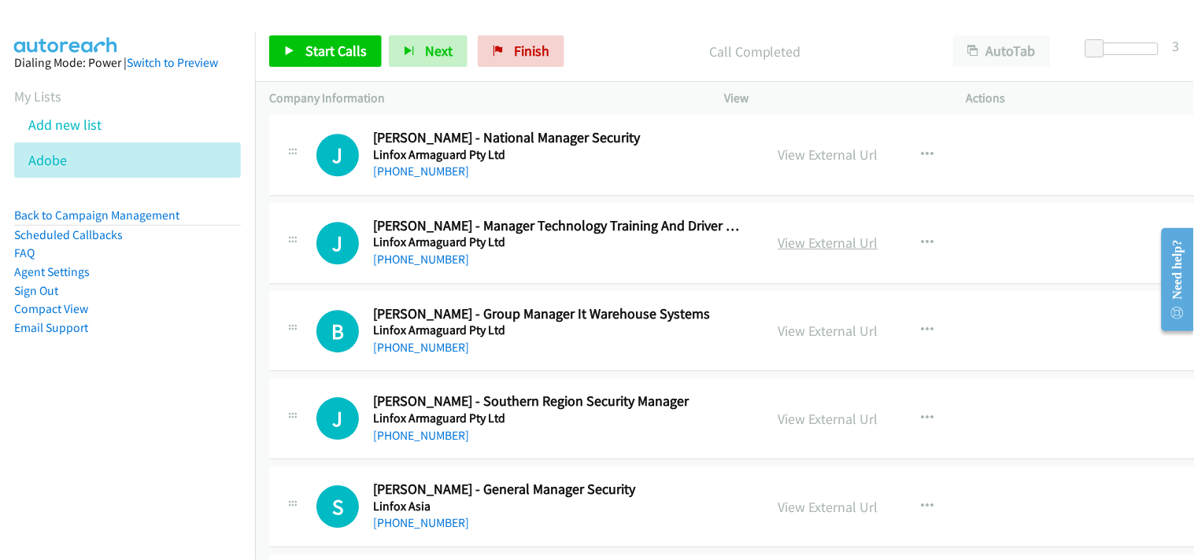
click at [838, 245] on link "View External Url" at bounding box center [828, 243] width 100 height 18
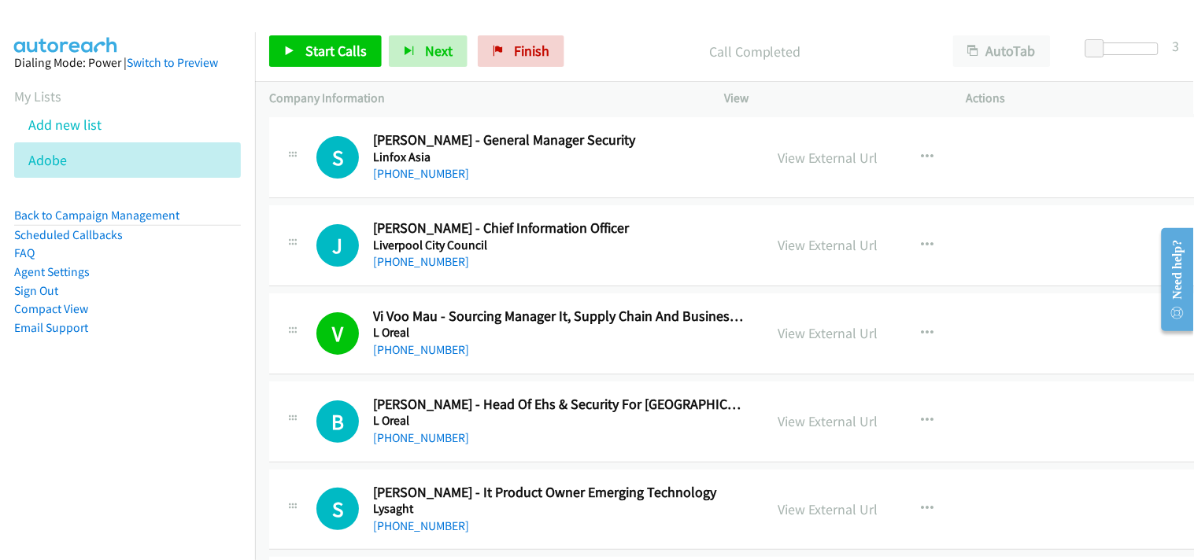
scroll to position [13638, 0]
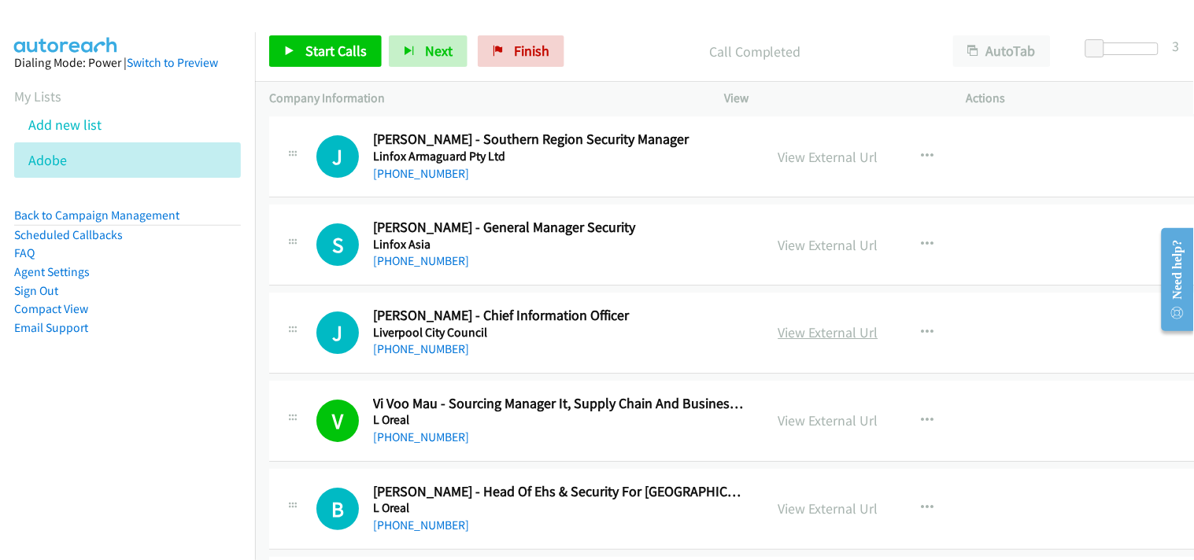
click at [801, 329] on link "View External Url" at bounding box center [828, 332] width 100 height 18
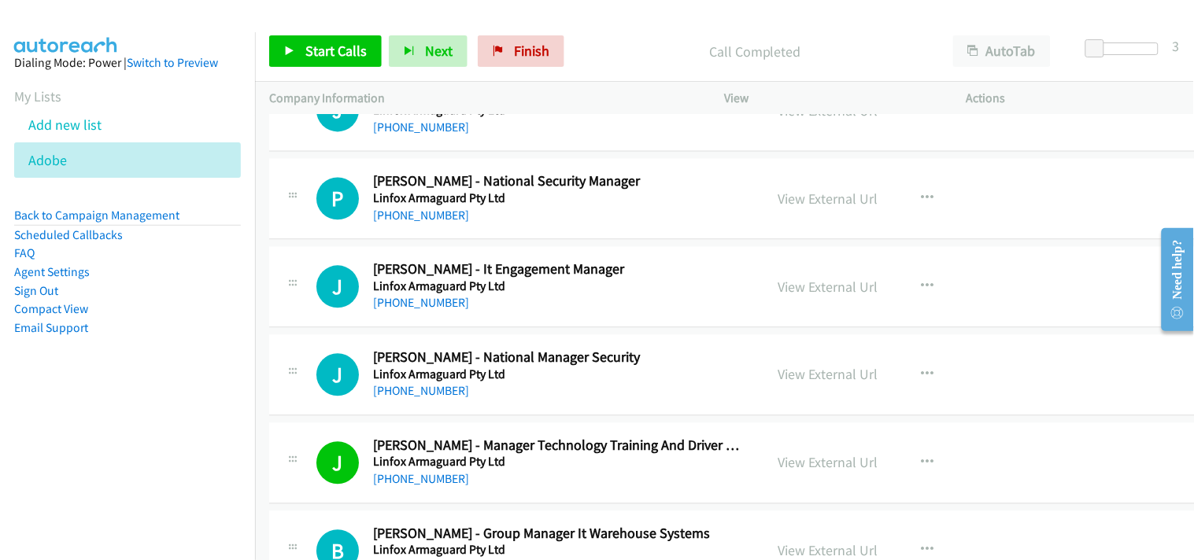
scroll to position [13113, 0]
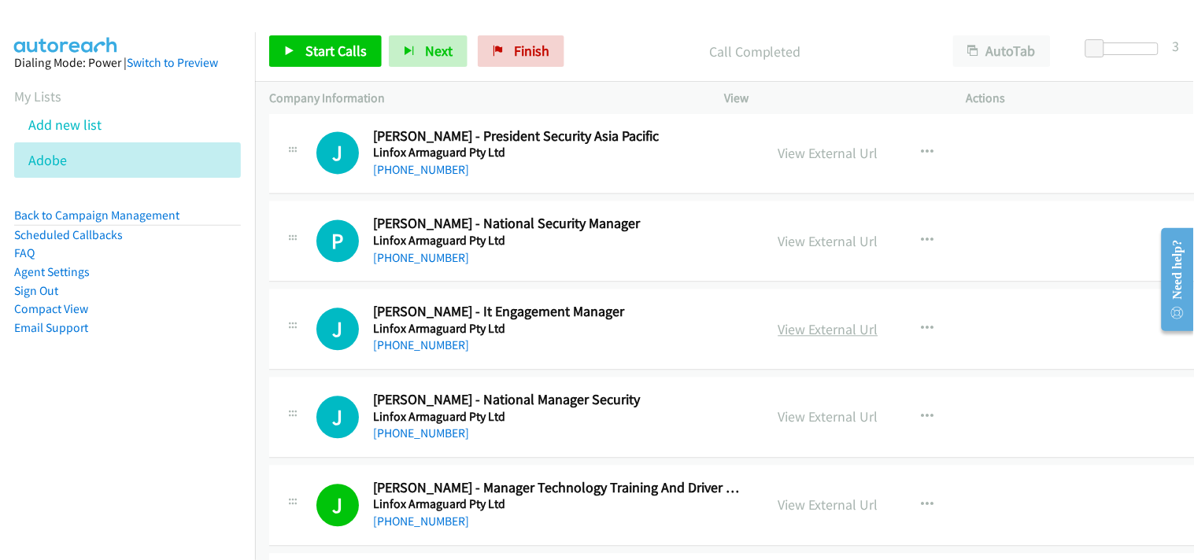
click at [778, 334] on link "View External Url" at bounding box center [828, 330] width 100 height 18
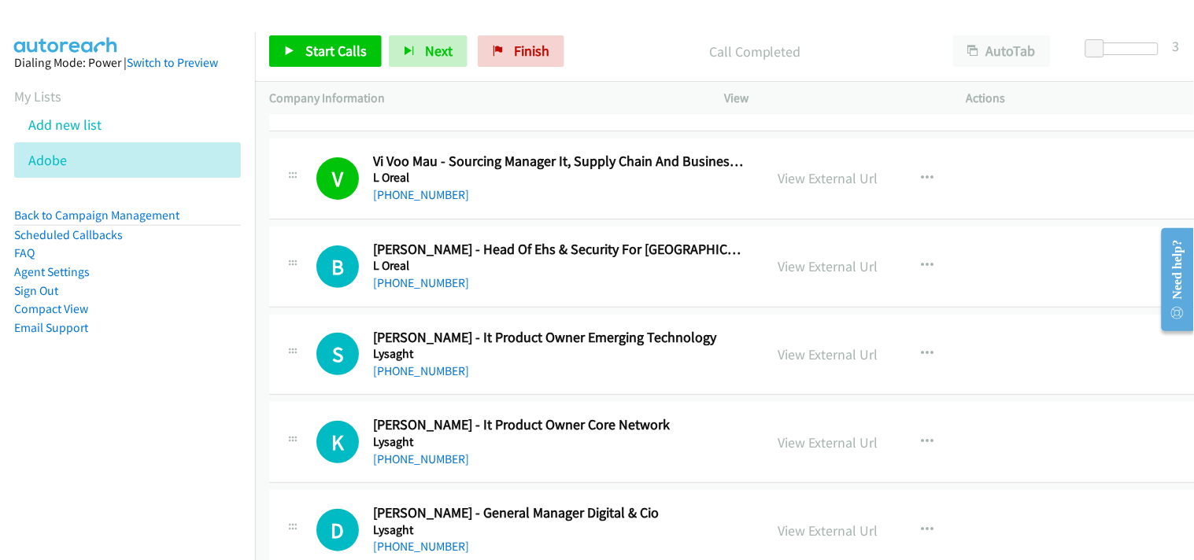
scroll to position [13900, 0]
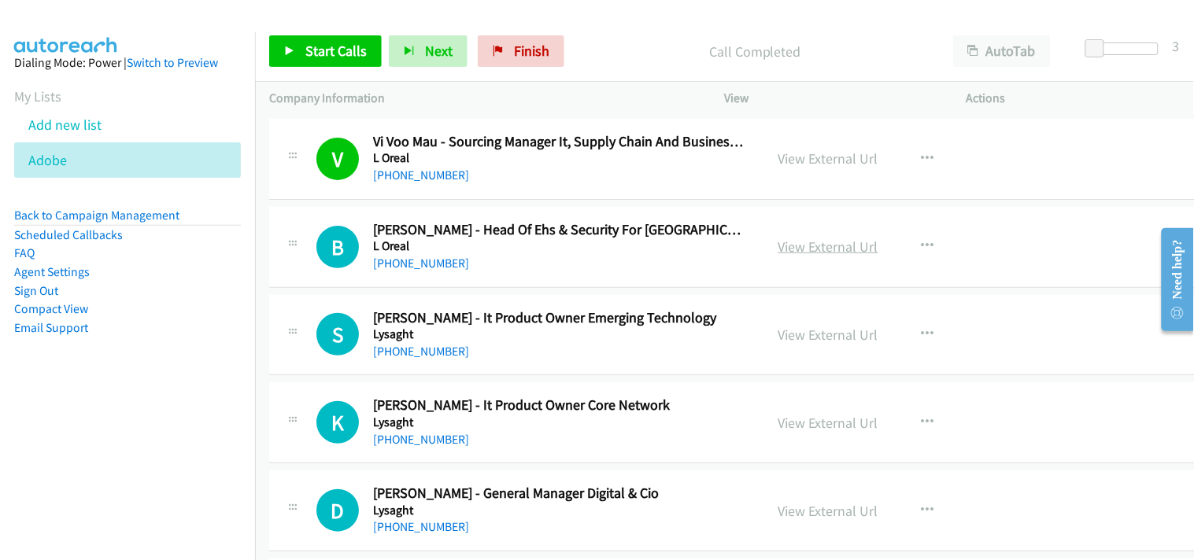
click at [778, 244] on link "View External Url" at bounding box center [828, 247] width 100 height 18
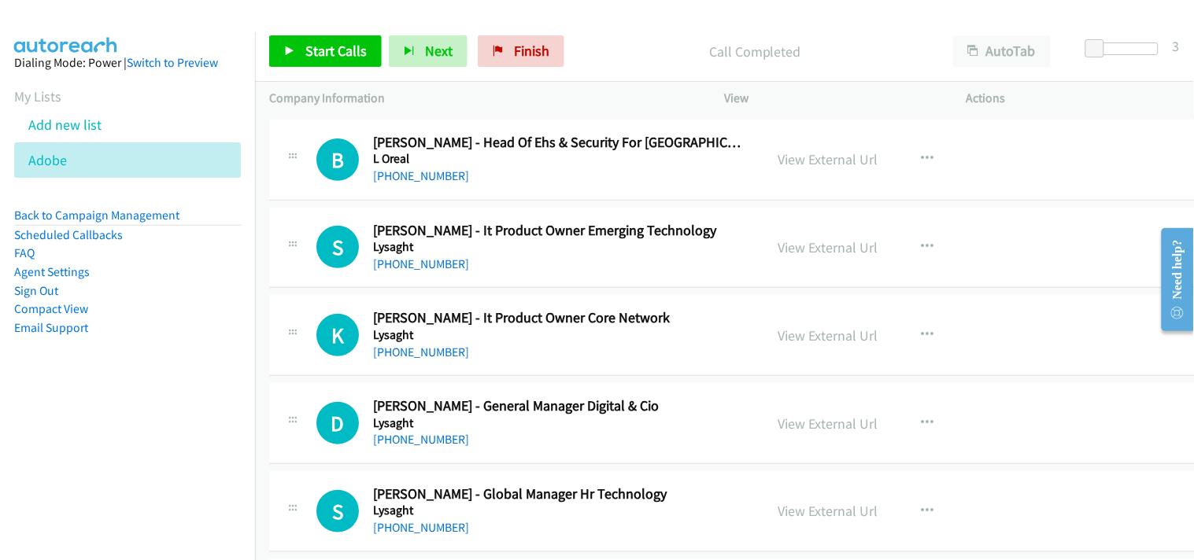
scroll to position [14075, 0]
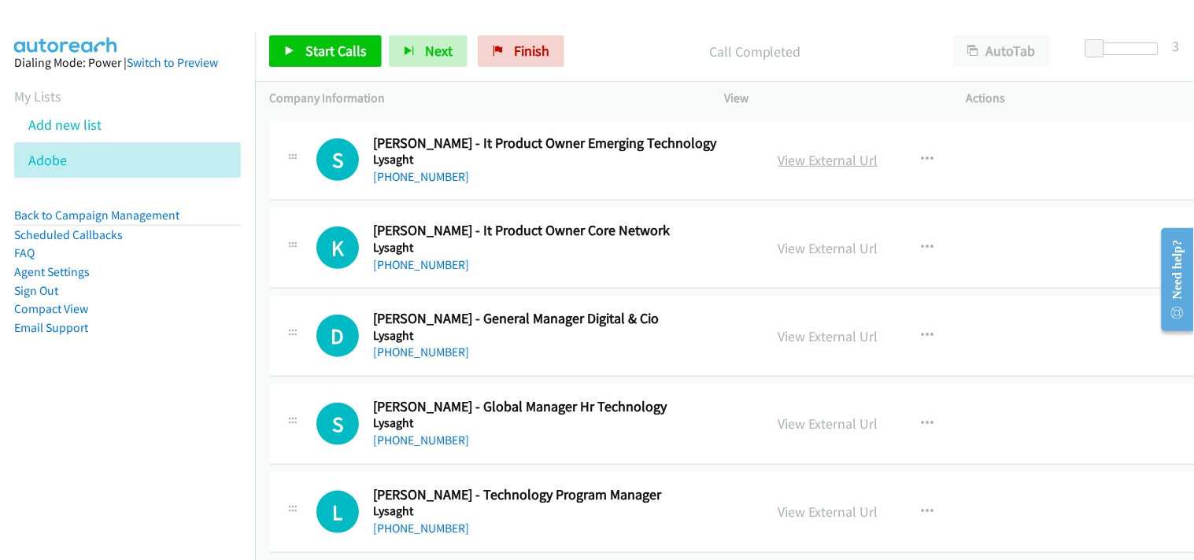
click at [797, 156] on link "View External Url" at bounding box center [828, 160] width 100 height 18
click at [801, 257] on link "View External Url" at bounding box center [828, 248] width 100 height 18
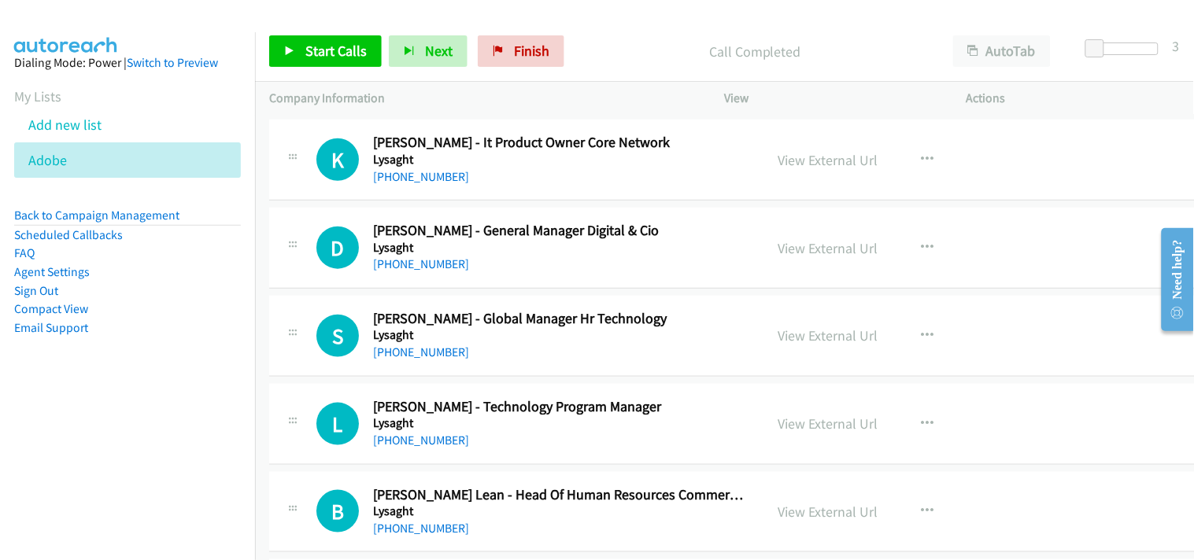
scroll to position [14250, 0]
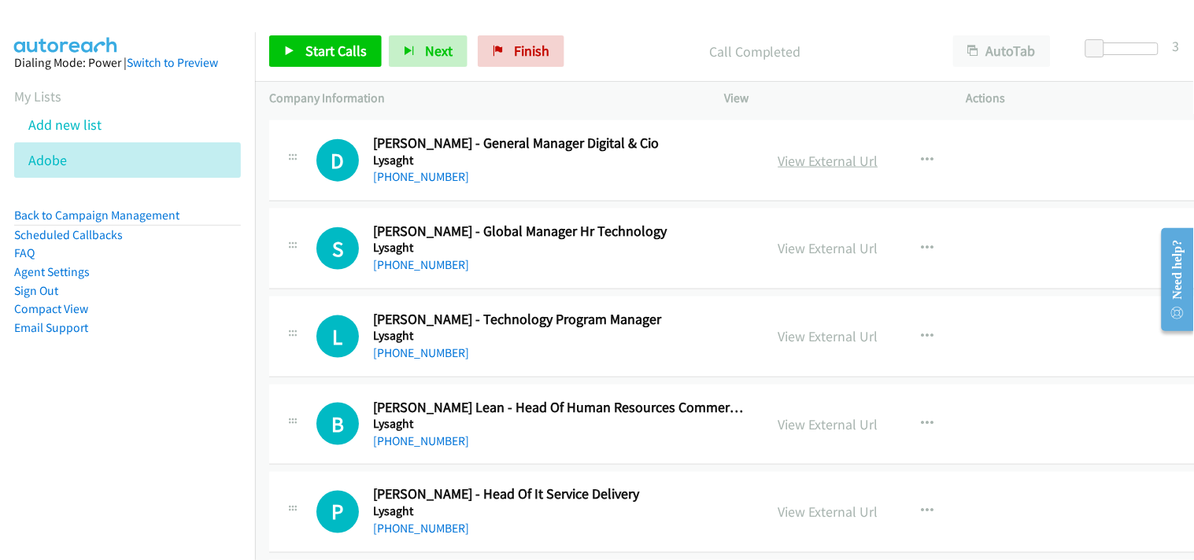
click at [781, 164] on link "View External Url" at bounding box center [828, 161] width 100 height 18
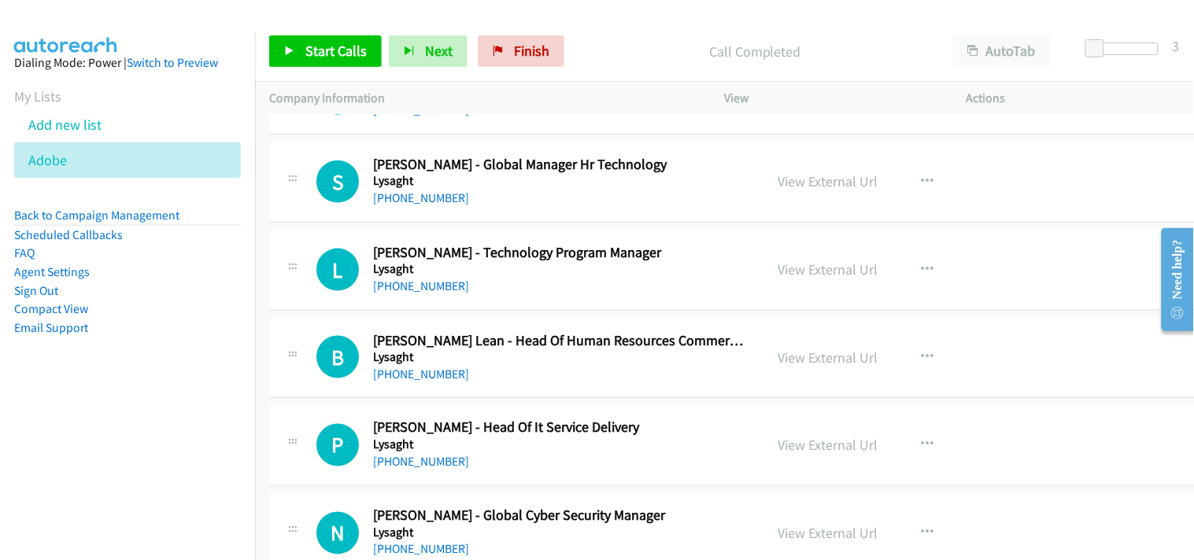
scroll to position [14338, 0]
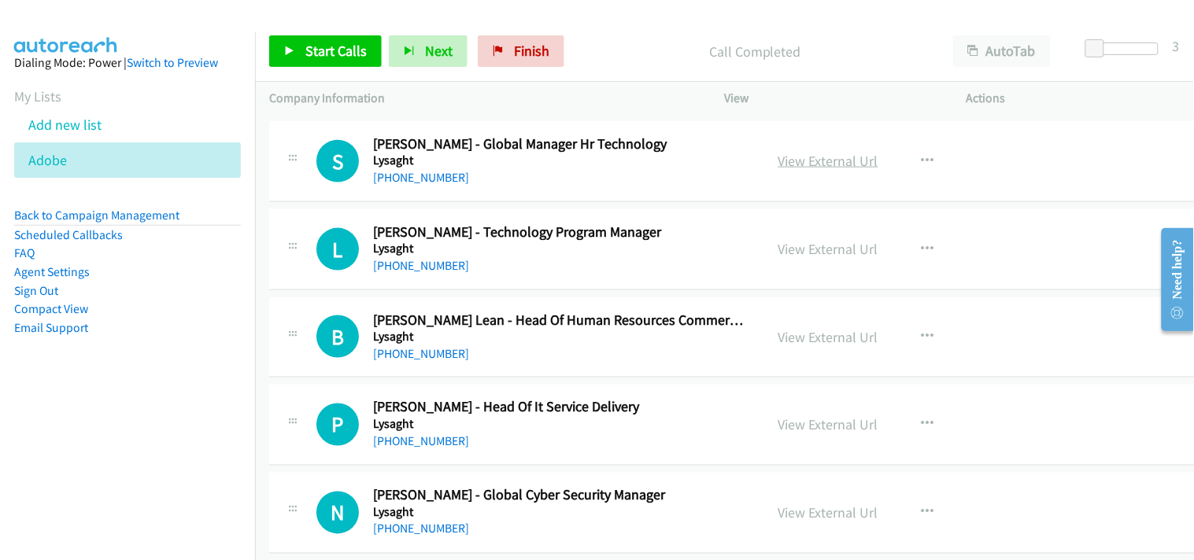
click at [801, 166] on link "View External Url" at bounding box center [828, 161] width 100 height 18
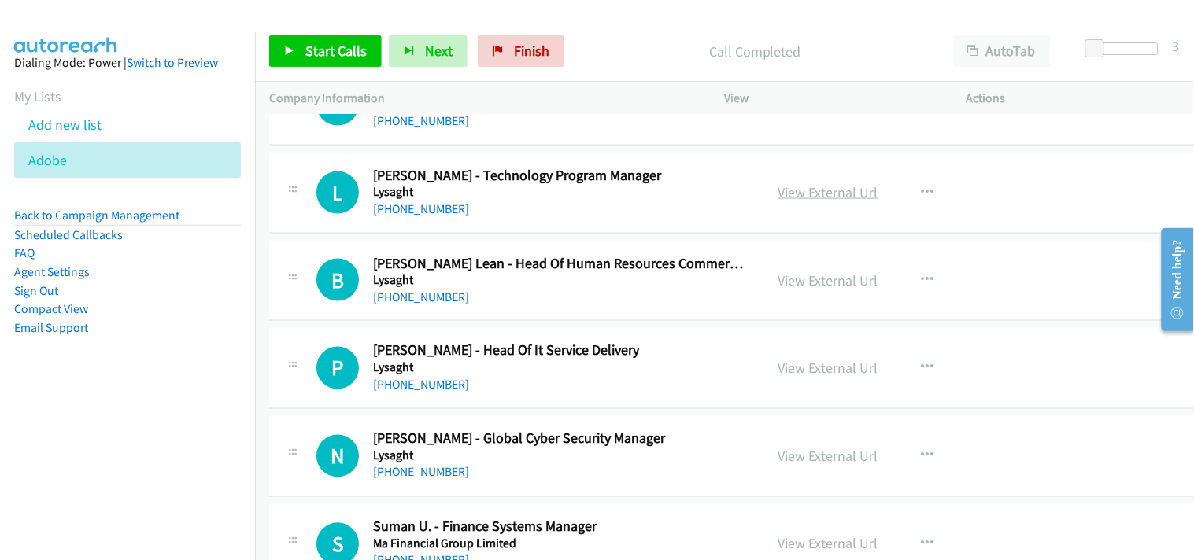
scroll to position [14425, 0]
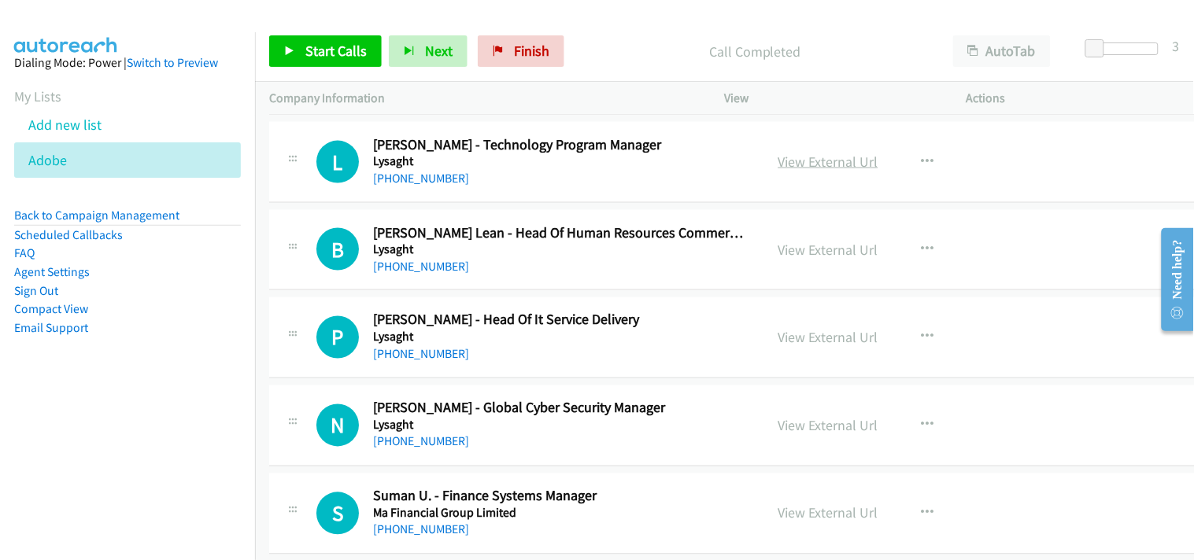
click at [822, 171] on link "View External Url" at bounding box center [828, 162] width 100 height 18
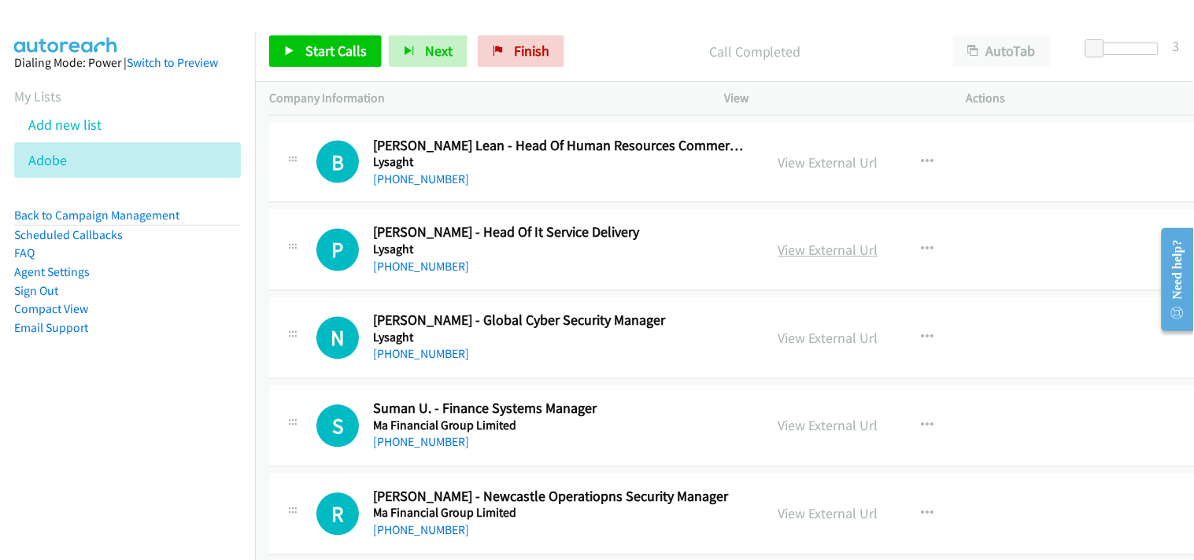
click at [778, 252] on link "View External Url" at bounding box center [828, 251] width 100 height 18
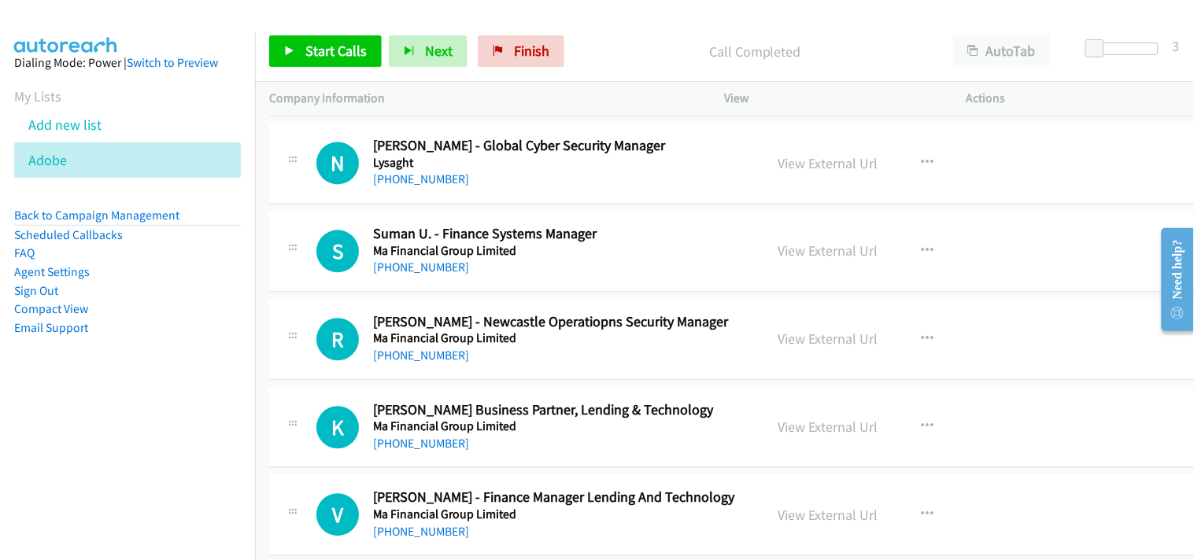
scroll to position [14774, 0]
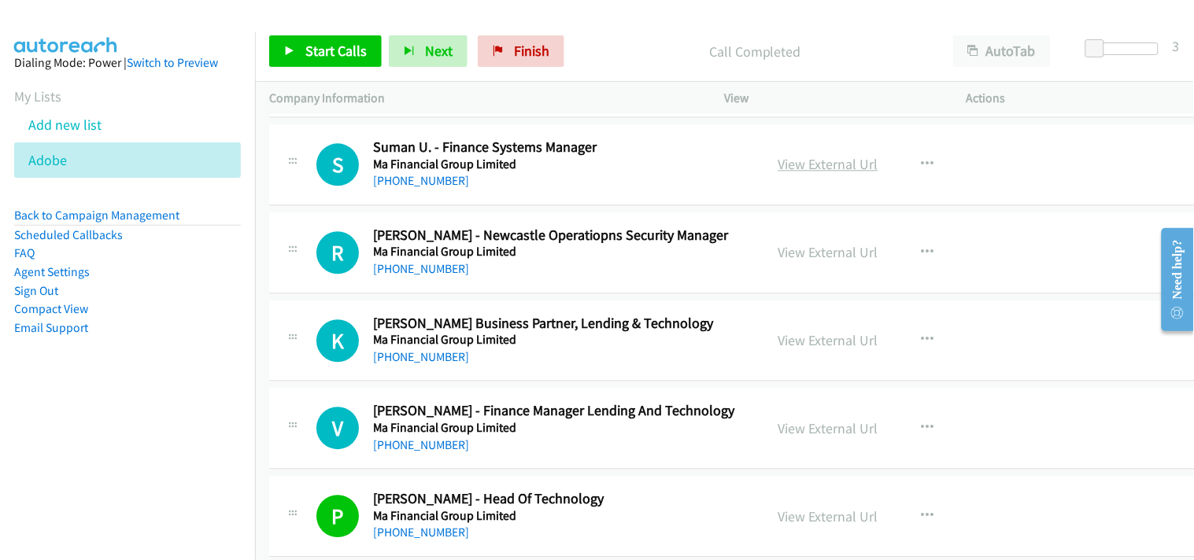
click at [788, 162] on link "View External Url" at bounding box center [828, 164] width 100 height 18
click at [798, 261] on link "View External Url" at bounding box center [828, 252] width 100 height 18
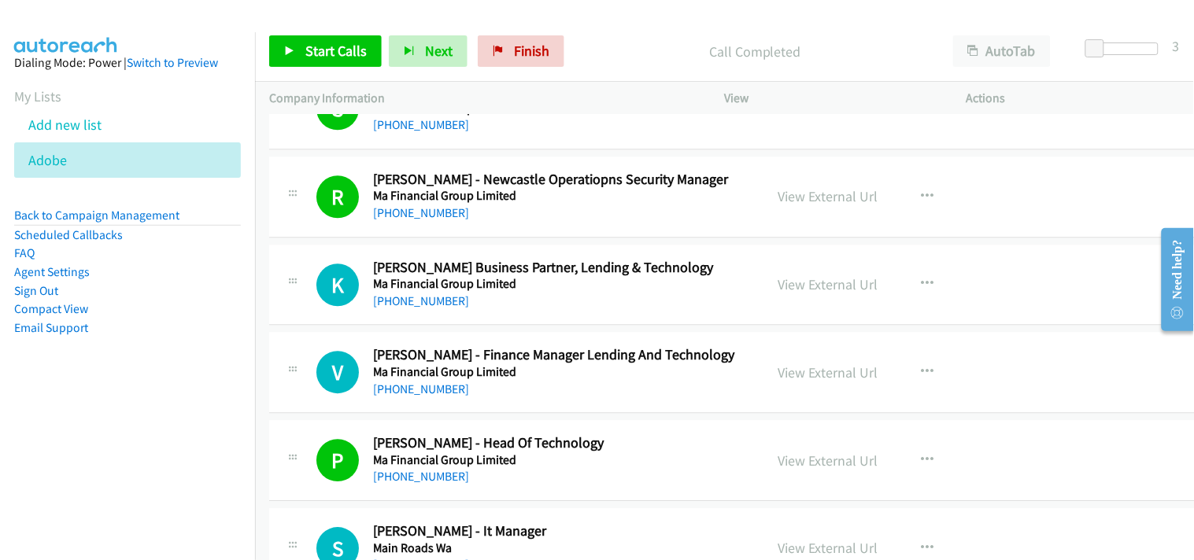
scroll to position [14862, 0]
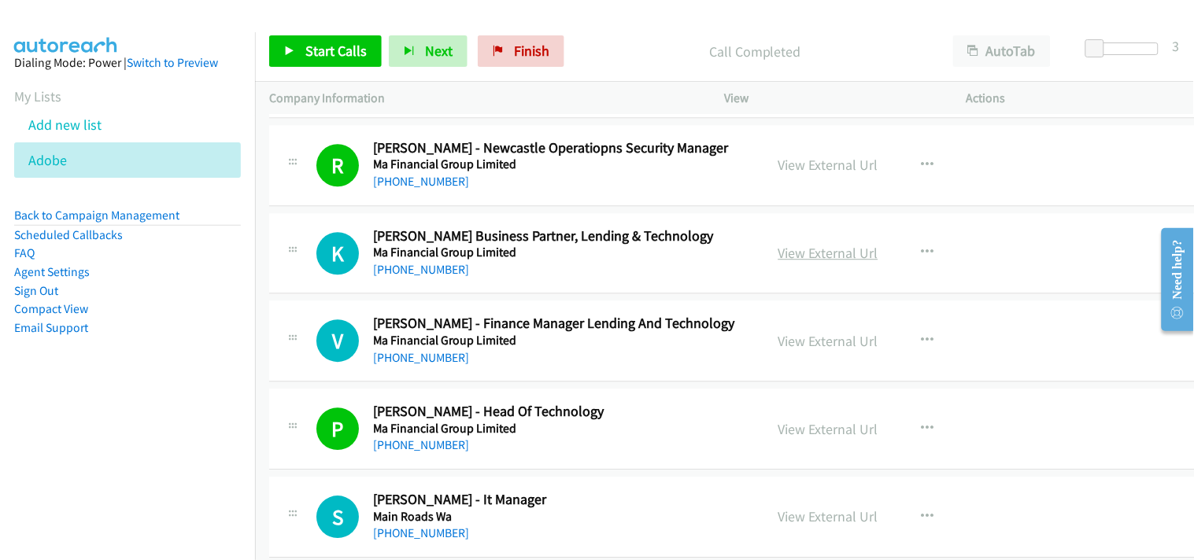
click at [798, 262] on link "View External Url" at bounding box center [828, 253] width 100 height 18
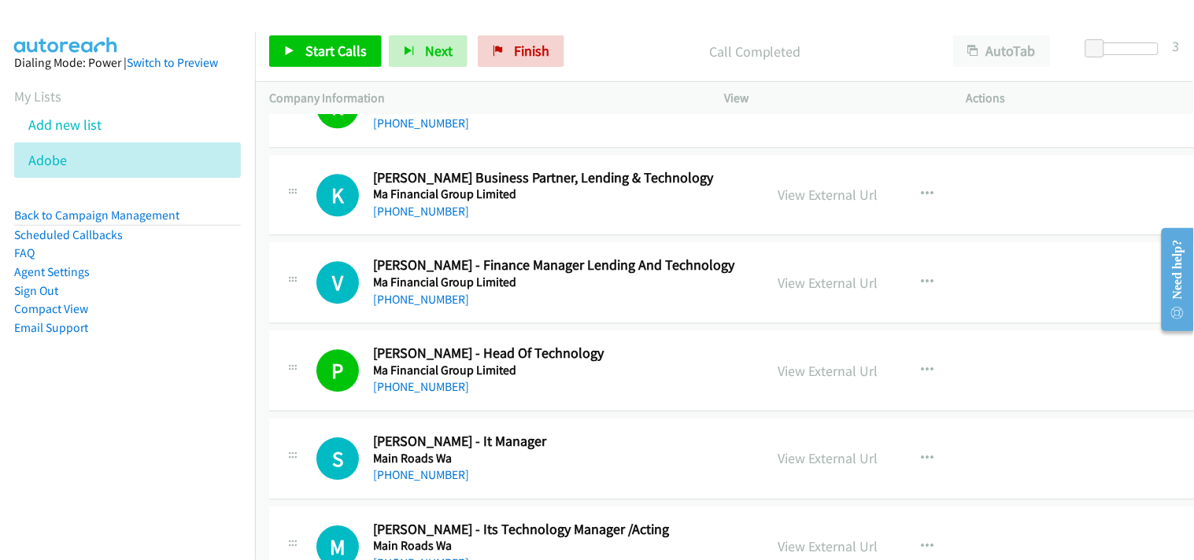
scroll to position [14950, 0]
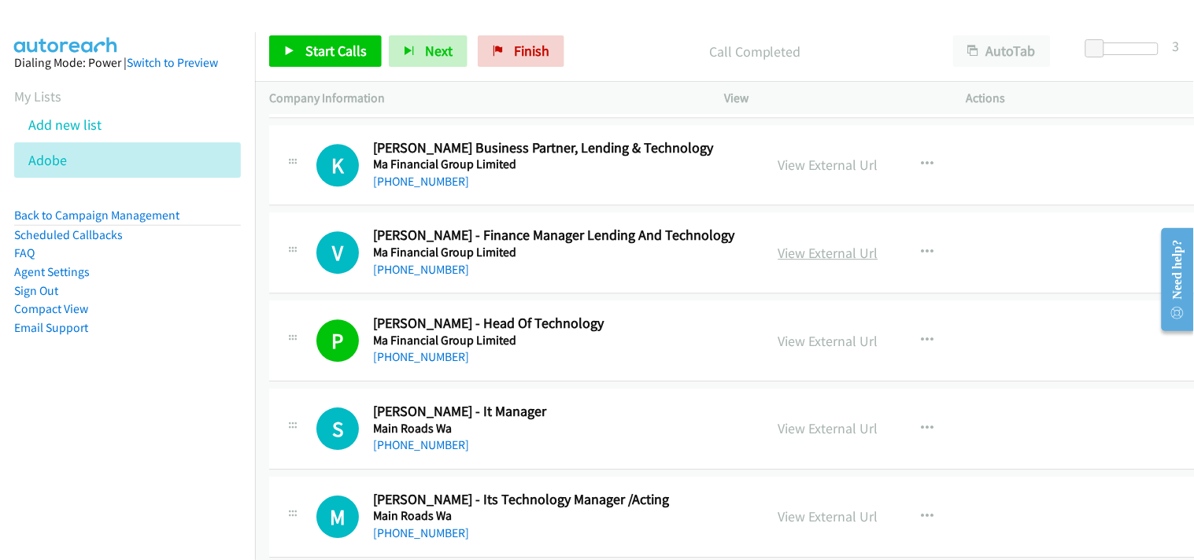
click at [834, 257] on link "View External Url" at bounding box center [828, 253] width 100 height 18
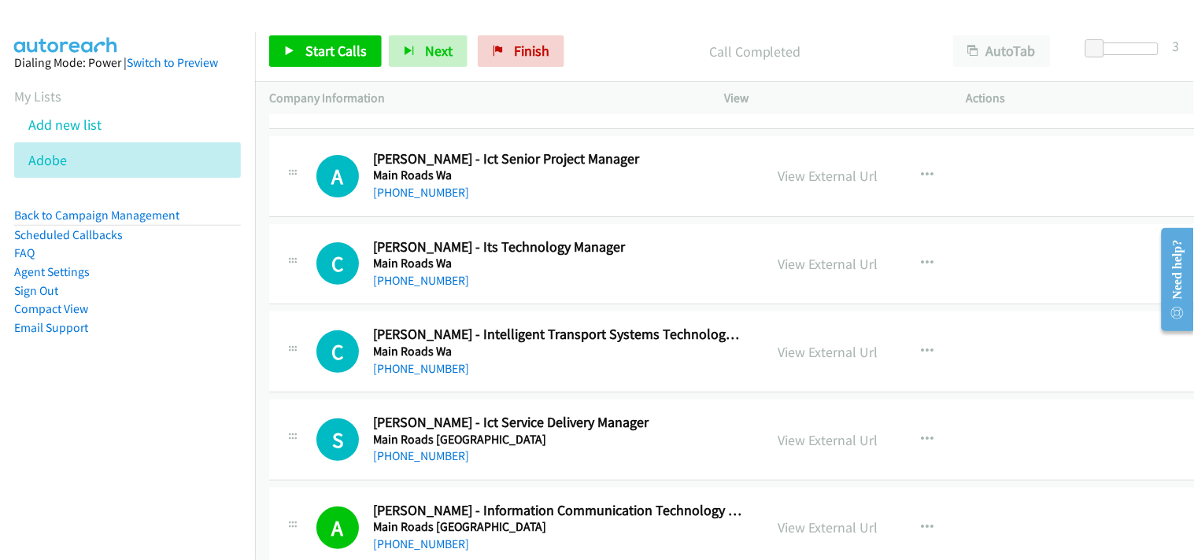
scroll to position [15474, 0]
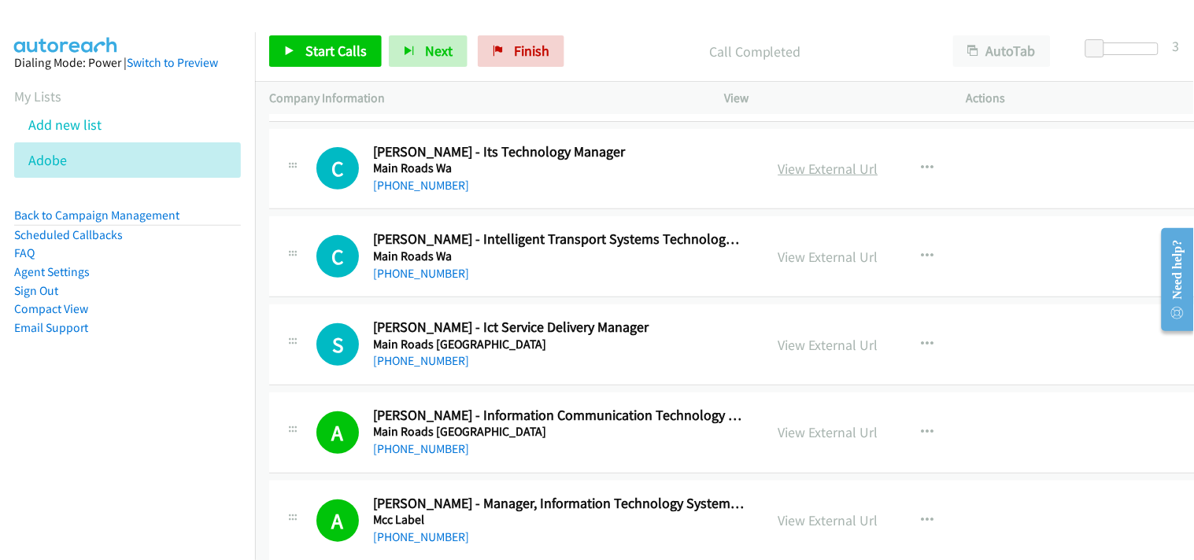
click at [792, 165] on link "View External Url" at bounding box center [828, 169] width 100 height 18
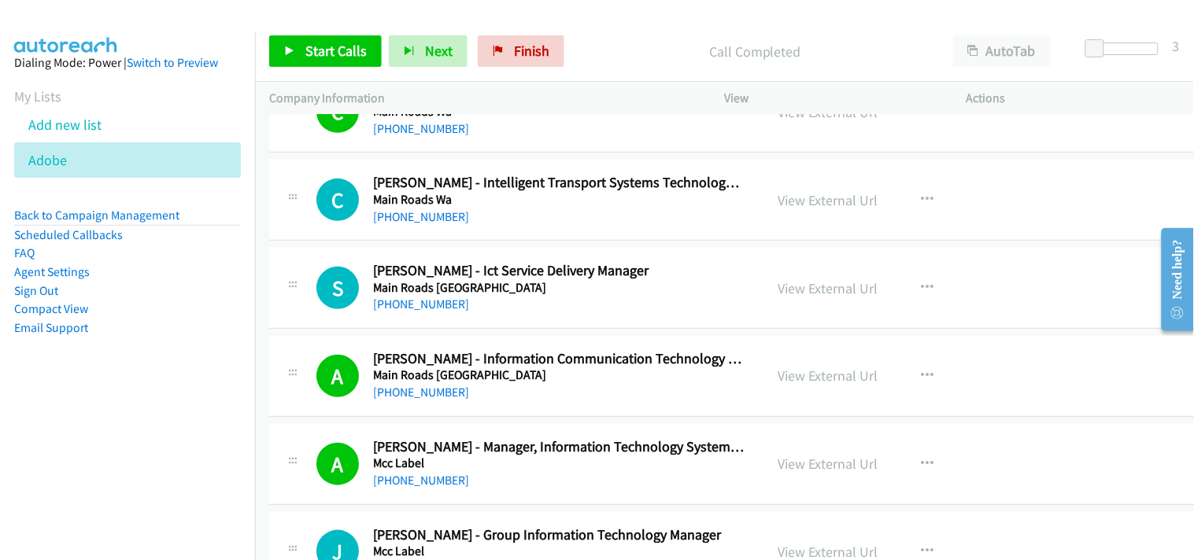
scroll to position [15561, 0]
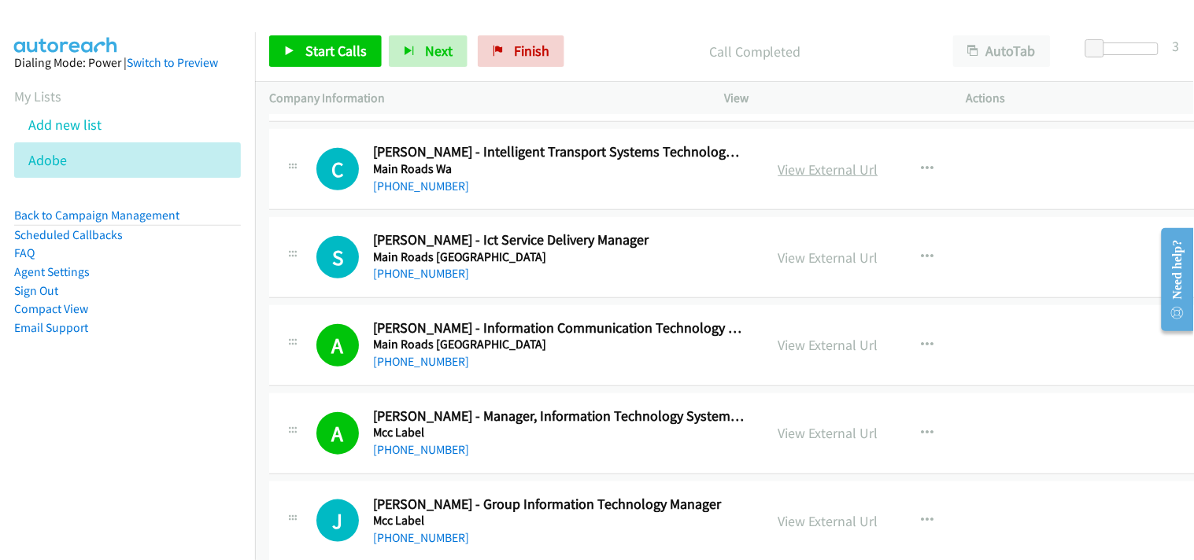
click at [799, 177] on link "View External Url" at bounding box center [828, 170] width 100 height 18
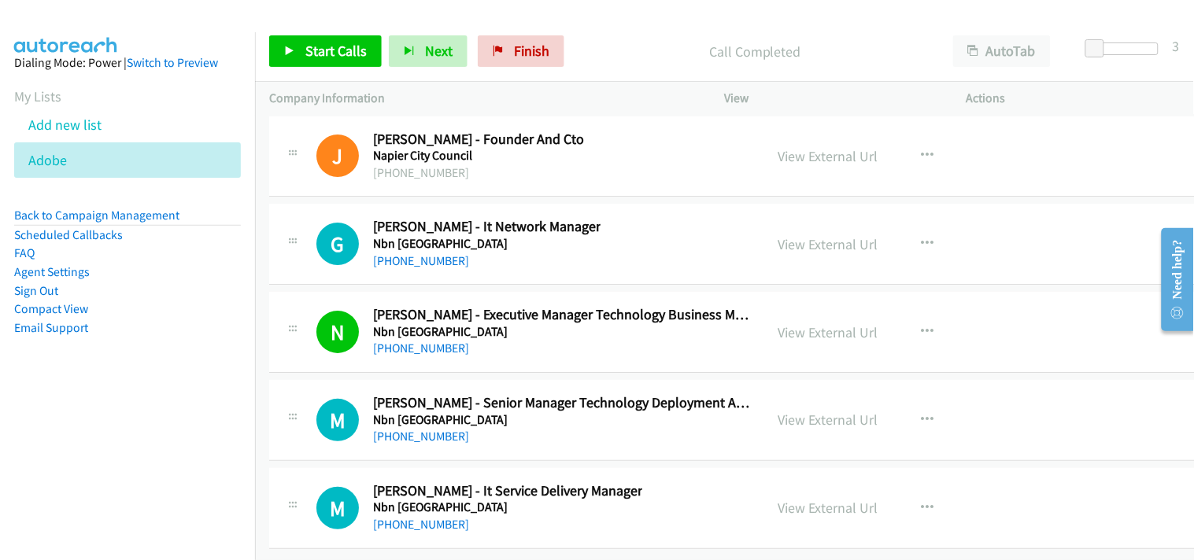
scroll to position [22899, 0]
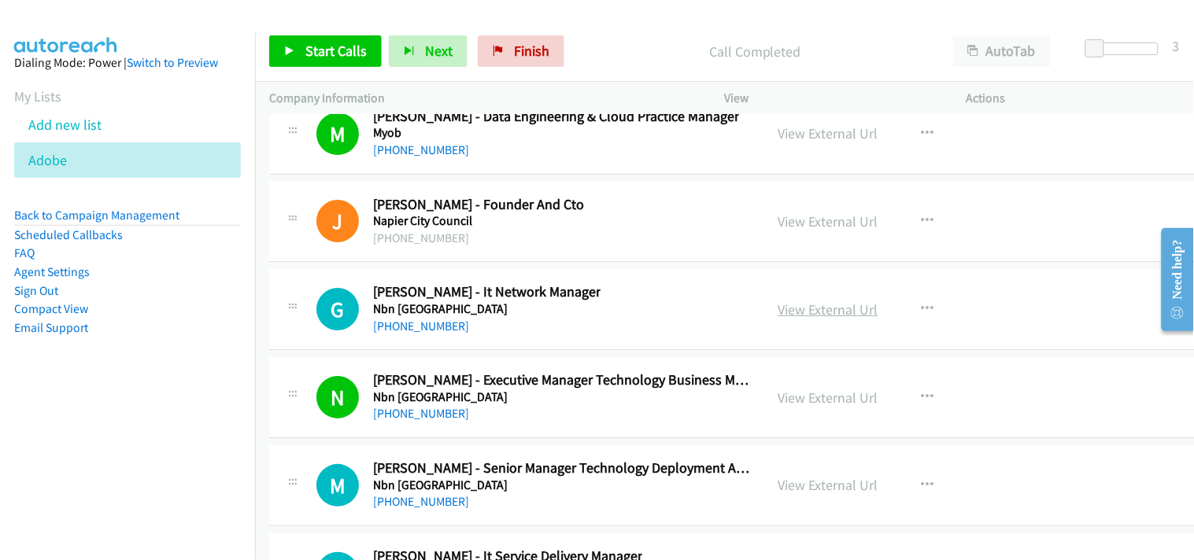
click at [792, 319] on link "View External Url" at bounding box center [828, 310] width 100 height 18
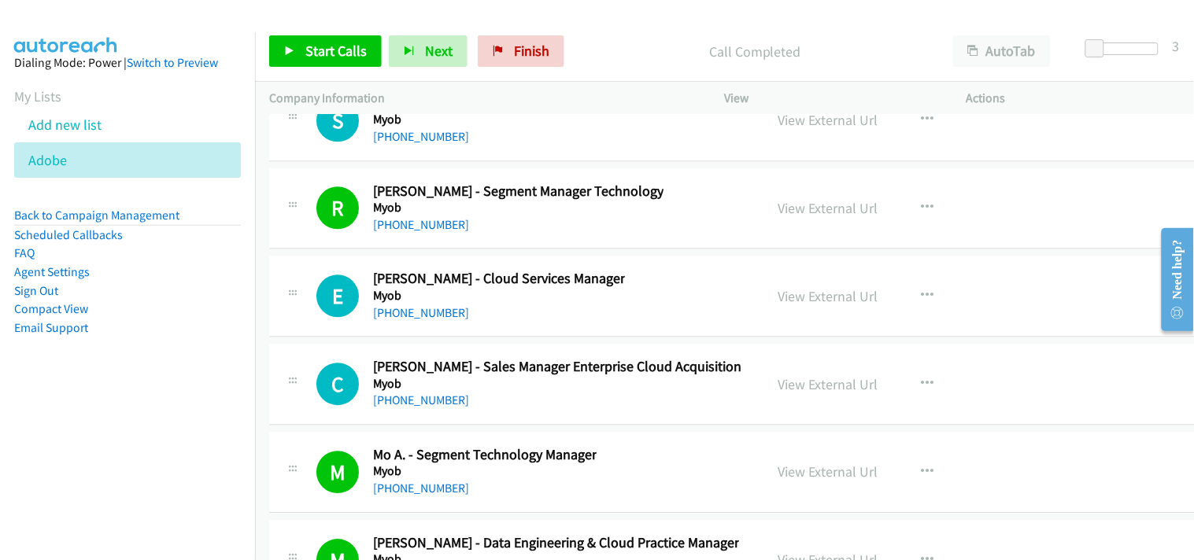
scroll to position [22462, 0]
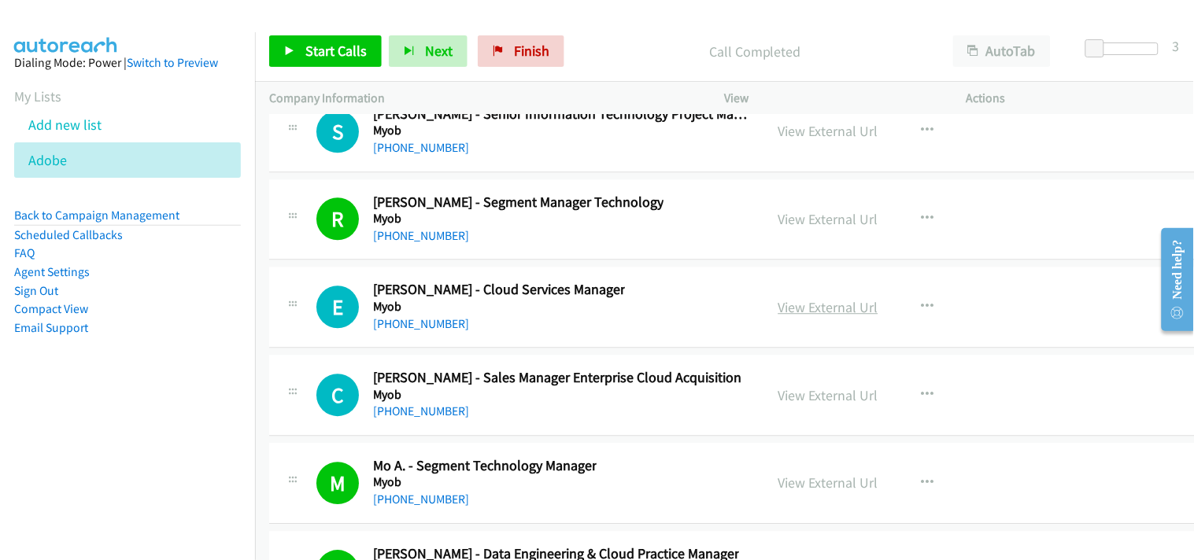
click at [778, 311] on link "View External Url" at bounding box center [828, 307] width 100 height 18
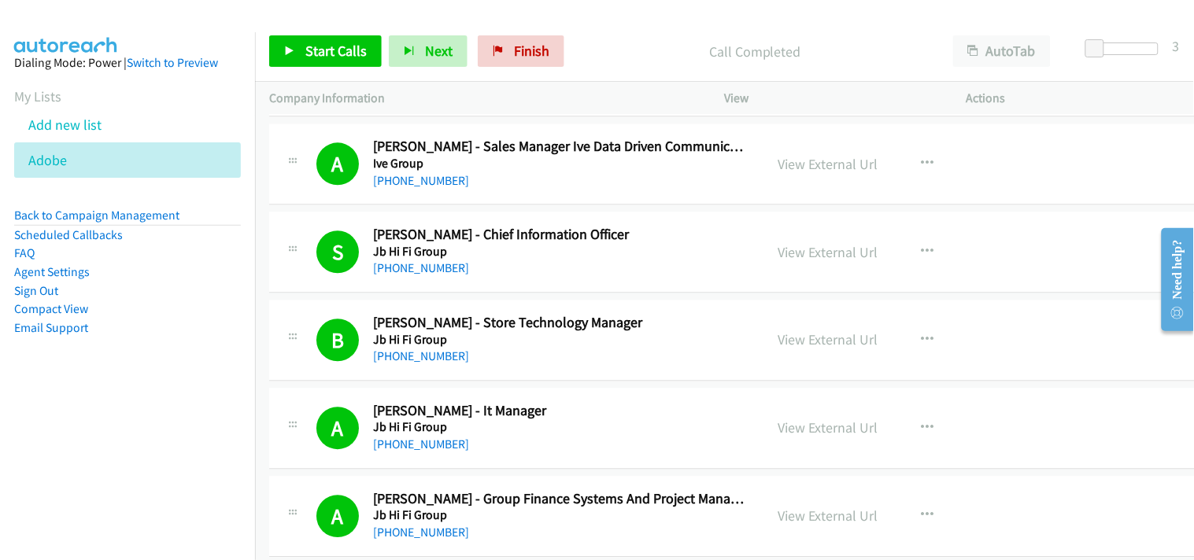
scroll to position [1137, 0]
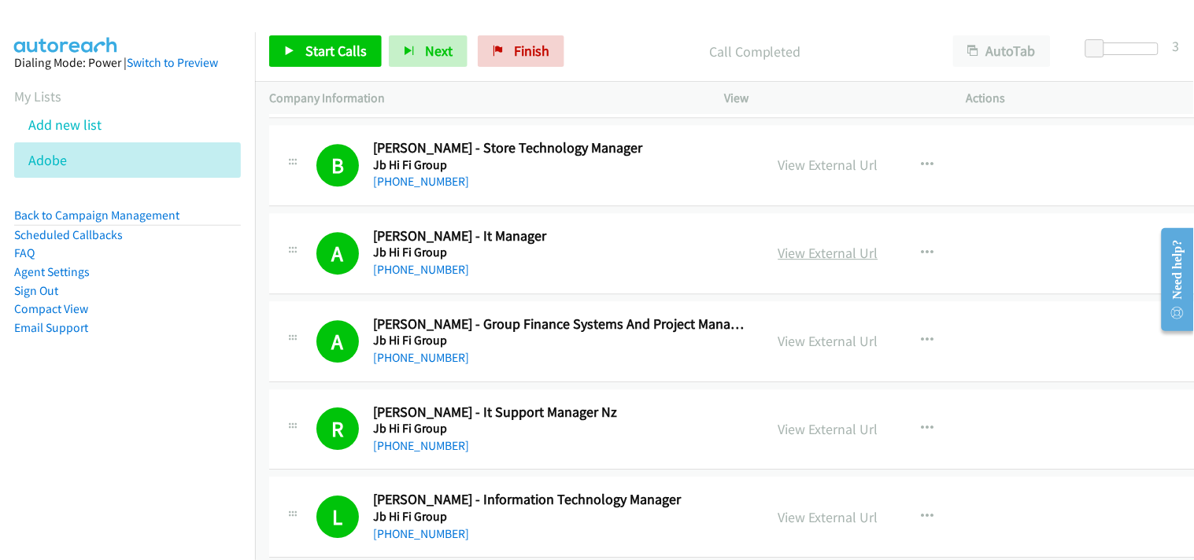
click at [788, 255] on link "View External Url" at bounding box center [828, 253] width 100 height 18
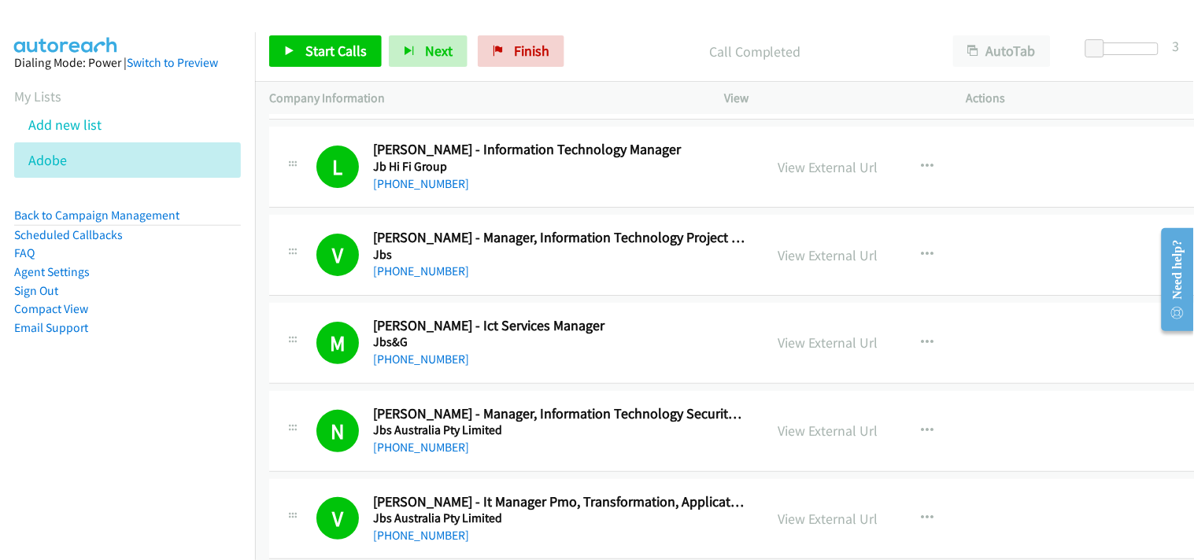
scroll to position [1399, 0]
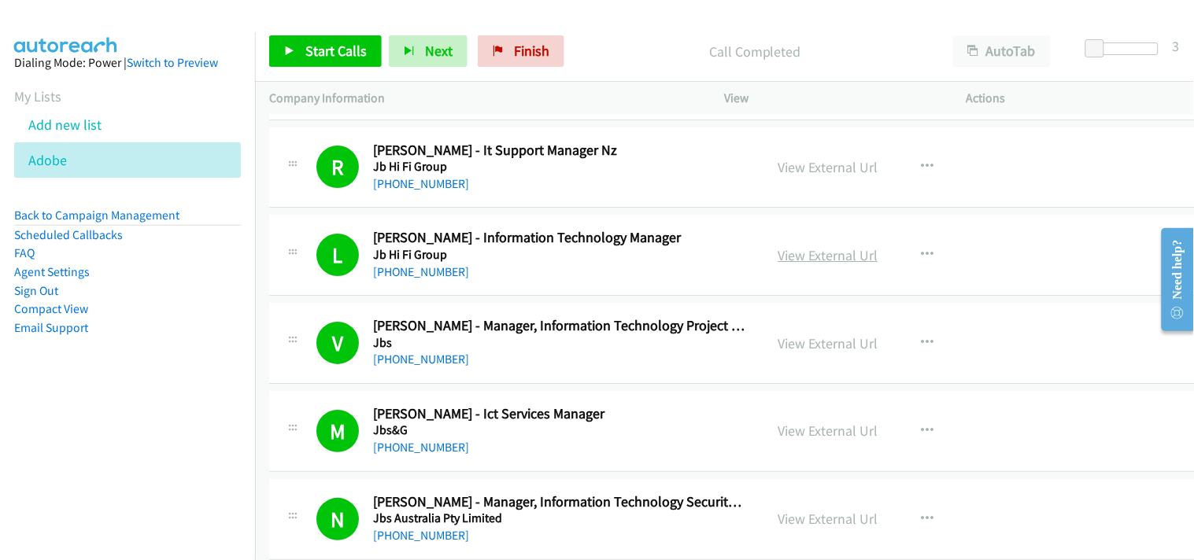
click at [805, 252] on link "View External Url" at bounding box center [828, 255] width 100 height 18
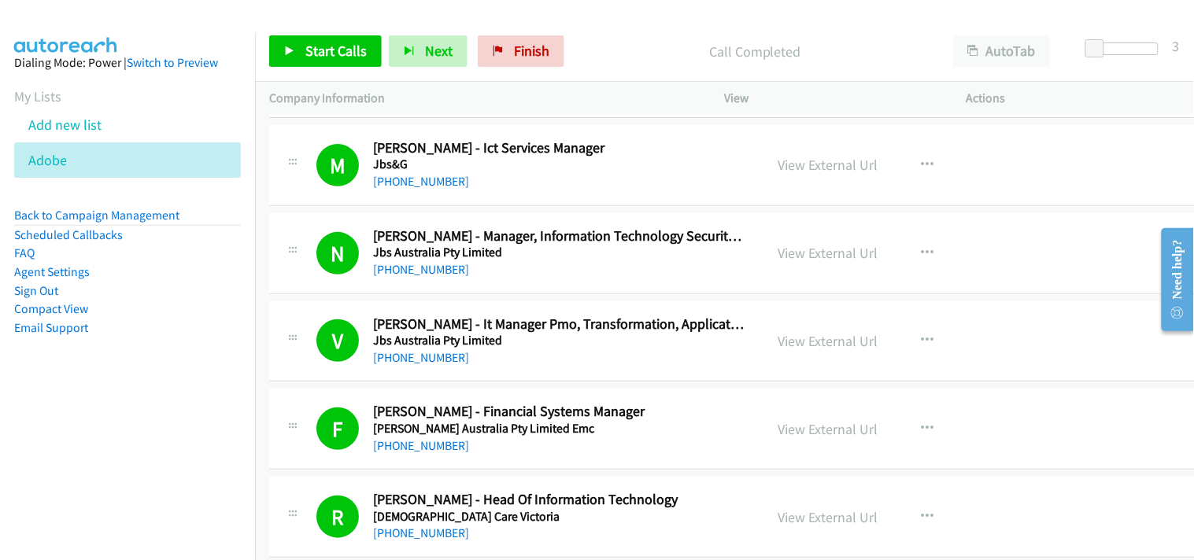
scroll to position [1749, 0]
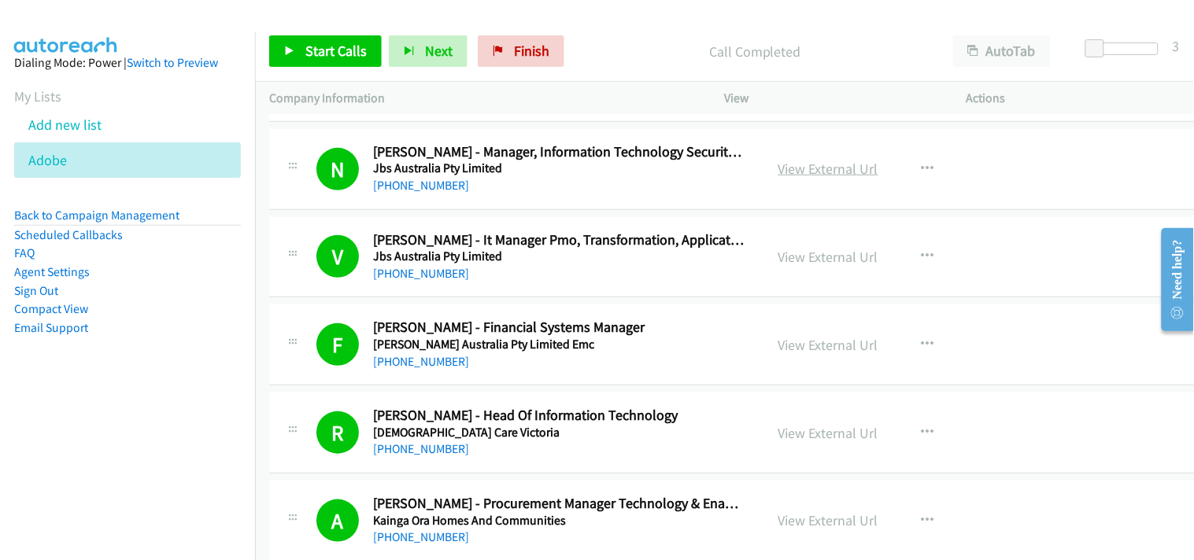
click at [792, 166] on link "View External Url" at bounding box center [828, 169] width 100 height 18
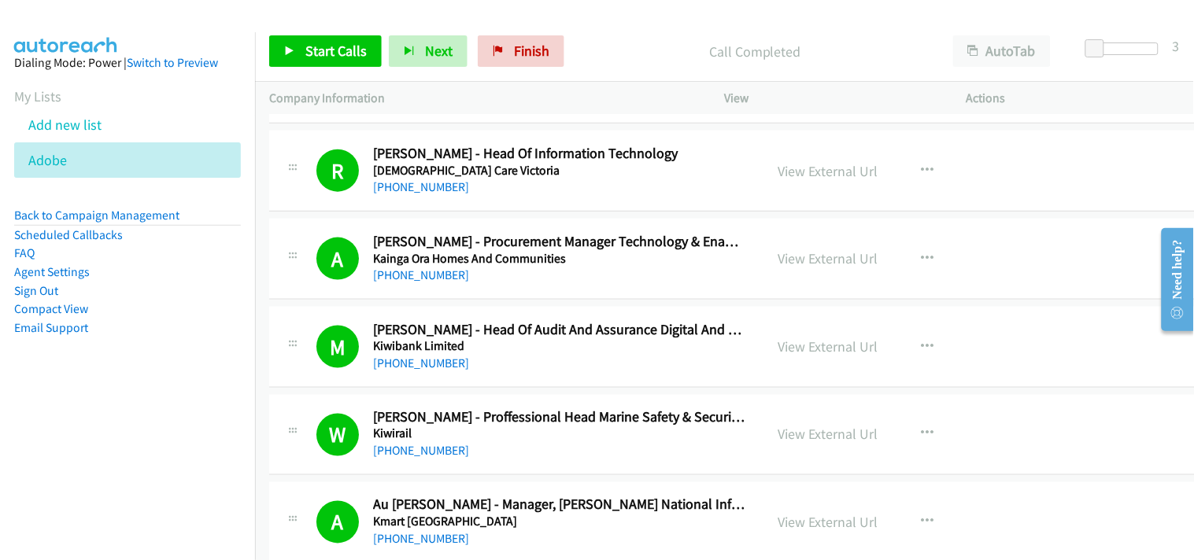
scroll to position [1924, 0]
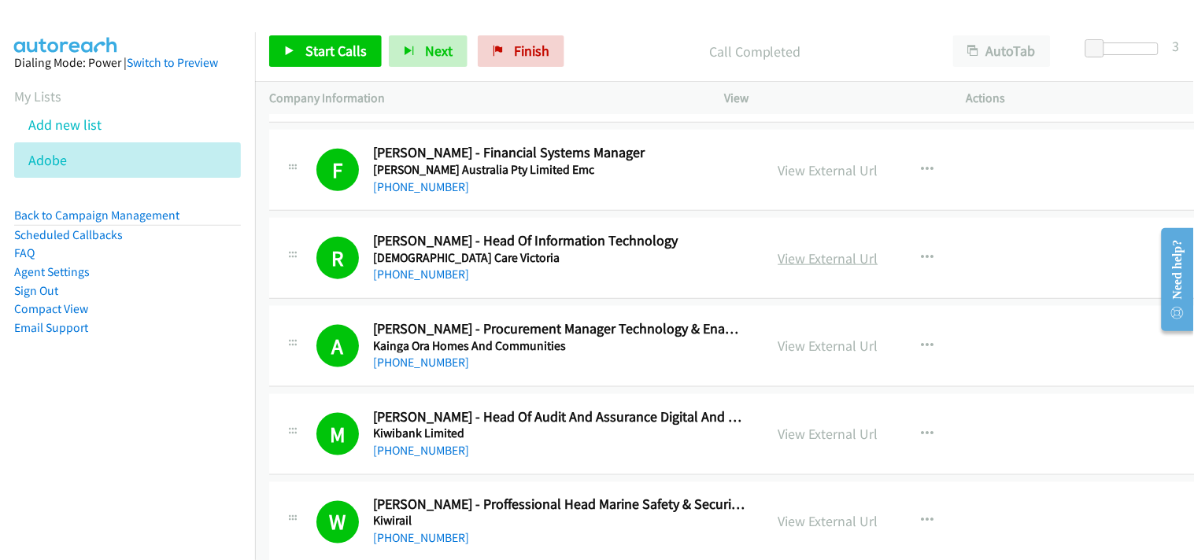
click at [797, 255] on link "View External Url" at bounding box center [828, 258] width 100 height 18
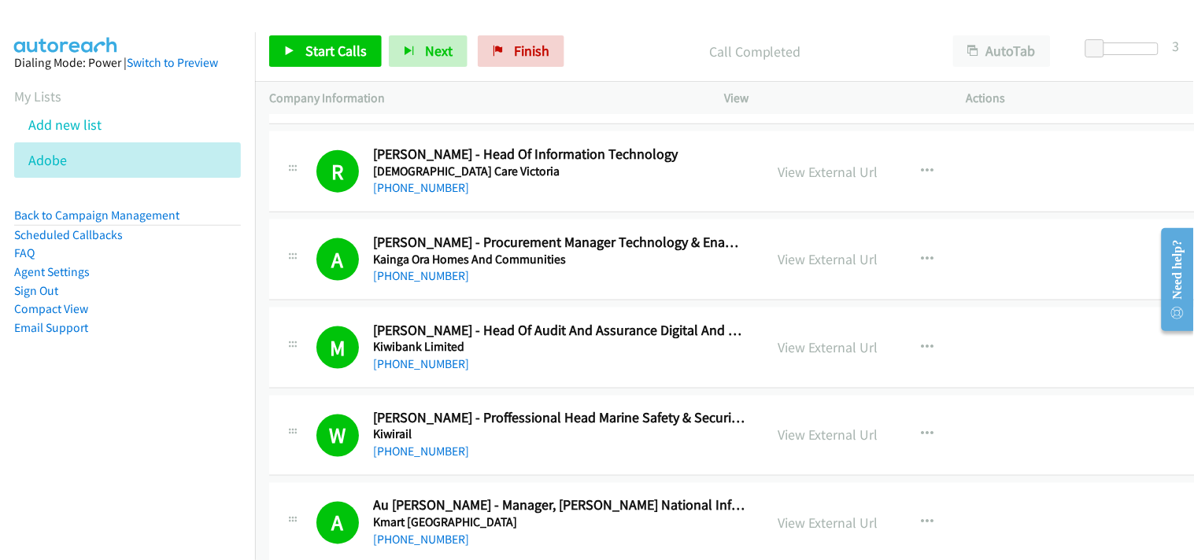
scroll to position [2011, 0]
click at [795, 261] on link "View External Url" at bounding box center [828, 258] width 100 height 18
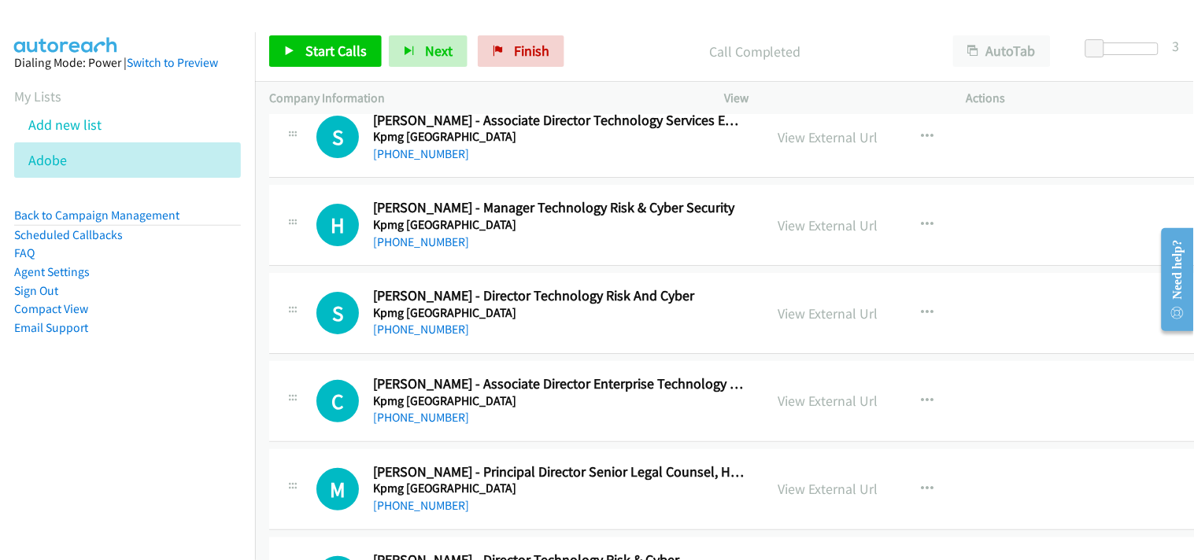
scroll to position [6120, 0]
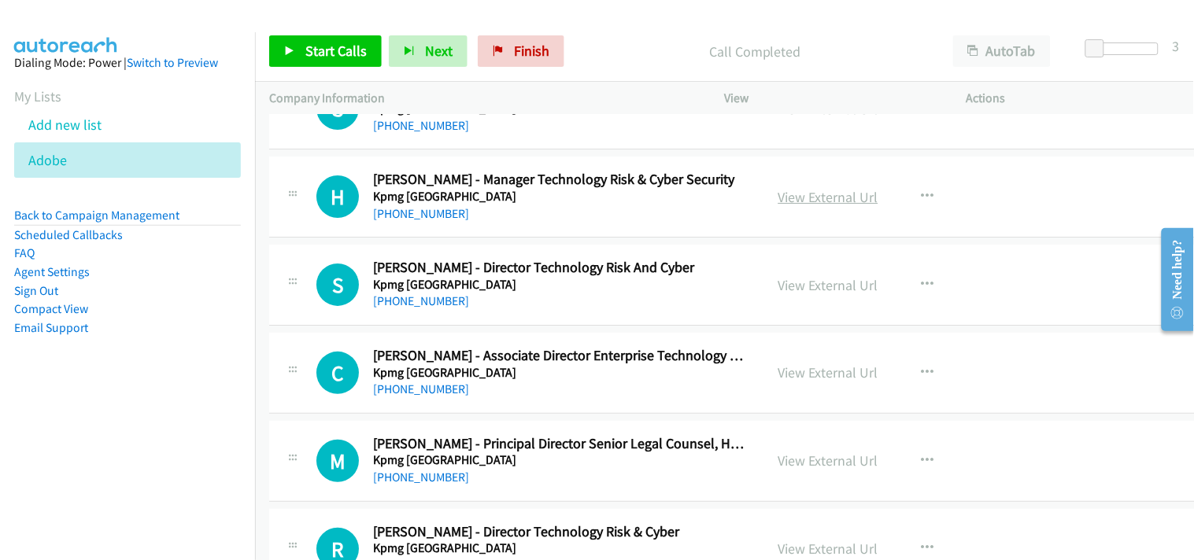
click at [778, 197] on link "View External Url" at bounding box center [828, 197] width 100 height 18
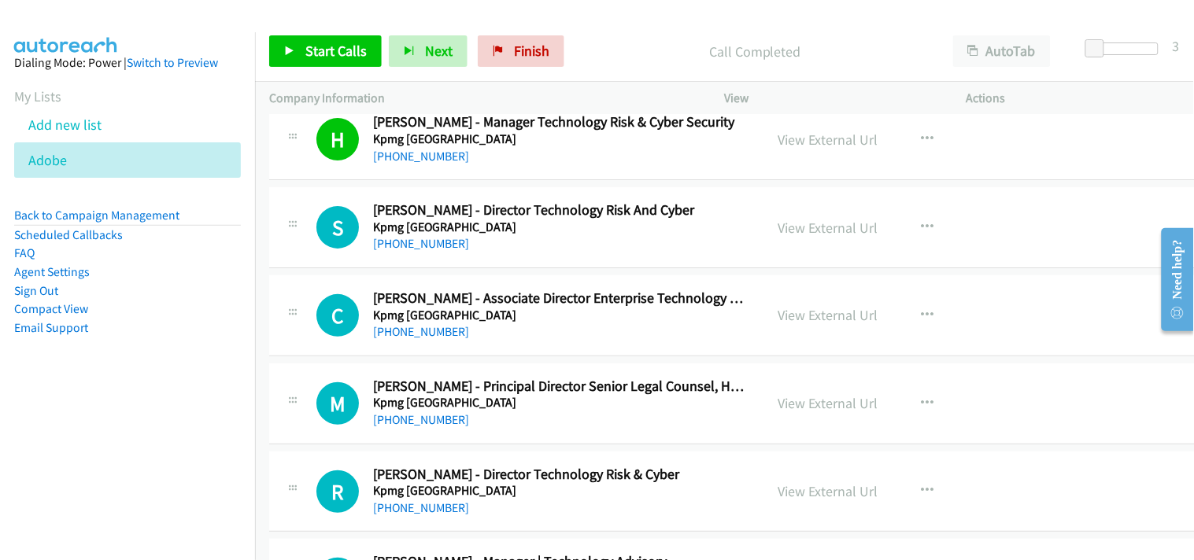
scroll to position [6208, 0]
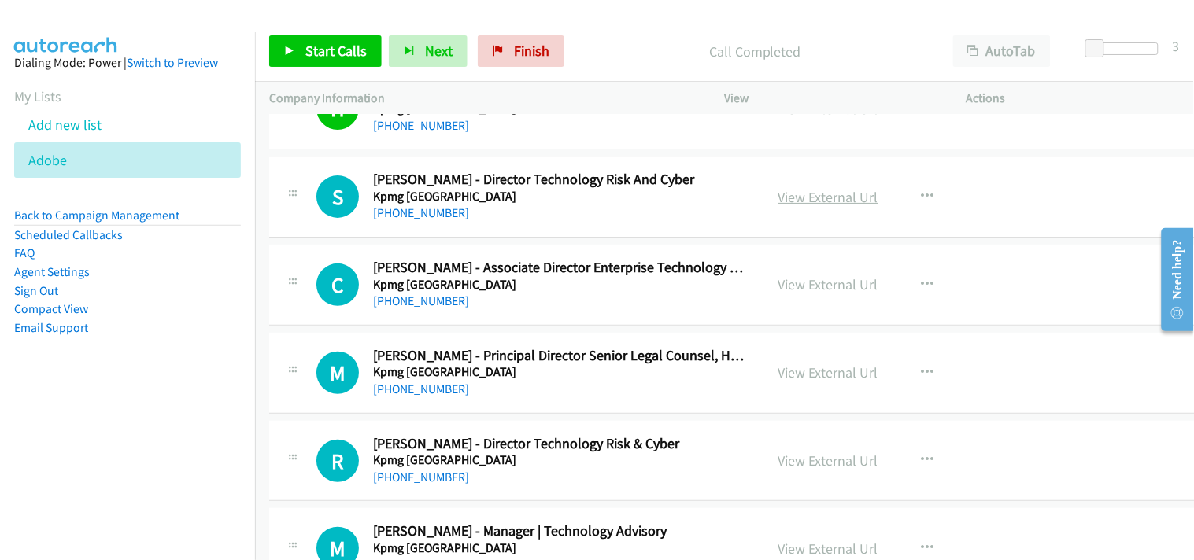
click at [798, 202] on link "View External Url" at bounding box center [828, 197] width 100 height 18
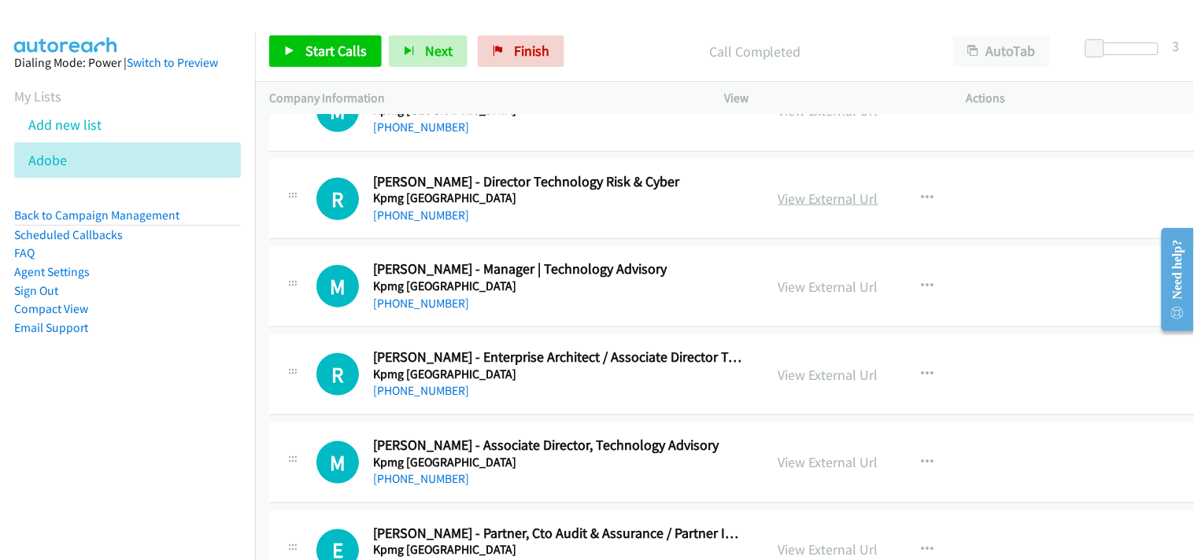
scroll to position [6557, 0]
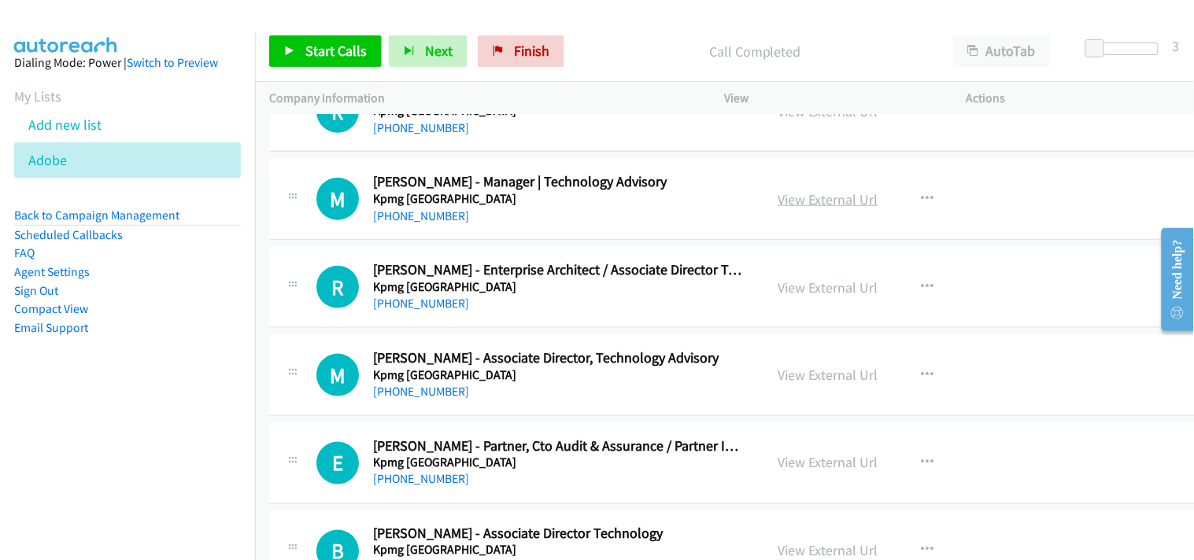
click at [811, 197] on link "View External Url" at bounding box center [828, 199] width 100 height 18
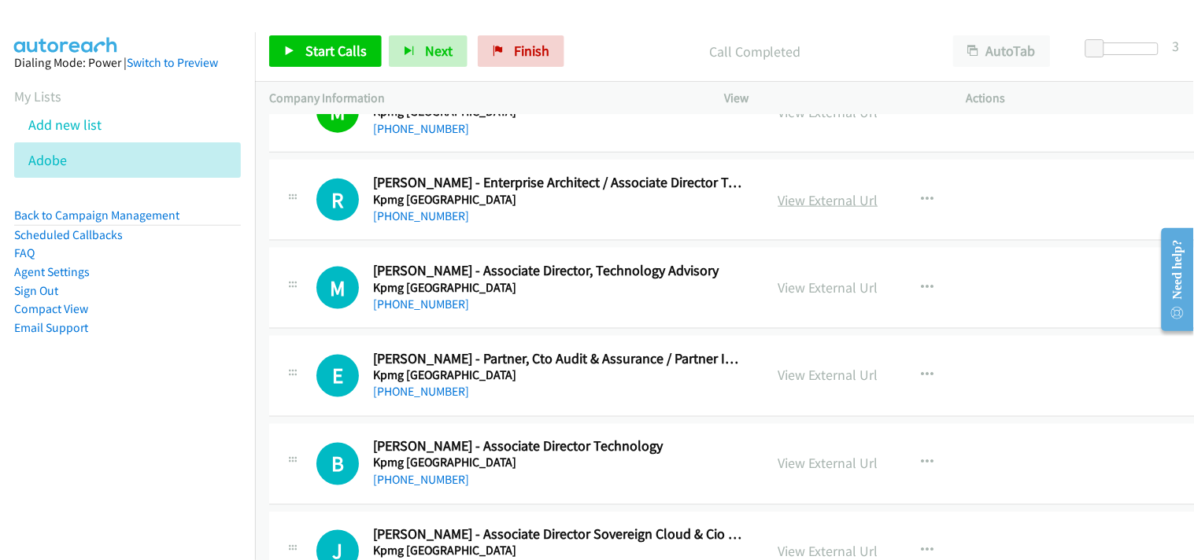
click at [808, 203] on link "View External Url" at bounding box center [828, 200] width 100 height 18
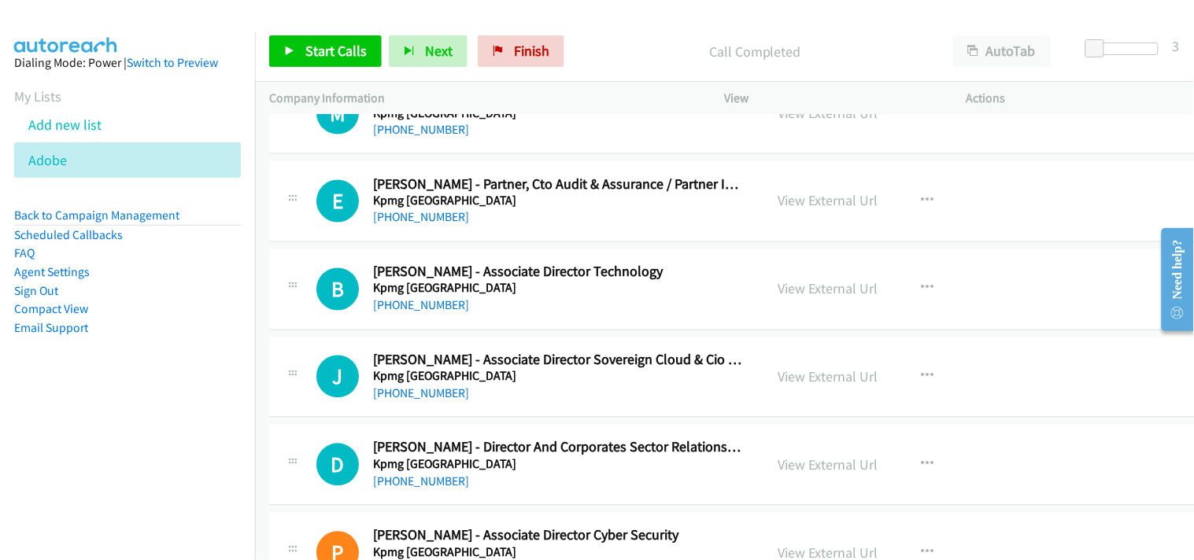
scroll to position [6732, 0]
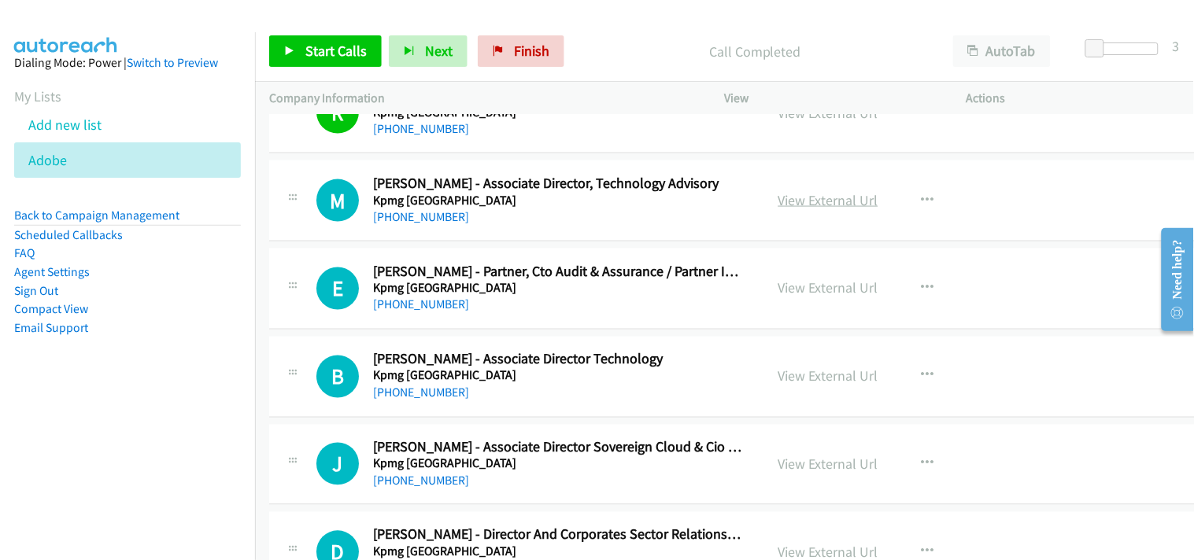
click at [778, 205] on link "View External Url" at bounding box center [828, 200] width 100 height 18
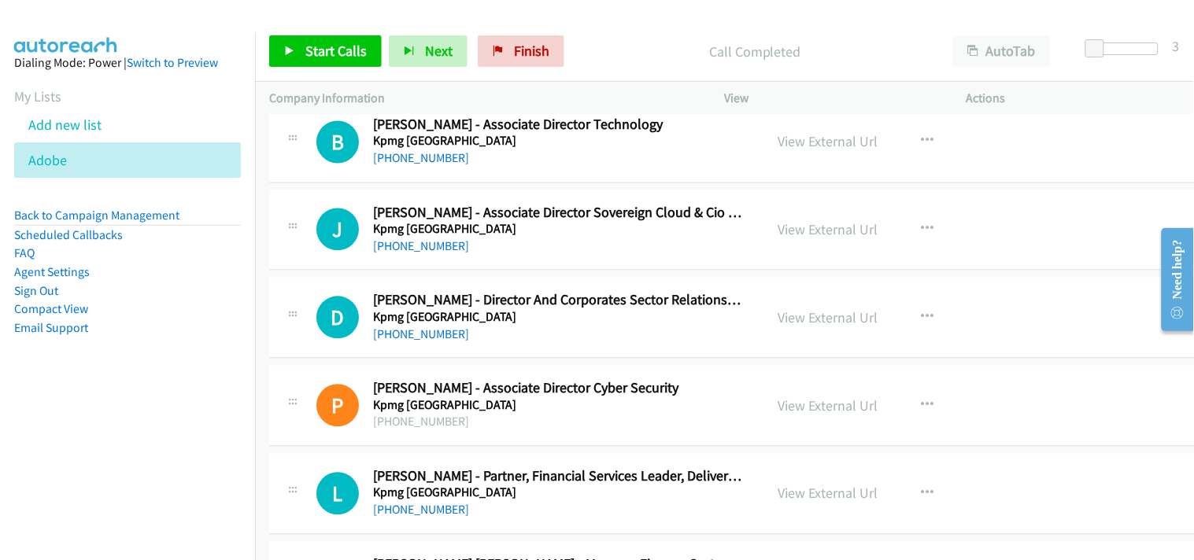
scroll to position [6995, 0]
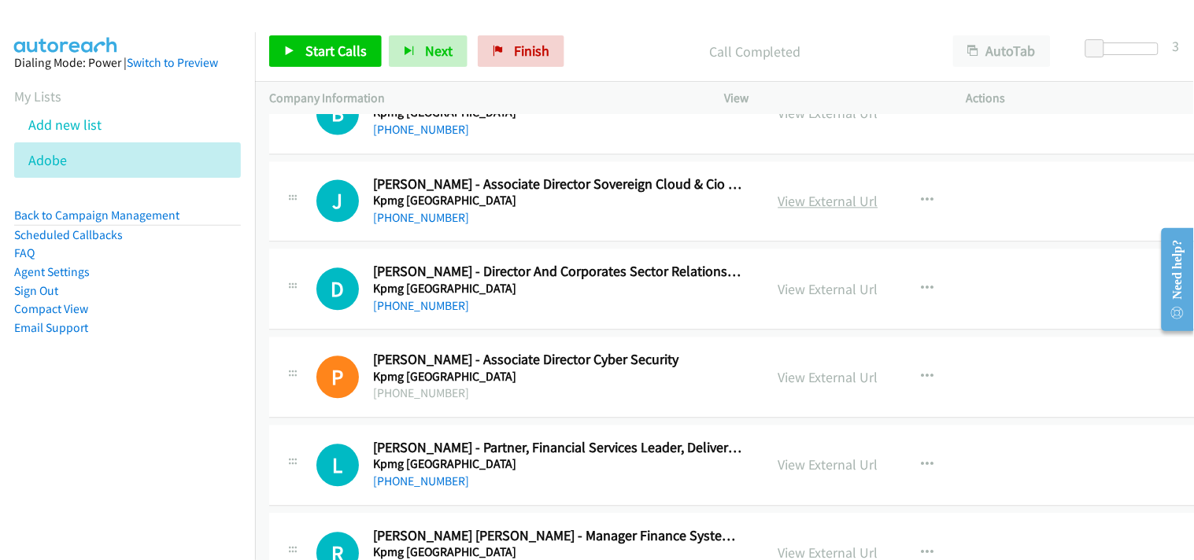
click at [789, 201] on link "View External Url" at bounding box center [828, 202] width 100 height 18
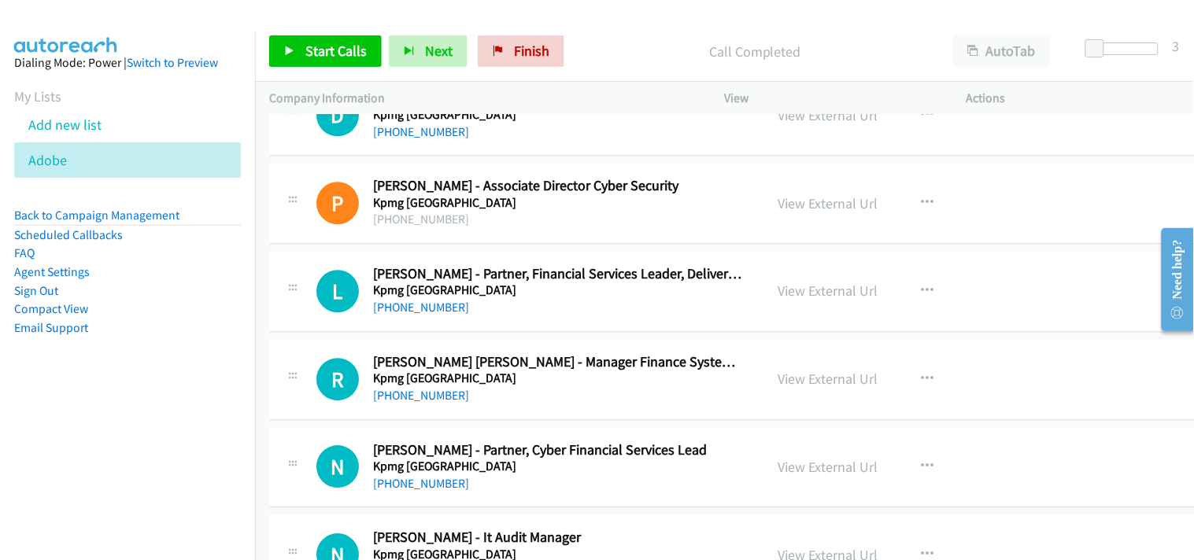
scroll to position [7257, 0]
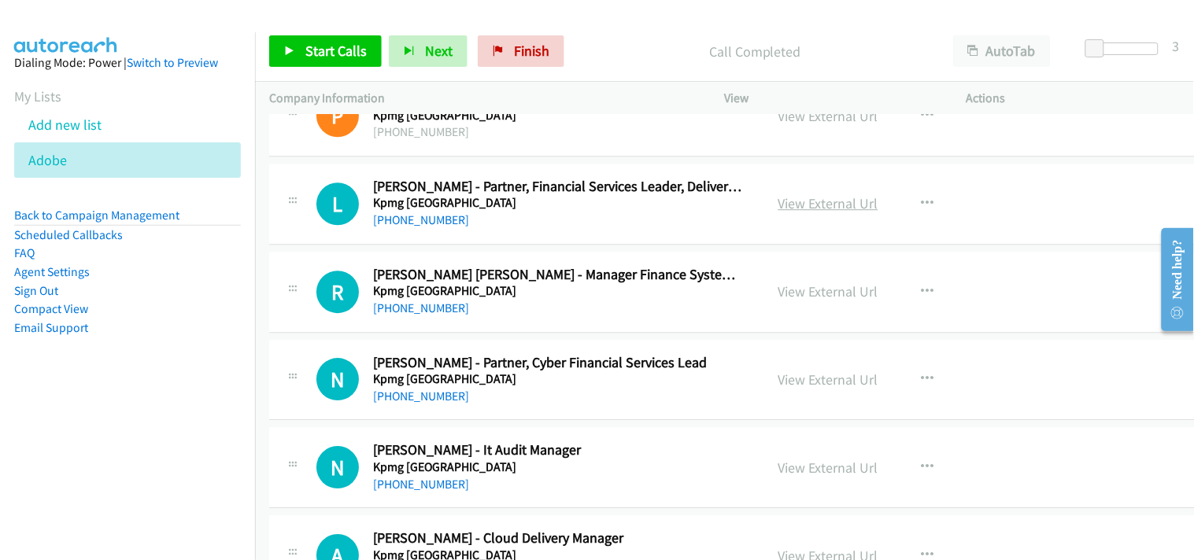
click at [832, 201] on link "View External Url" at bounding box center [828, 203] width 100 height 18
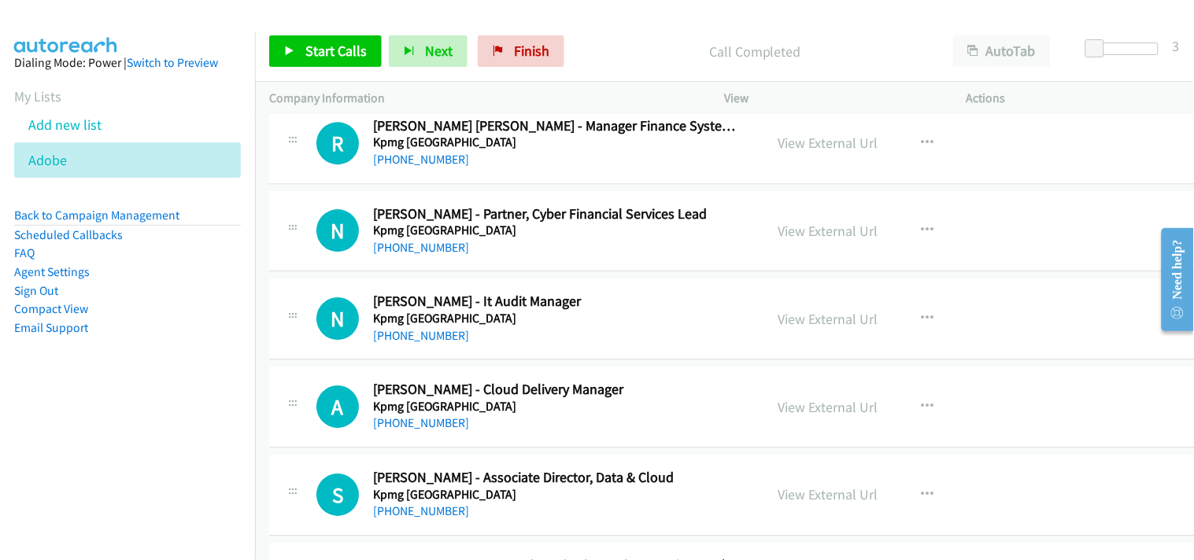
scroll to position [7432, 0]
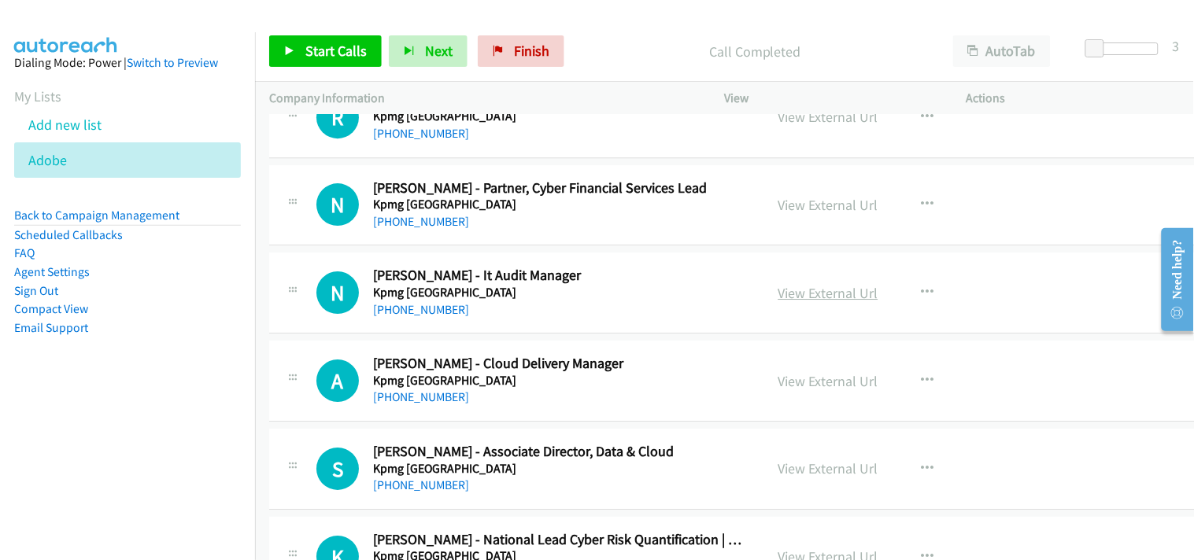
click at [782, 297] on link "View External Url" at bounding box center [828, 293] width 100 height 18
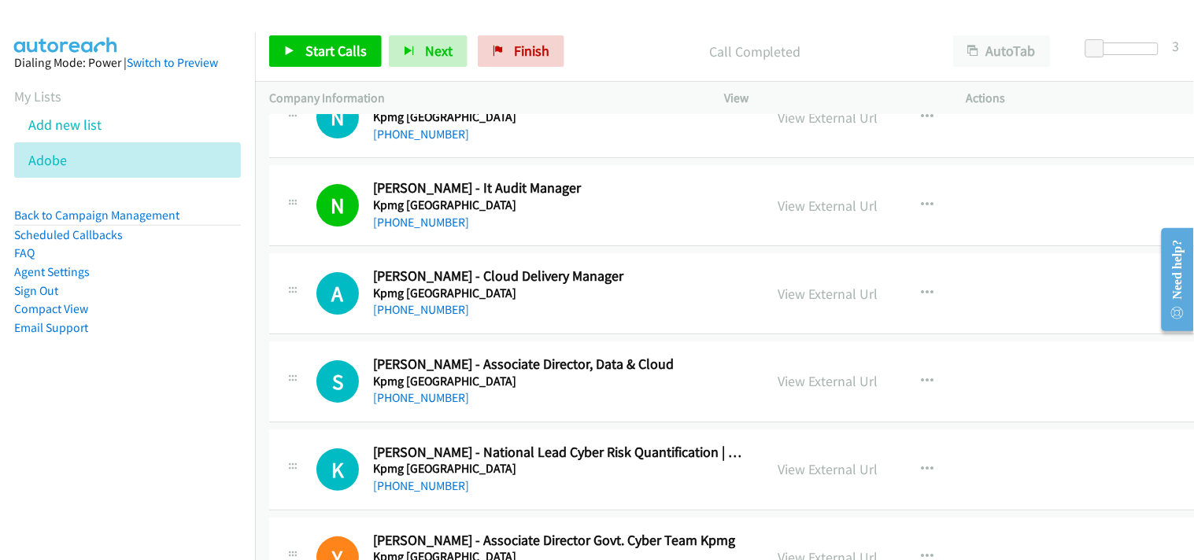
scroll to position [7606, 0]
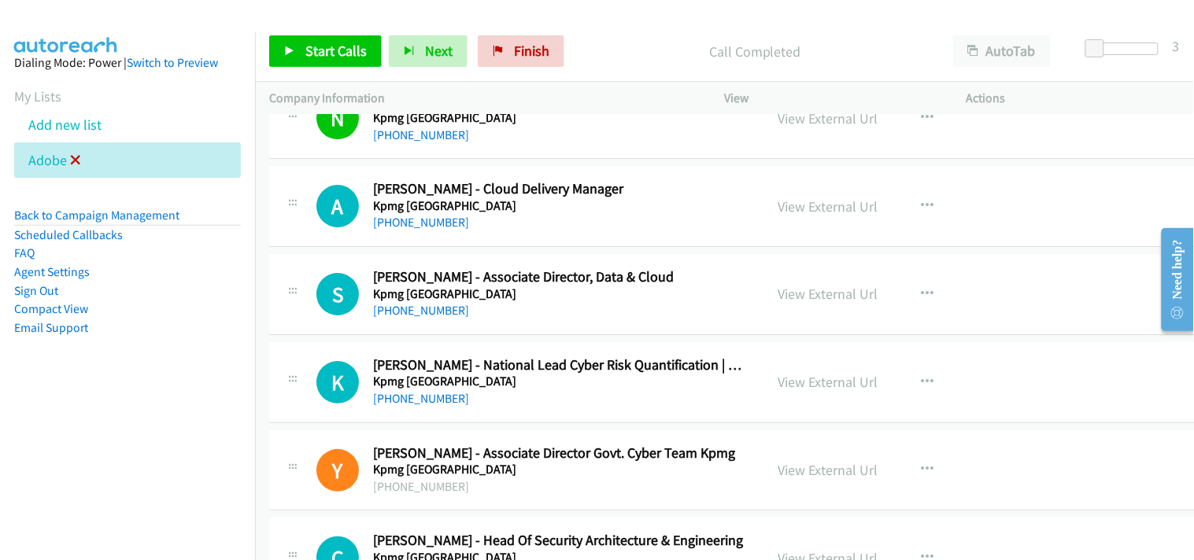
click at [76, 165] on icon at bounding box center [75, 161] width 11 height 11
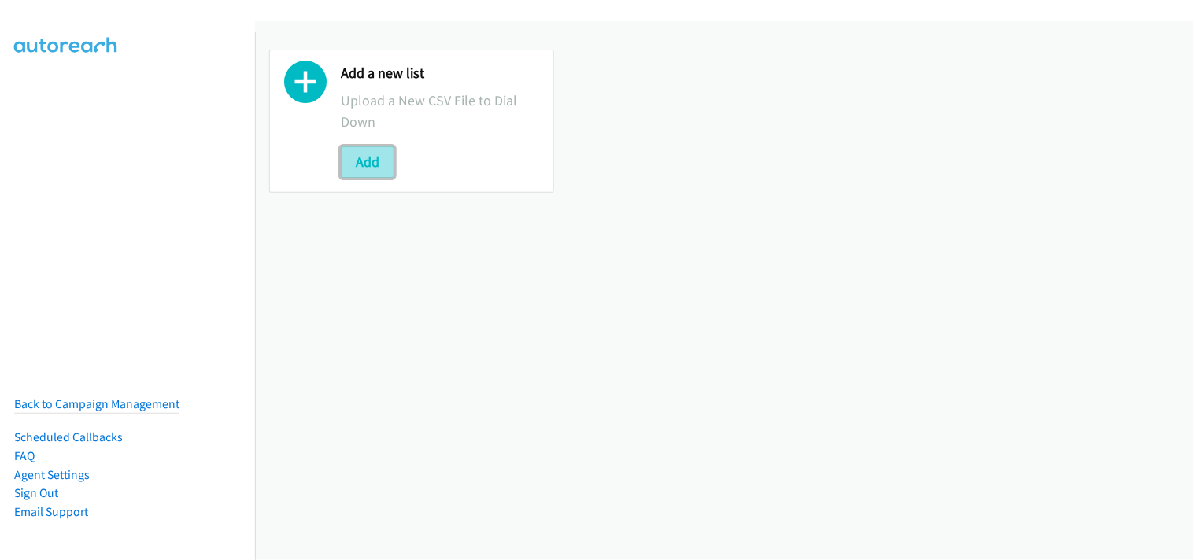
click at [371, 155] on button "Add" at bounding box center [368, 161] width 54 height 31
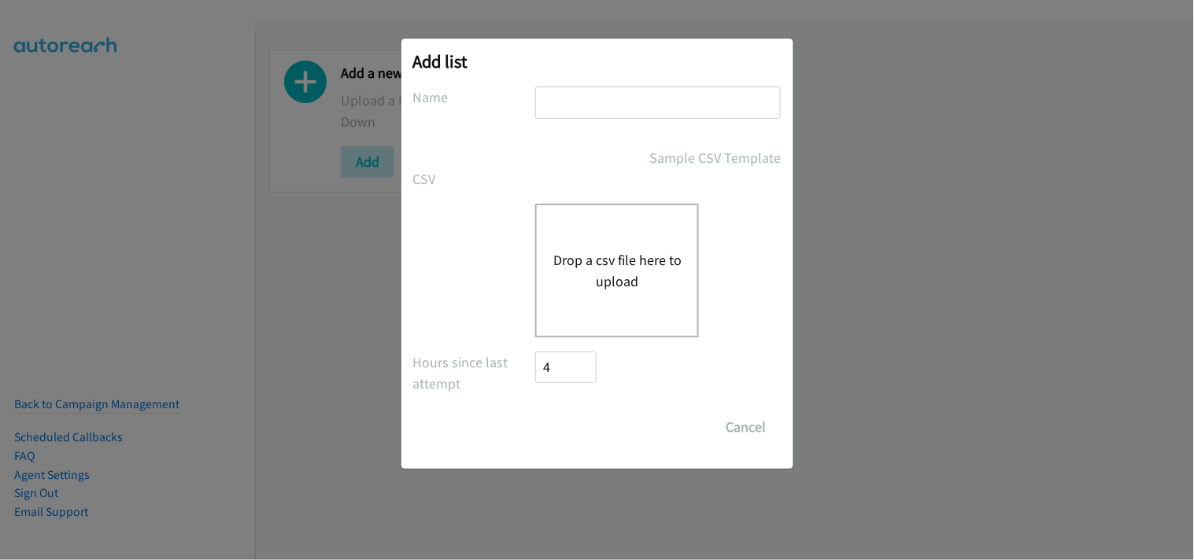
click at [601, 99] on input "text" at bounding box center [657, 103] width 245 height 32
type input "Adobe"
click at [598, 270] on button "Drop a csv file here to upload" at bounding box center [616, 270] width 129 height 42
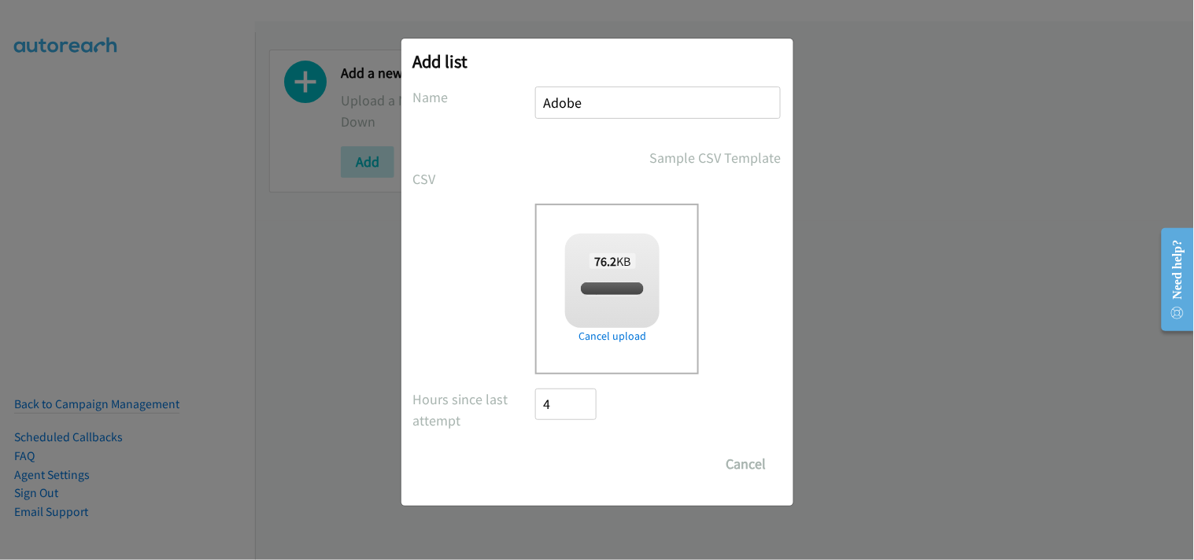
checkbox input "true"
click at [554, 467] on input "Save List" at bounding box center [577, 463] width 83 height 31
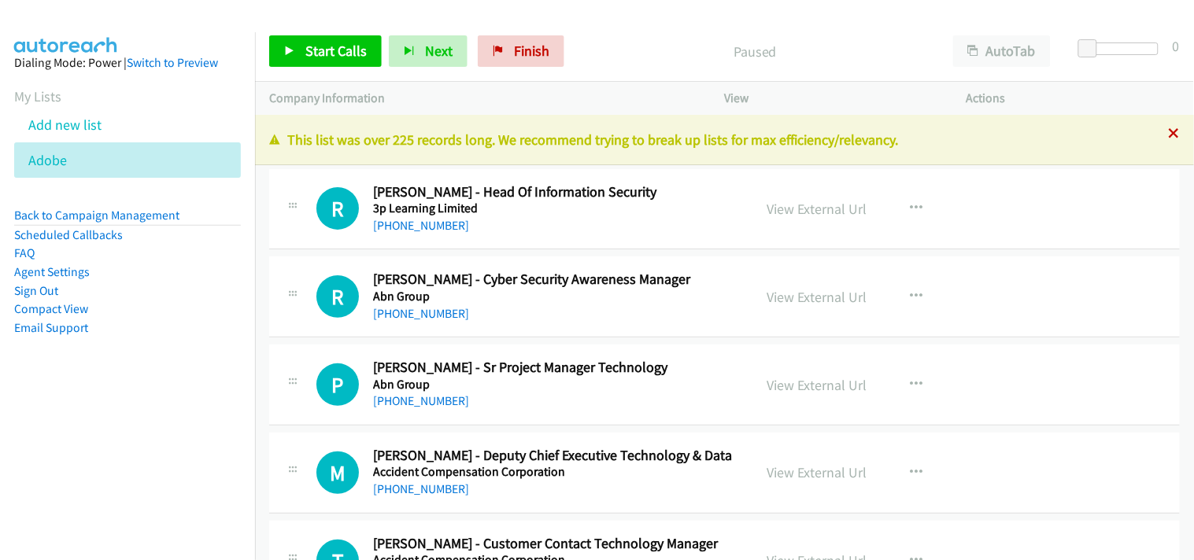
click at [1165, 131] on div "[PHONE_NUMBER] Call failed - Please reload the list and try again This list was…" at bounding box center [724, 337] width 939 height 445
click at [1168, 131] on icon at bounding box center [1173, 134] width 11 height 11
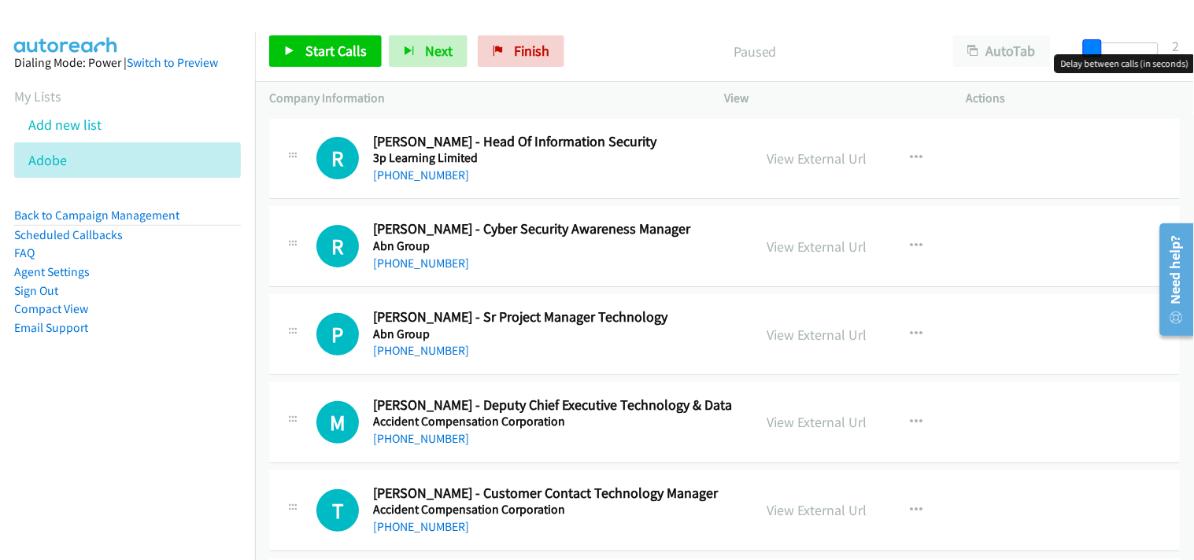
click at [1091, 42] on span at bounding box center [1092, 48] width 19 height 19
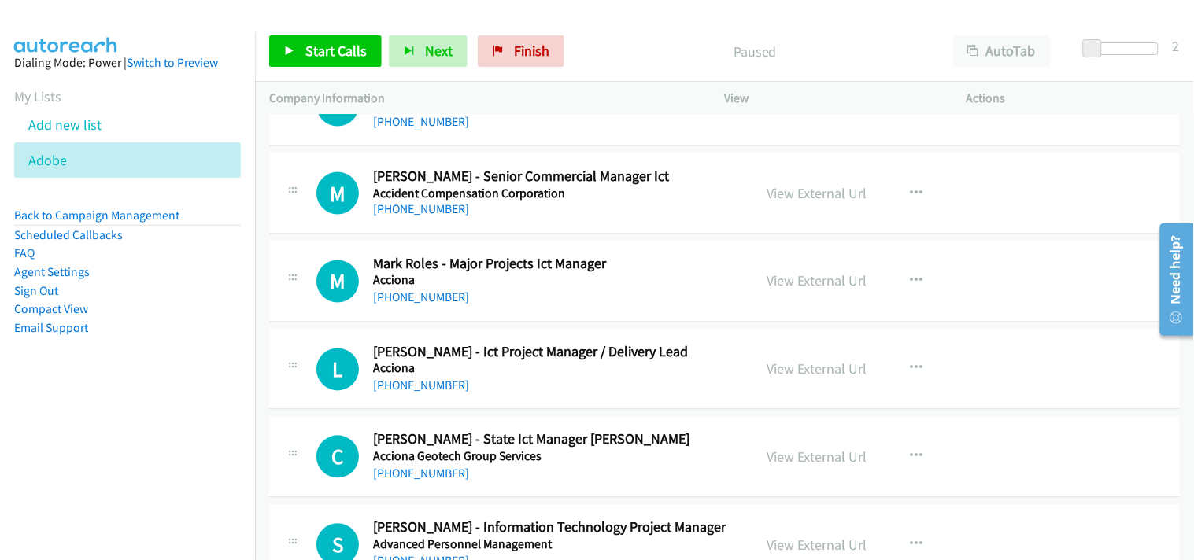
scroll to position [699, 0]
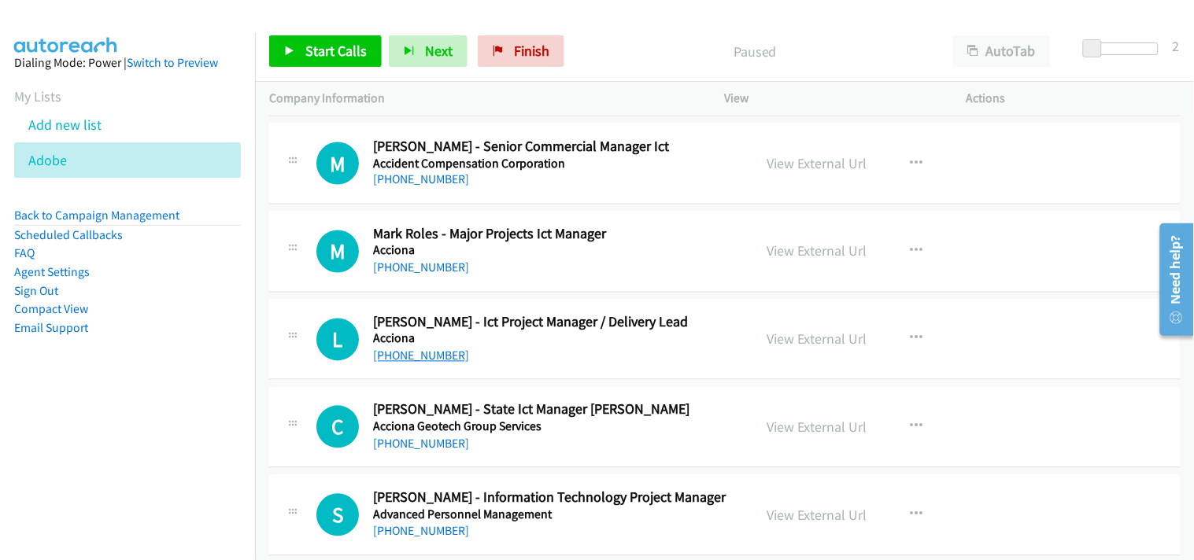
click at [427, 359] on link "[PHONE_NUMBER]" at bounding box center [421, 356] width 96 height 15
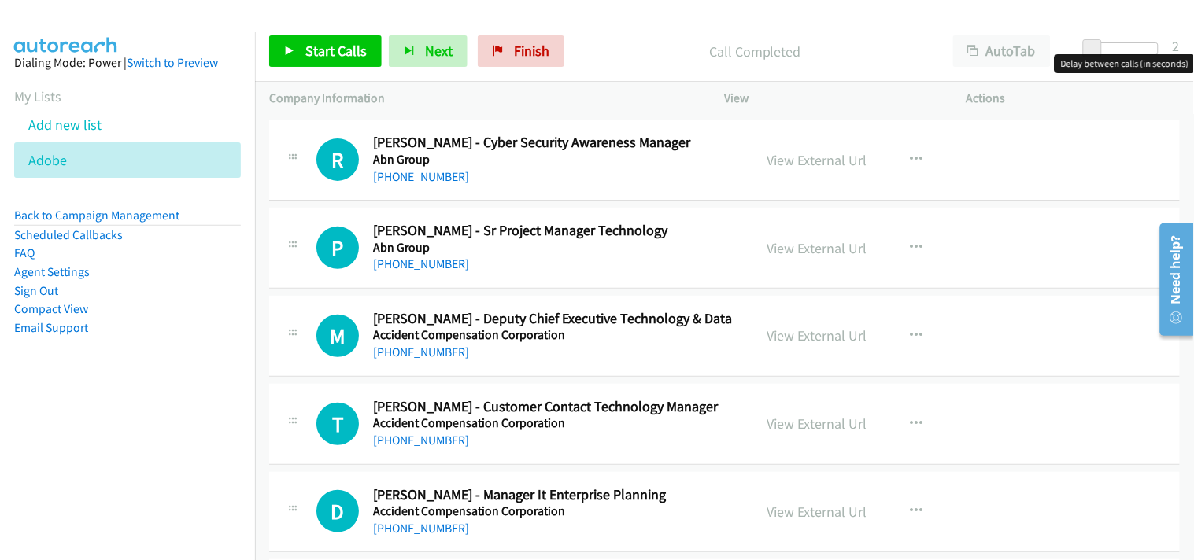
scroll to position [87, 0]
click at [421, 265] on link "[PHONE_NUMBER]" at bounding box center [421, 263] width 96 height 15
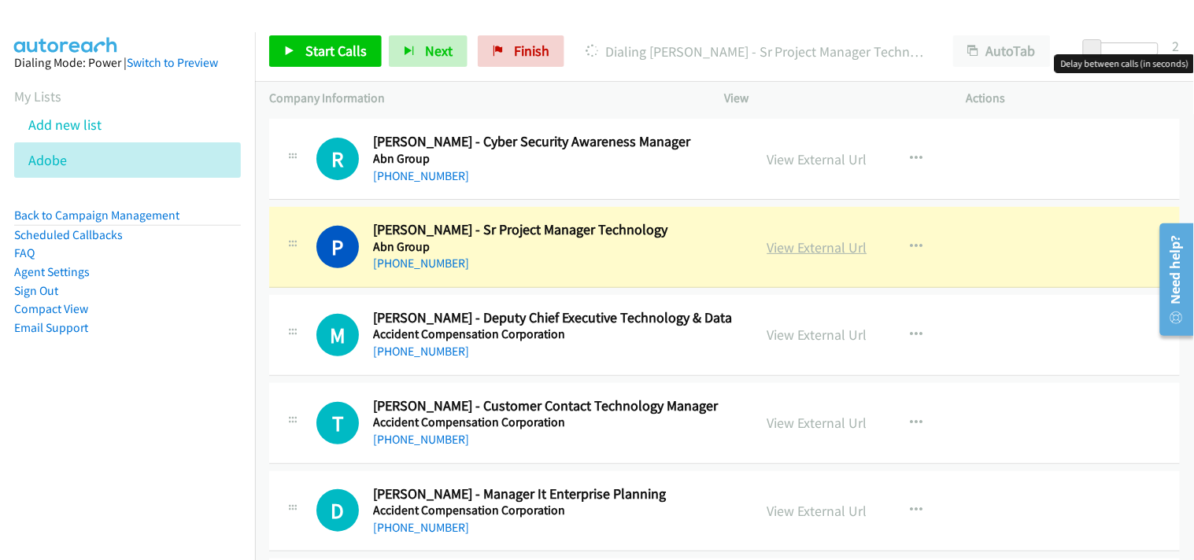
click at [795, 241] on link "View External Url" at bounding box center [817, 247] width 100 height 18
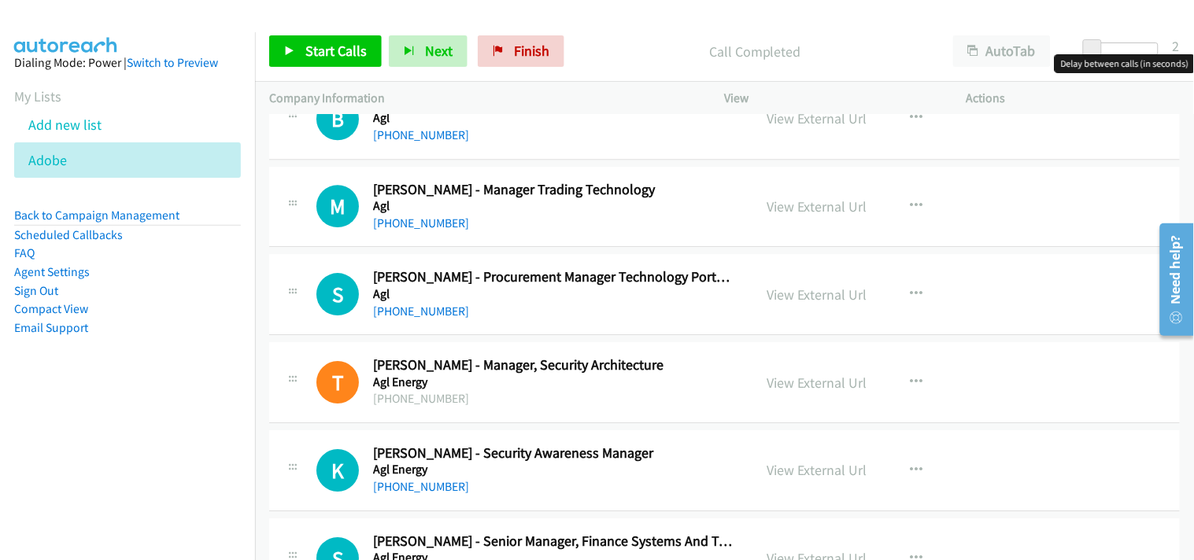
scroll to position [2797, 0]
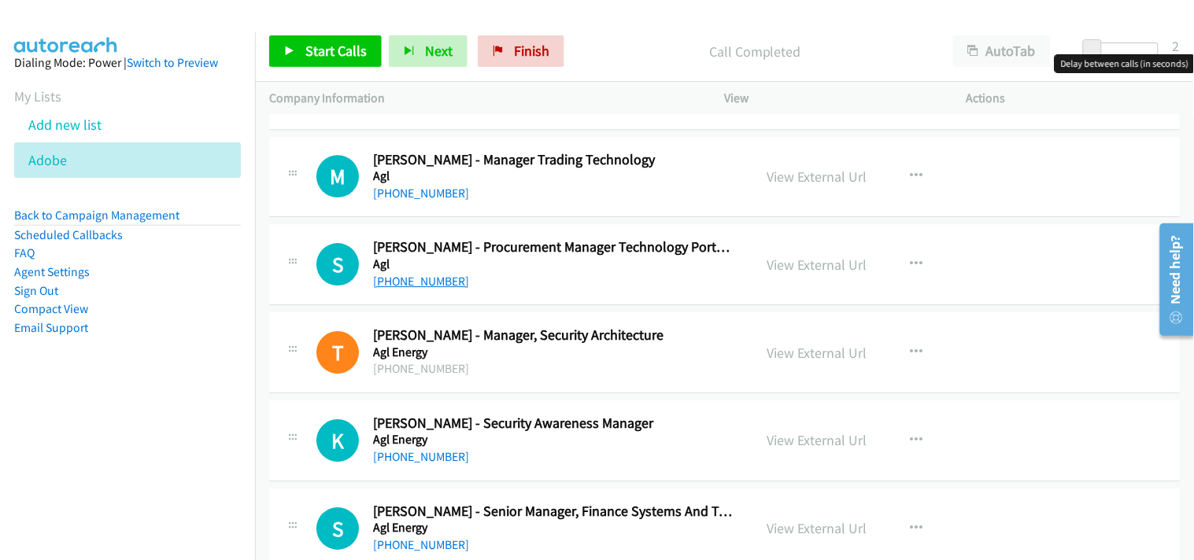
click at [398, 281] on link "[PHONE_NUMBER]" at bounding box center [421, 281] width 96 height 15
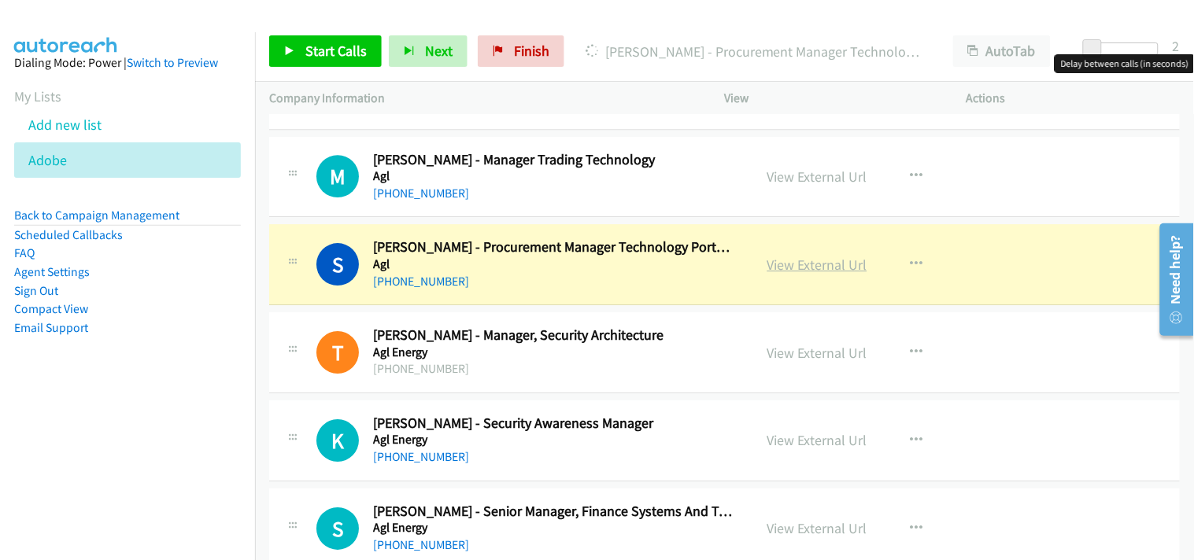
click at [808, 268] on link "View External Url" at bounding box center [817, 265] width 100 height 18
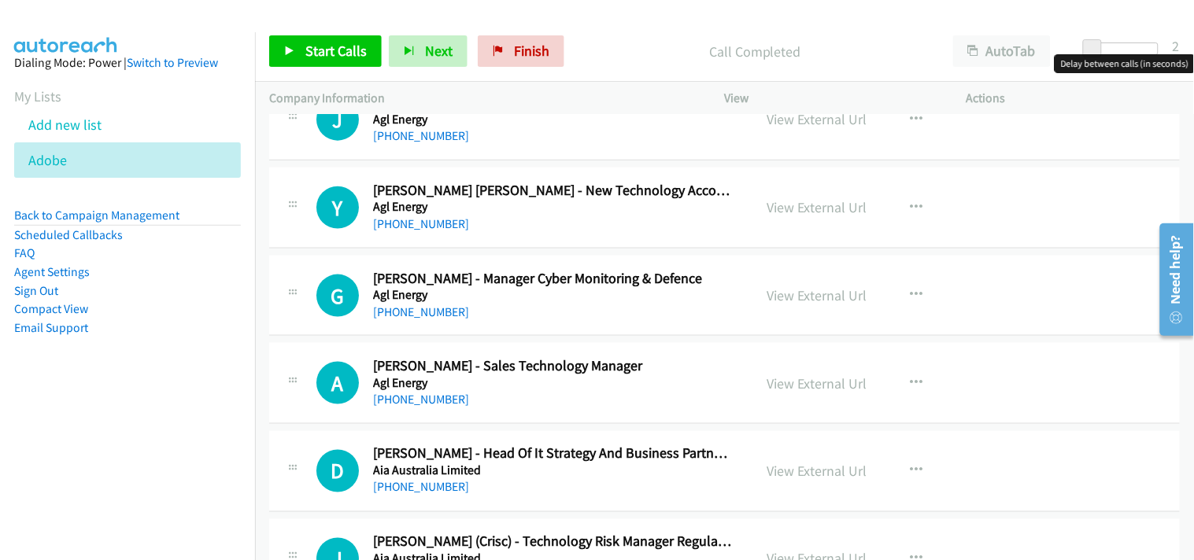
scroll to position [3584, 0]
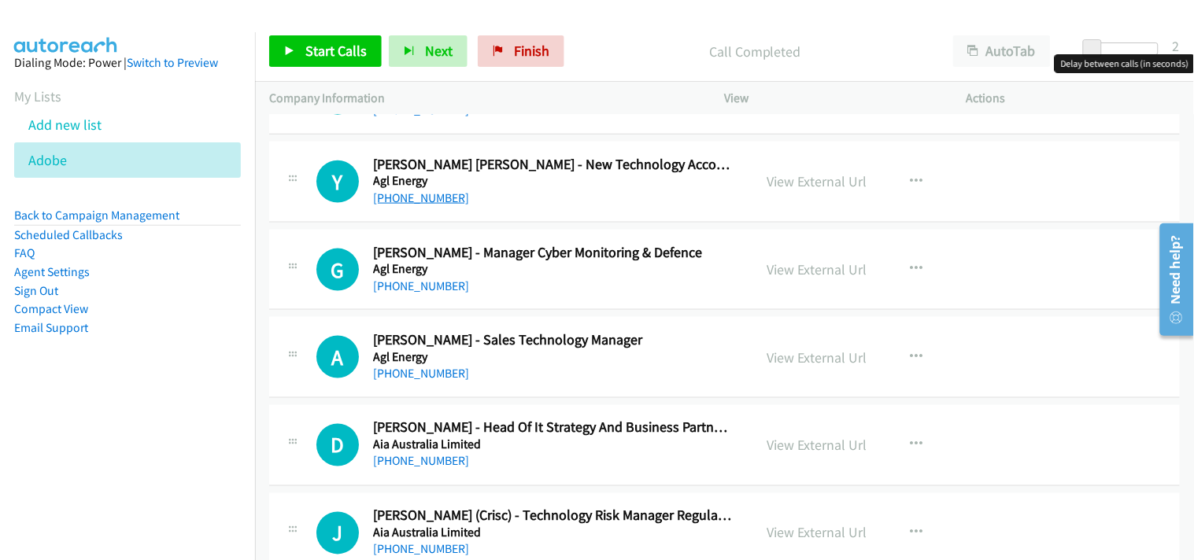
click at [408, 197] on link "[PHONE_NUMBER]" at bounding box center [421, 197] width 96 height 15
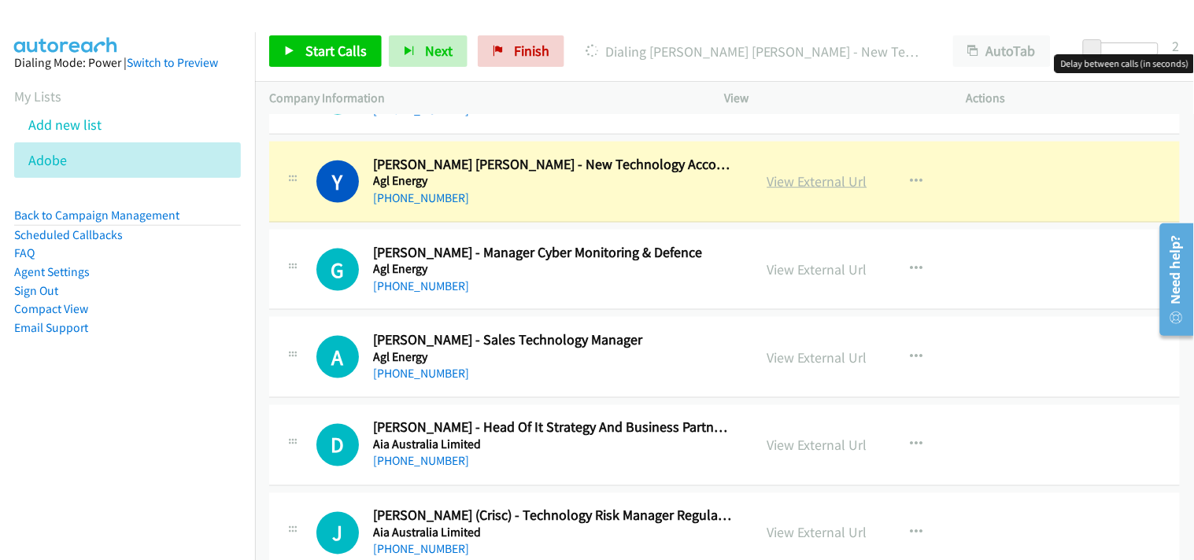
click at [808, 190] on link "View External Url" at bounding box center [817, 181] width 100 height 18
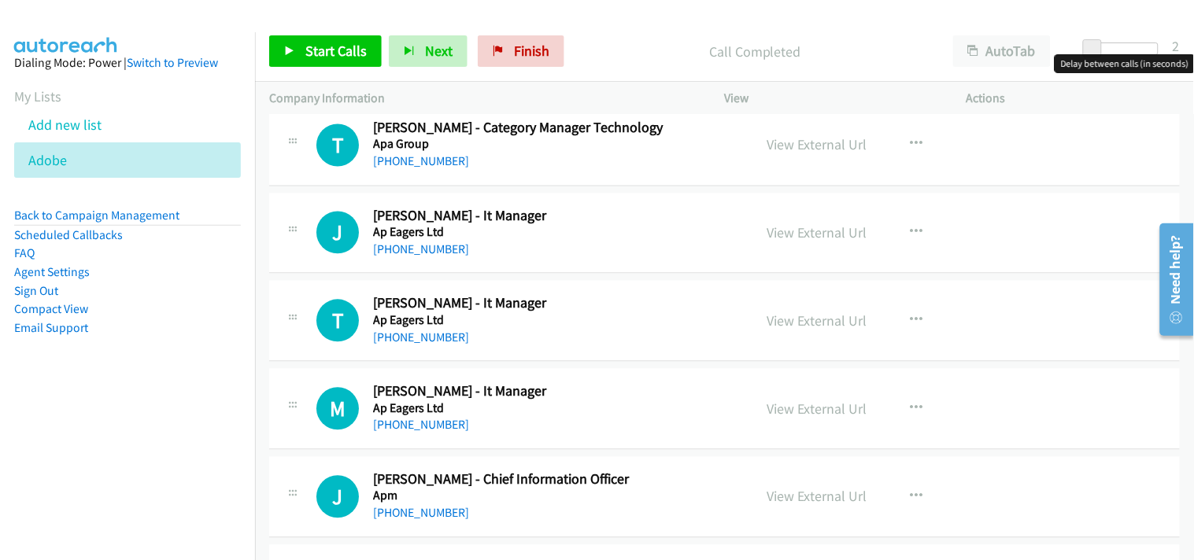
scroll to position [6993, 0]
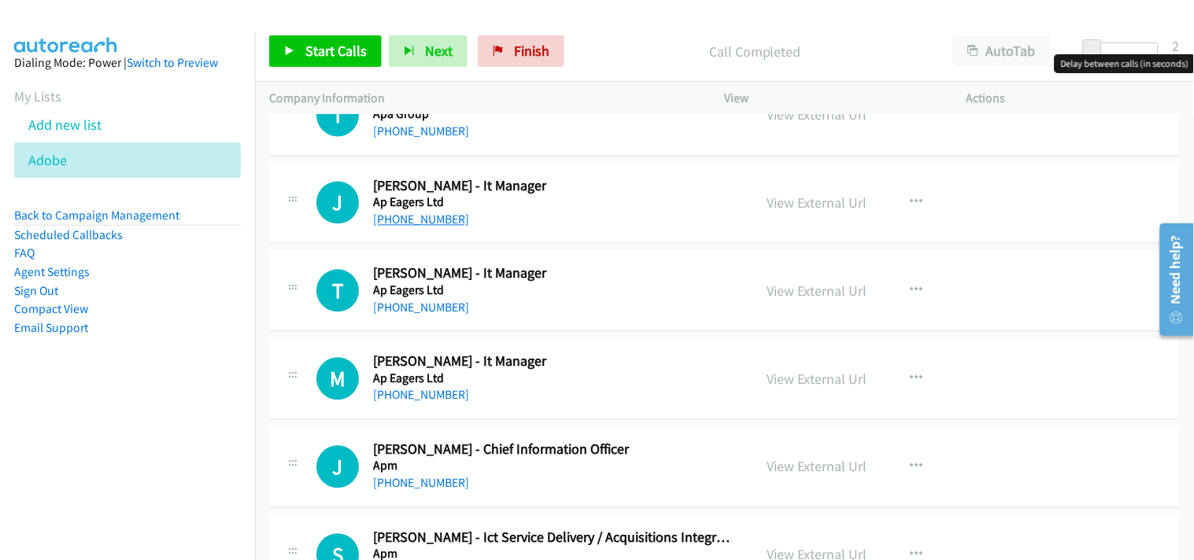
click at [419, 216] on link "[PHONE_NUMBER]" at bounding box center [421, 219] width 96 height 15
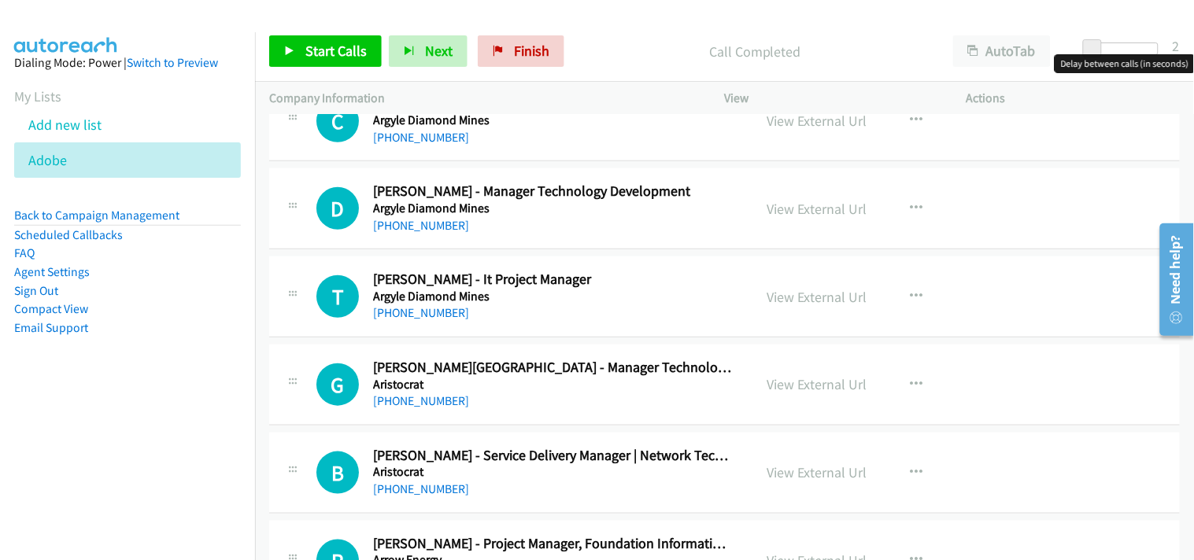
scroll to position [8043, 0]
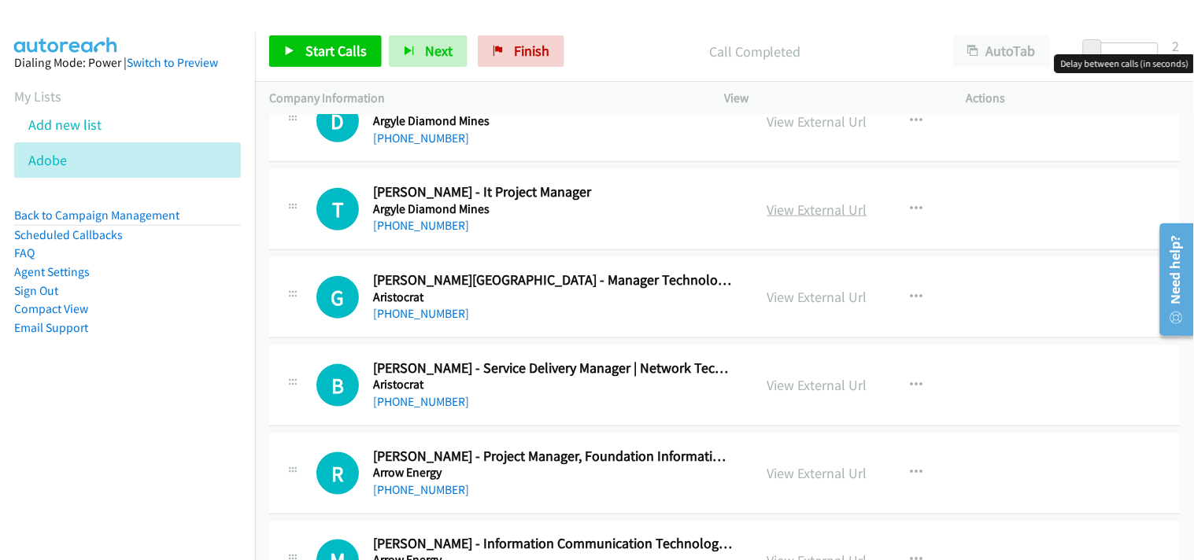
click at [819, 216] on link "View External Url" at bounding box center [817, 210] width 100 height 18
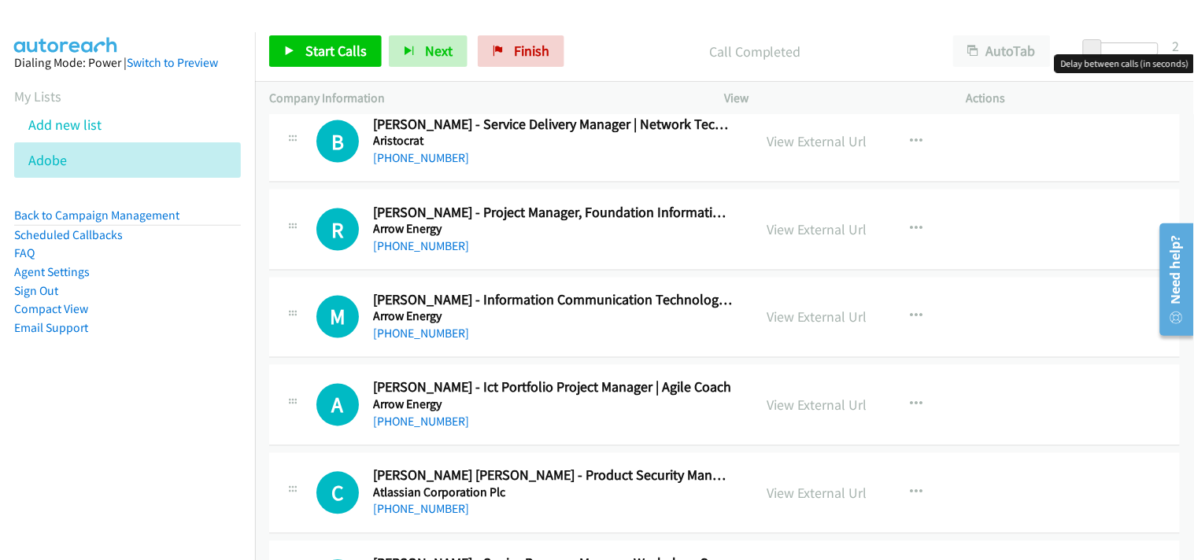
scroll to position [8305, 0]
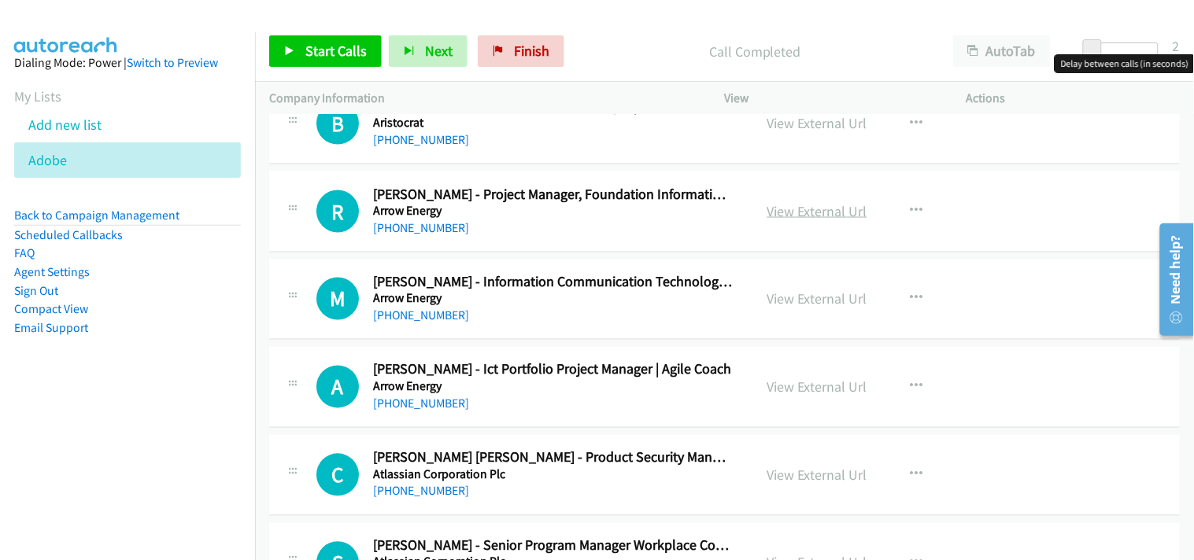
click at [774, 214] on link "View External Url" at bounding box center [817, 211] width 100 height 18
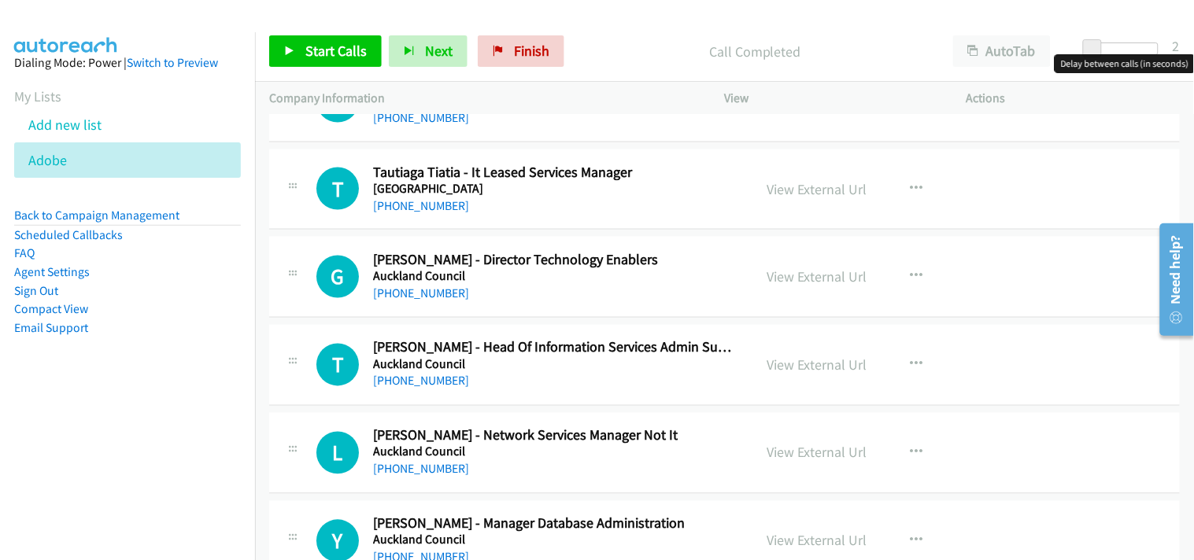
scroll to position [9791, 0]
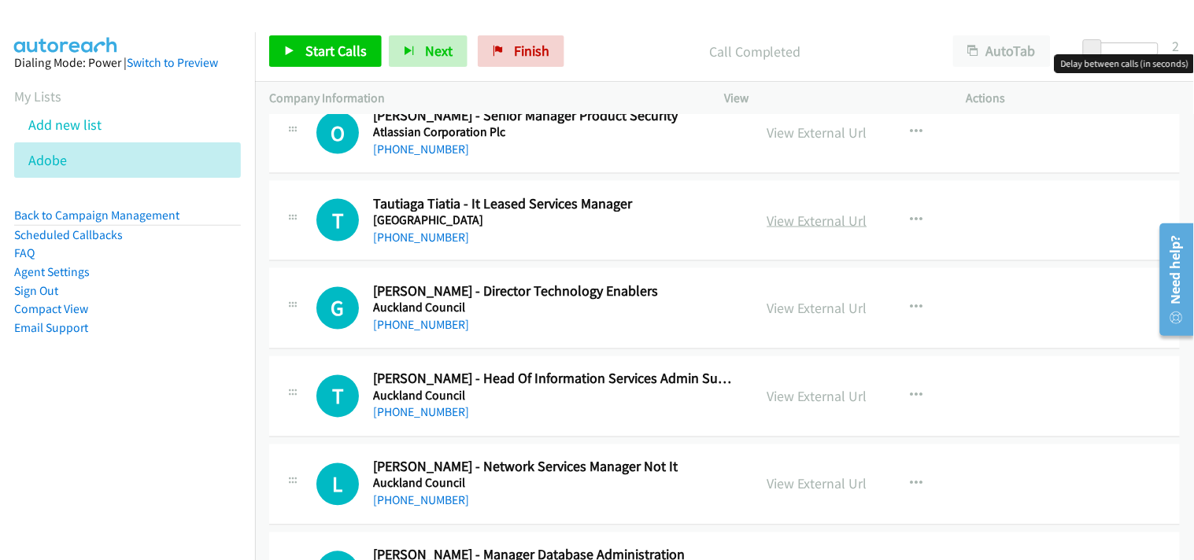
click at [792, 224] on link "View External Url" at bounding box center [817, 221] width 100 height 18
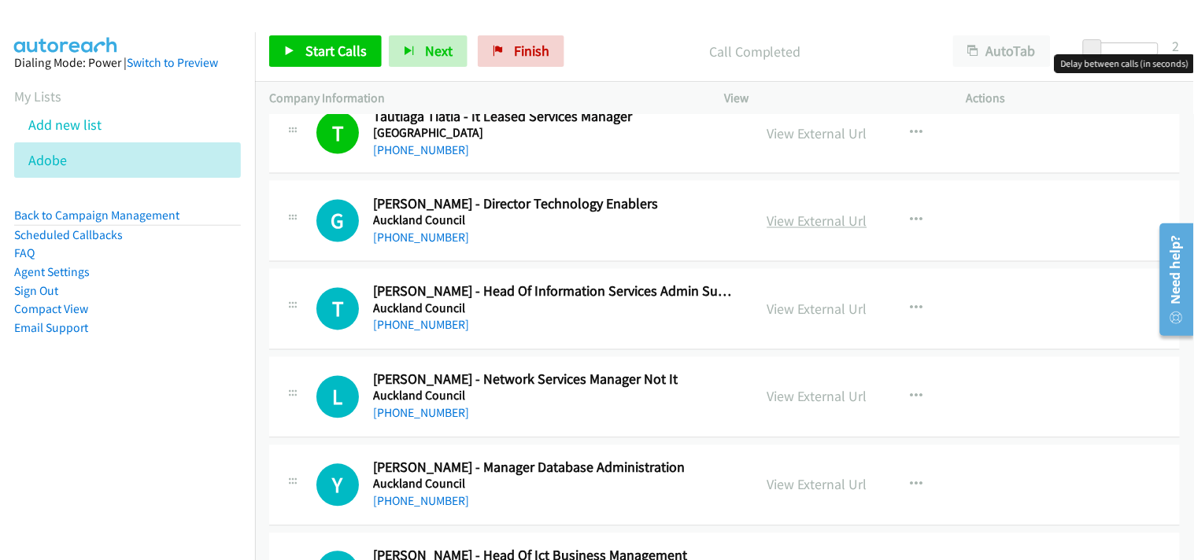
click at [781, 223] on link "View External Url" at bounding box center [817, 221] width 100 height 18
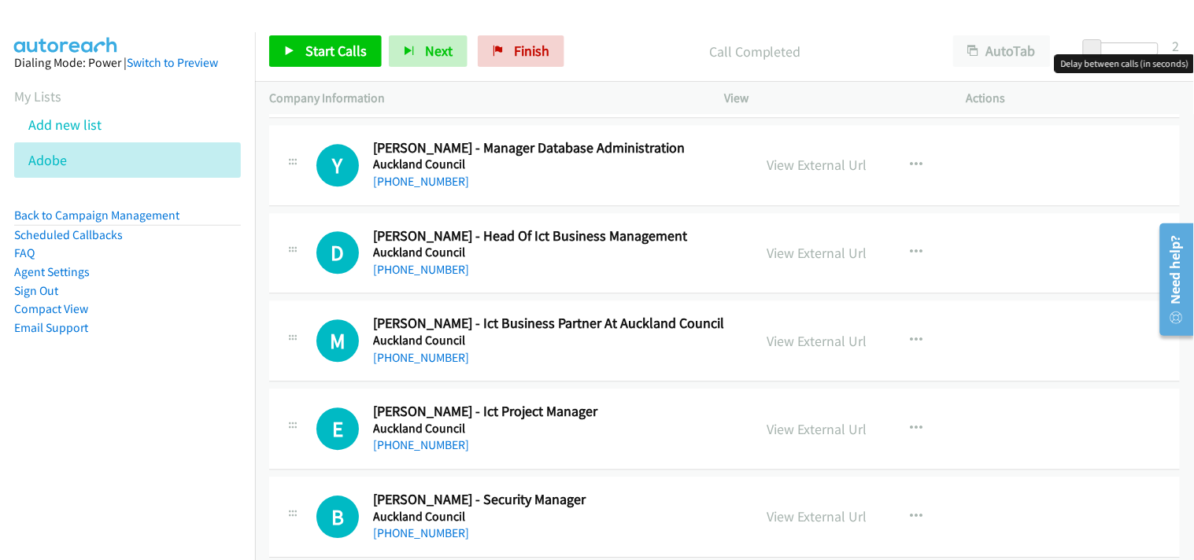
scroll to position [10229, 0]
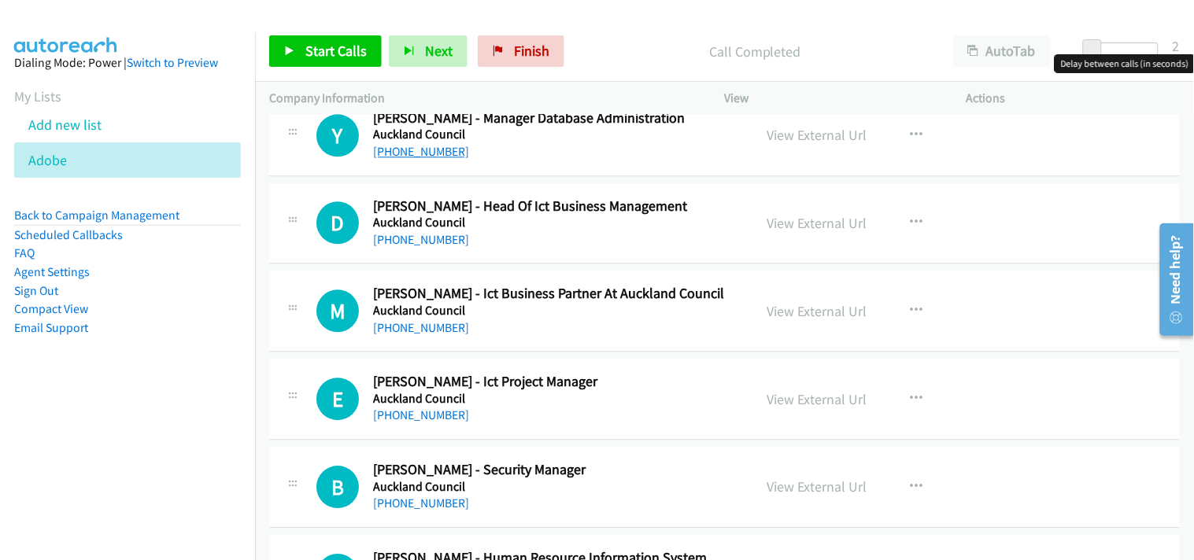
click at [401, 154] on link "[PHONE_NUMBER]" at bounding box center [421, 151] width 96 height 15
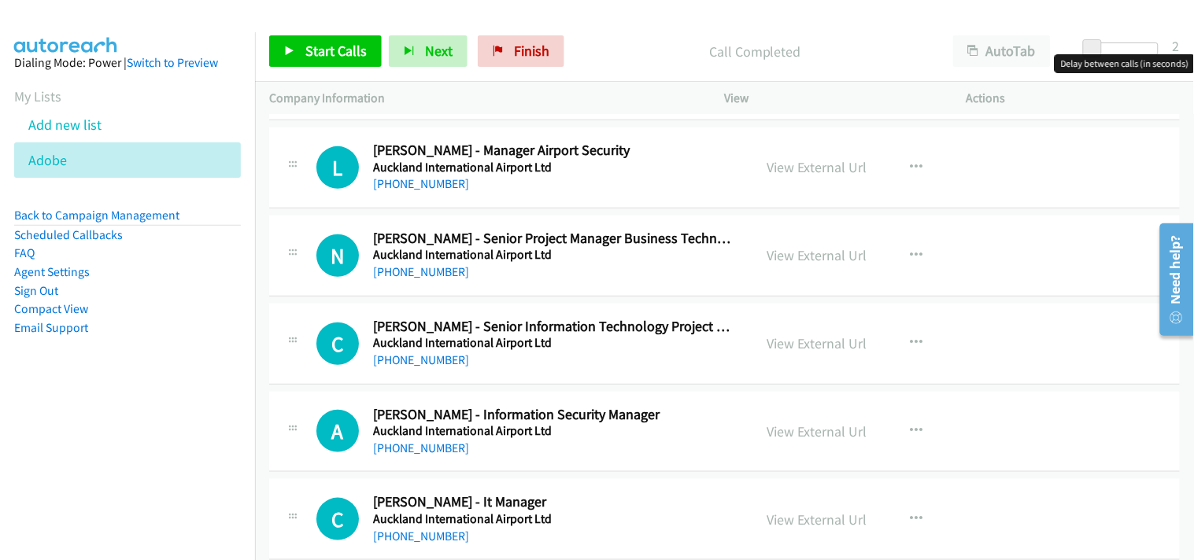
scroll to position [11016, 0]
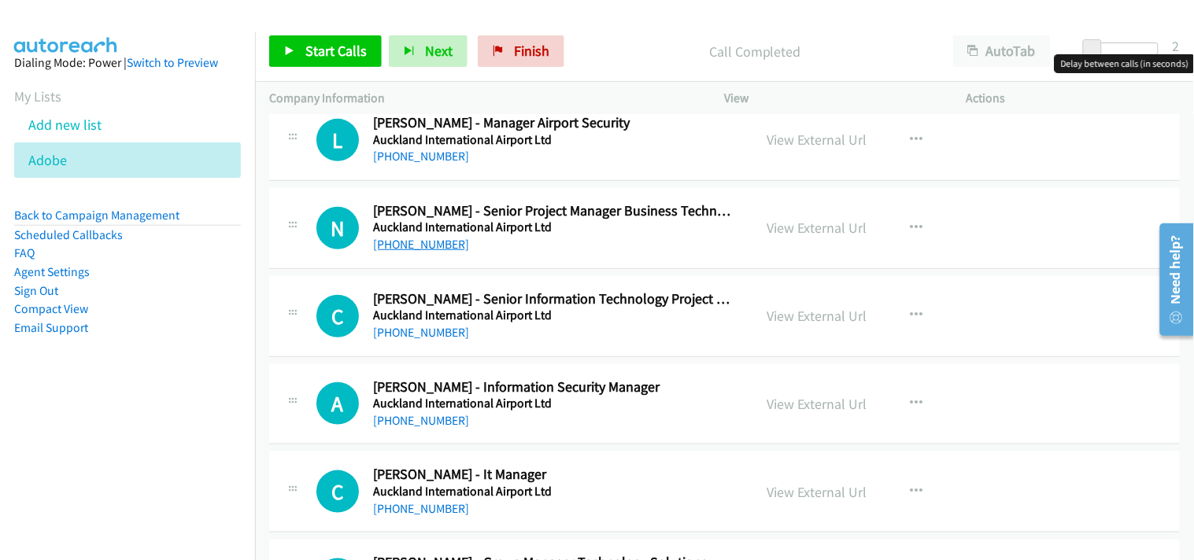
click at [430, 248] on link "[PHONE_NUMBER]" at bounding box center [421, 244] width 96 height 15
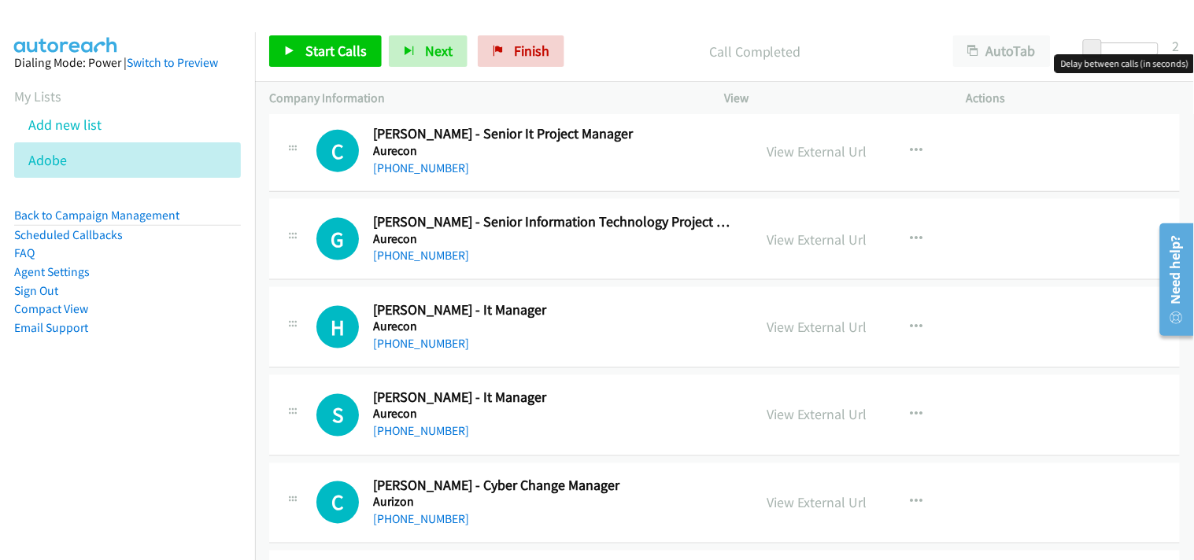
scroll to position [12851, 0]
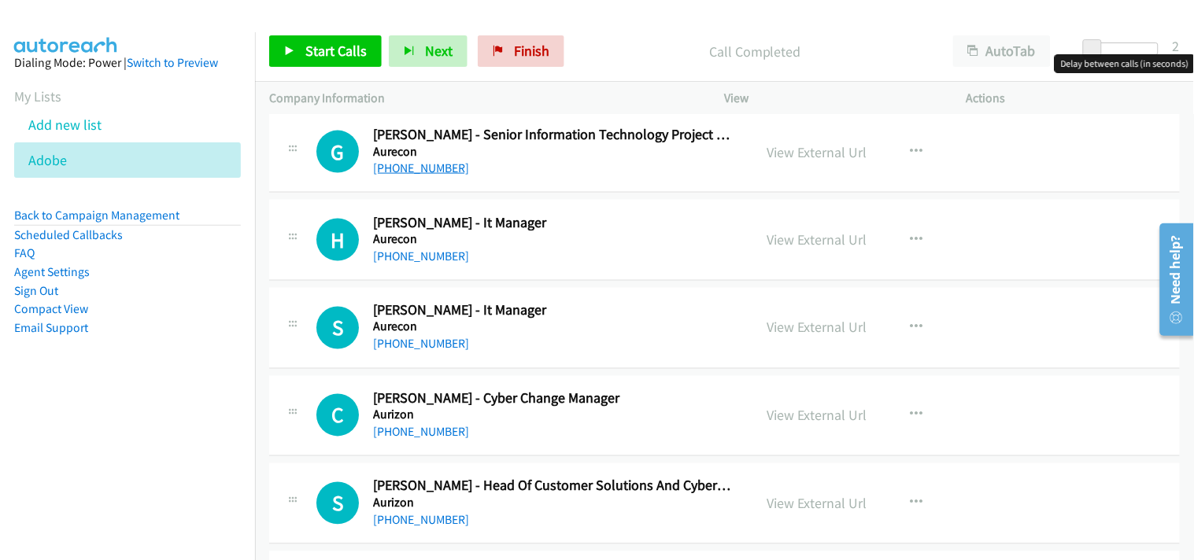
click at [437, 175] on link "[PHONE_NUMBER]" at bounding box center [421, 168] width 96 height 15
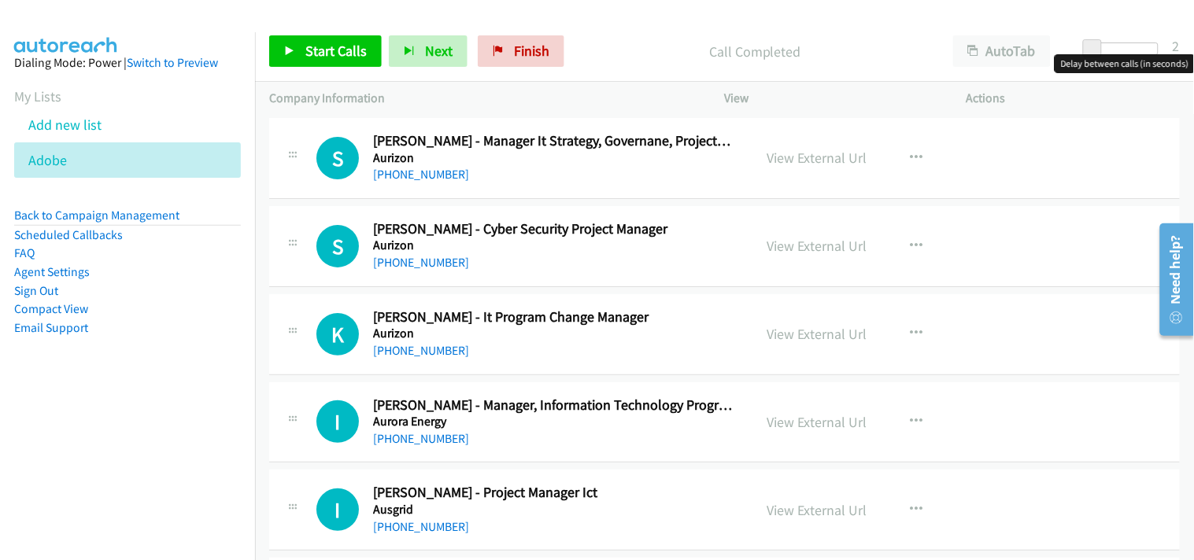
scroll to position [13900, 0]
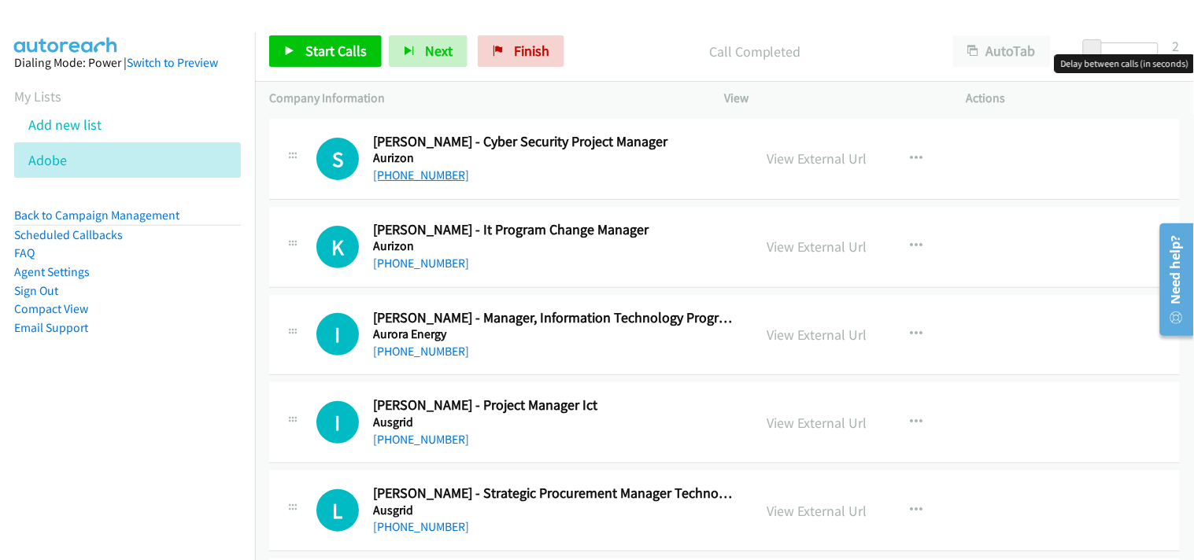
click at [438, 181] on link "[PHONE_NUMBER]" at bounding box center [421, 175] width 96 height 15
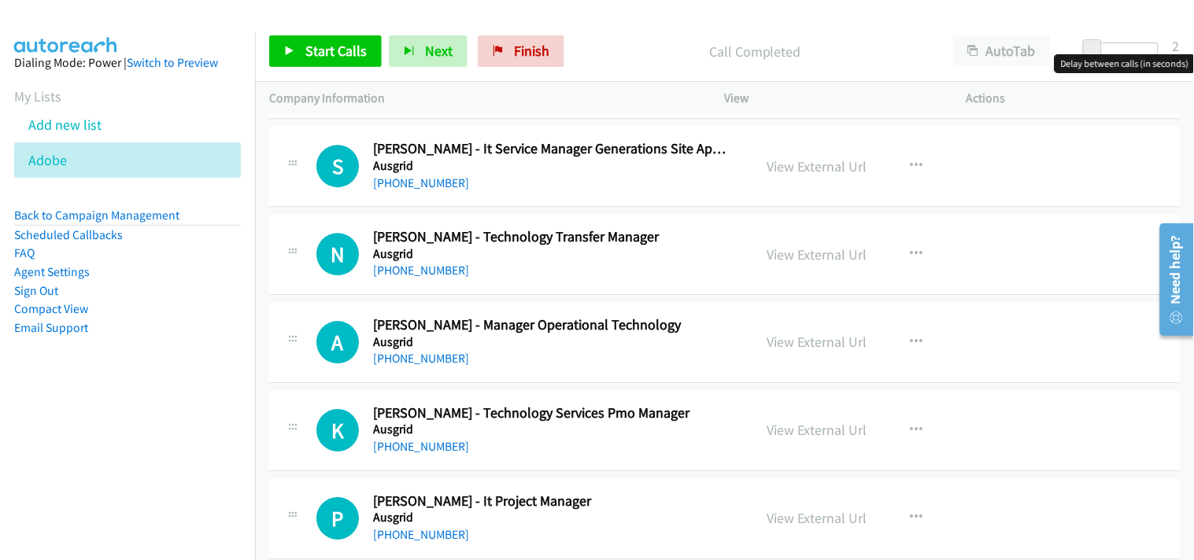
scroll to position [15037, 0]
click at [437, 190] on link "[PHONE_NUMBER]" at bounding box center [421, 182] width 96 height 15
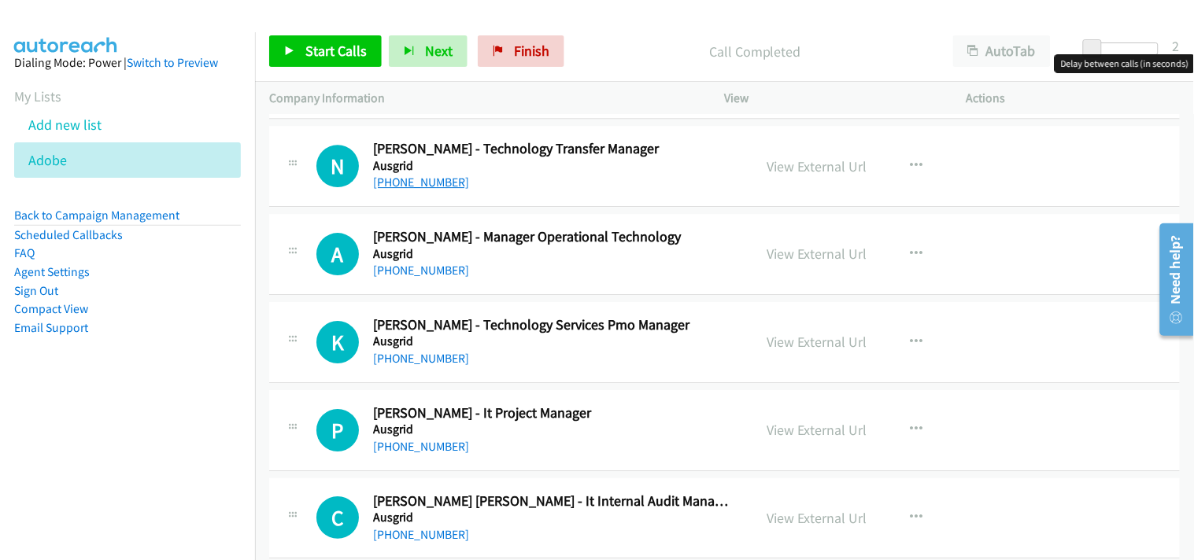
click at [425, 187] on link "[PHONE_NUMBER]" at bounding box center [421, 182] width 96 height 15
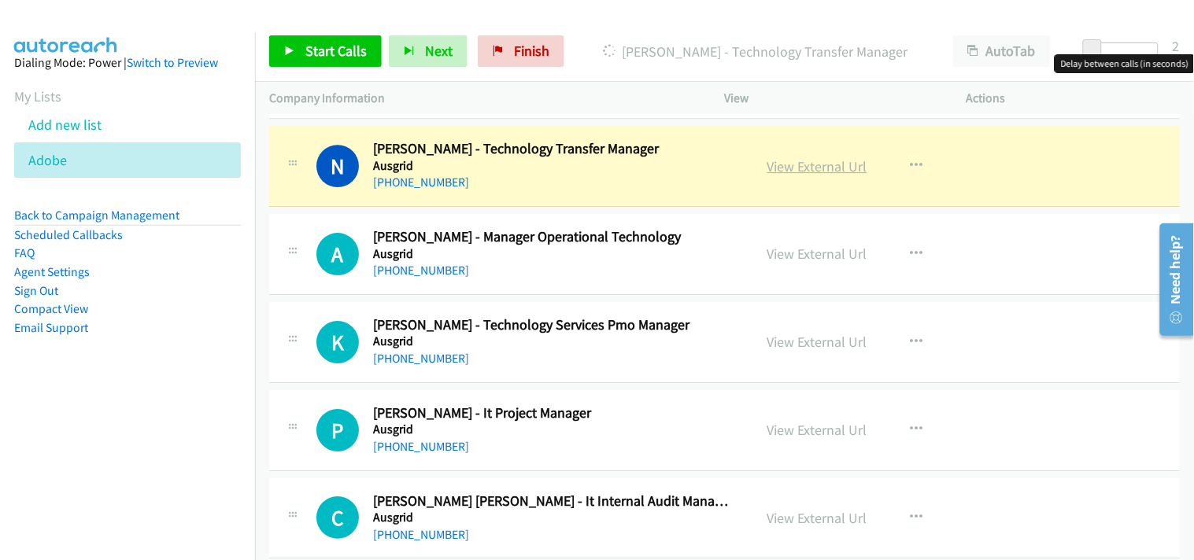
click at [807, 175] on link "View External Url" at bounding box center [817, 166] width 100 height 18
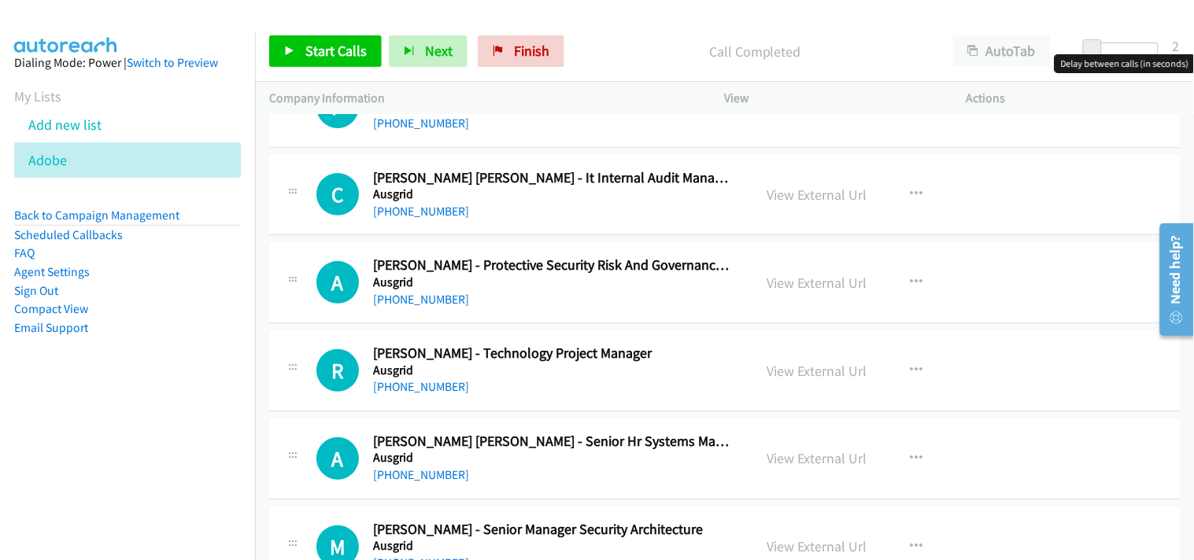
scroll to position [15474, 0]
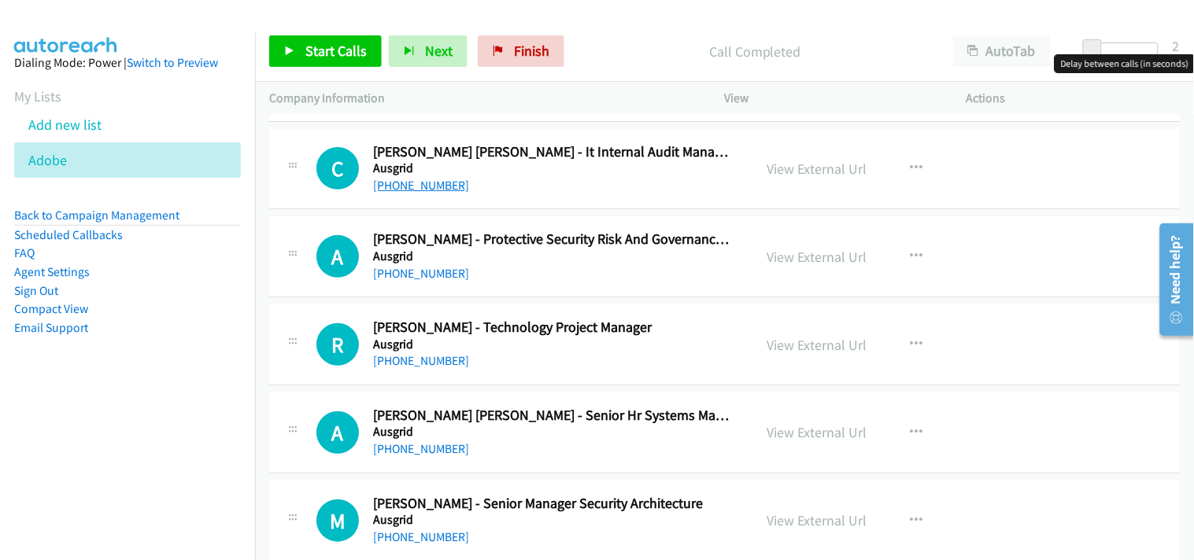
click at [409, 193] on link "[PHONE_NUMBER]" at bounding box center [421, 185] width 96 height 15
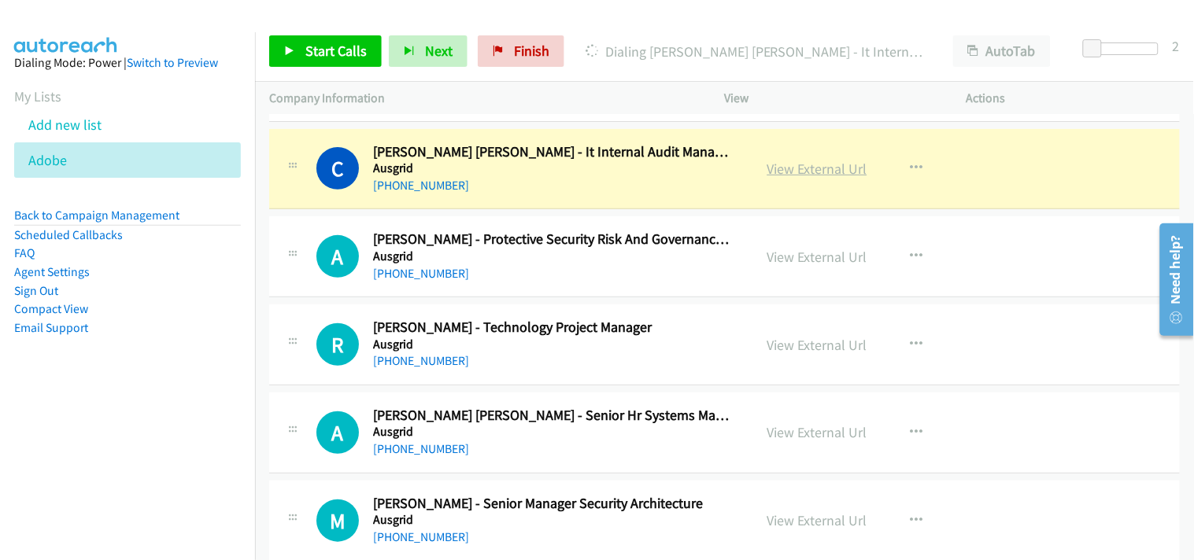
click at [782, 168] on link "View External Url" at bounding box center [817, 169] width 100 height 18
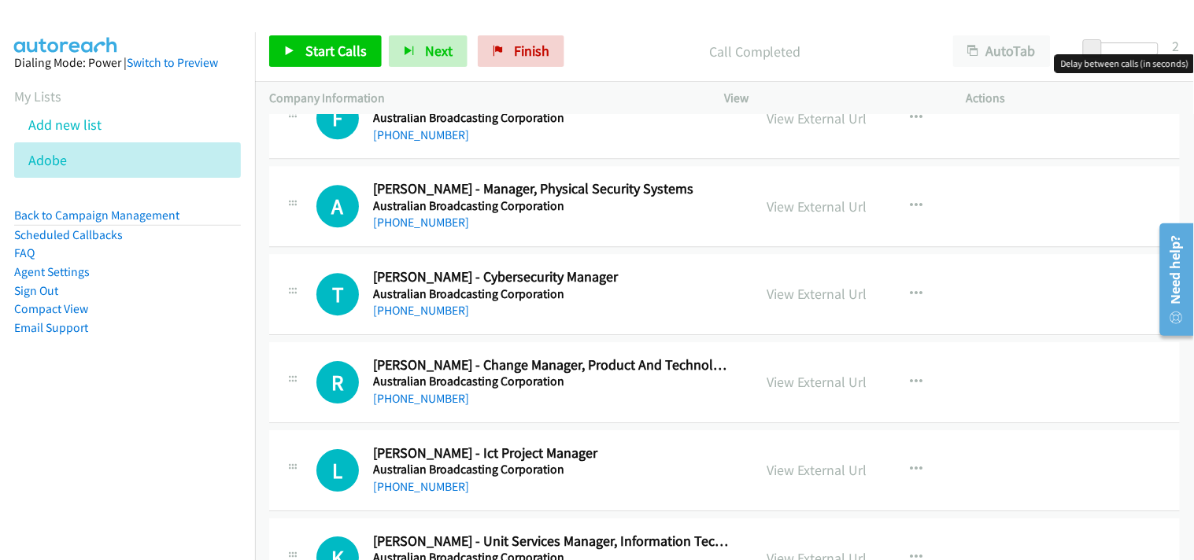
scroll to position [16435, 0]
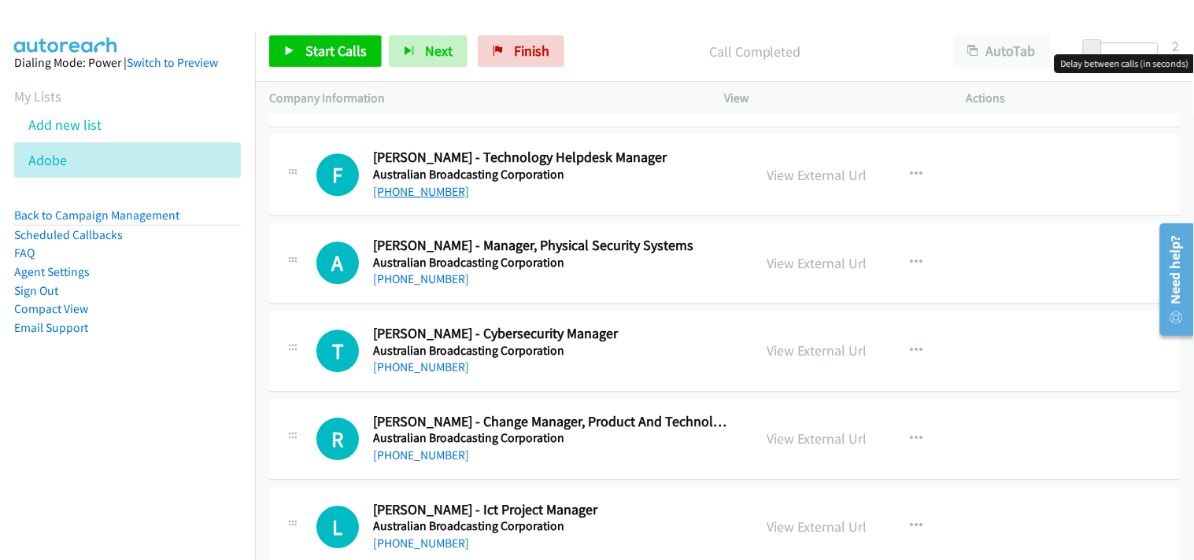
click at [400, 197] on link "[PHONE_NUMBER]" at bounding box center [421, 191] width 96 height 15
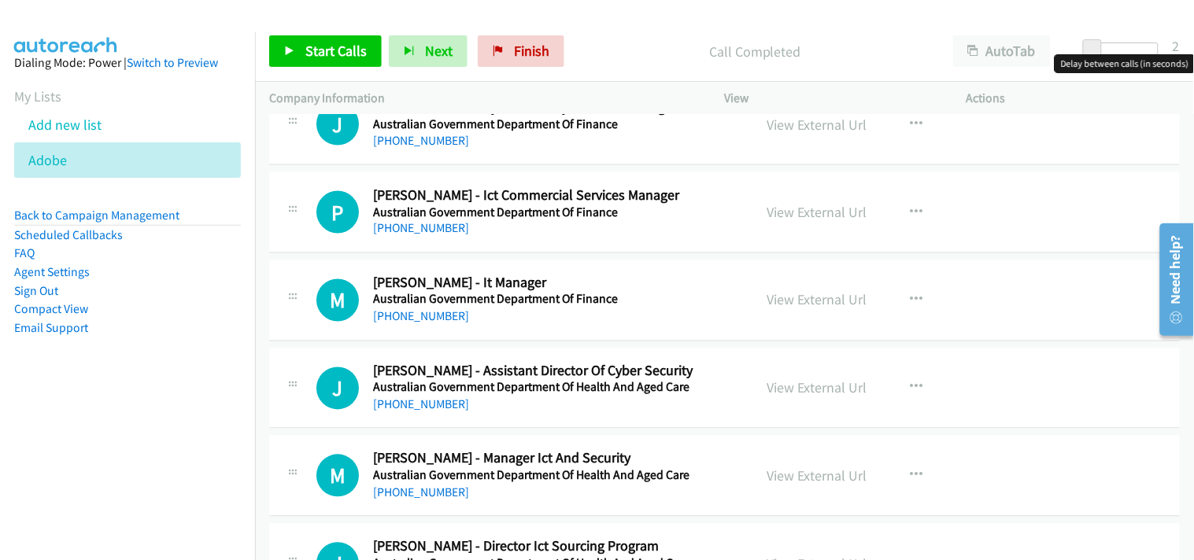
scroll to position [17572, 0]
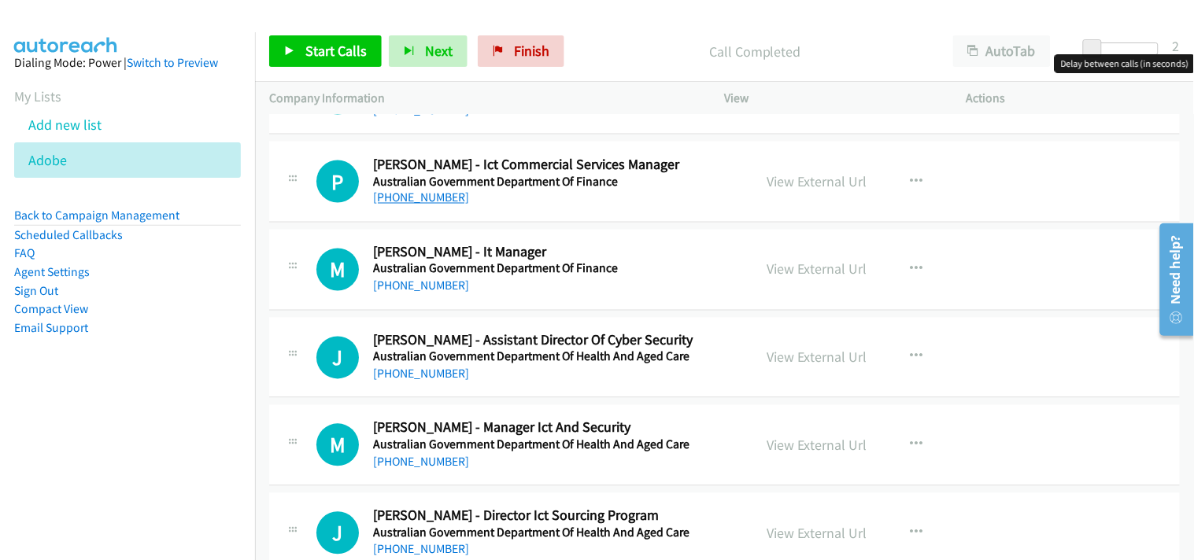
click at [412, 205] on link "[PHONE_NUMBER]" at bounding box center [421, 197] width 96 height 15
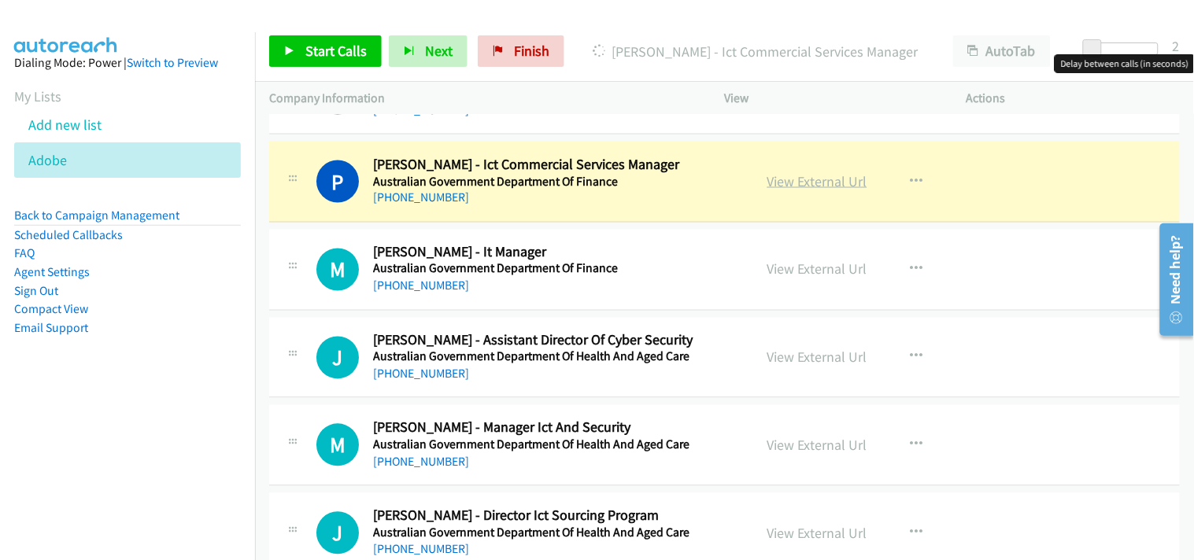
click at [814, 186] on link "View External Url" at bounding box center [817, 181] width 100 height 18
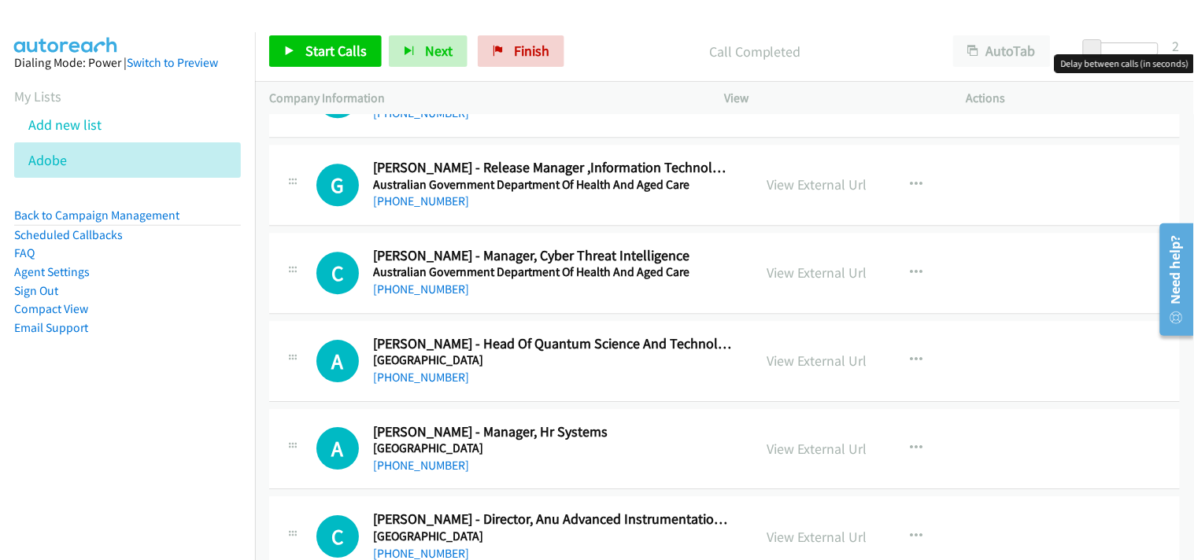
scroll to position [17922, 0]
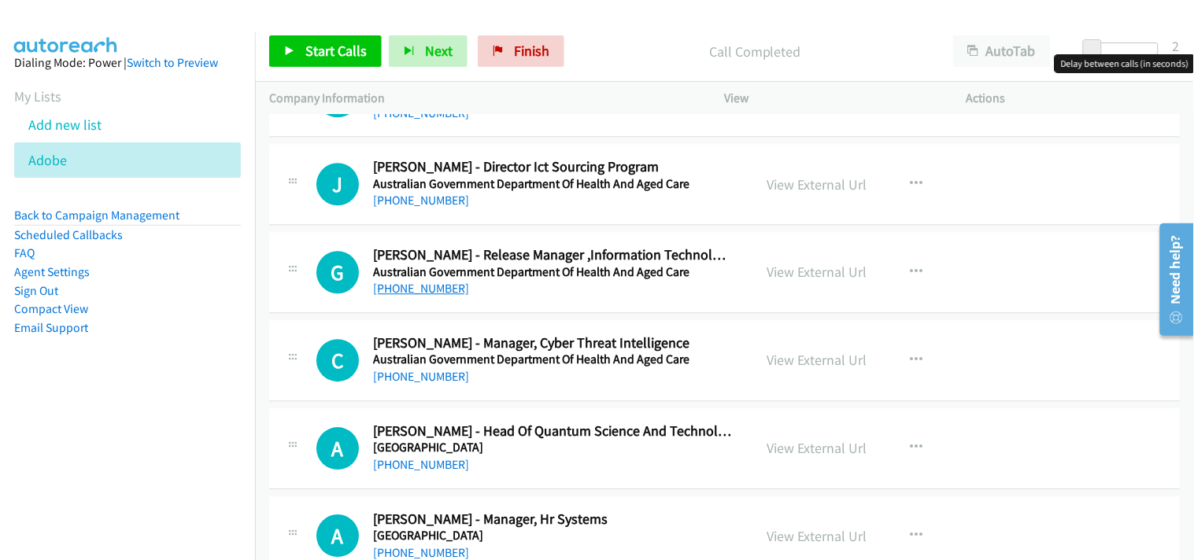
click at [419, 291] on link "[PHONE_NUMBER]" at bounding box center [421, 288] width 96 height 15
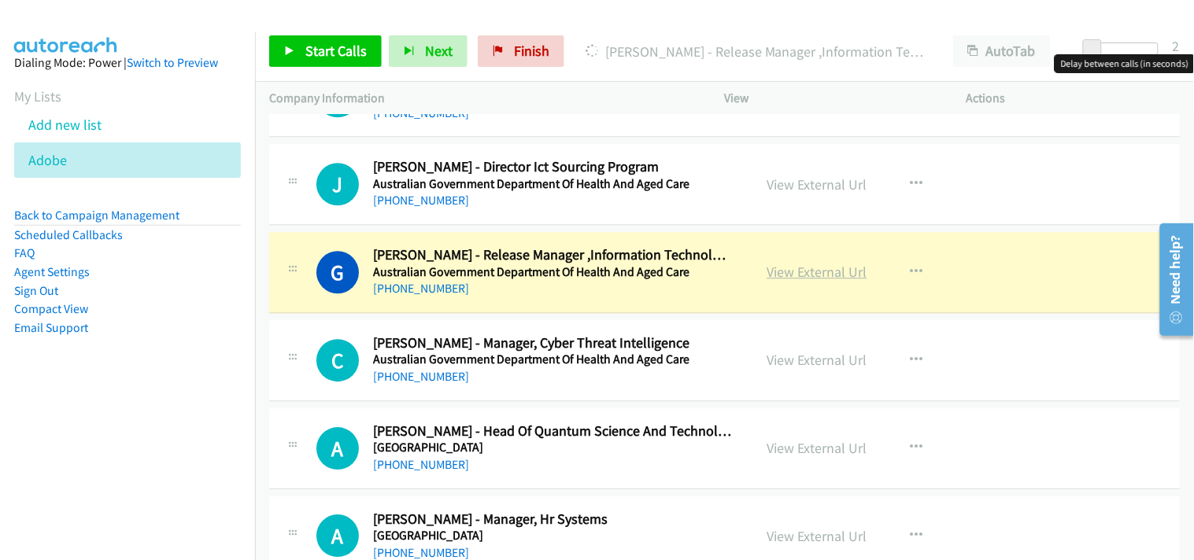
click at [789, 281] on link "View External Url" at bounding box center [817, 272] width 100 height 18
